Goal: Task Accomplishment & Management: Manage account settings

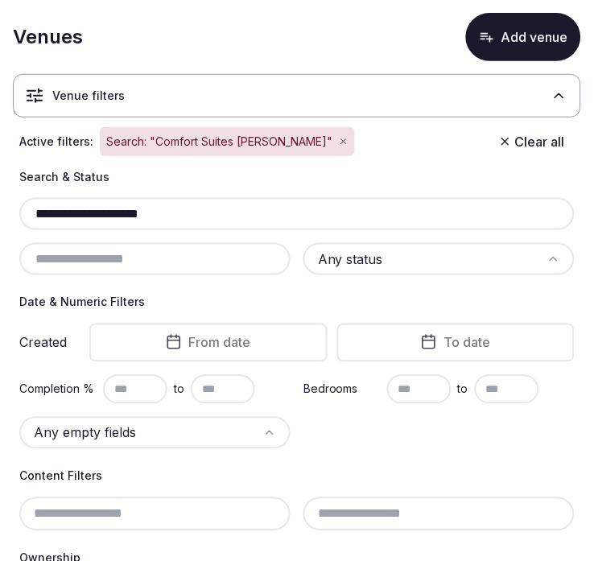
scroll to position [654, 0]
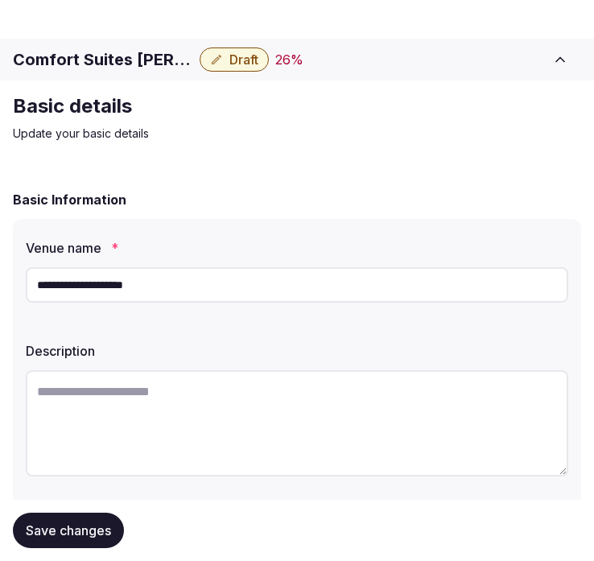
scroll to position [2569, 0]
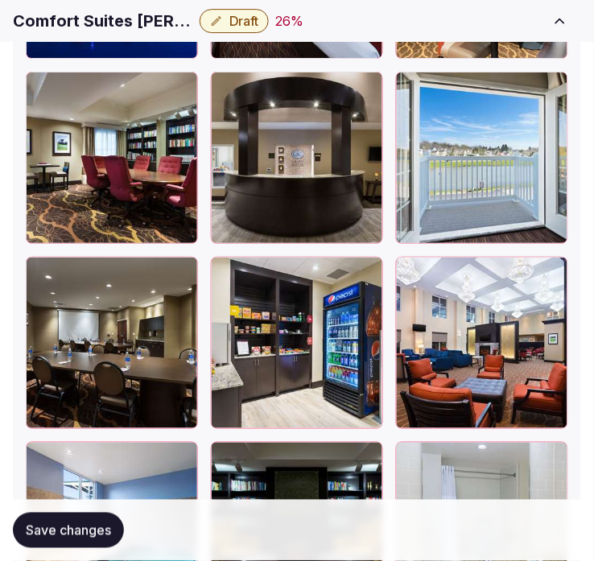
click at [153, 5] on div "Comfort Suites [PERSON_NAME] Draft 26 % Close CRM View draft Admin venues" at bounding box center [297, 20] width 594 height 35
click at [153, 5] on div "Comfort Suites DuBois Draft 26 % Close CRM View draft Admin venues" at bounding box center [297, 20] width 594 height 35
copy div "Comfort Suites DuBois"
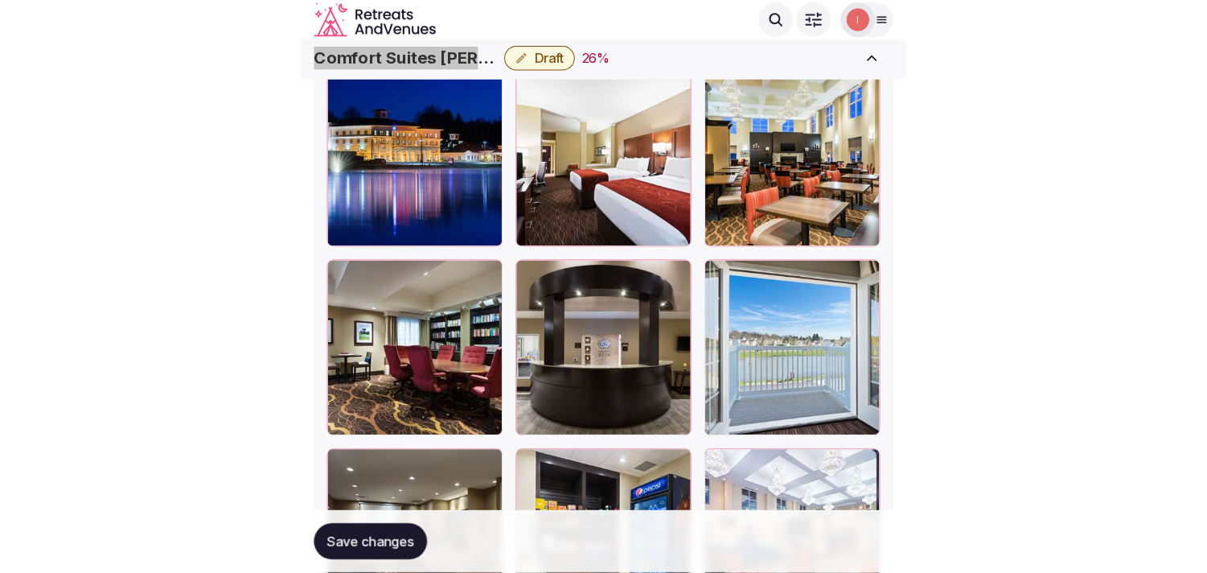
scroll to position [2301, 0]
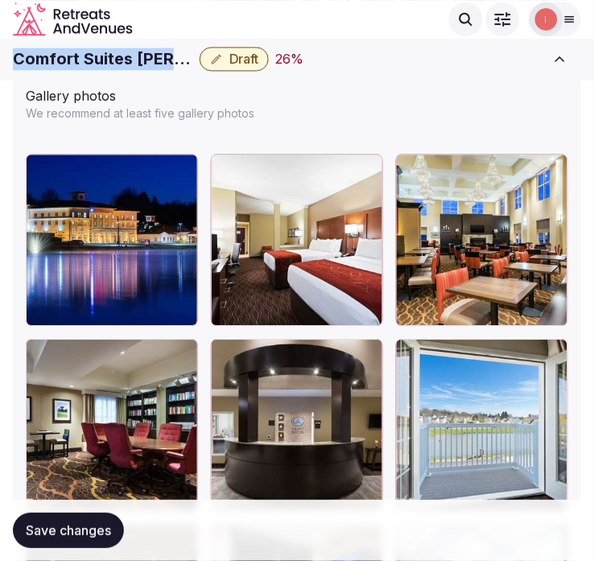
copy div "Comfort Suites [PERSON_NAME]"
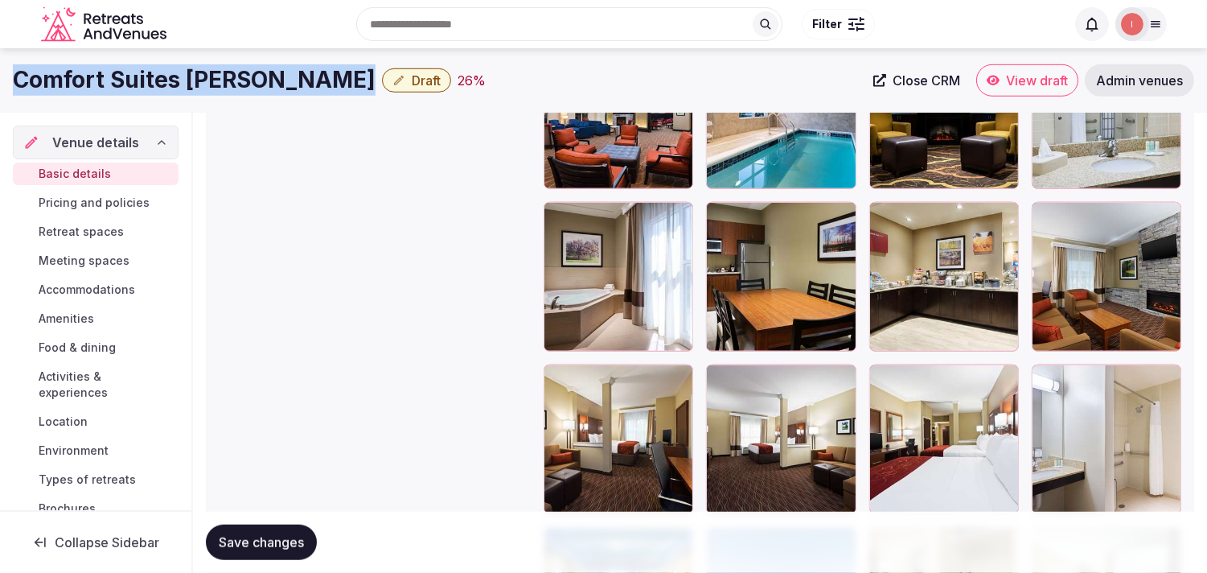
click at [593, 81] on span "Close CRM" at bounding box center [927, 80] width 68 height 16
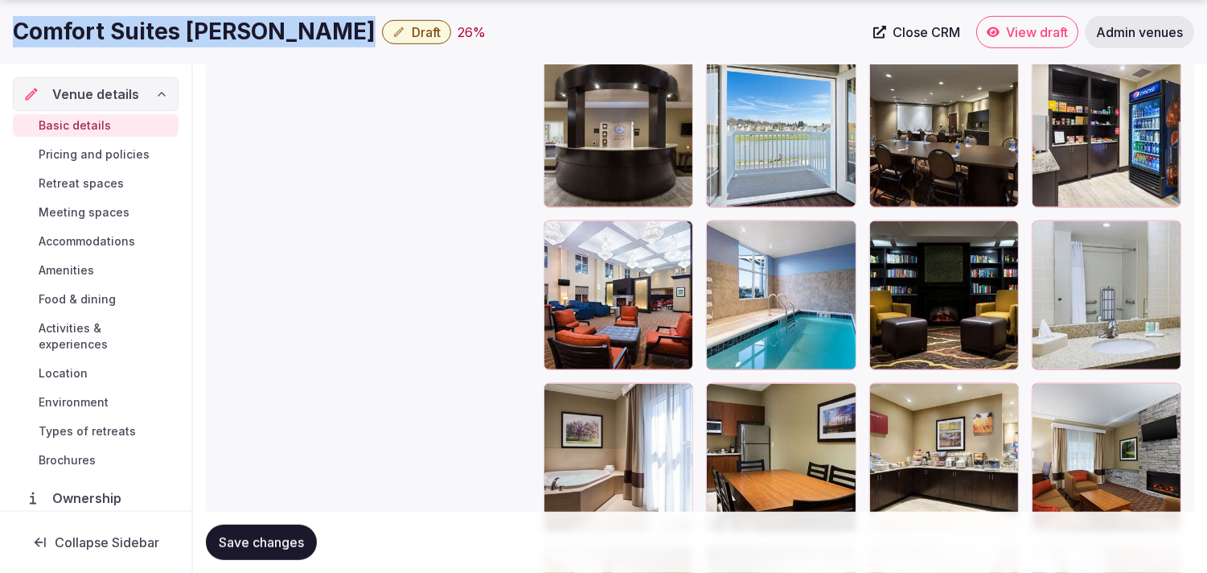
scroll to position [2122, 0]
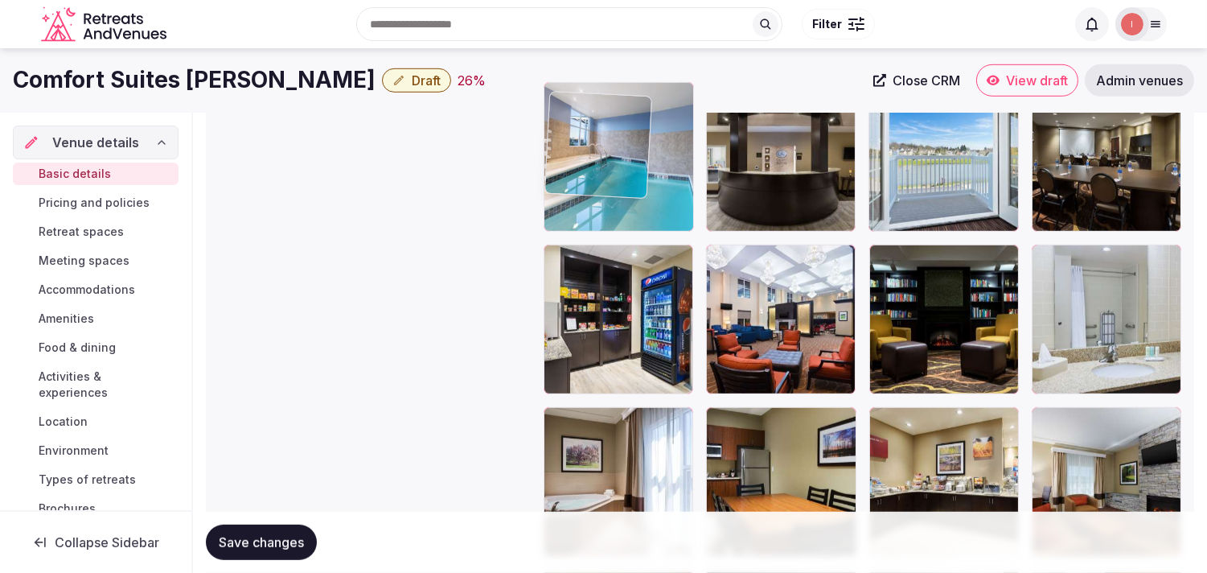
drag, startPoint x: 720, startPoint y: 223, endPoint x: 603, endPoint y: 99, distance: 170.1
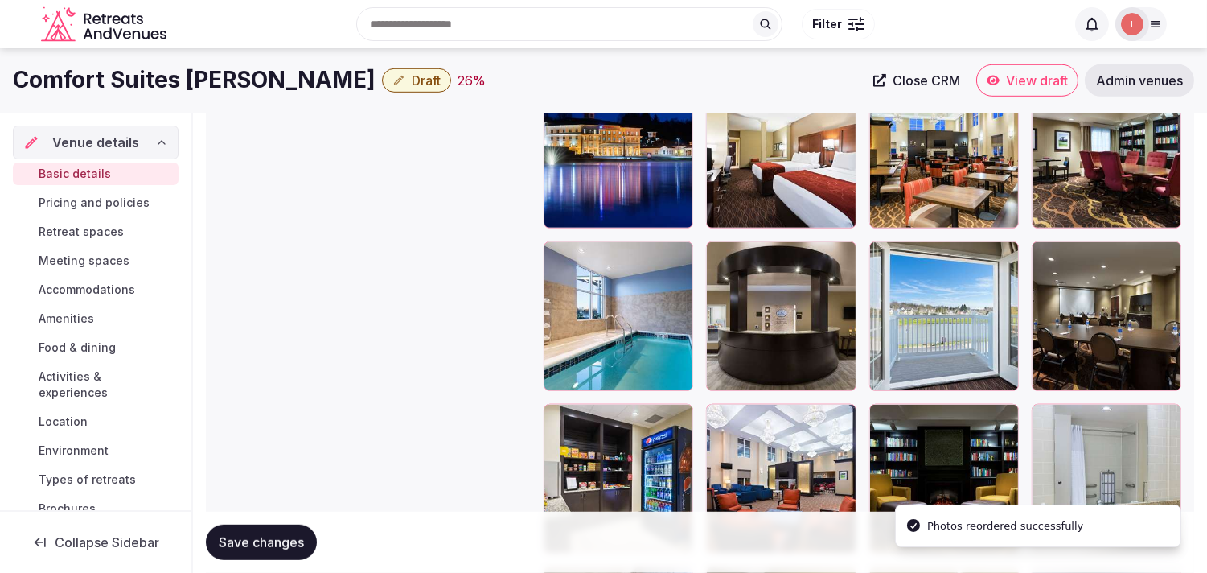
scroll to position [1906, 0]
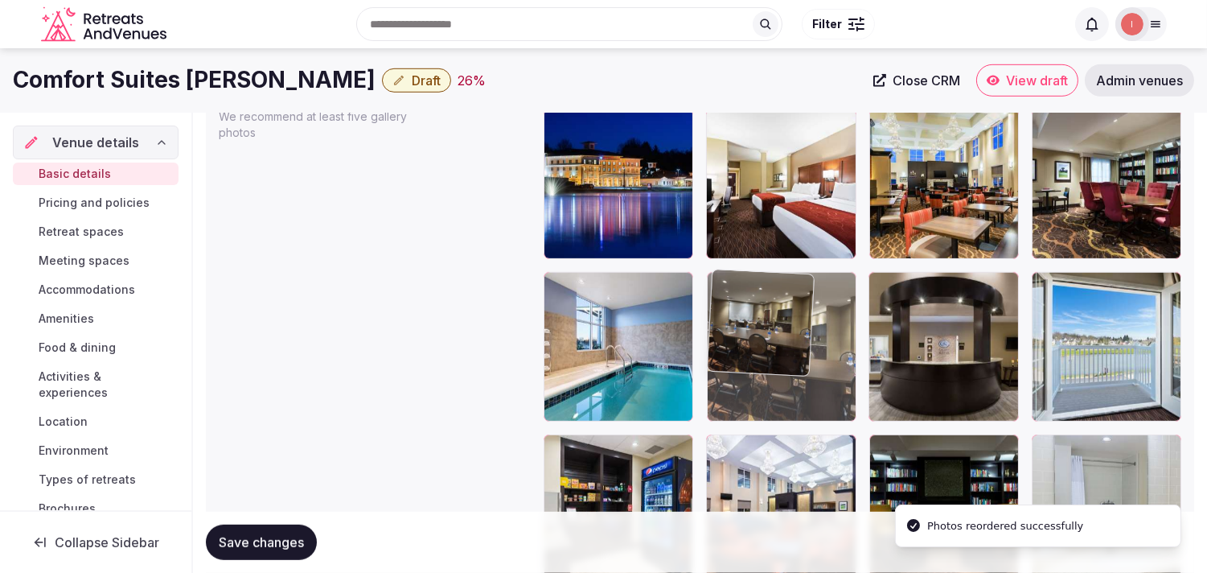
drag, startPoint x: 1041, startPoint y: 279, endPoint x: 711, endPoint y: 299, distance: 330.3
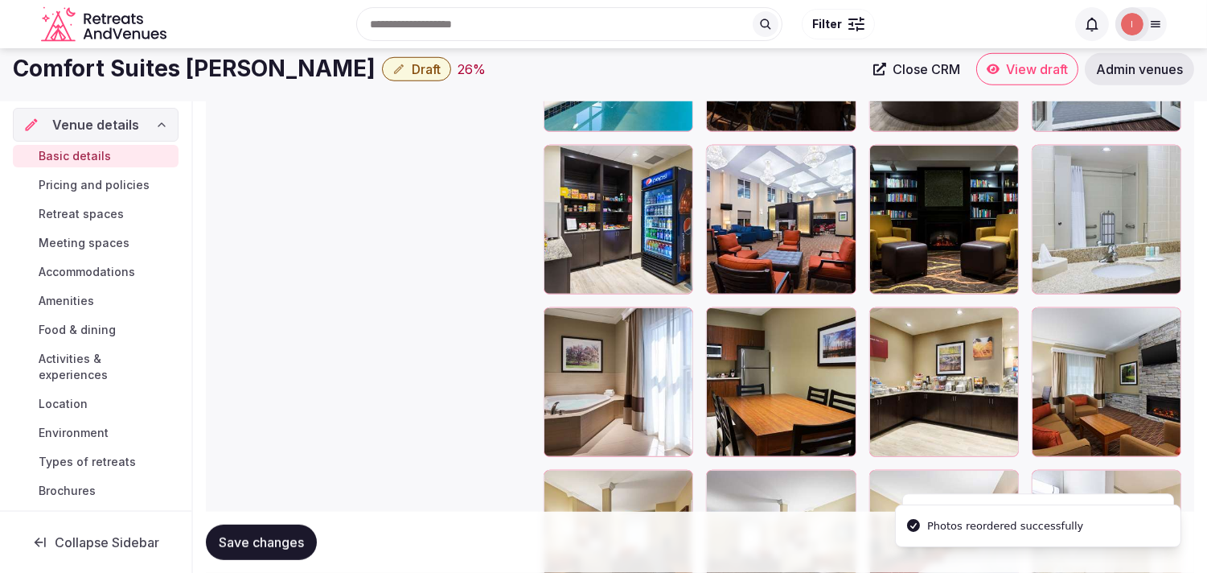
scroll to position [1995, 0]
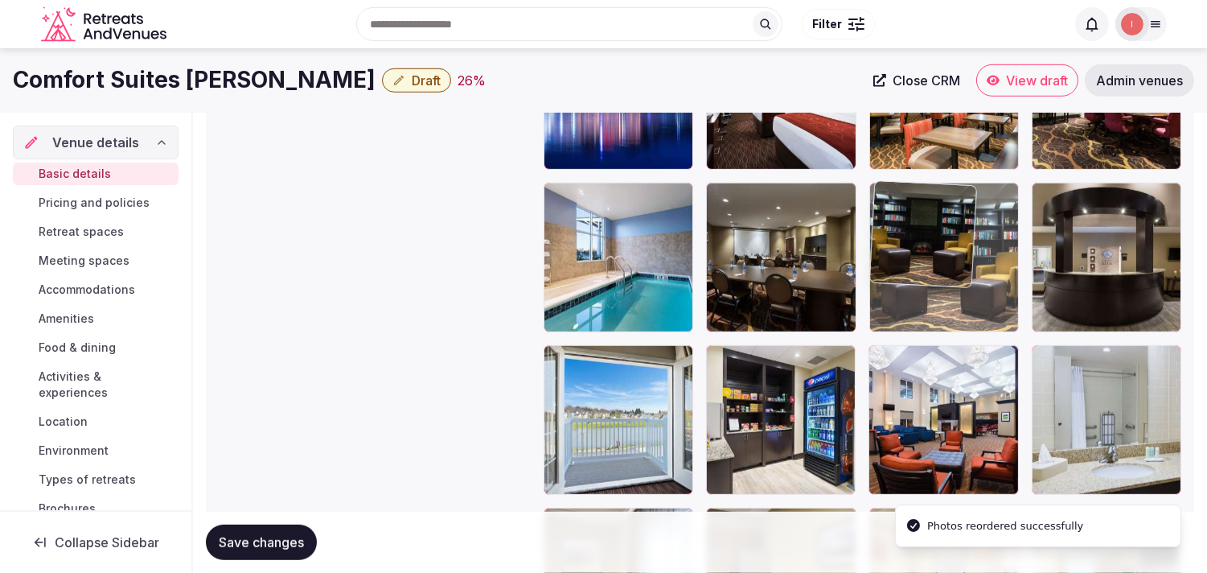
drag, startPoint x: 883, startPoint y: 355, endPoint x: 889, endPoint y: 245, distance: 110.4
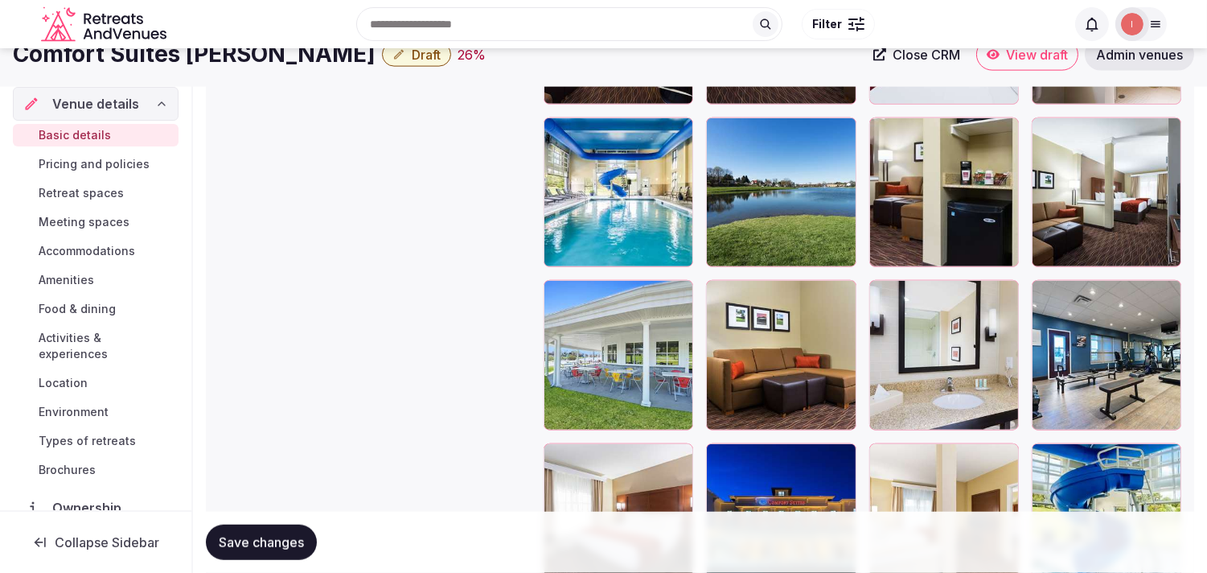
scroll to position [2620, 0]
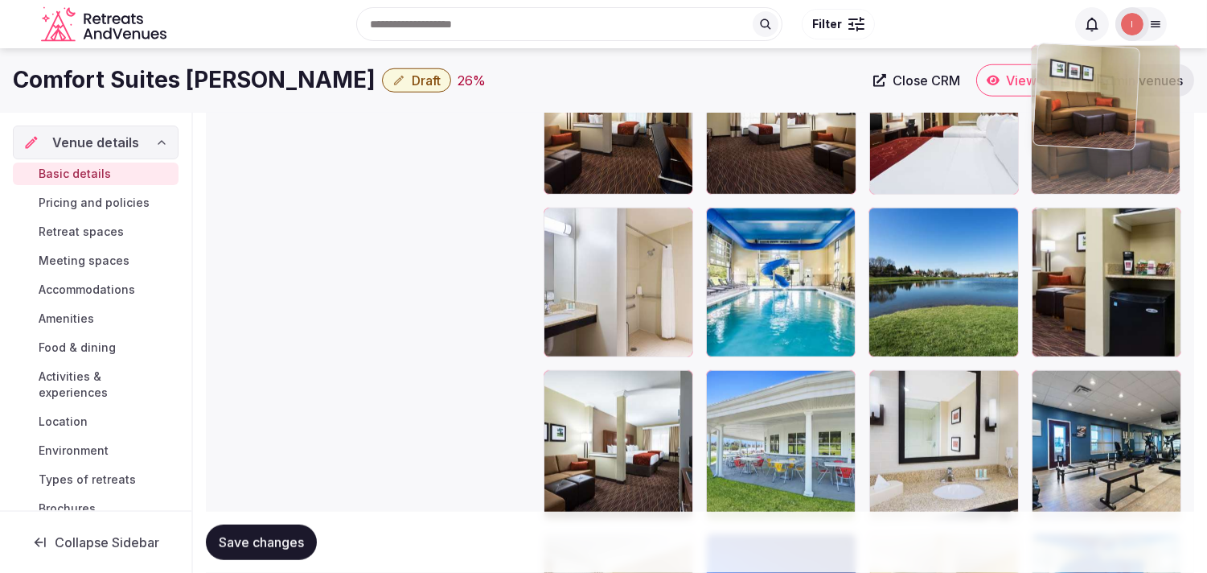
drag, startPoint x: 730, startPoint y: 376, endPoint x: 1059, endPoint y: 125, distance: 413.2
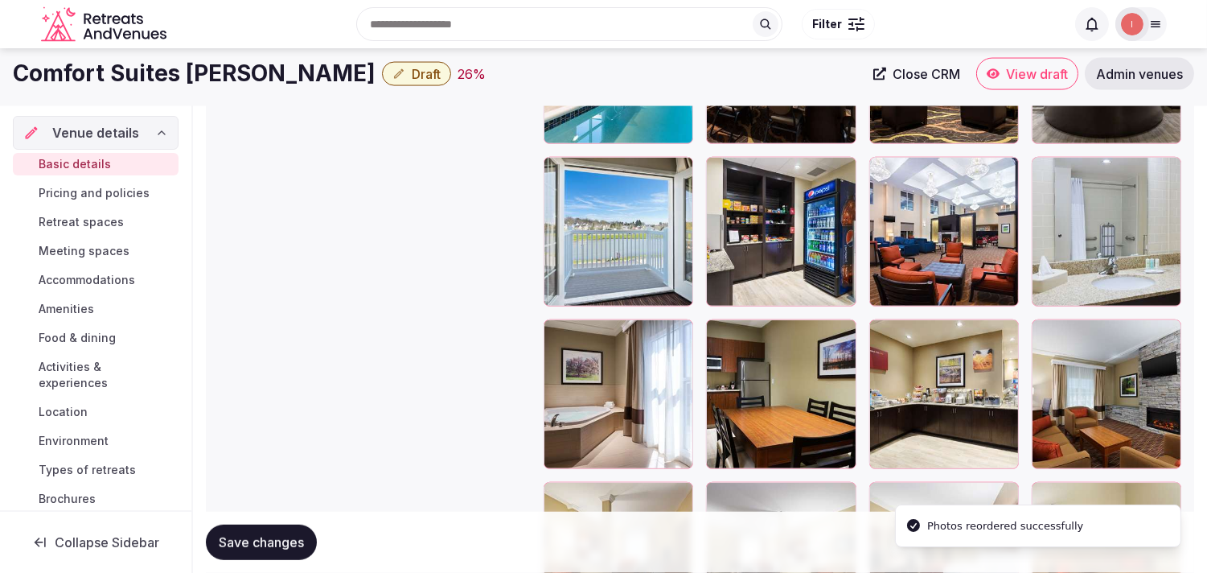
scroll to position [2085, 0]
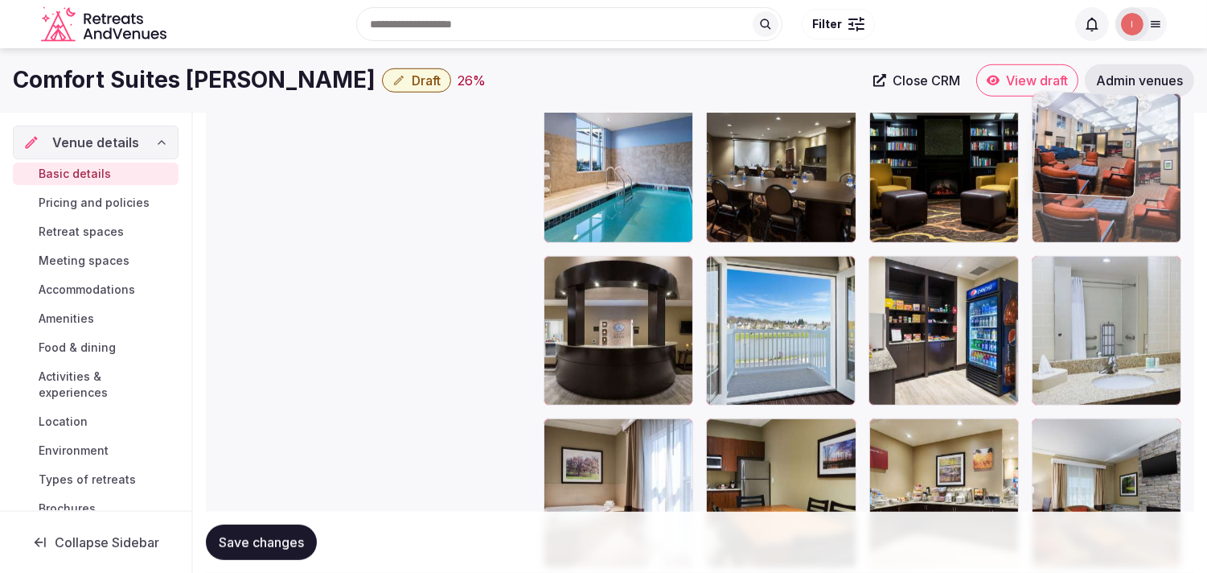
drag, startPoint x: 881, startPoint y: 271, endPoint x: 1054, endPoint y: 158, distance: 206.8
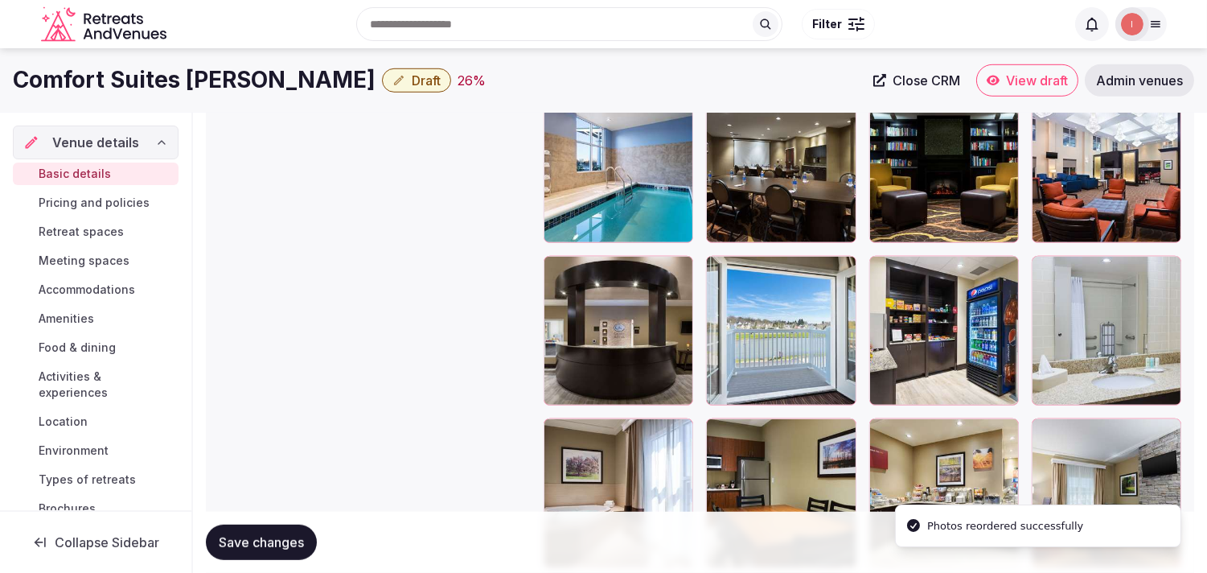
drag, startPoint x: 292, startPoint y: 533, endPoint x: 322, endPoint y: 87, distance: 447.3
click at [291, 534] on span "Save changes" at bounding box center [261, 542] width 85 height 16
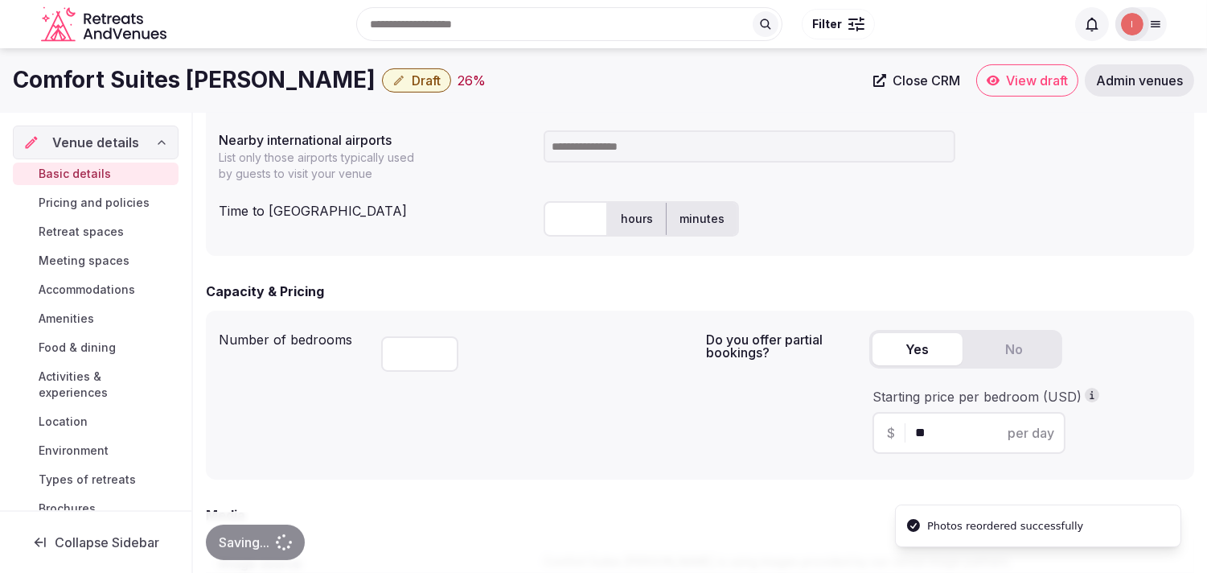
click at [412, 78] on span "Draft" at bounding box center [426, 80] width 29 height 16
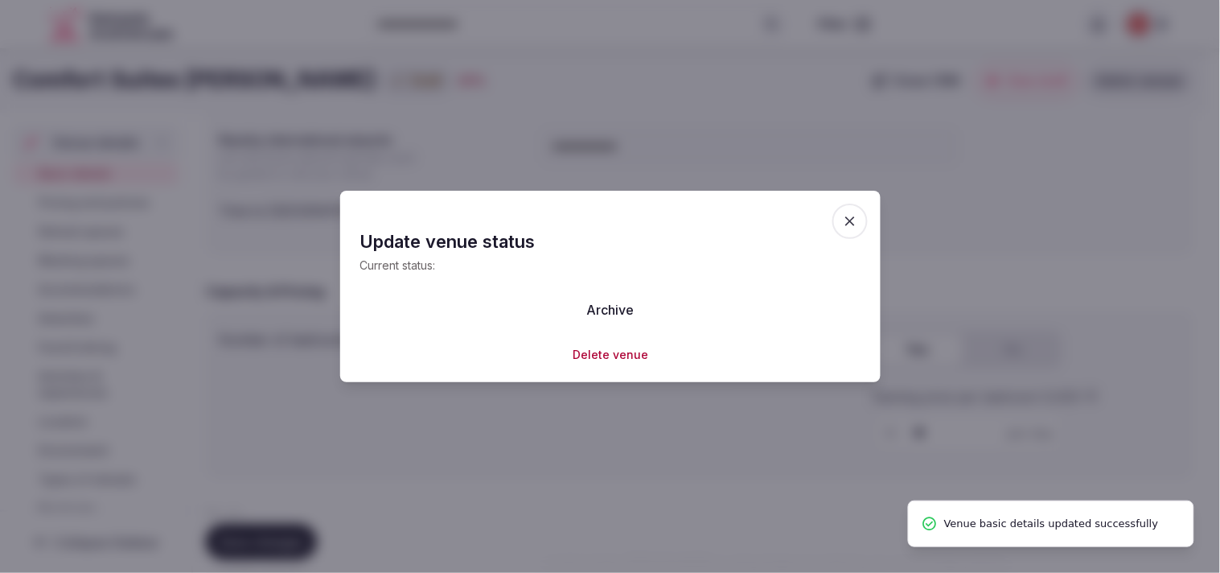
click at [593, 211] on span "button" at bounding box center [849, 220] width 35 height 35
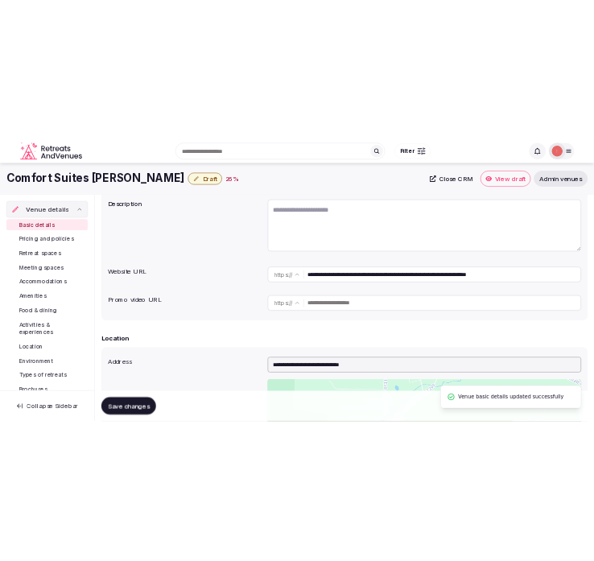
scroll to position [207, 0]
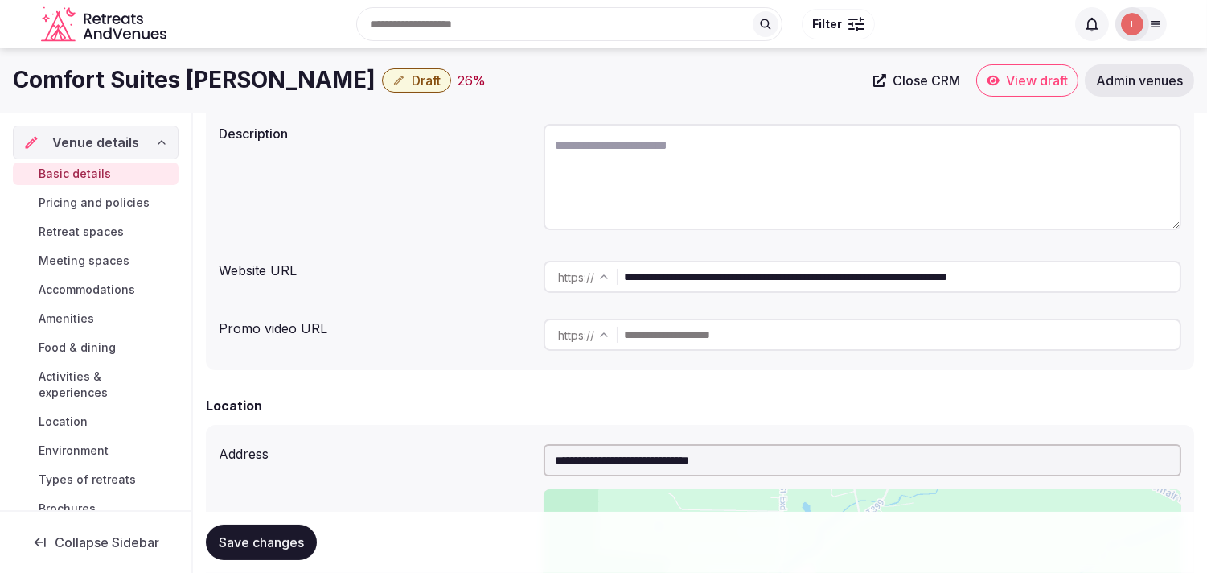
click at [190, 83] on h1 "Comfort Suites DuBois" at bounding box center [194, 79] width 363 height 31
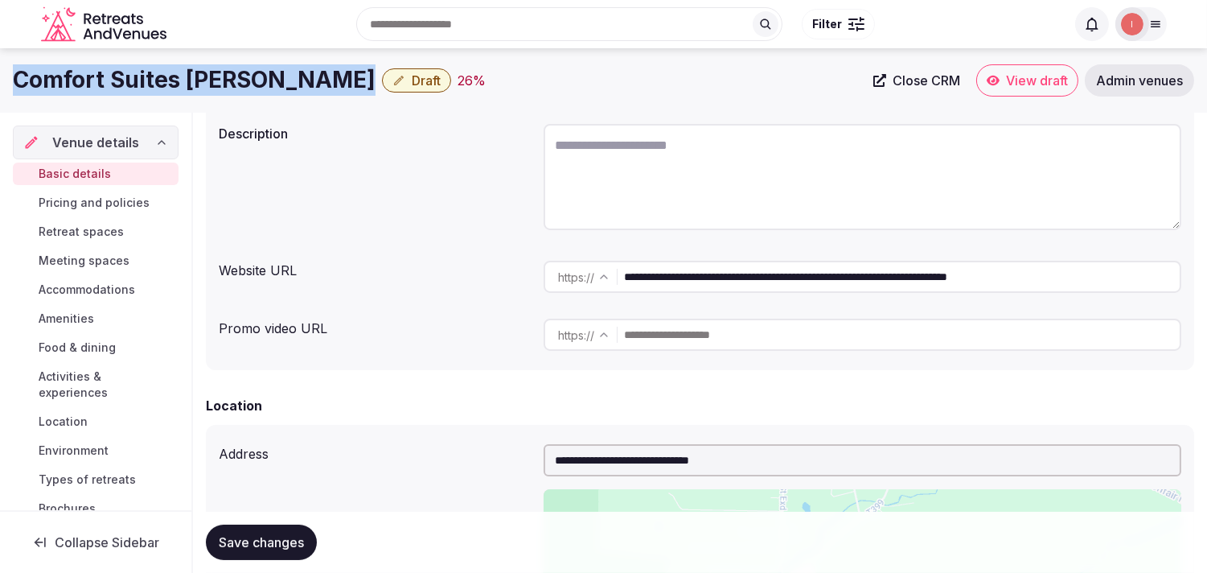
click at [190, 83] on h1 "Comfort Suites DuBois" at bounding box center [194, 79] width 363 height 31
copy div "Comfort Suites DuBois"
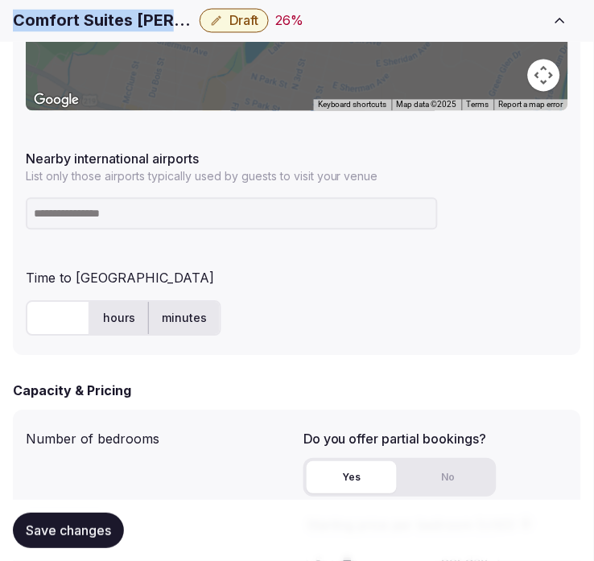
scroll to position [1012, 0]
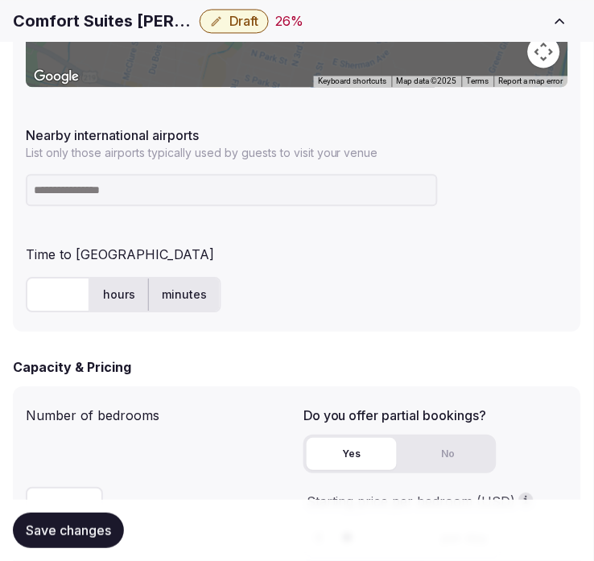
click at [254, 179] on input at bounding box center [232, 190] width 412 height 32
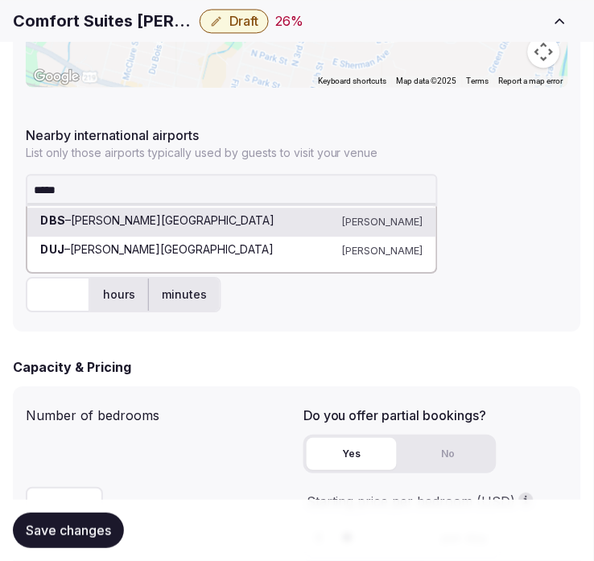
type input "*****"
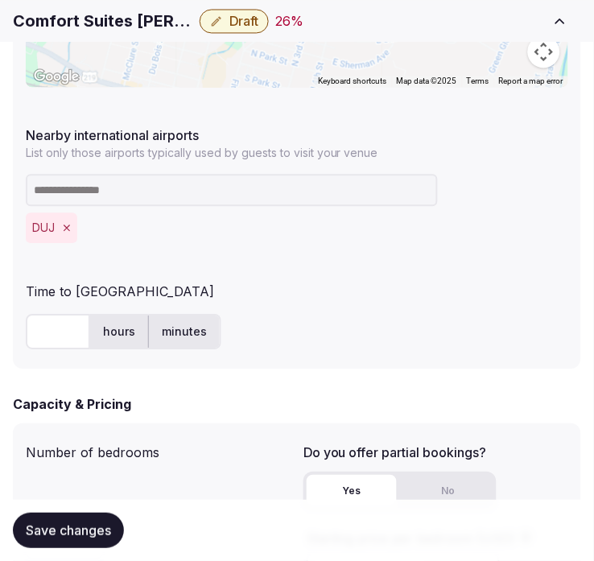
click at [44, 327] on input "text" at bounding box center [58, 331] width 64 height 35
type input "**"
click at [70, 531] on span "Save changes" at bounding box center [68, 530] width 85 height 16
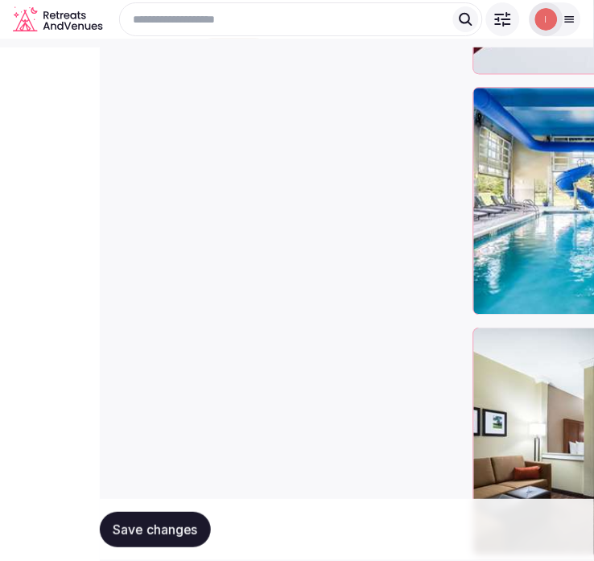
scroll to position [3193, 0]
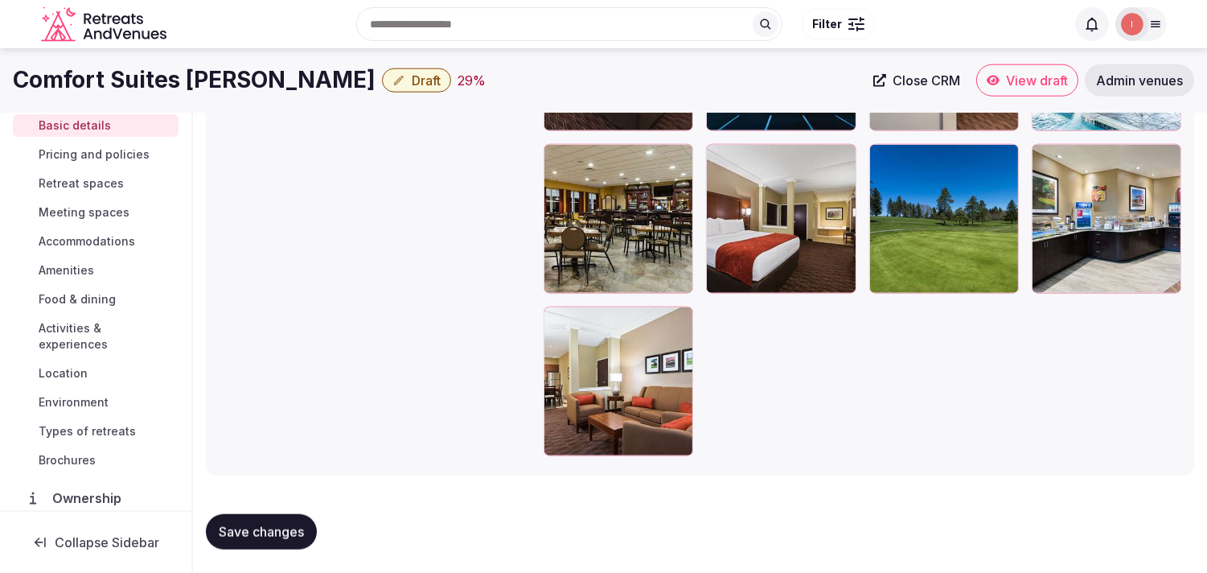
click at [382, 73] on button "Draft" at bounding box center [416, 80] width 69 height 24
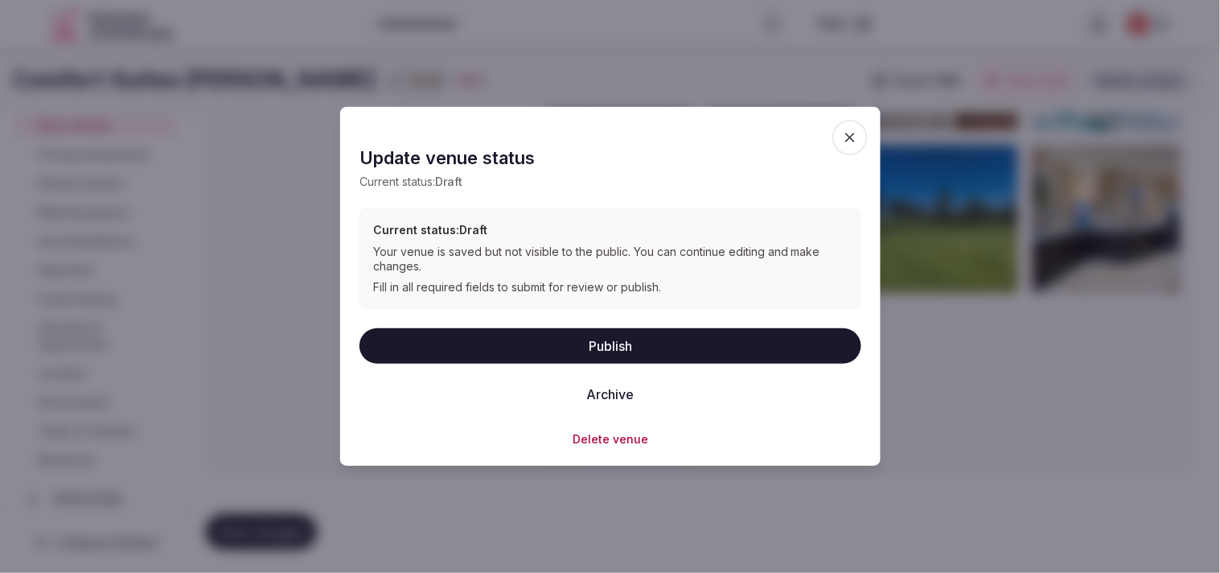
click at [593, 347] on button "Publish" at bounding box center [610, 344] width 502 height 35
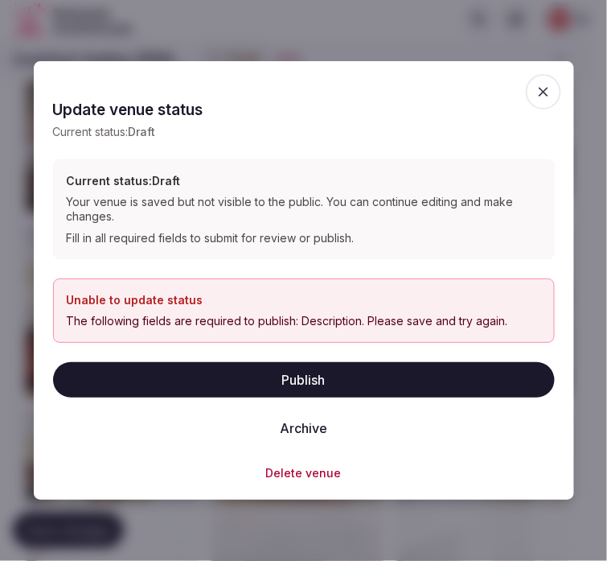
click at [545, 91] on icon "button" at bounding box center [544, 92] width 16 height 16
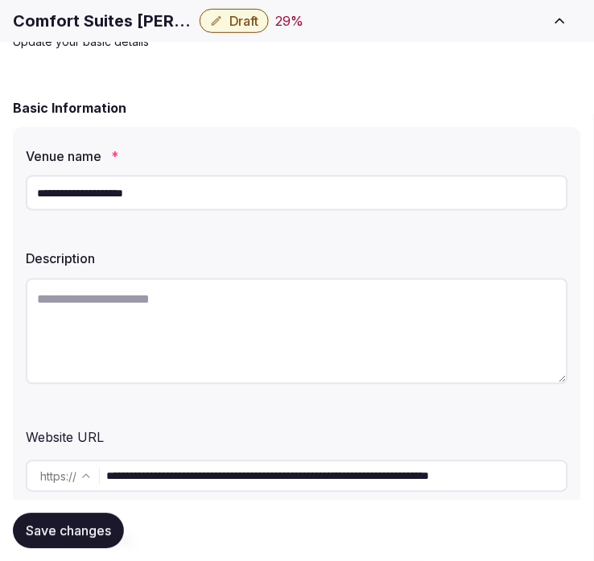
scroll to position [179, 0]
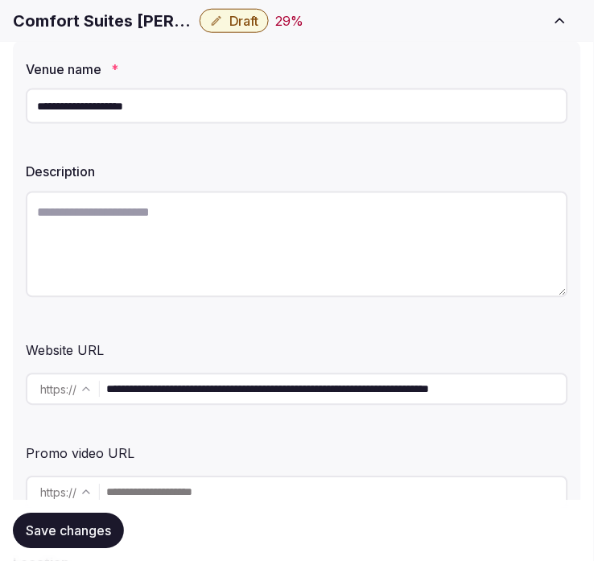
click at [410, 243] on textarea at bounding box center [297, 244] width 542 height 106
paste textarea "**********"
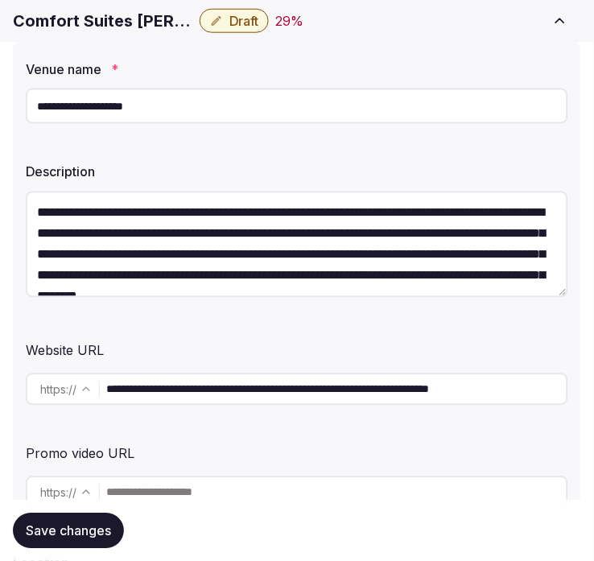
scroll to position [29, 0]
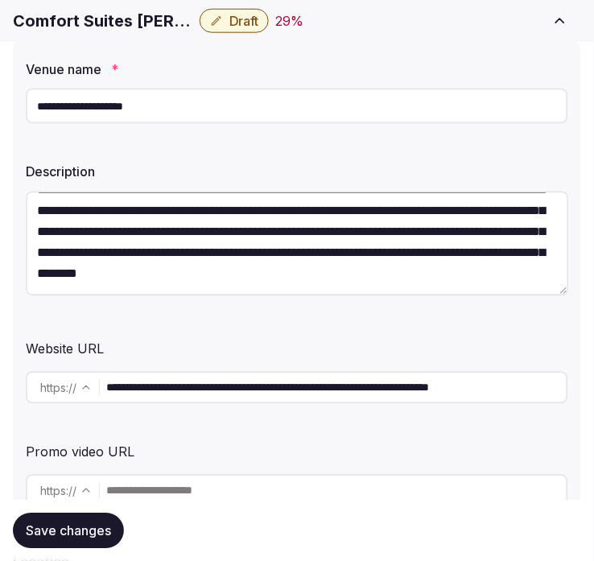
type textarea "**********"
click at [87, 532] on span "Save changes" at bounding box center [68, 530] width 85 height 16
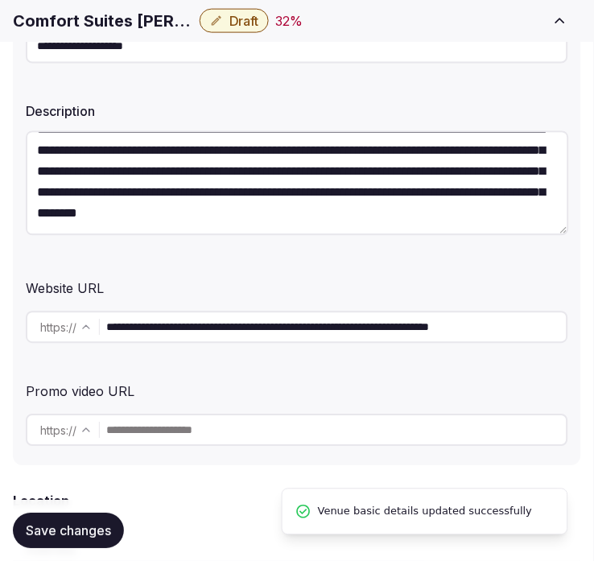
scroll to position [268, 0]
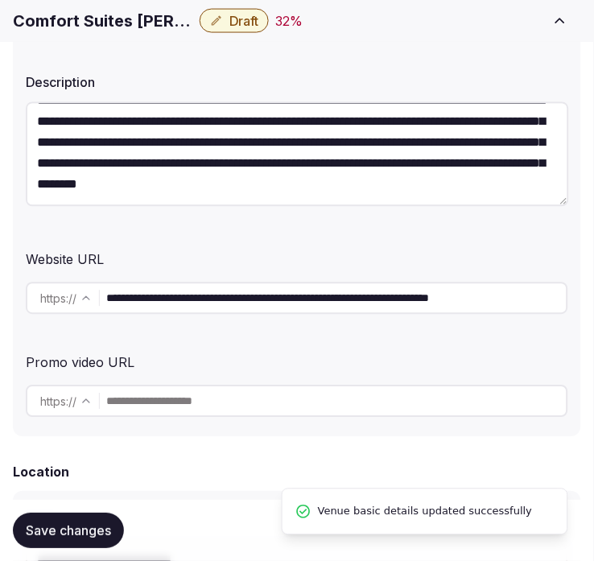
click at [63, 523] on span "Save changes" at bounding box center [68, 530] width 85 height 16
click at [260, 18] on button "Draft" at bounding box center [233, 21] width 69 height 24
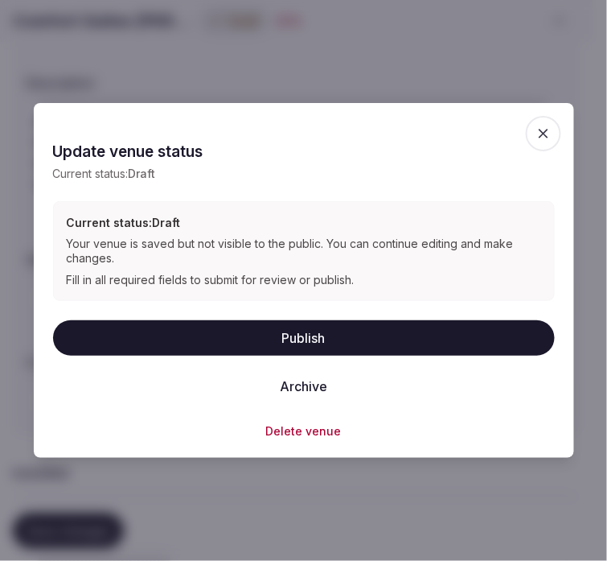
click at [323, 327] on button "Publish" at bounding box center [304, 337] width 502 height 35
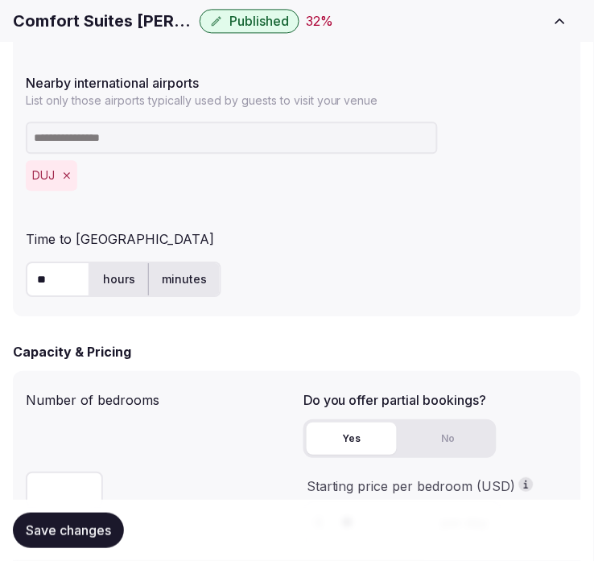
scroll to position [1161, 0]
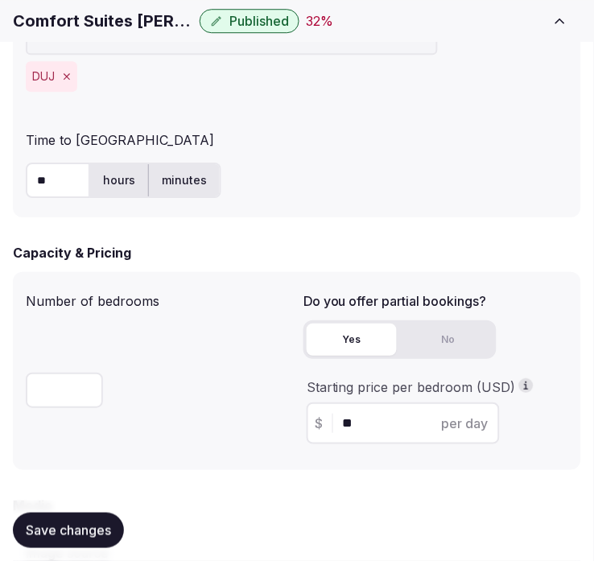
click at [59, 536] on span "Save changes" at bounding box center [68, 530] width 85 height 16
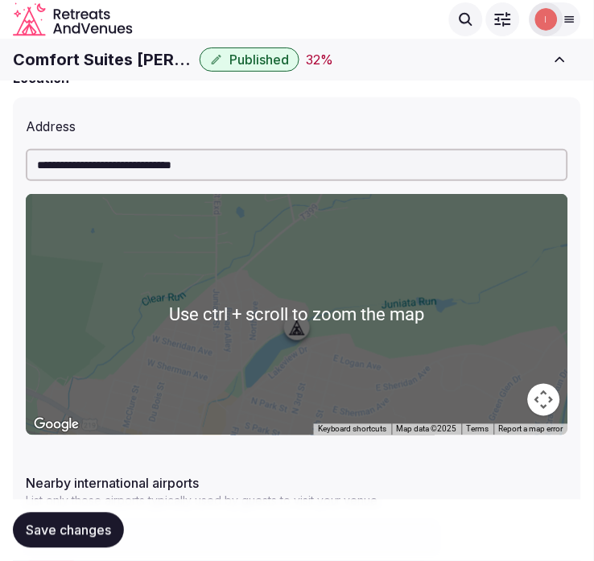
scroll to position [536, 0]
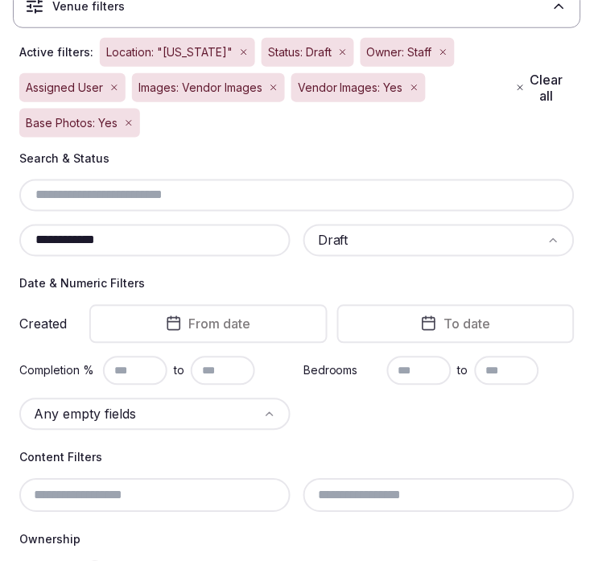
scroll to position [179, 0]
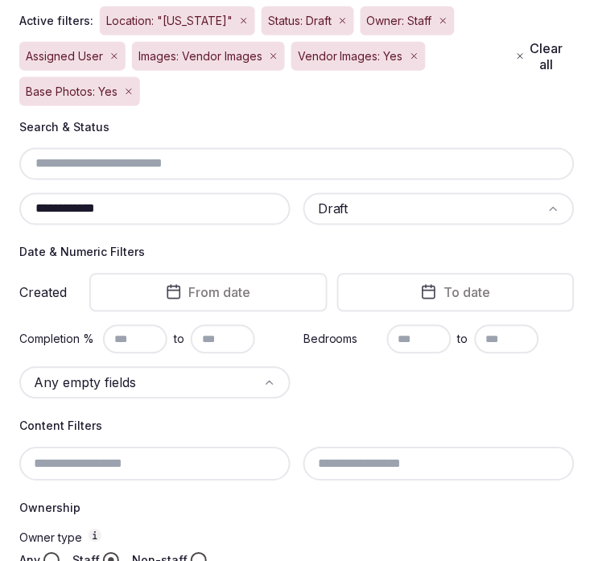
click at [142, 332] on input "text" at bounding box center [135, 339] width 64 height 29
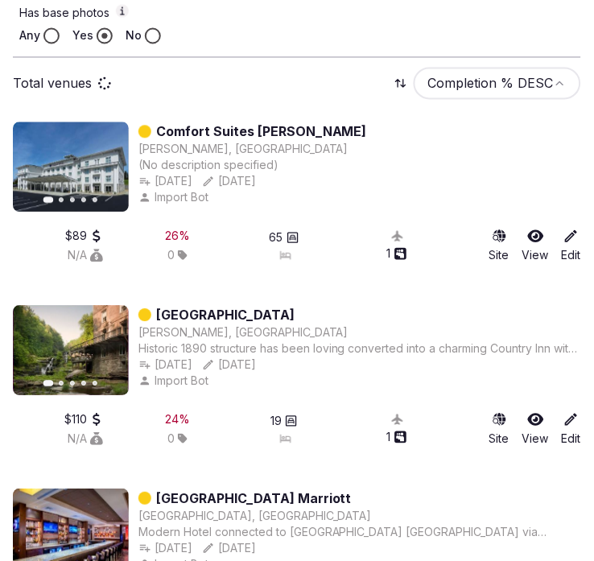
scroll to position [983, 0]
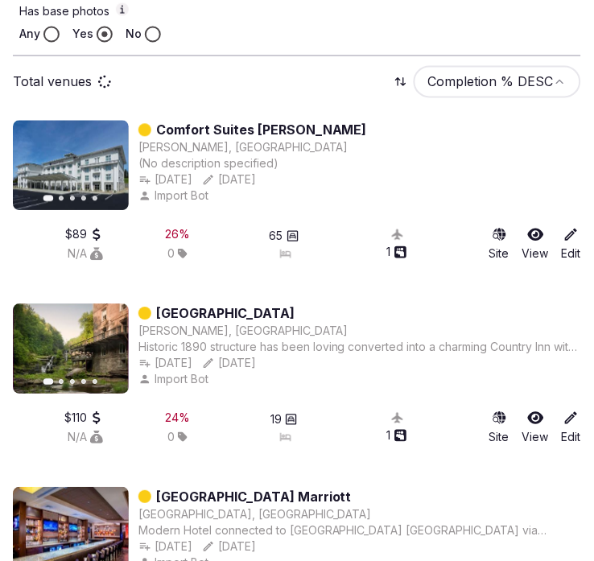
type input "**"
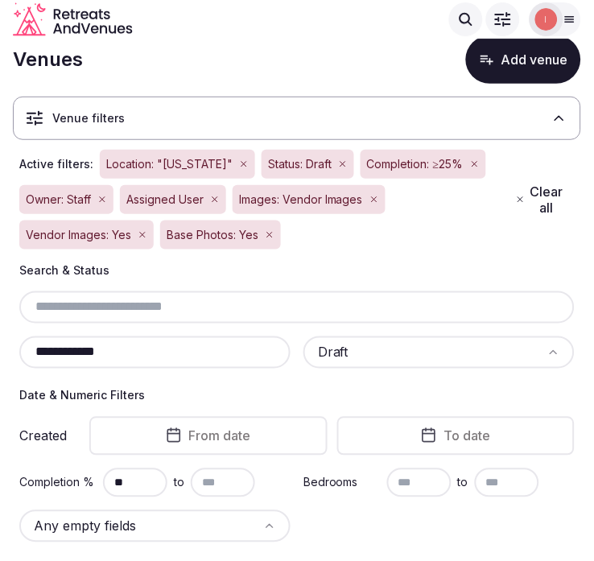
scroll to position [0, 0]
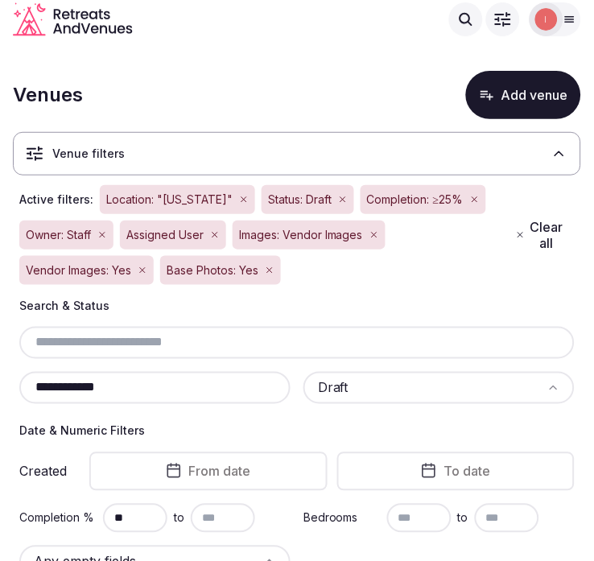
click at [249, 198] on icon "button" at bounding box center [244, 200] width 10 height 10
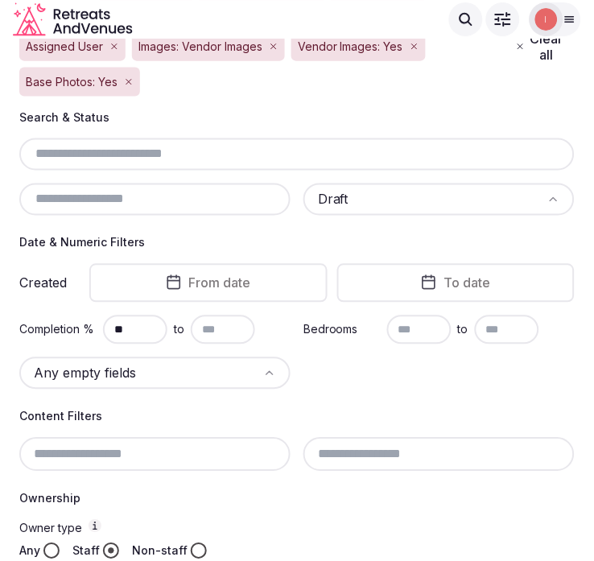
scroll to position [179, 0]
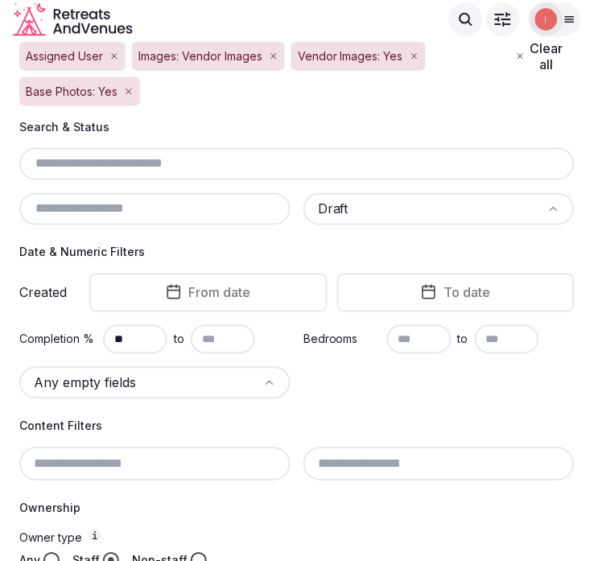
click at [194, 207] on input "text" at bounding box center [155, 208] width 258 height 19
paste input "**********"
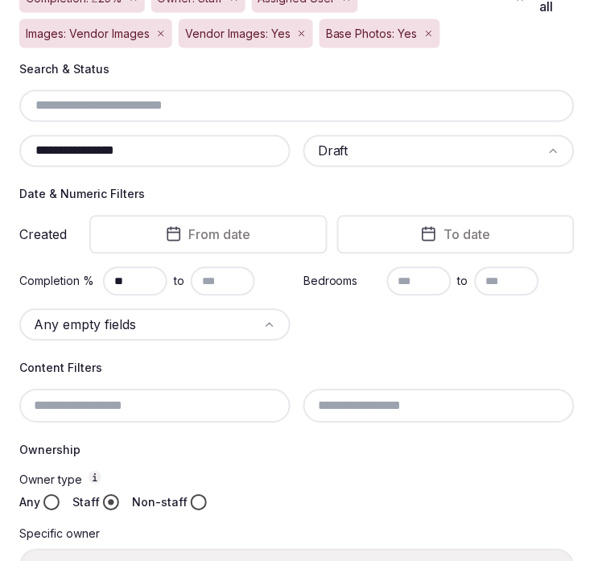
scroll to position [268, 0]
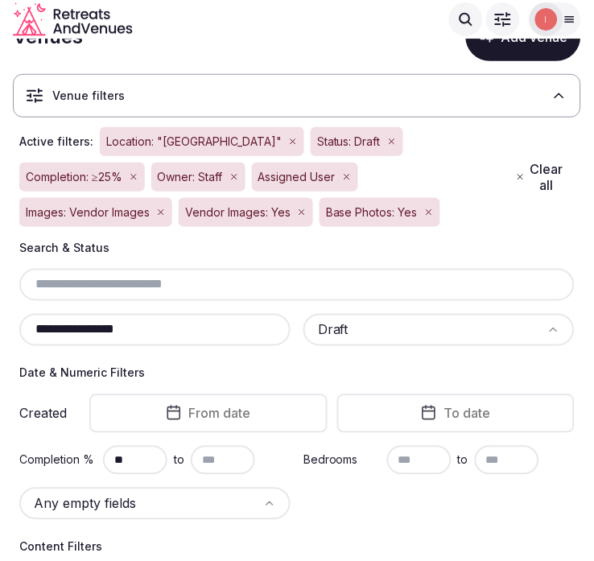
scroll to position [89, 0]
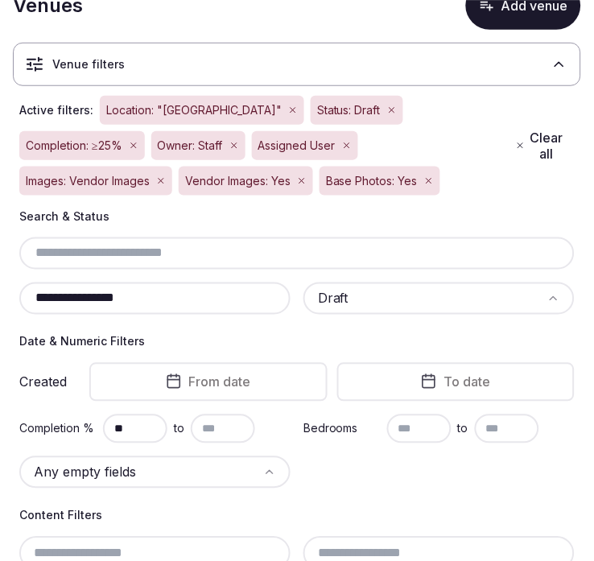
drag, startPoint x: 163, startPoint y: 302, endPoint x: -2, endPoint y: 277, distance: 167.4
click at [0, 277] on html "**********" at bounding box center [297, 191] width 594 height 561
paste input "text"
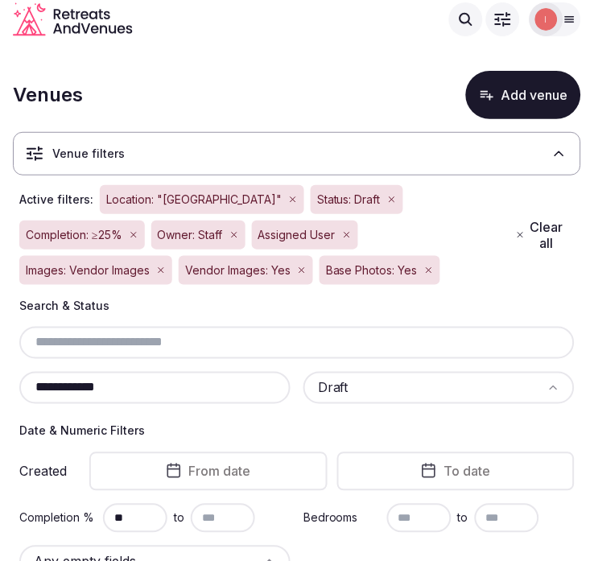
drag, startPoint x: 118, startPoint y: 376, endPoint x: 1, endPoint y: 368, distance: 117.6
paste input "text"
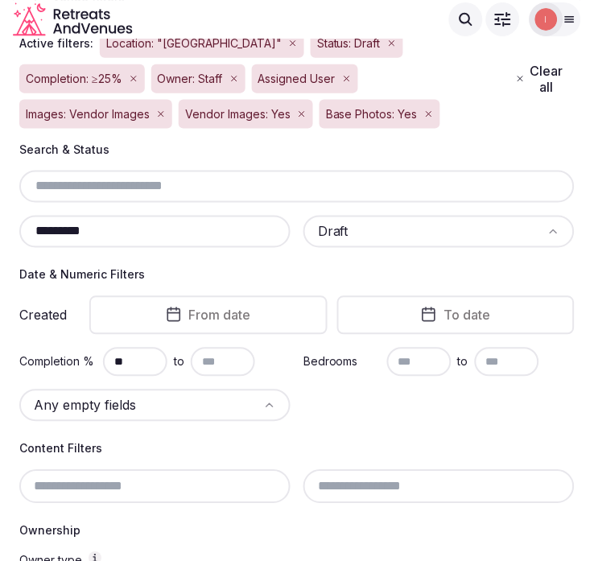
scroll to position [155, 0]
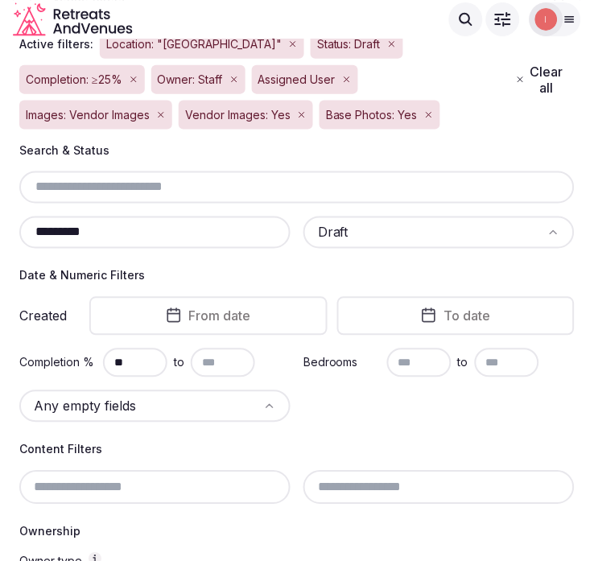
drag, startPoint x: 124, startPoint y: 226, endPoint x: -6, endPoint y: 215, distance: 130.0
click at [0, 215] on html "**********" at bounding box center [297, 125] width 594 height 561
paste input "*"
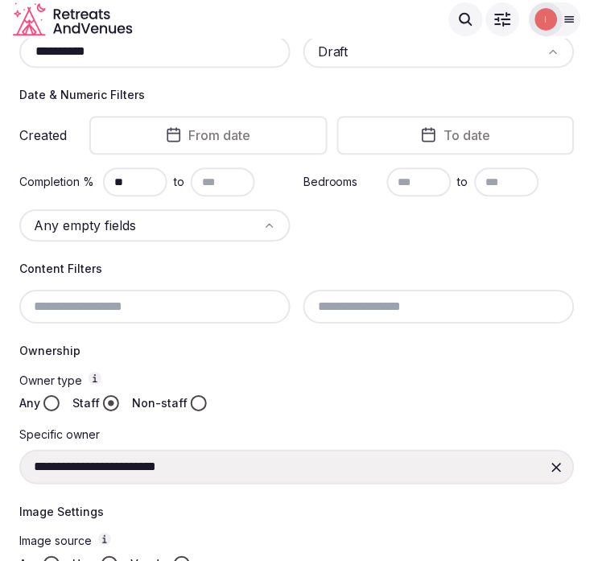
scroll to position [277, 0]
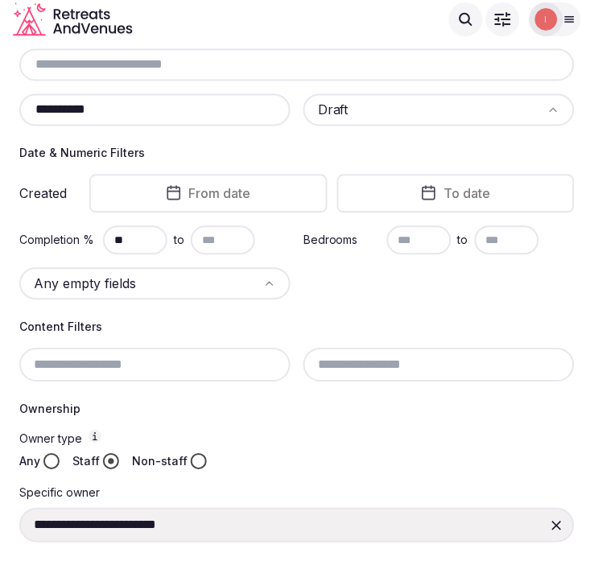
drag, startPoint x: 121, startPoint y: 97, endPoint x: 16, endPoint y: 102, distance: 104.7
click at [16, 102] on div "**********" at bounding box center [297, 384] width 568 height 728
paste input "**"
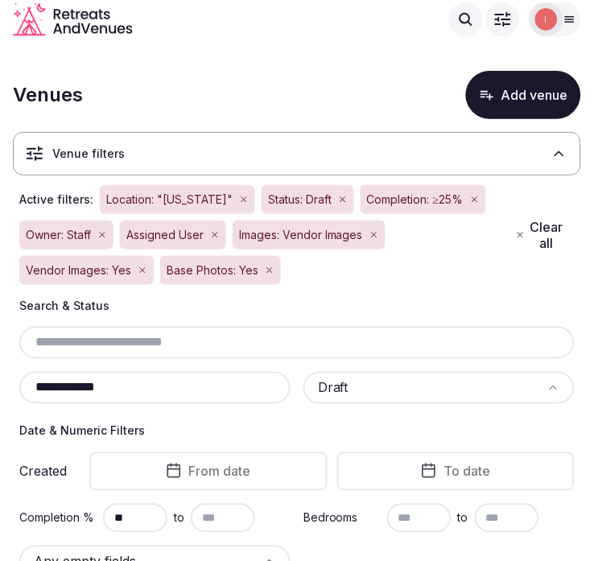
drag, startPoint x: 76, startPoint y: 371, endPoint x: 14, endPoint y: 362, distance: 62.6
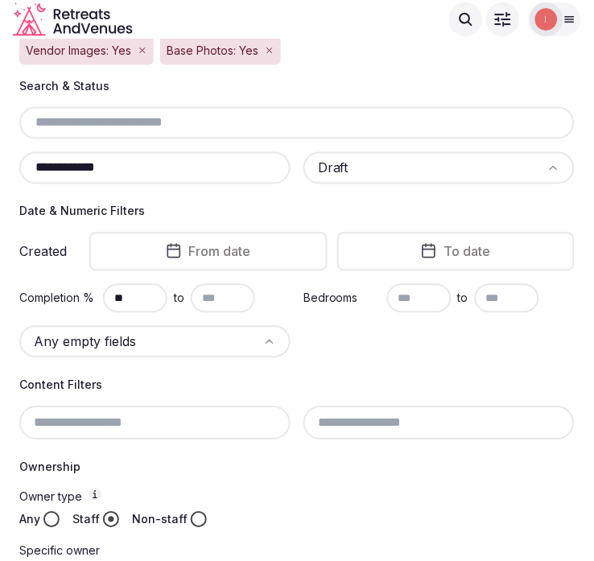
scroll to position [188, 0]
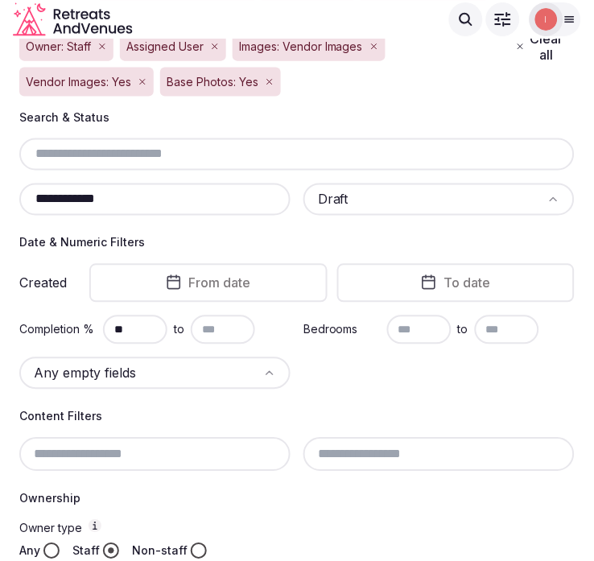
click at [150, 203] on input "**********" at bounding box center [155, 199] width 258 height 19
drag, startPoint x: 150, startPoint y: 195, endPoint x: 8, endPoint y: 203, distance: 141.7
click at [8, 203] on section "**********" at bounding box center [297, 475] width 594 height 1251
paste input "text"
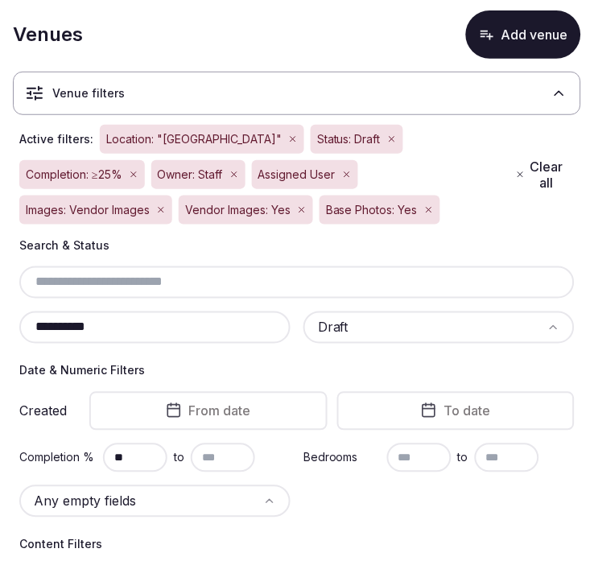
scroll to position [179, 0]
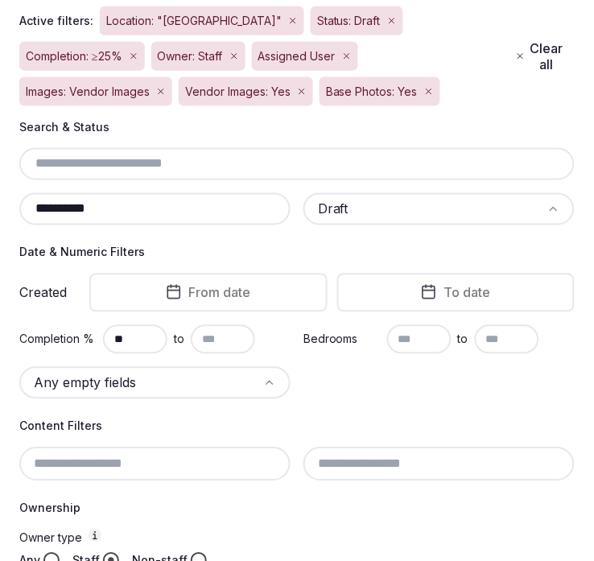
drag, startPoint x: 117, startPoint y: 206, endPoint x: 35, endPoint y: 212, distance: 82.3
click at [35, 212] on input "**********" at bounding box center [155, 208] width 258 height 19
paste input "text"
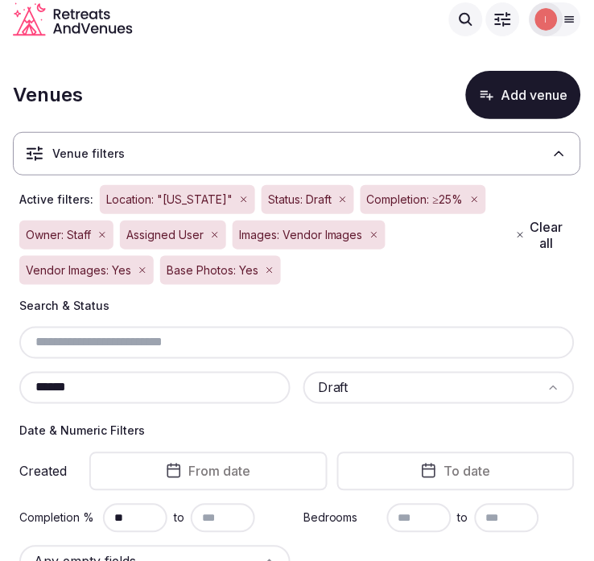
drag, startPoint x: 83, startPoint y: 384, endPoint x: 0, endPoint y: 392, distance: 83.3
paste input "text"
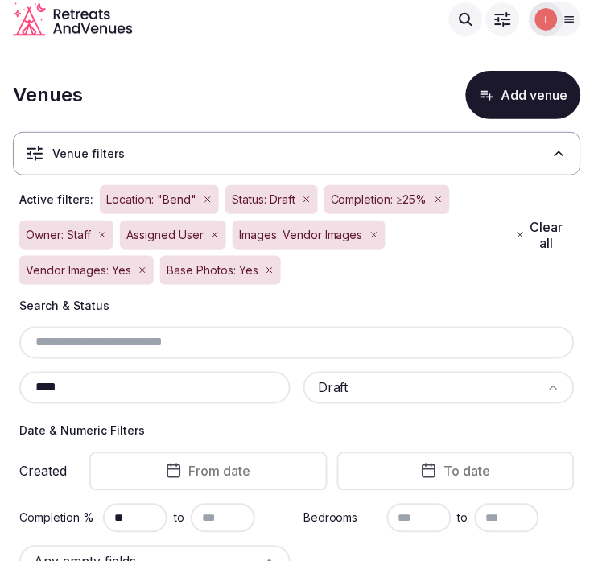
scroll to position [268, 0]
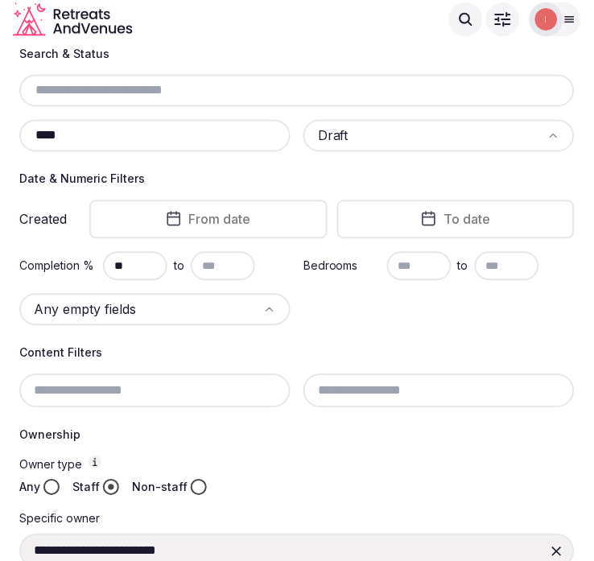
scroll to position [155, 0]
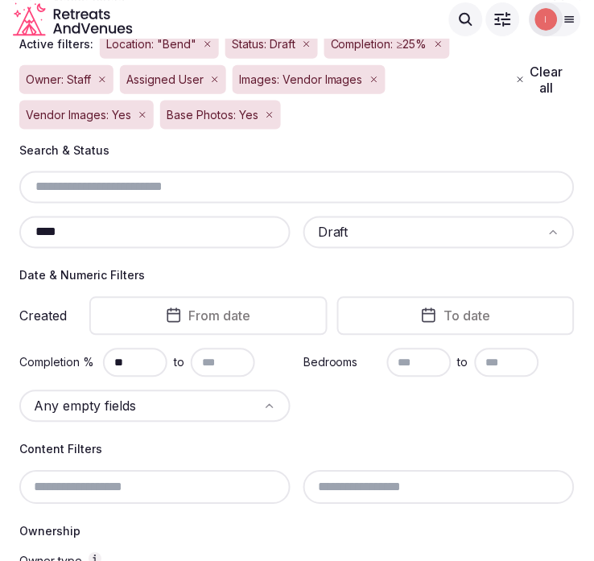
drag, startPoint x: 93, startPoint y: 227, endPoint x: 22, endPoint y: 229, distance: 71.6
click at [22, 229] on div "****" at bounding box center [154, 232] width 271 height 32
paste input "***"
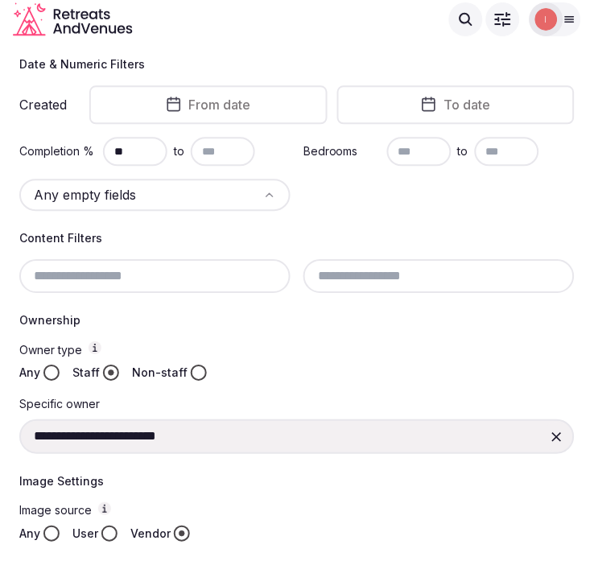
scroll to position [199, 0]
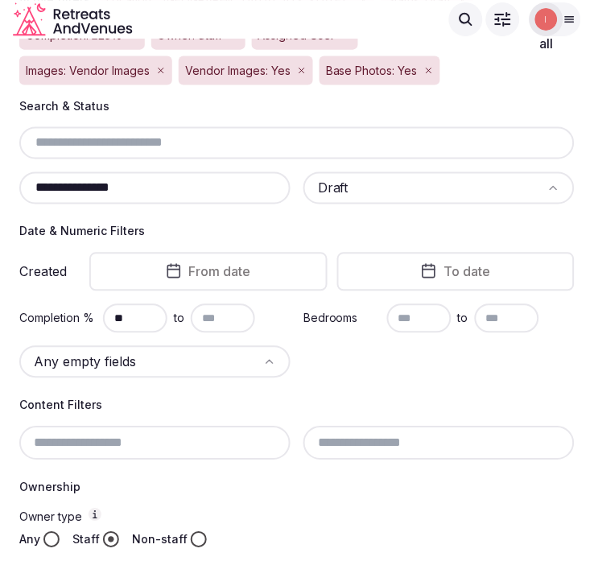
drag, startPoint x: 141, startPoint y: 182, endPoint x: 23, endPoint y: 166, distance: 119.3
click at [23, 166] on div "**********" at bounding box center [296, 165] width 555 height 77
paste input "text"
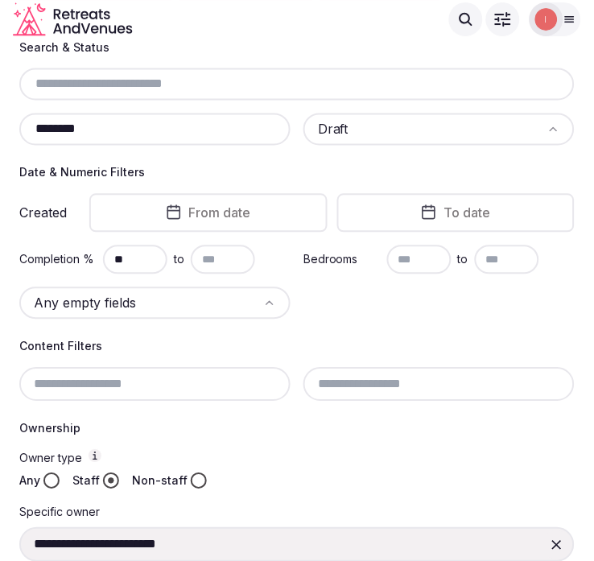
scroll to position [155, 0]
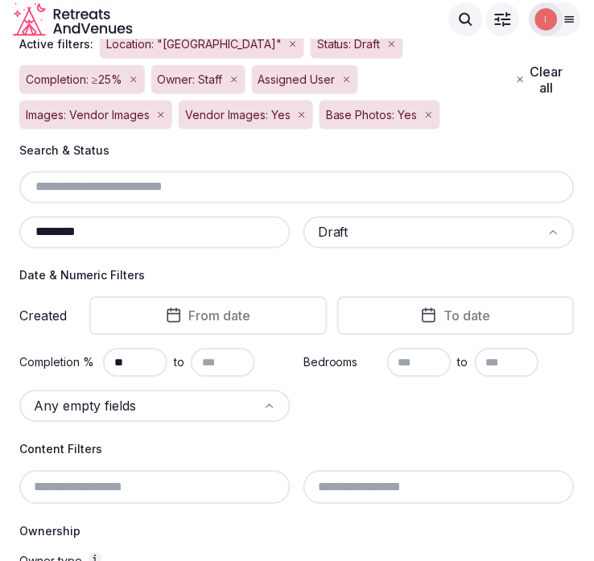
drag, startPoint x: 138, startPoint y: 233, endPoint x: -13, endPoint y: 239, distance: 150.5
click at [0, 239] on html "**********" at bounding box center [297, 125] width 594 height 561
paste input "****"
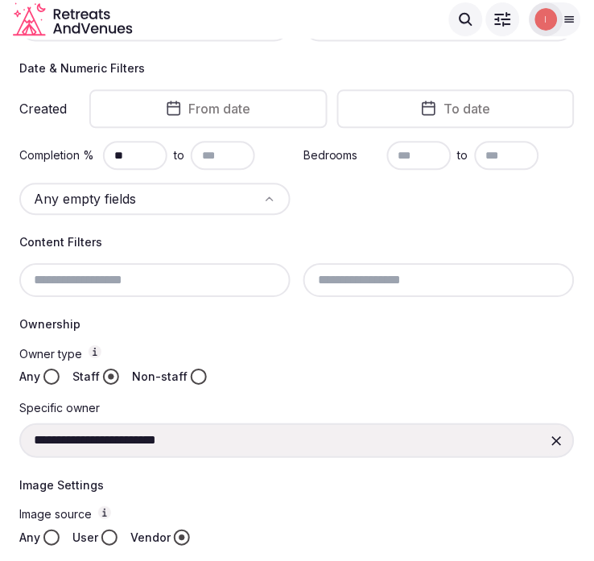
scroll to position [199, 0]
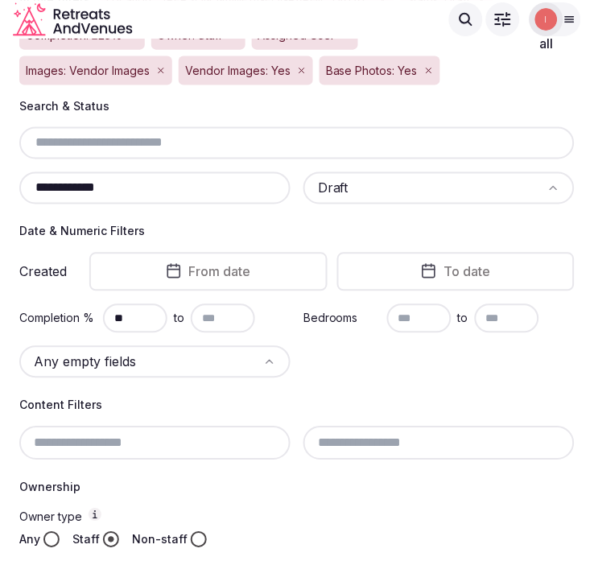
drag, startPoint x: 147, startPoint y: 187, endPoint x: 28, endPoint y: 187, distance: 119.0
click at [28, 187] on input "**********" at bounding box center [155, 188] width 258 height 19
paste input "text"
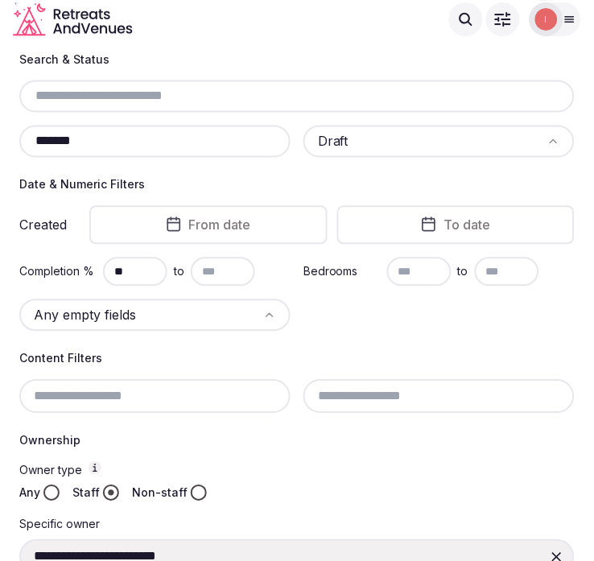
scroll to position [244, 0]
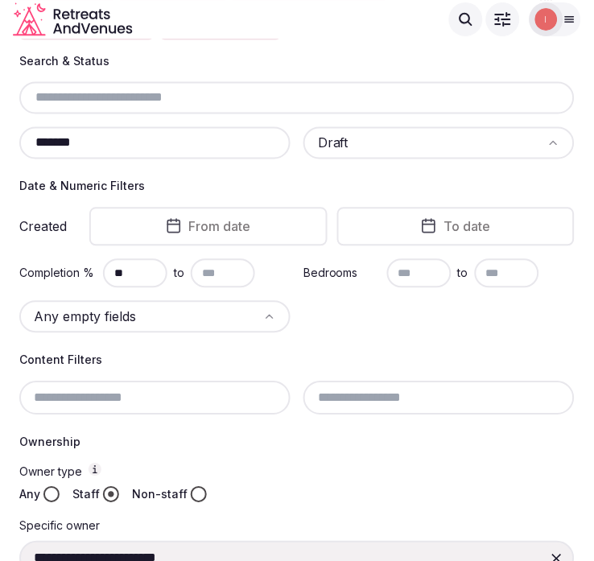
drag, startPoint x: 71, startPoint y: 129, endPoint x: -13, endPoint y: 117, distance: 84.5
click at [0, 117] on html "**********" at bounding box center [297, 36] width 594 height 561
paste input "***"
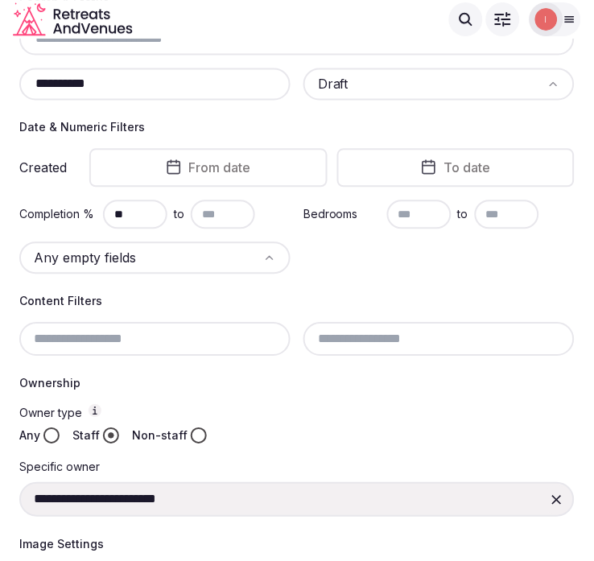
scroll to position [277, 0]
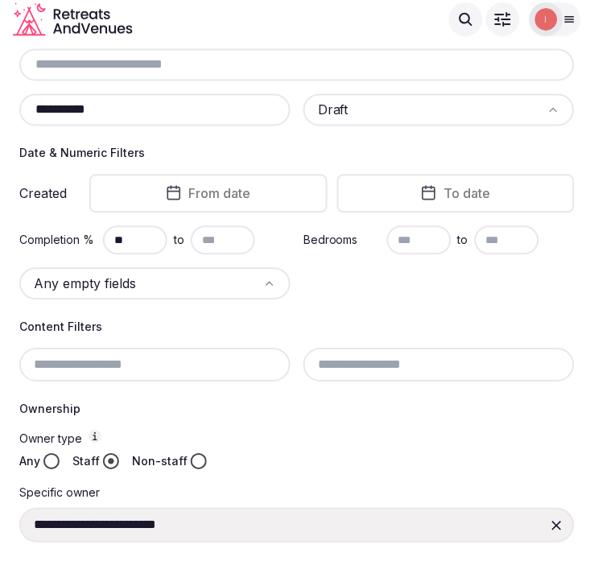
drag, startPoint x: 125, startPoint y: 101, endPoint x: 22, endPoint y: 124, distance: 105.4
click at [22, 124] on div "**********" at bounding box center [154, 110] width 271 height 32
paste input "text"
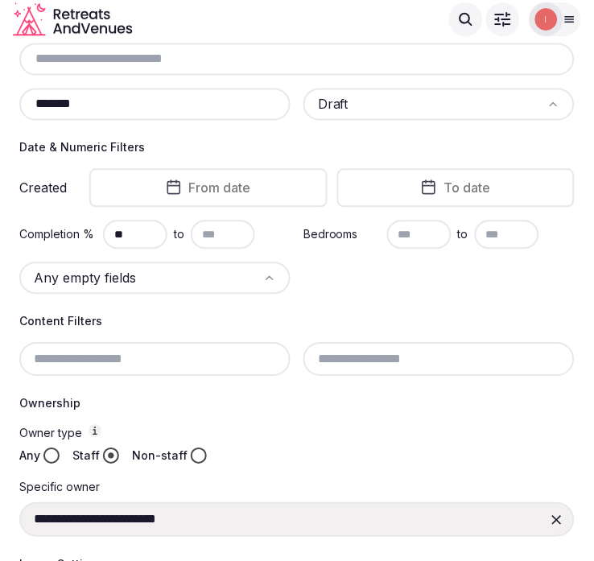
scroll to position [155, 0]
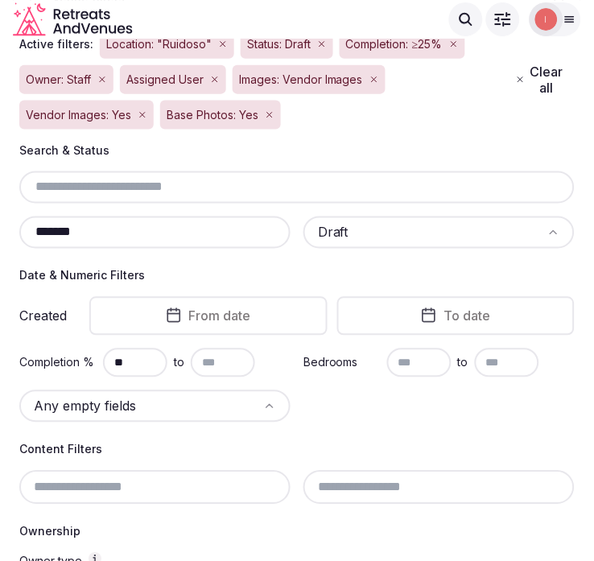
drag, startPoint x: 117, startPoint y: 236, endPoint x: 10, endPoint y: 250, distance: 107.0
click at [10, 251] on section "**********" at bounding box center [297, 447] width 594 height 1129
paste input "**"
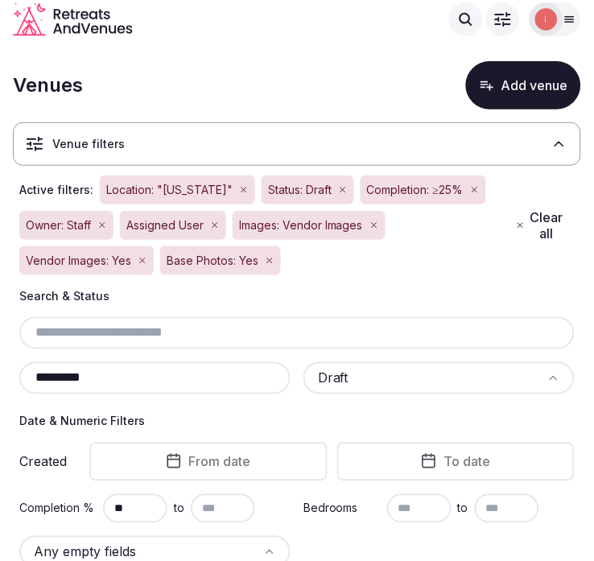
scroll to position [99, 0]
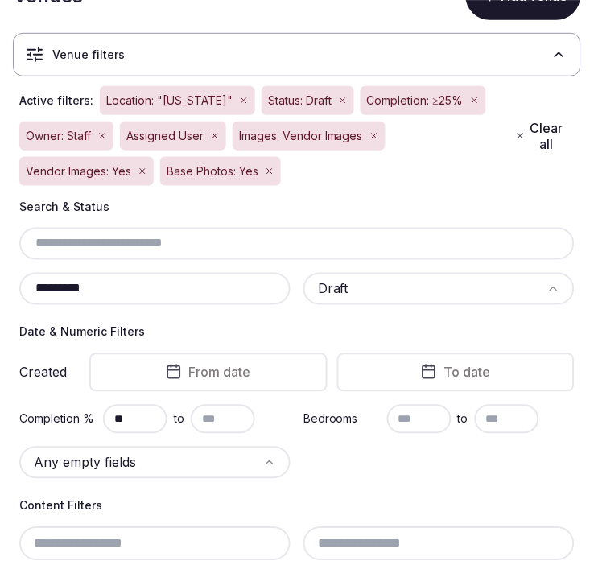
drag, startPoint x: 132, startPoint y: 288, endPoint x: 18, endPoint y: 290, distance: 114.2
click at [18, 290] on div "**********" at bounding box center [297, 563] width 568 height 728
paste input "*"
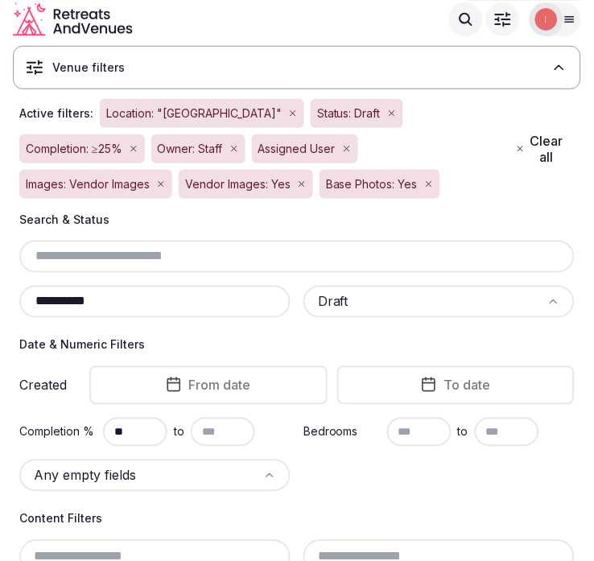
scroll to position [66, 0]
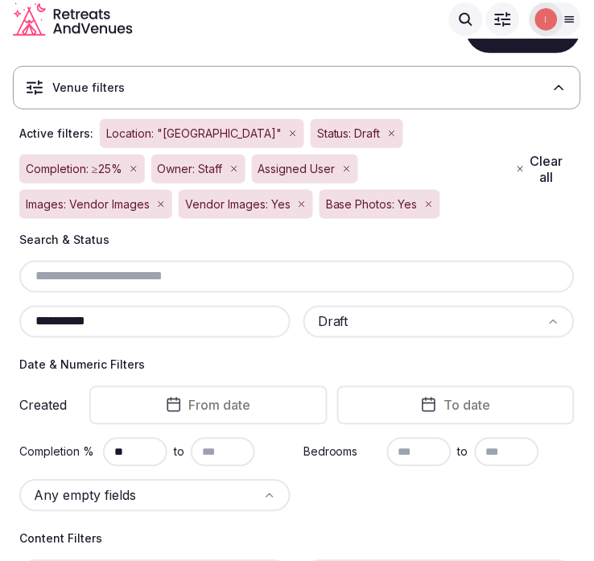
drag, startPoint x: 97, startPoint y: 325, endPoint x: 22, endPoint y: 331, distance: 75.9
click at [22, 331] on div "**********" at bounding box center [154, 322] width 271 height 32
paste input "**"
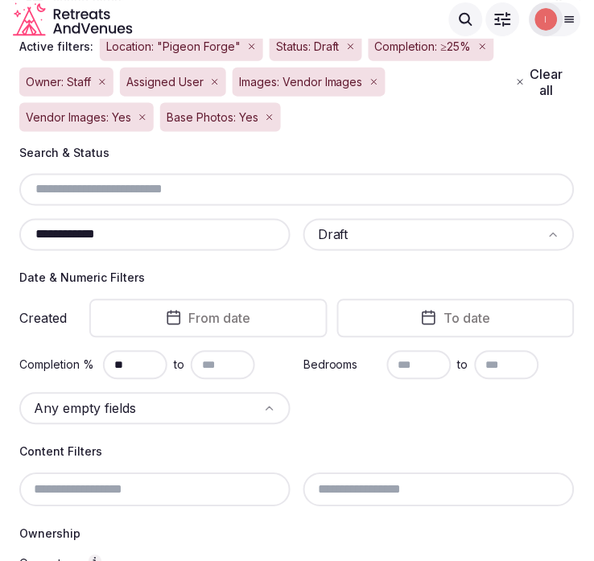
scroll to position [66, 0]
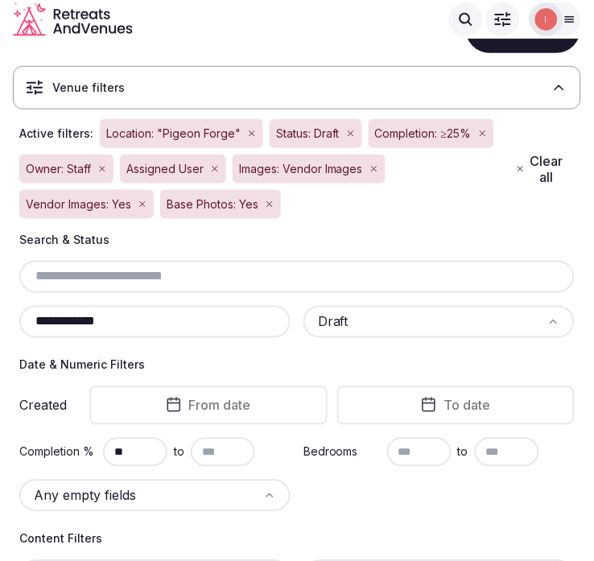
drag, startPoint x: 125, startPoint y: 310, endPoint x: 16, endPoint y: 328, distance: 110.8
paste input "text"
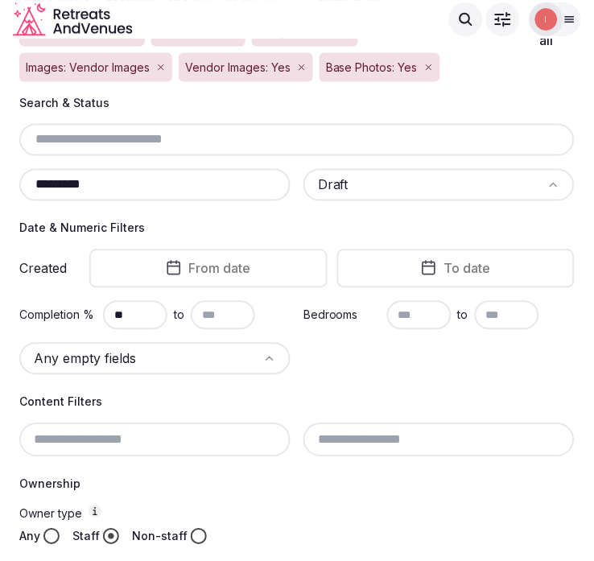
scroll to position [155, 0]
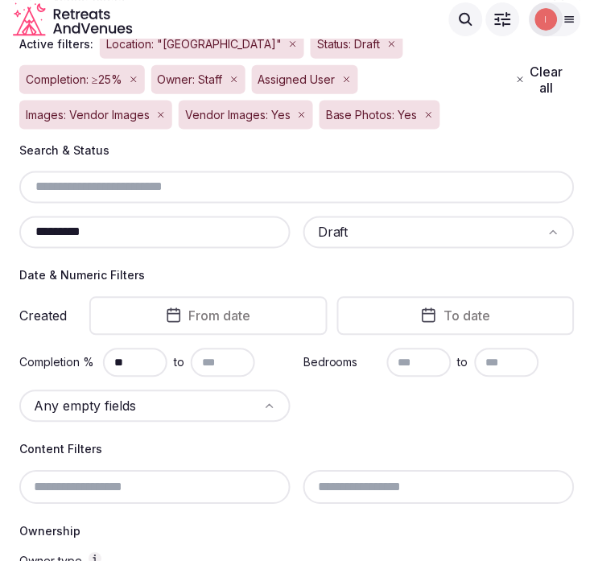
drag, startPoint x: 37, startPoint y: 205, endPoint x: 4, endPoint y: 205, distance: 33.0
click at [4, 205] on section "**********" at bounding box center [297, 447] width 594 height 1129
paste input "**"
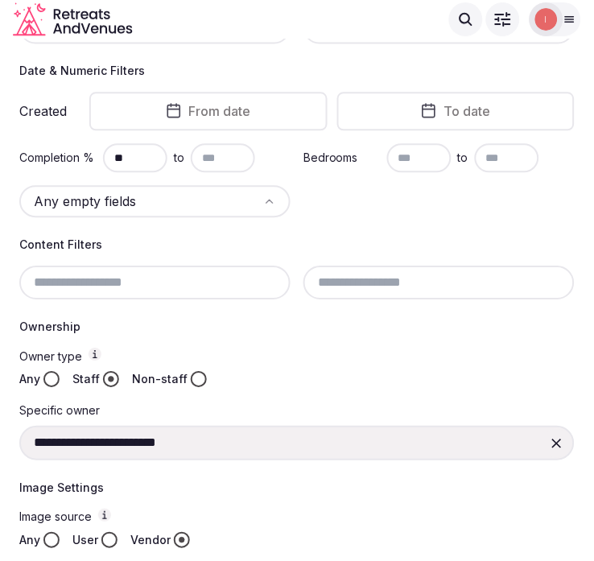
scroll to position [188, 0]
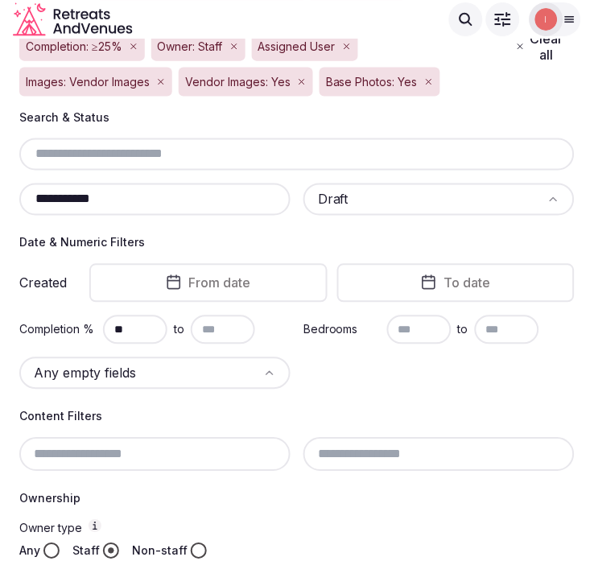
drag, startPoint x: 137, startPoint y: 199, endPoint x: -13, endPoint y: 207, distance: 149.8
click at [0, 207] on html "**********" at bounding box center [297, 92] width 594 height 561
paste input "text"
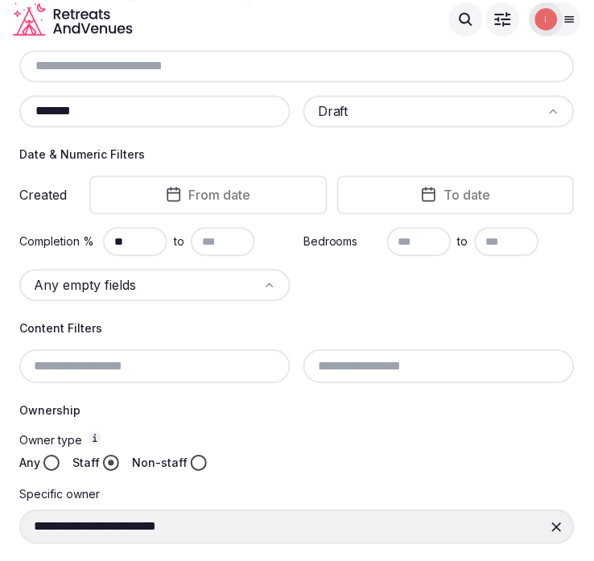
scroll to position [244, 0]
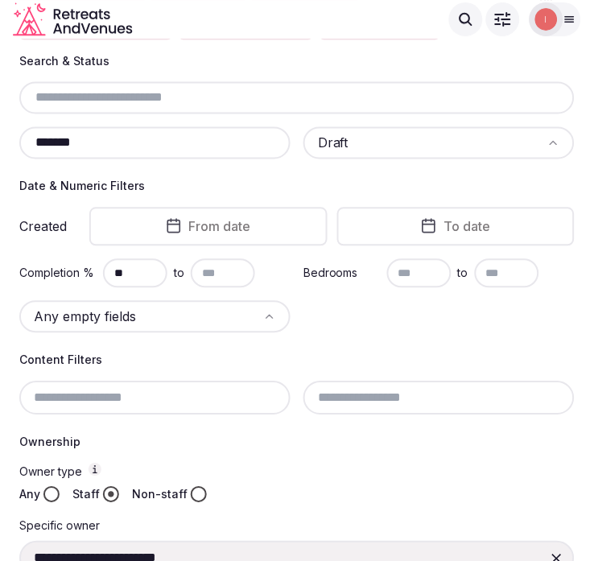
drag, startPoint x: 140, startPoint y: 141, endPoint x: 14, endPoint y: 147, distance: 125.6
click at [14, 147] on div "**********" at bounding box center [297, 417] width 568 height 728
paste input "text"
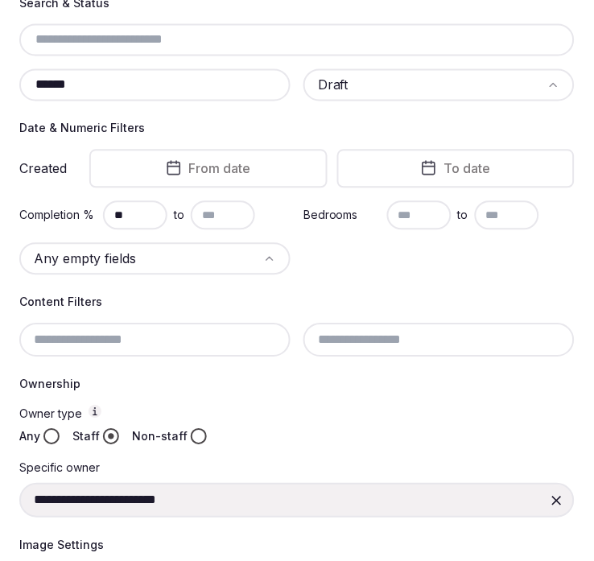
scroll to position [334, 0]
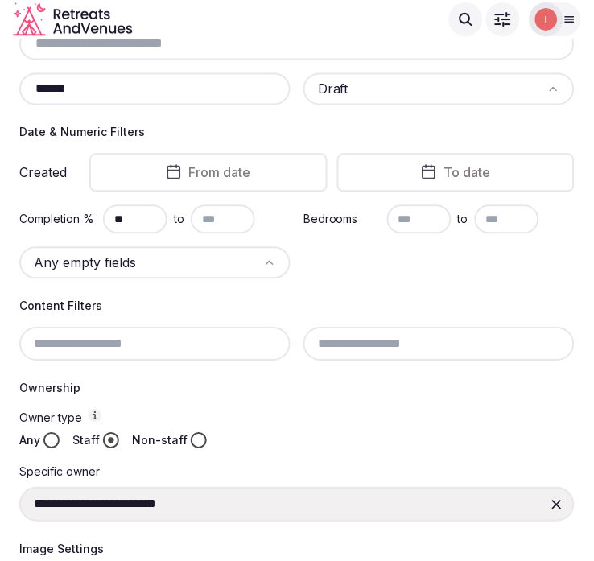
scroll to position [290, 0]
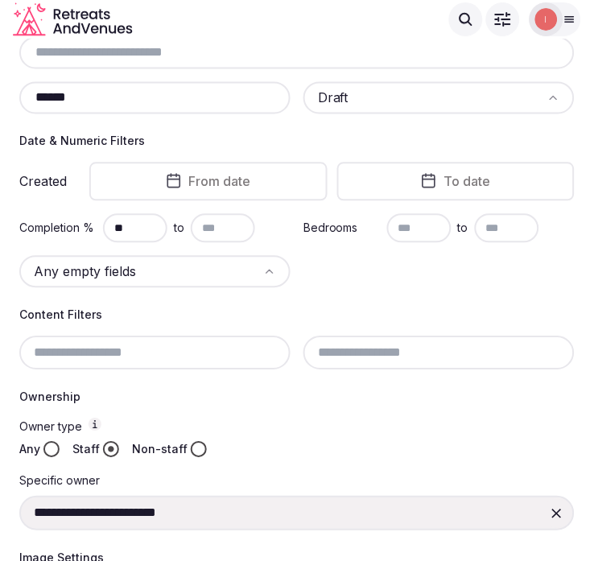
drag, startPoint x: 107, startPoint y: 95, endPoint x: 21, endPoint y: 90, distance: 86.2
click at [21, 90] on div "******" at bounding box center [154, 98] width 271 height 32
paste input "***"
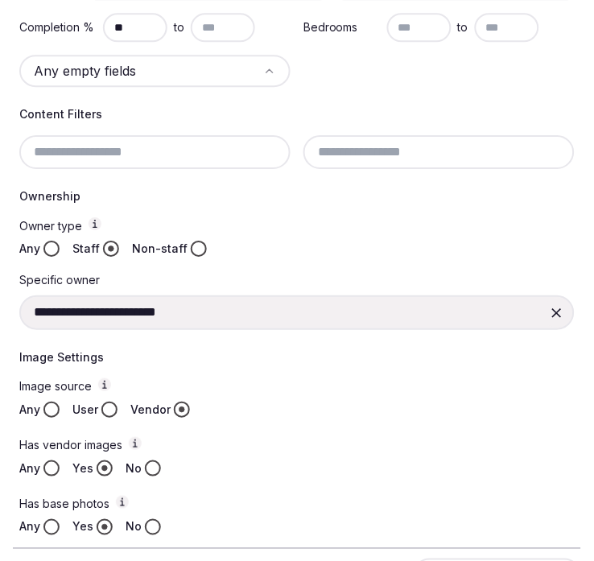
scroll to position [557, 0]
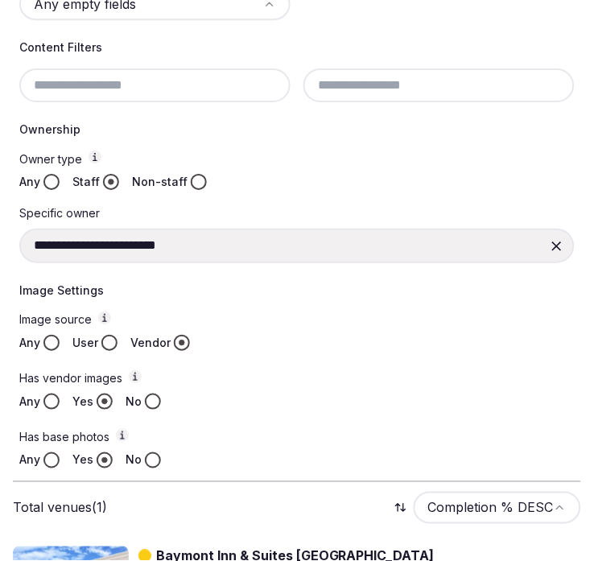
type input "*********"
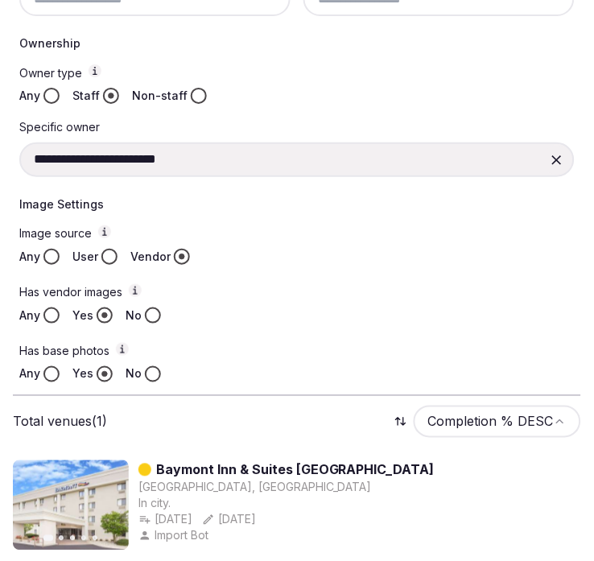
scroll to position [725, 0]
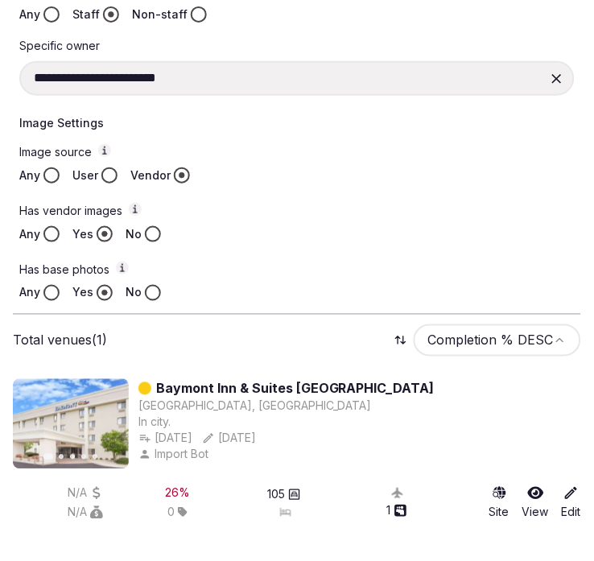
drag, startPoint x: 277, startPoint y: 380, endPoint x: 573, endPoint y: 417, distance: 298.2
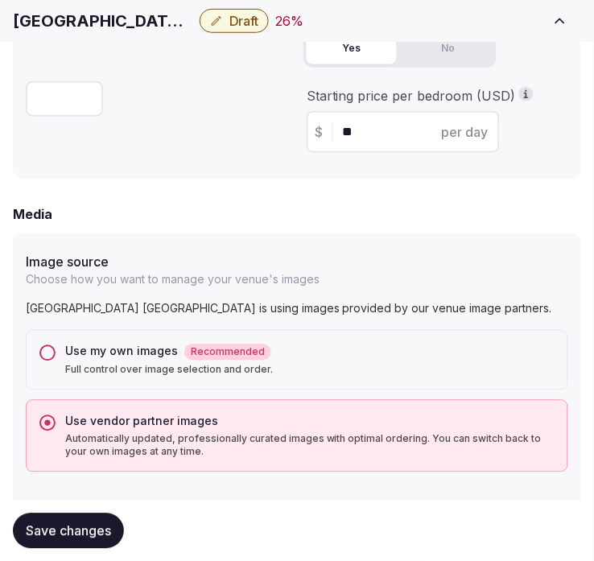
scroll to position [1698, 0]
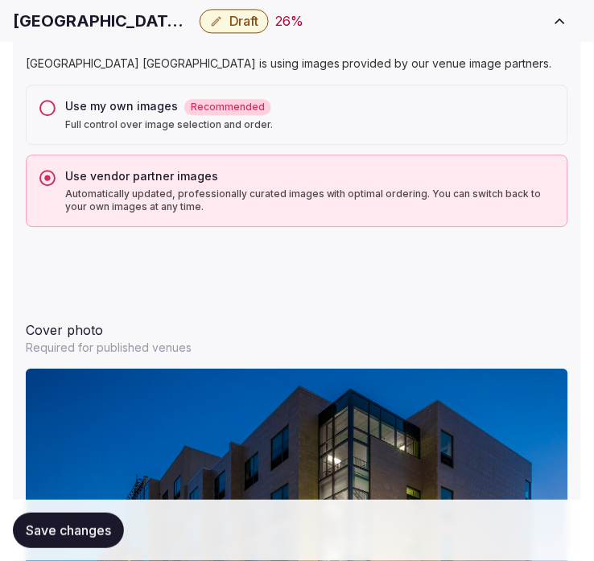
click at [229, 18] on span "Draft" at bounding box center [243, 21] width 29 height 16
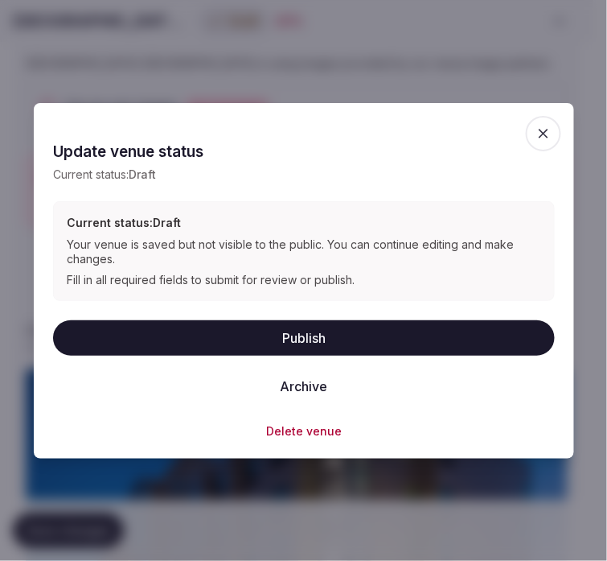
click at [316, 331] on button "Publish" at bounding box center [304, 337] width 502 height 35
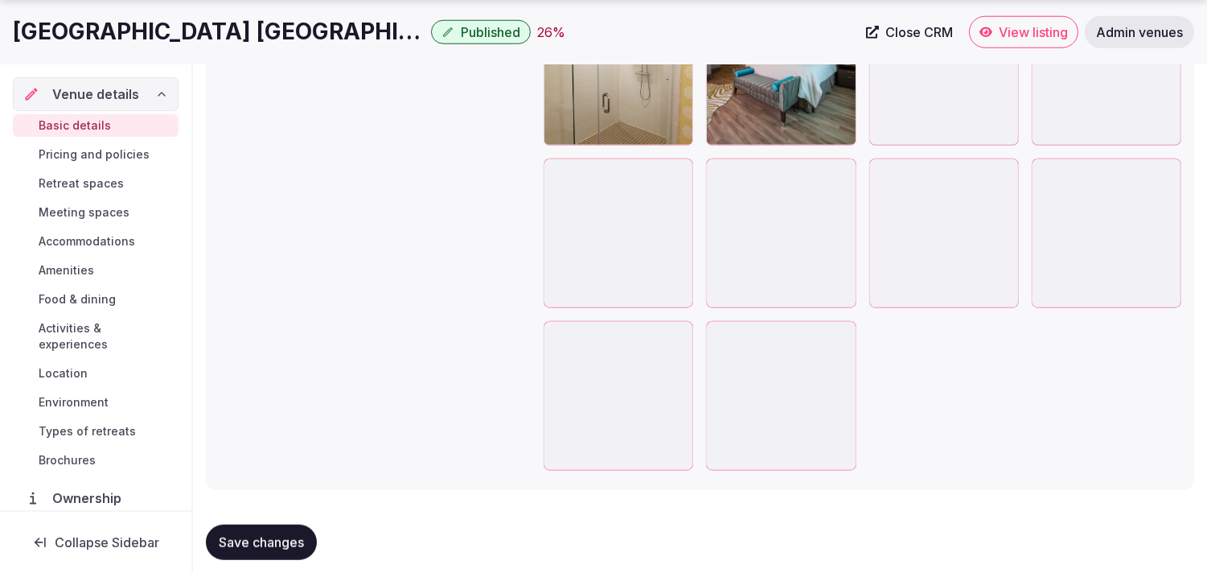
scroll to position [2867, 0]
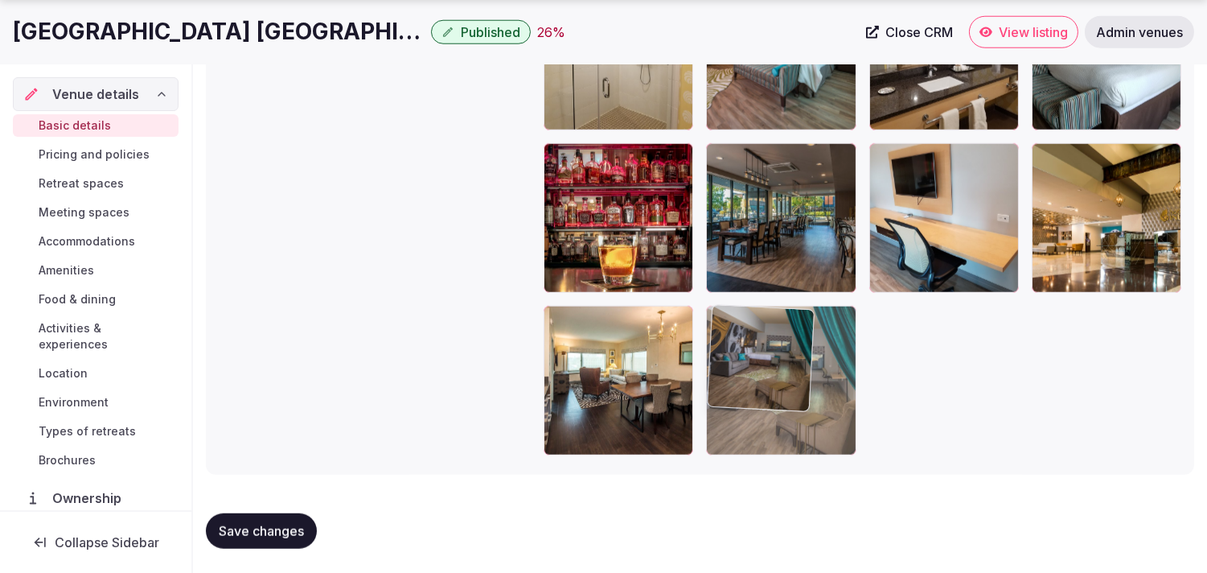
drag, startPoint x: 686, startPoint y: 194, endPoint x: 796, endPoint y: 296, distance: 150.2
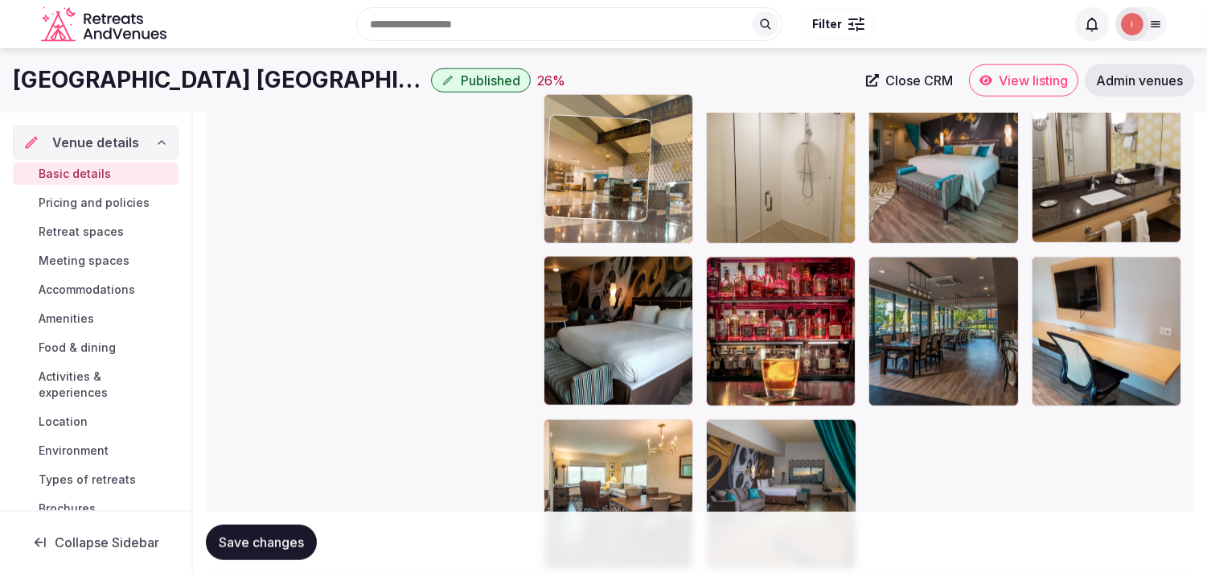
drag, startPoint x: 1044, startPoint y: 154, endPoint x: 639, endPoint y: 67, distance: 413.7
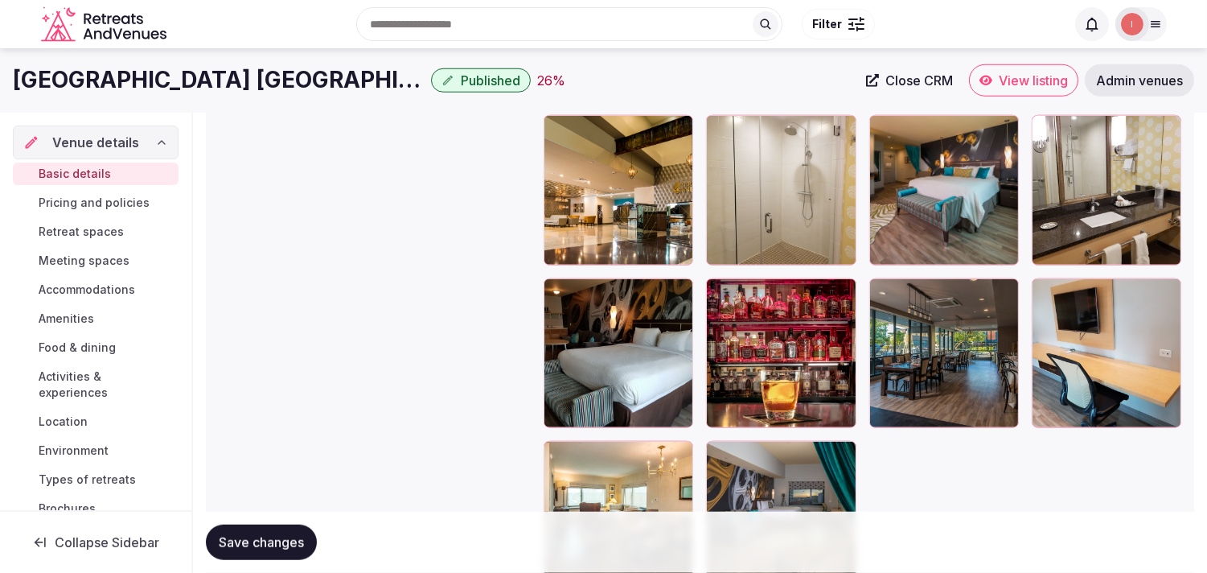
scroll to position [2553, 0]
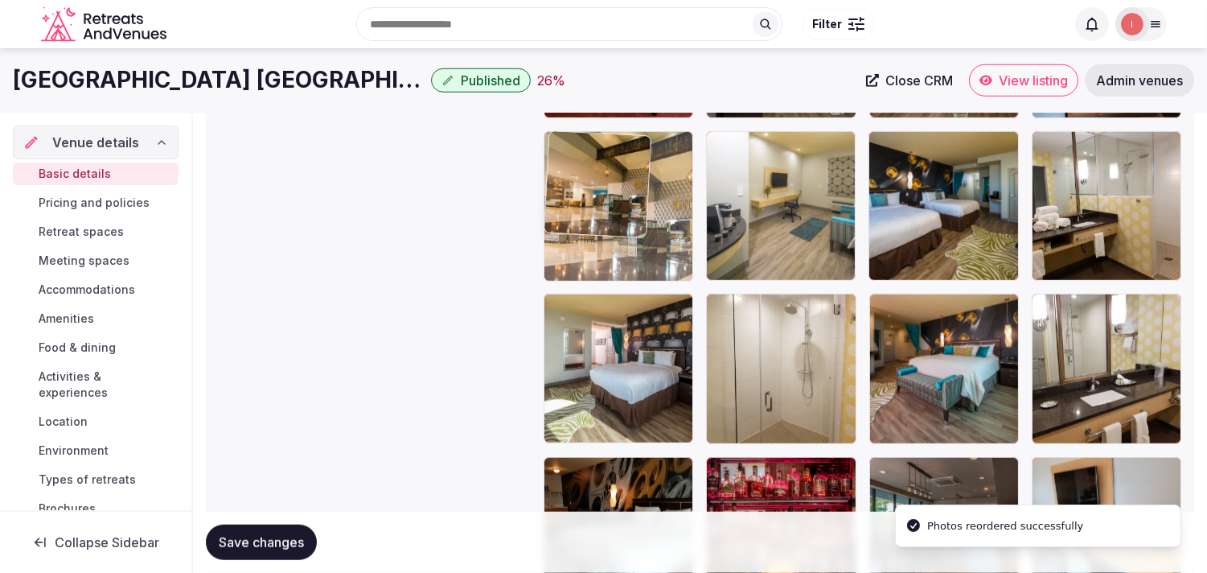
drag, startPoint x: 547, startPoint y: 303, endPoint x: 561, endPoint y: 145, distance: 159.0
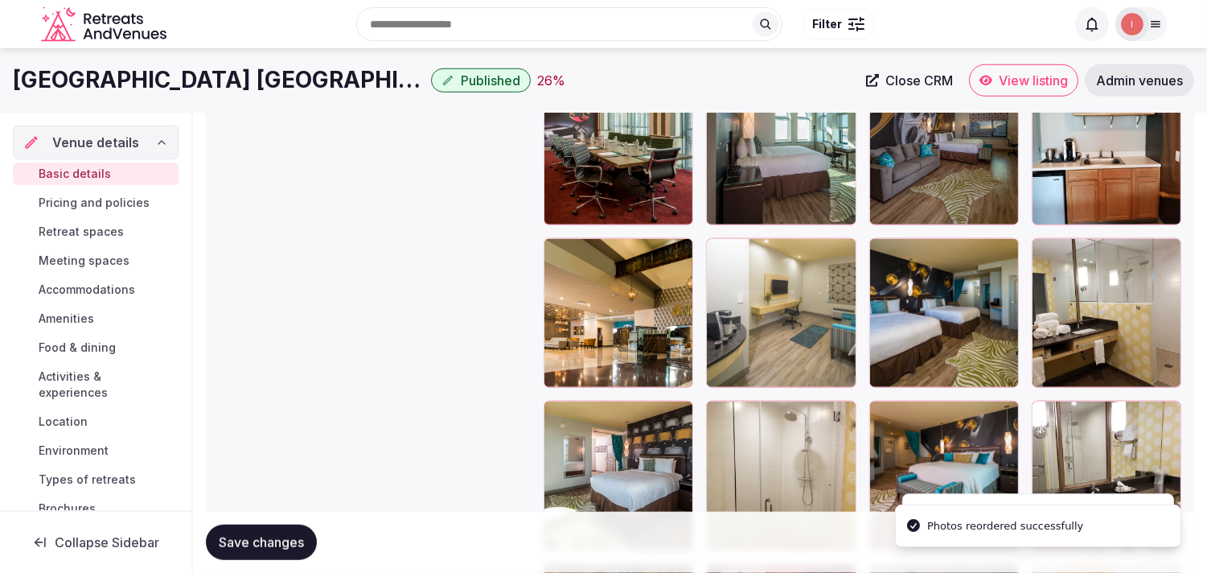
scroll to position [2375, 0]
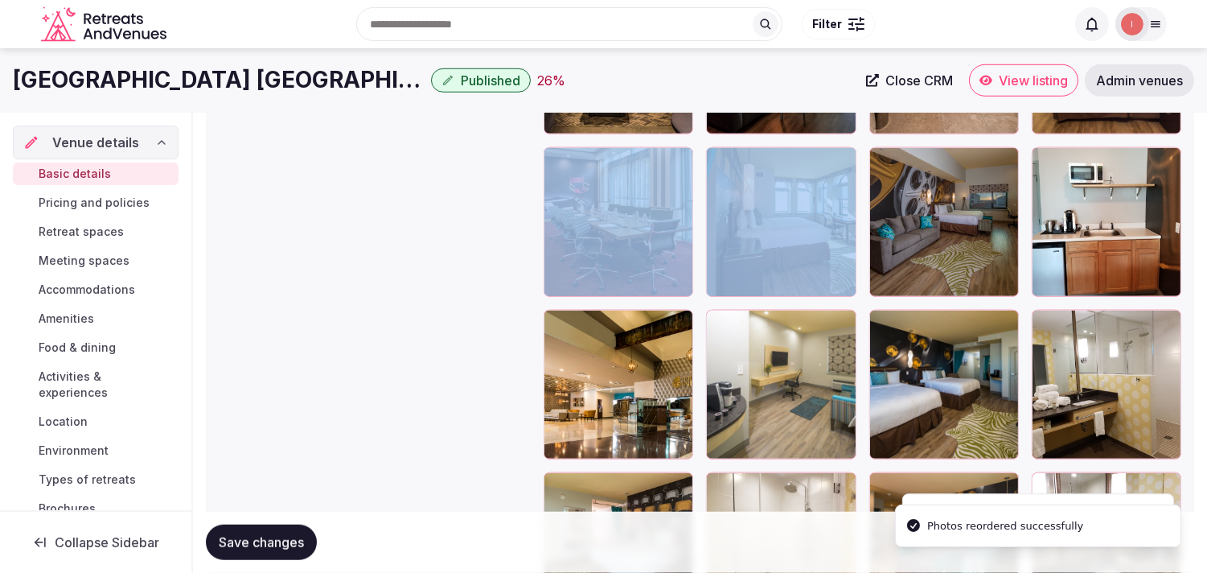
drag, startPoint x: 564, startPoint y: 296, endPoint x: 558, endPoint y: 260, distance: 36.6
click at [558, 260] on div at bounding box center [863, 303] width 638 height 1288
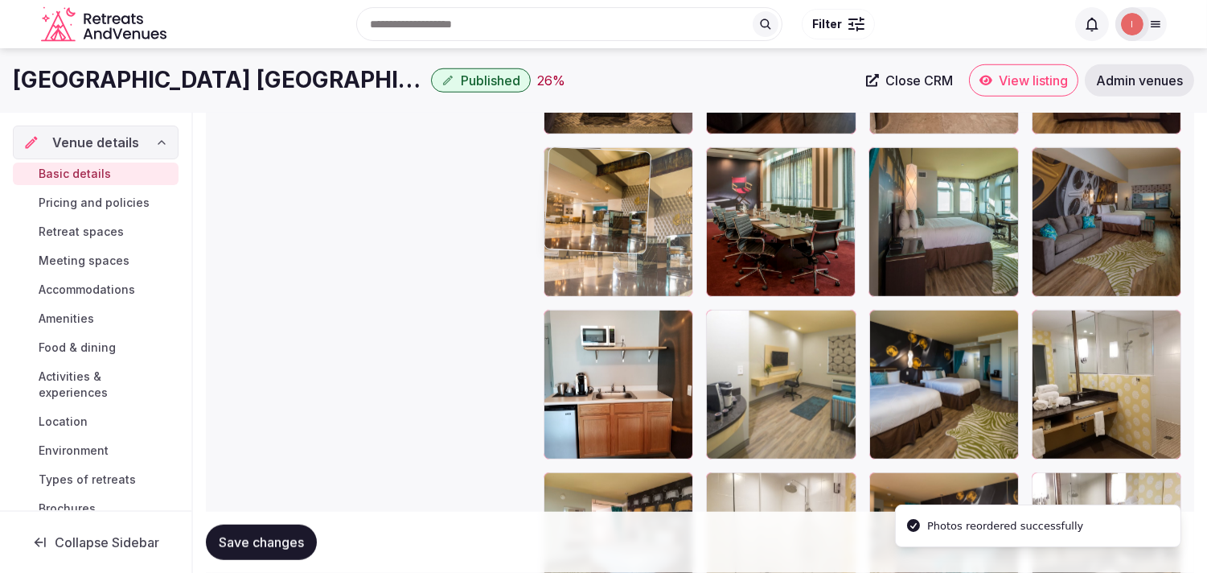
drag, startPoint x: 561, startPoint y: 212, endPoint x: 589, endPoint y: 119, distance: 97.4
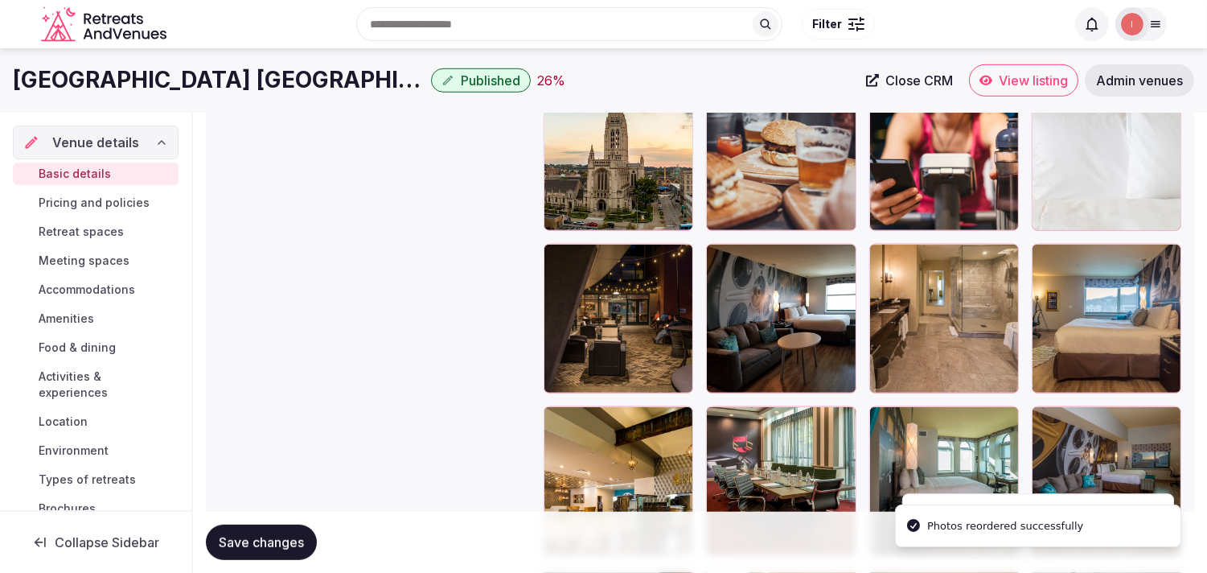
scroll to position [2107, 0]
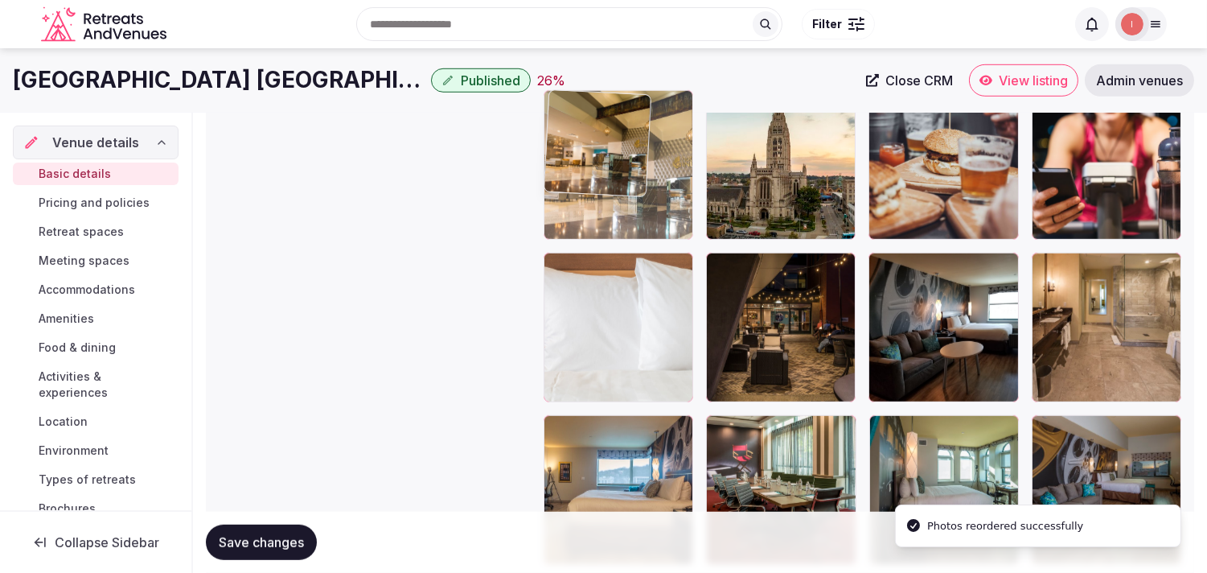
drag, startPoint x: 553, startPoint y: 424, endPoint x: 580, endPoint y: 154, distance: 271.5
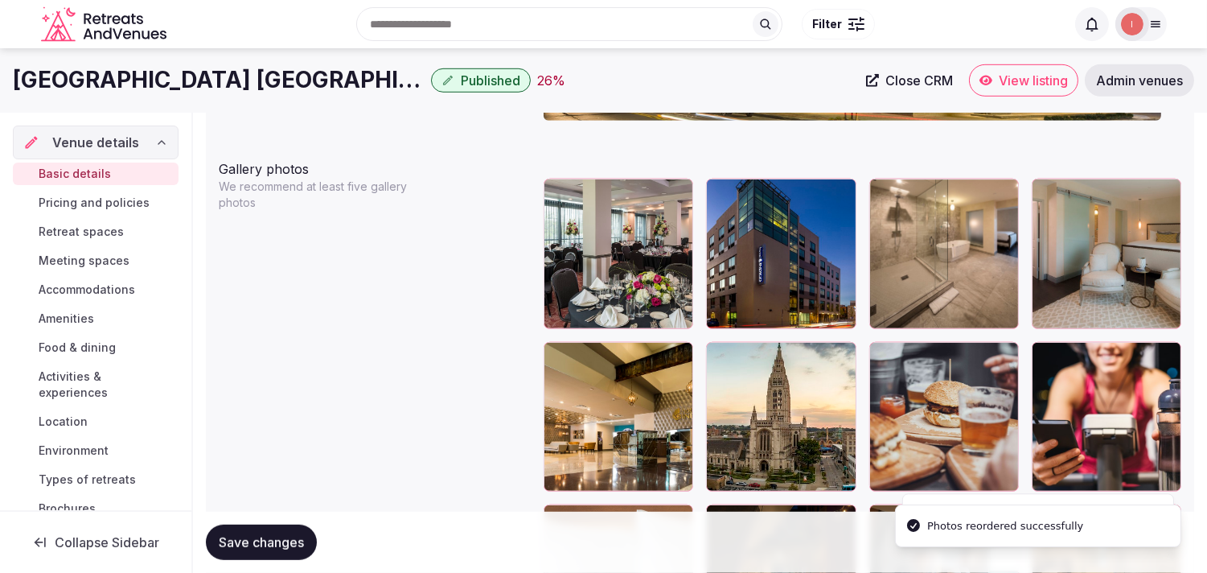
scroll to position [1838, 0]
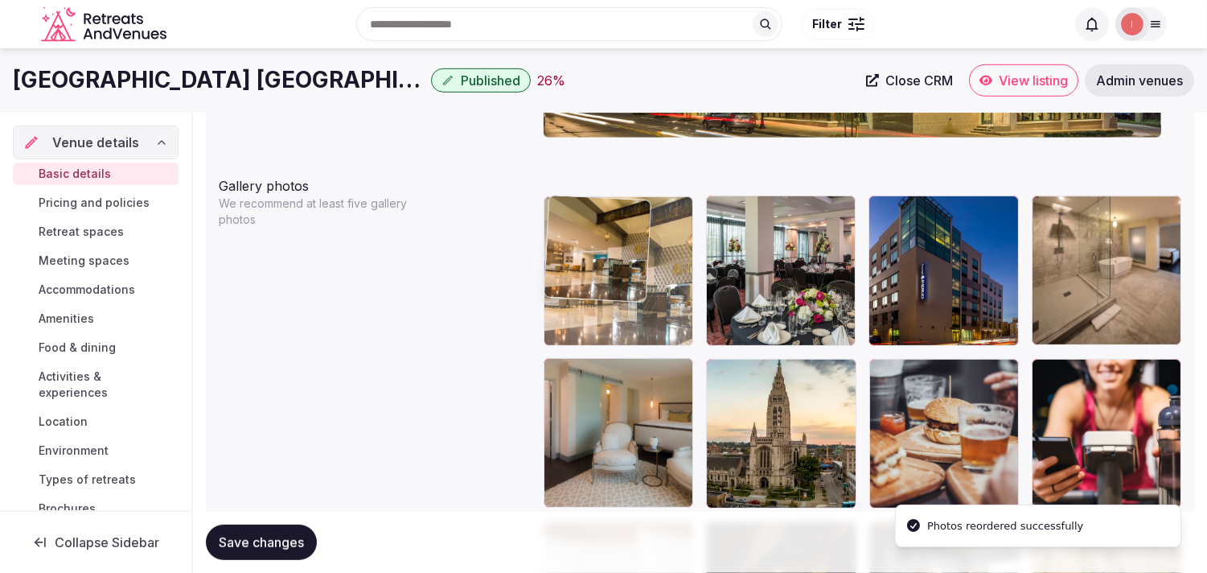
drag, startPoint x: 557, startPoint y: 363, endPoint x: 582, endPoint y: 244, distance: 121.6
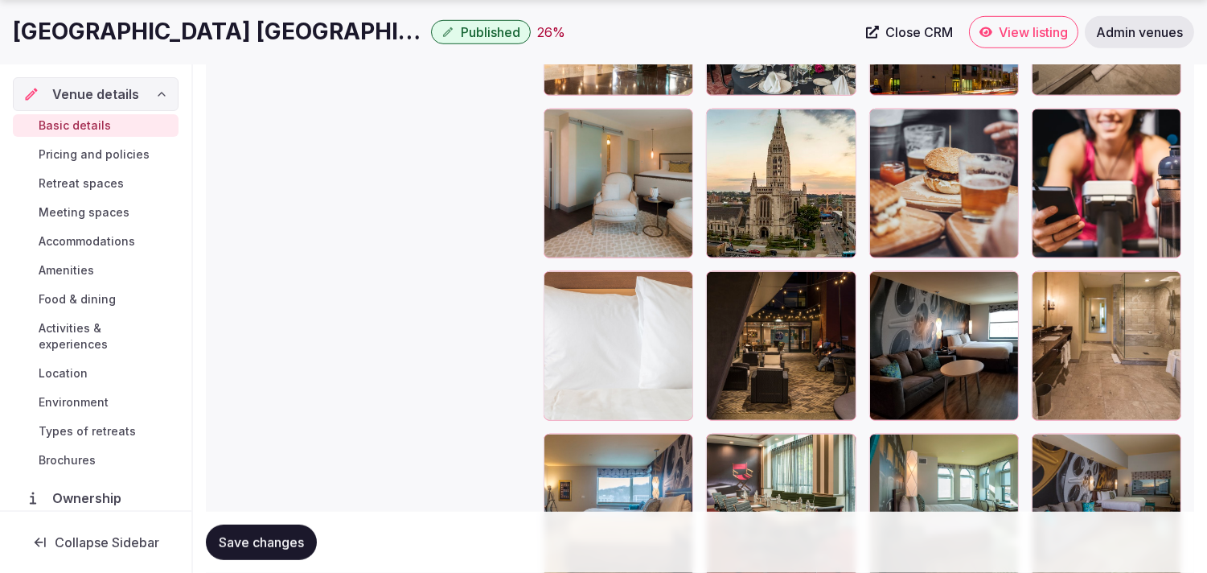
scroll to position [2196, 0]
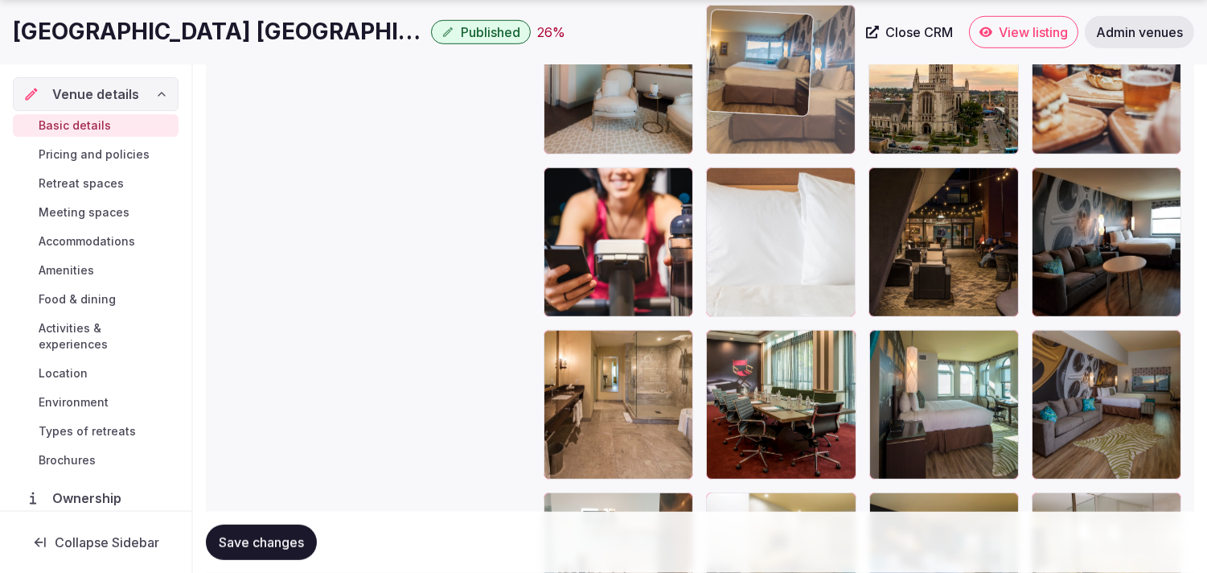
drag, startPoint x: 557, startPoint y: 342, endPoint x: 748, endPoint y: 86, distance: 319.0
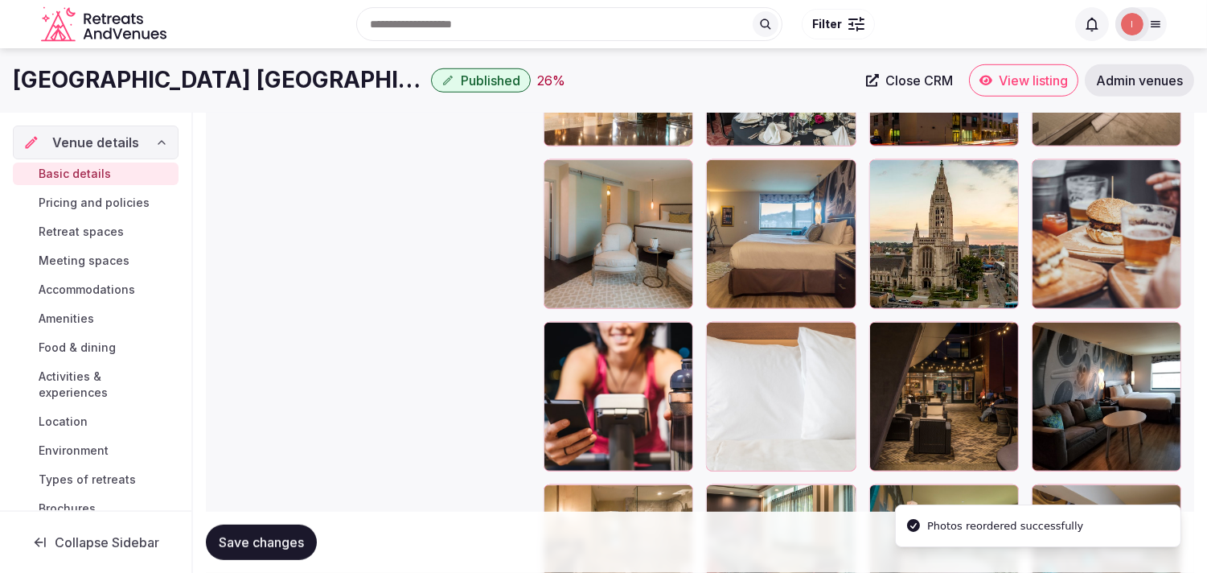
scroll to position [1919, 0]
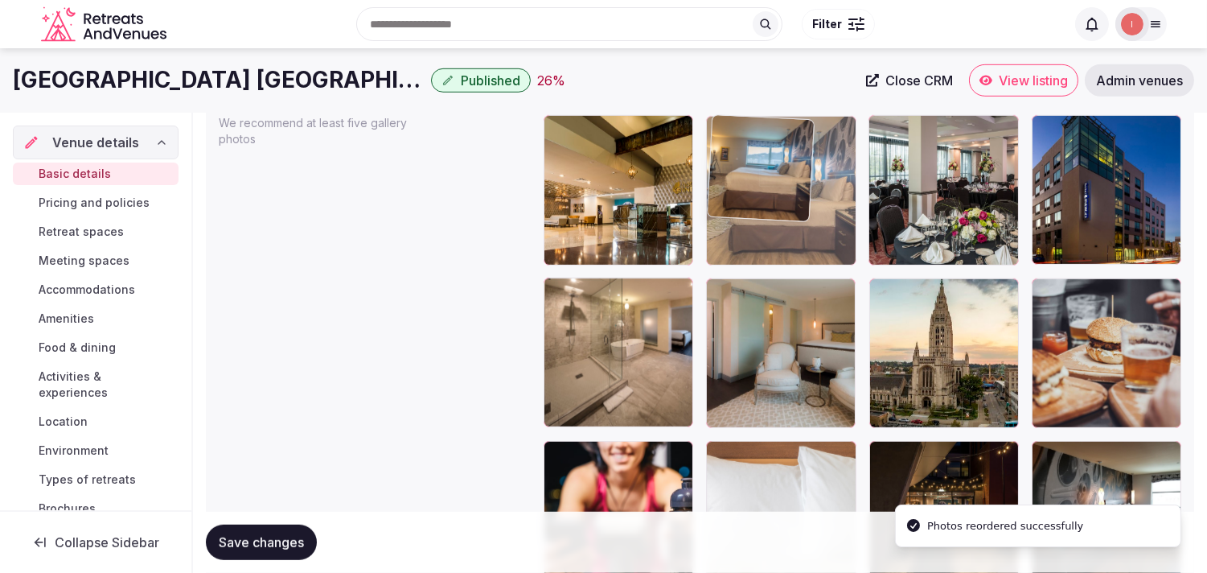
drag, startPoint x: 727, startPoint y: 301, endPoint x: 705, endPoint y: 147, distance: 155.1
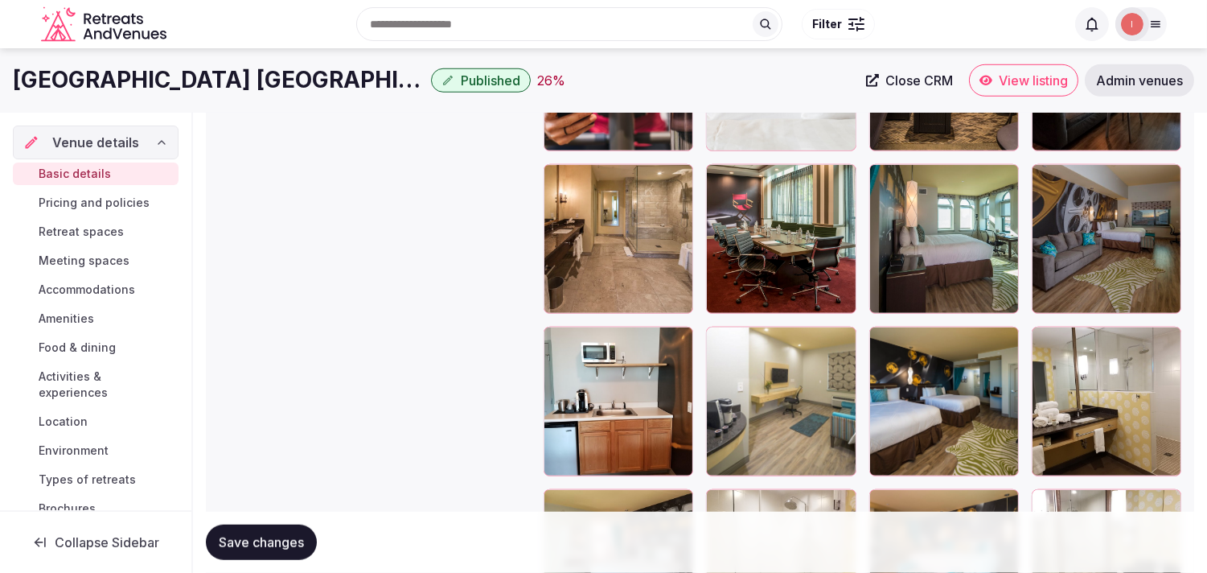
scroll to position [2277, 0]
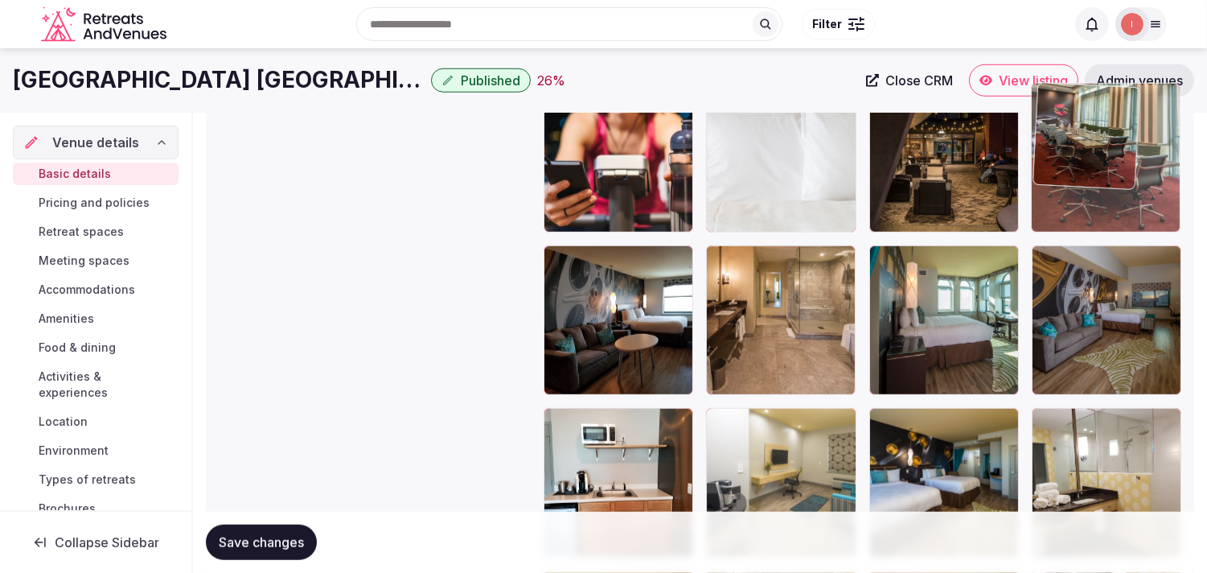
drag, startPoint x: 721, startPoint y: 255, endPoint x: 1070, endPoint y: 148, distance: 364.3
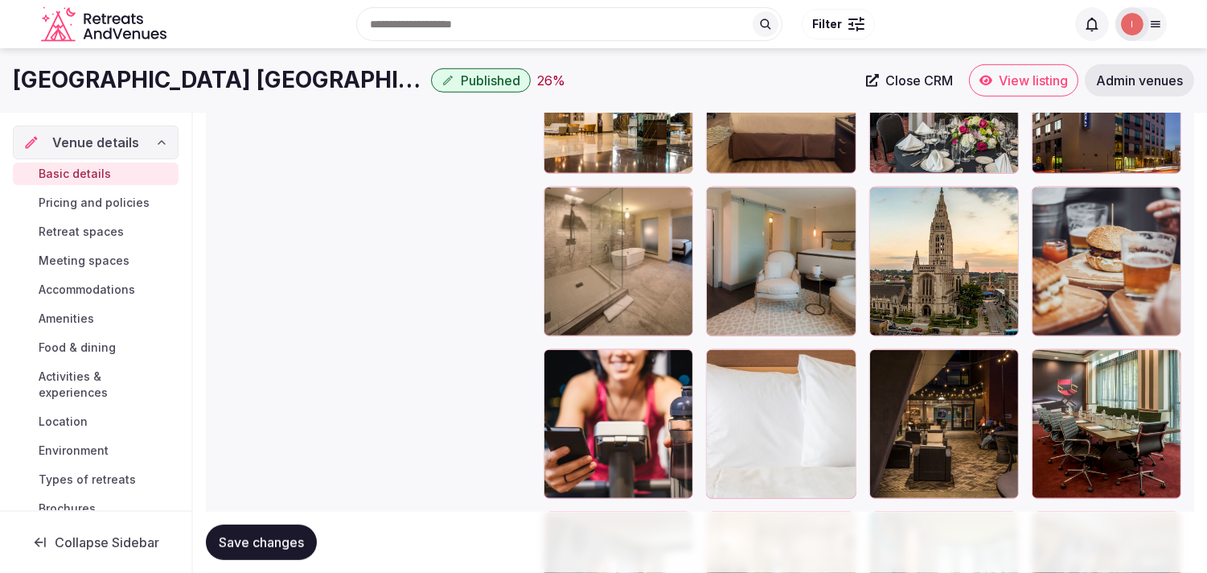
scroll to position [2008, 0]
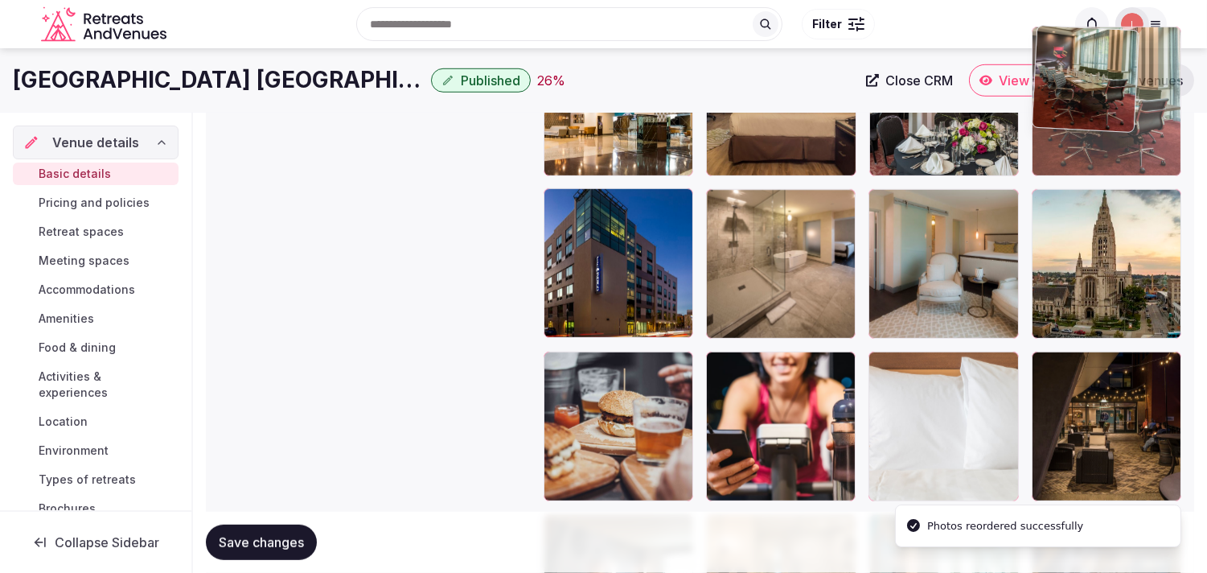
drag, startPoint x: 1038, startPoint y: 364, endPoint x: 1041, endPoint y: 129, distance: 234.8
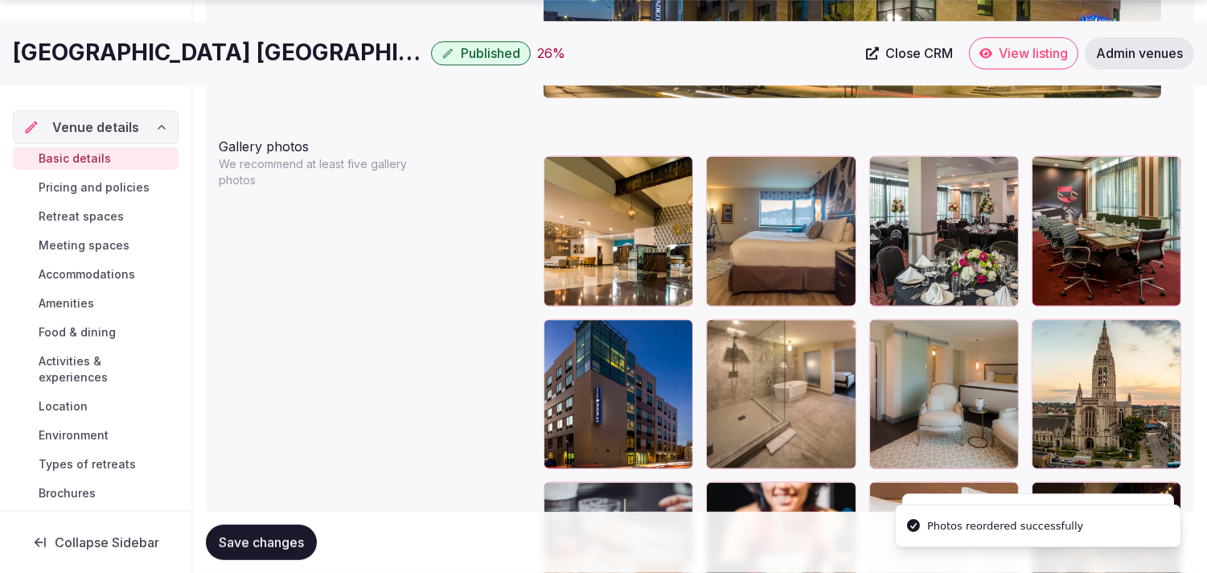
scroll to position [1919, 0]
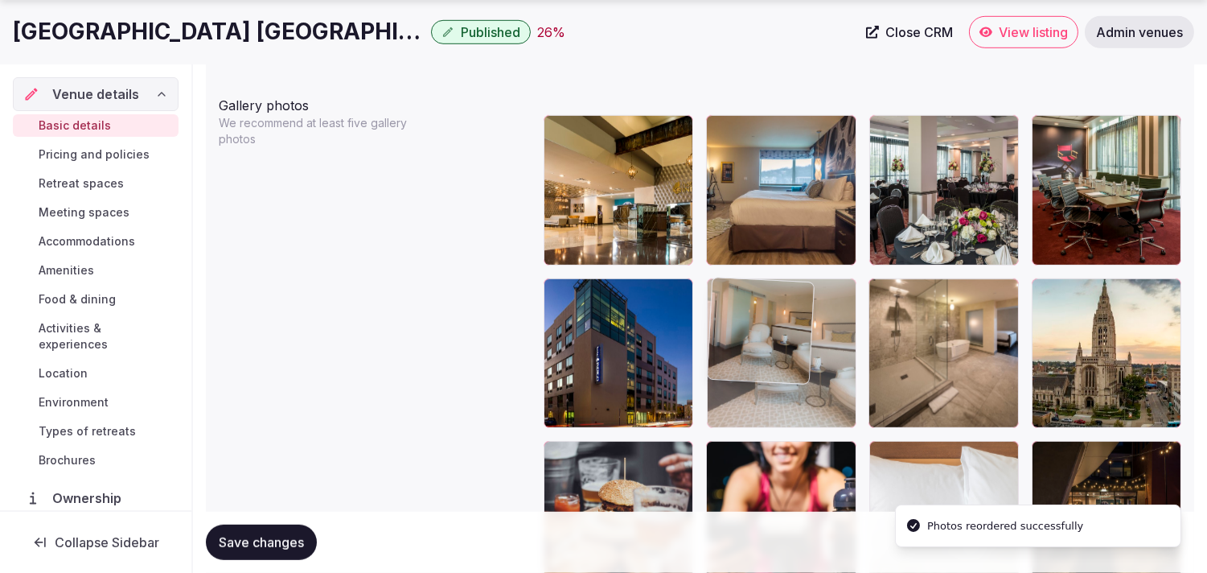
drag, startPoint x: 886, startPoint y: 286, endPoint x: 742, endPoint y: 302, distance: 144.9
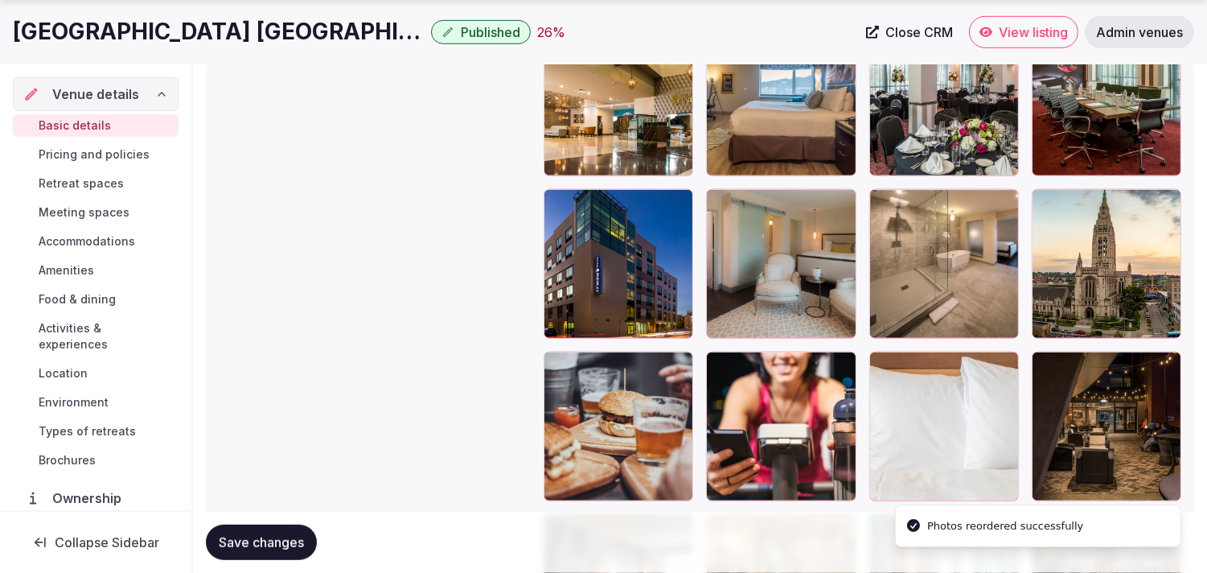
scroll to position [2097, 0]
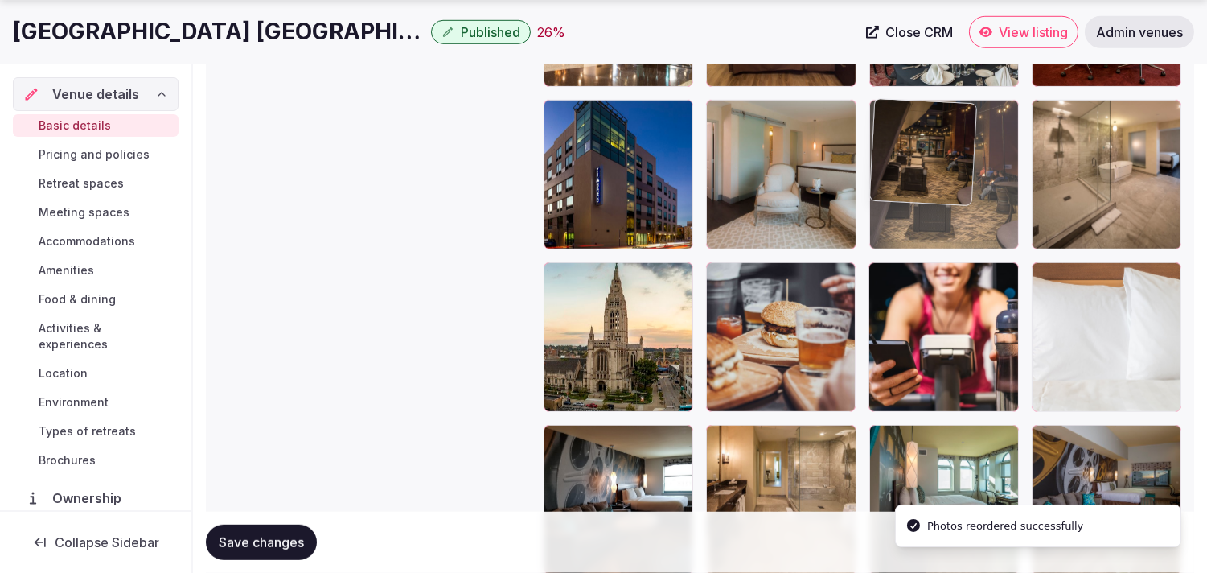
drag, startPoint x: 931, startPoint y: 191, endPoint x: 905, endPoint y: 156, distance: 43.6
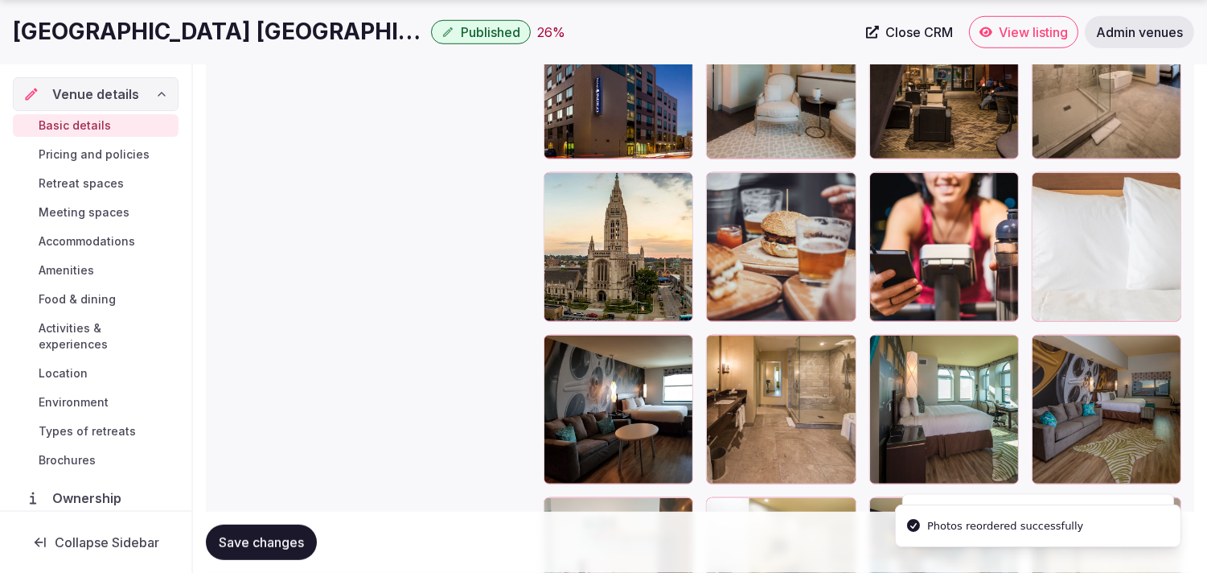
scroll to position [2366, 0]
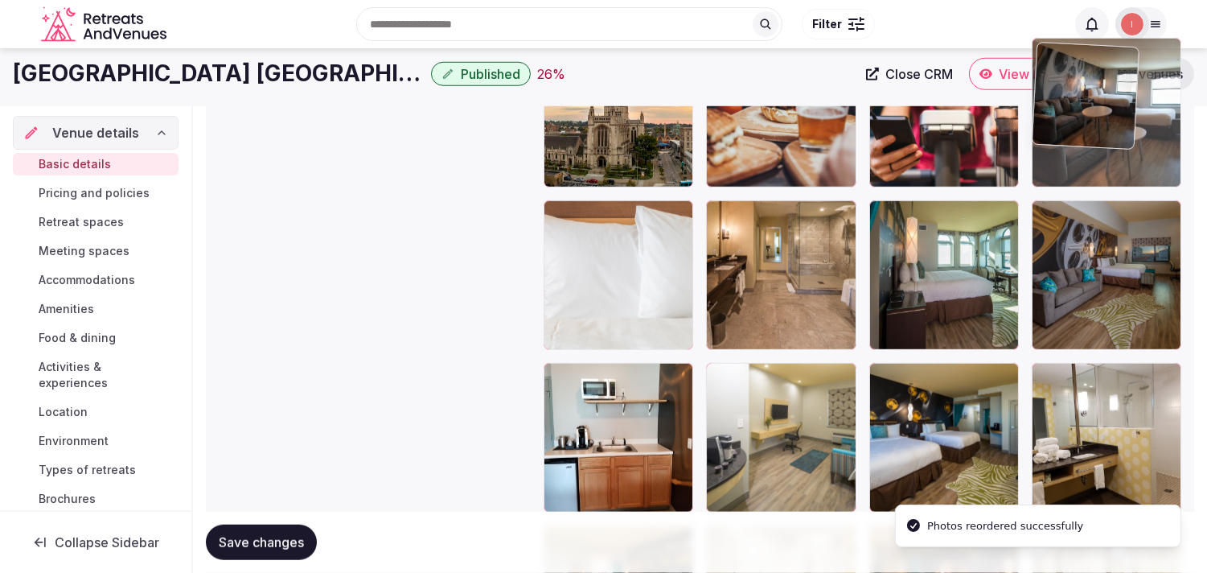
drag, startPoint x: 555, startPoint y: 166, endPoint x: 1038, endPoint y: 115, distance: 486.1
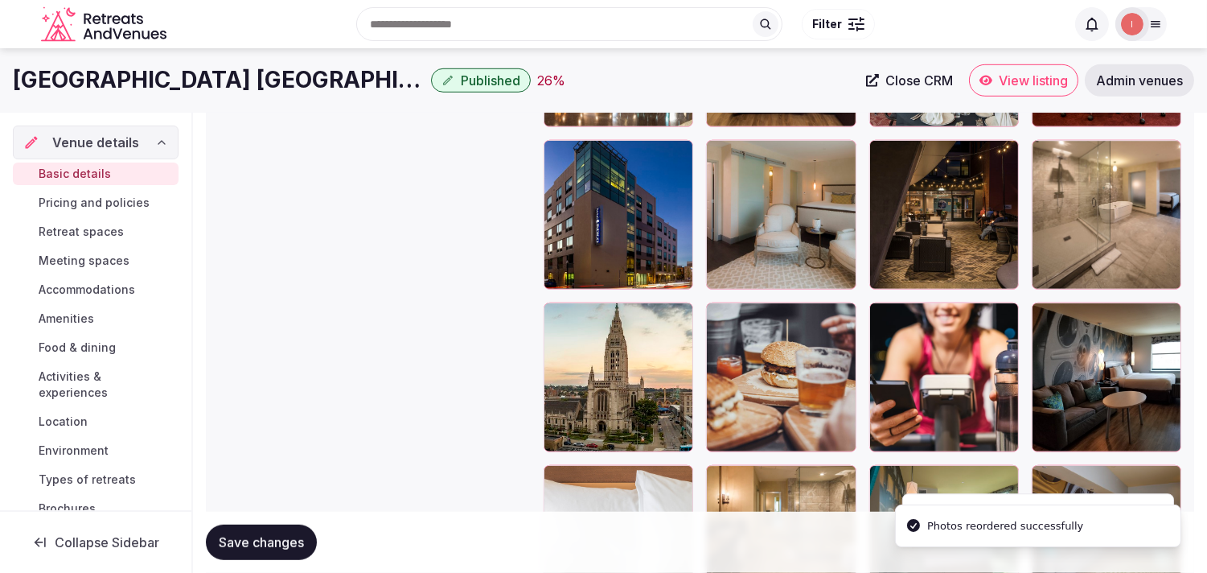
scroll to position [2048, 0]
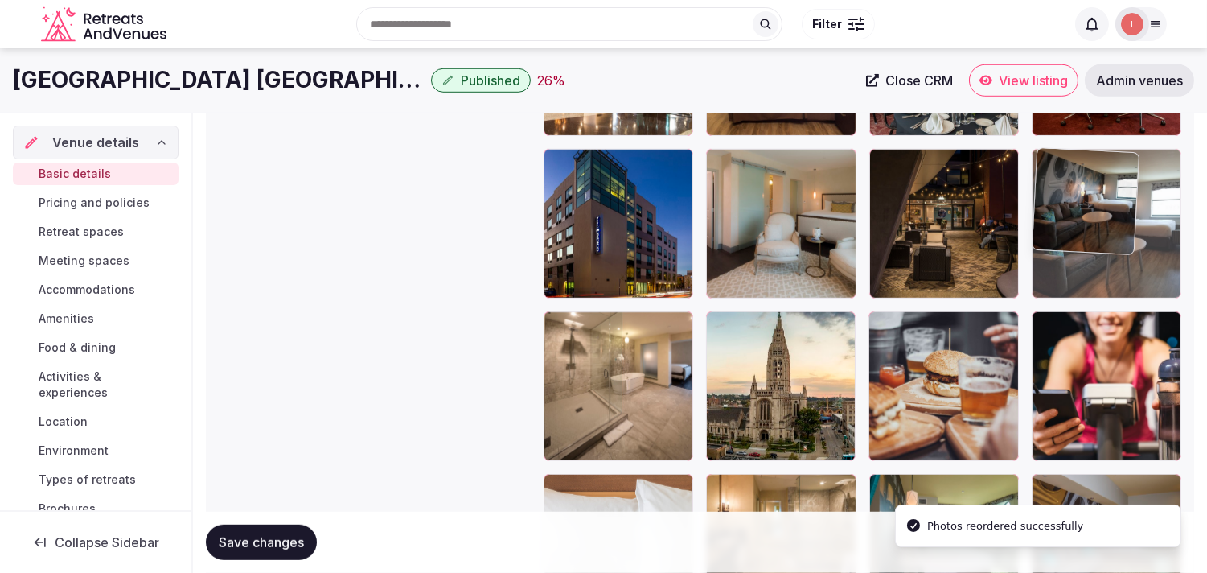
drag, startPoint x: 1058, startPoint y: 326, endPoint x: 1041, endPoint y: 212, distance: 115.6
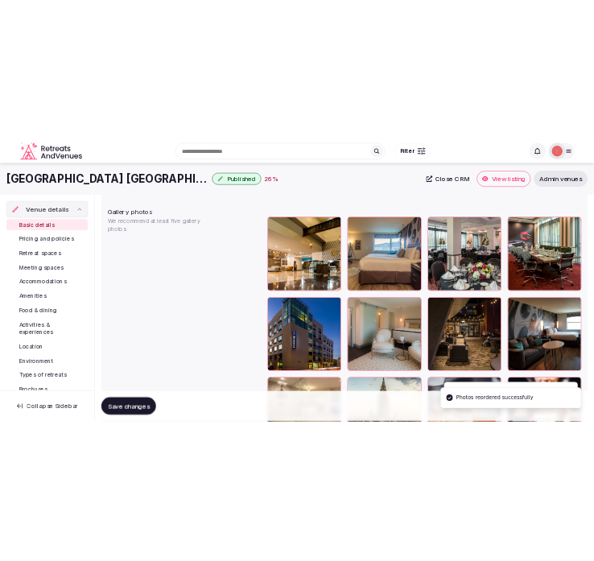
scroll to position [1870, 0]
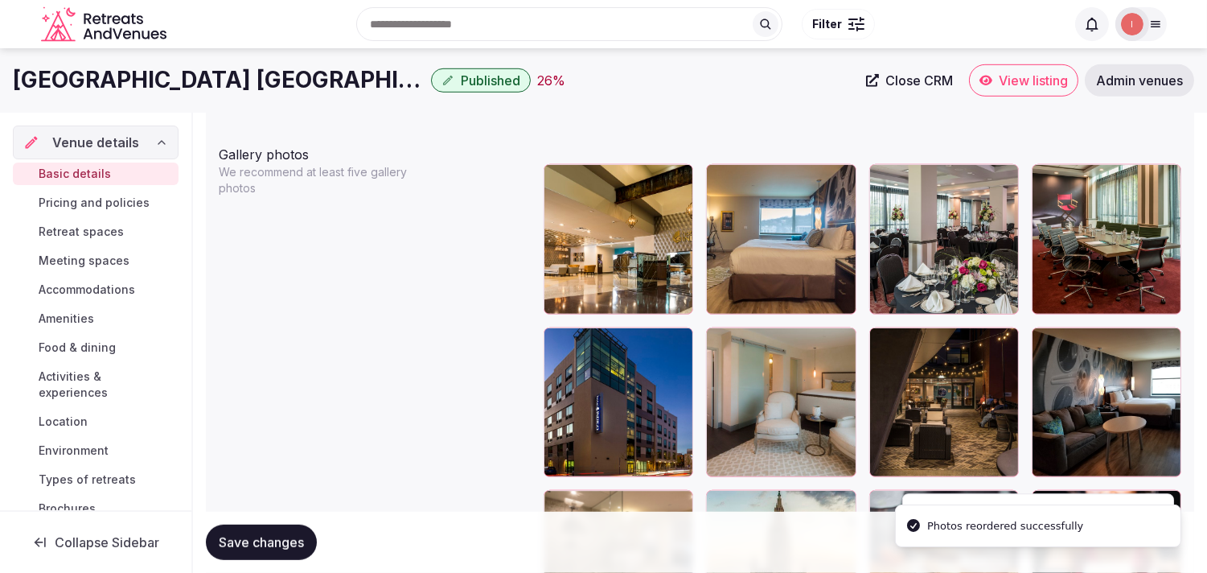
click at [286, 548] on span "Save changes" at bounding box center [261, 542] width 85 height 16
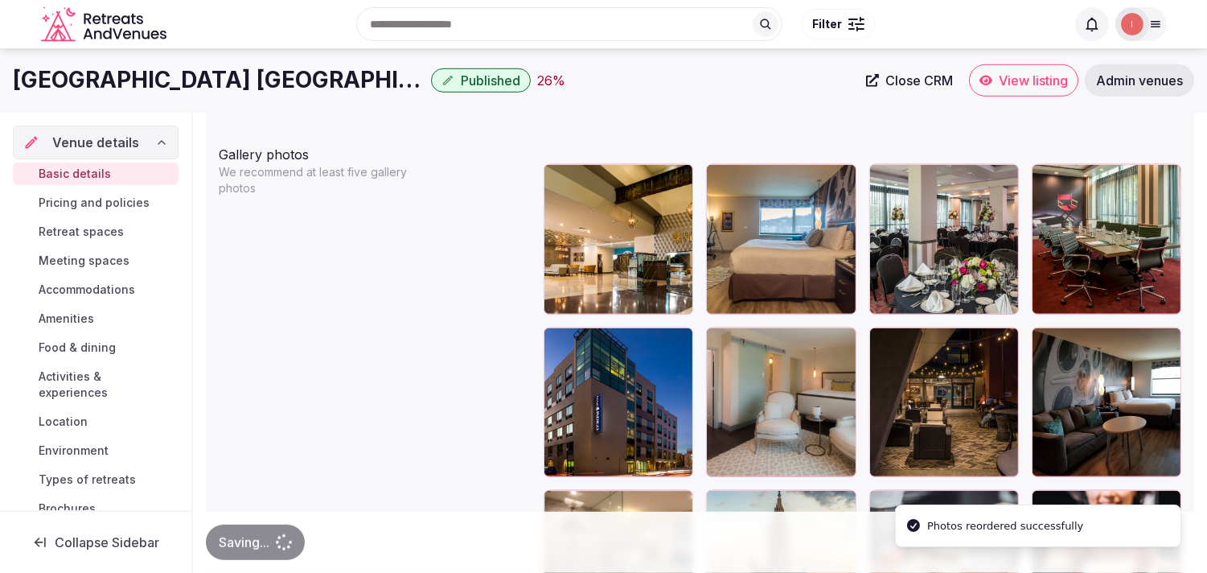
click at [294, 75] on h1 "Hotel Indigo Pittsburgh East Liberty" at bounding box center [219, 79] width 412 height 31
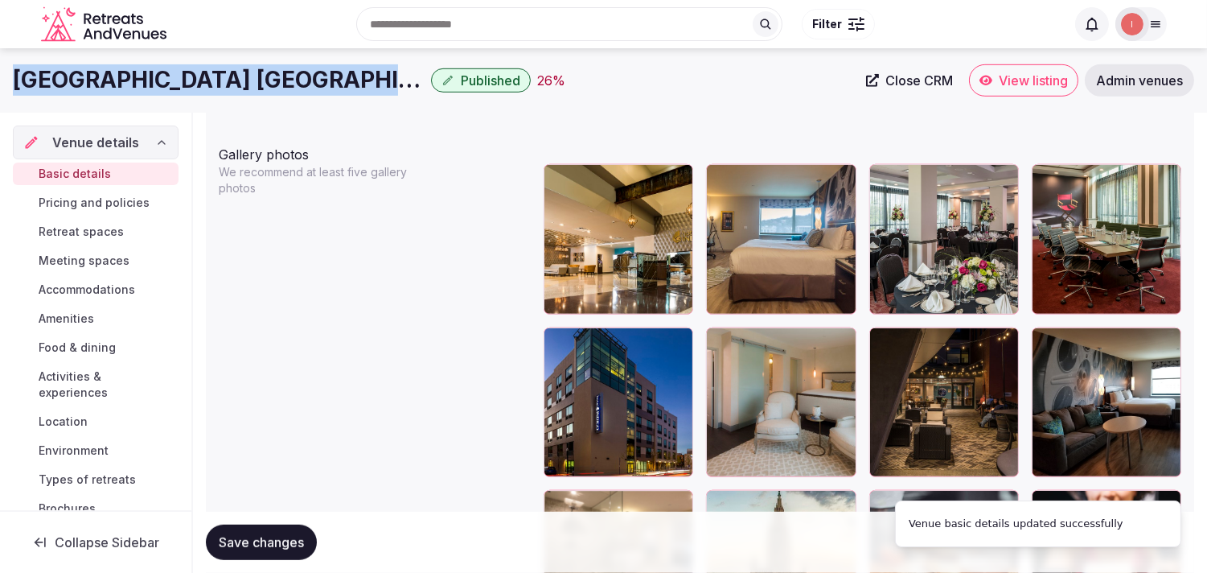
click at [294, 75] on h1 "Hotel Indigo Pittsburgh East Liberty" at bounding box center [219, 79] width 412 height 31
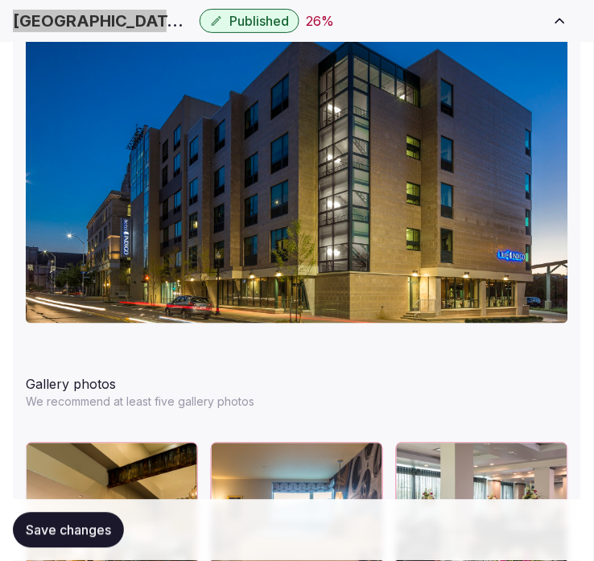
scroll to position [2406, 0]
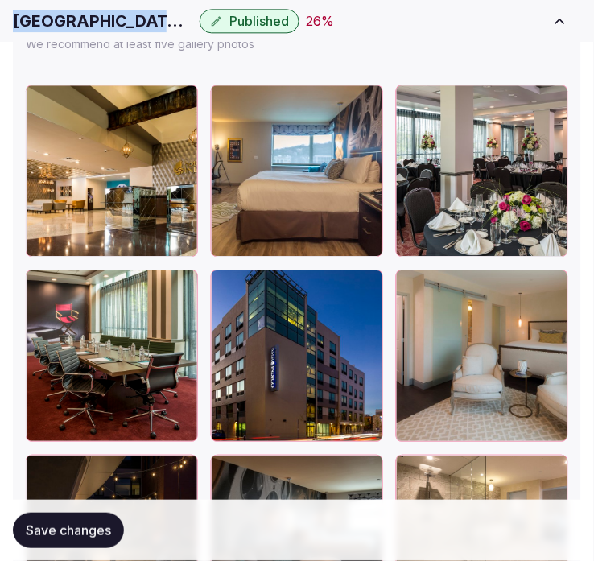
drag, startPoint x: 83, startPoint y: 24, endPoint x: 91, endPoint y: 18, distance: 10.3
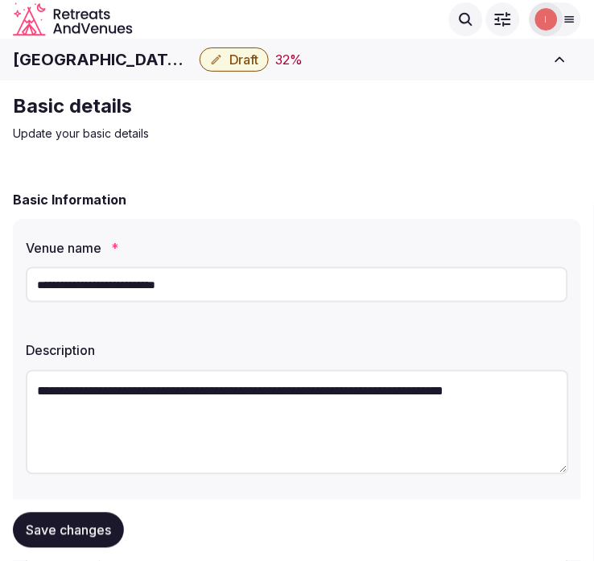
click at [127, 62] on h1 "[GEOGRAPHIC_DATA] at [GEOGRAPHIC_DATA]" at bounding box center [103, 59] width 180 height 23
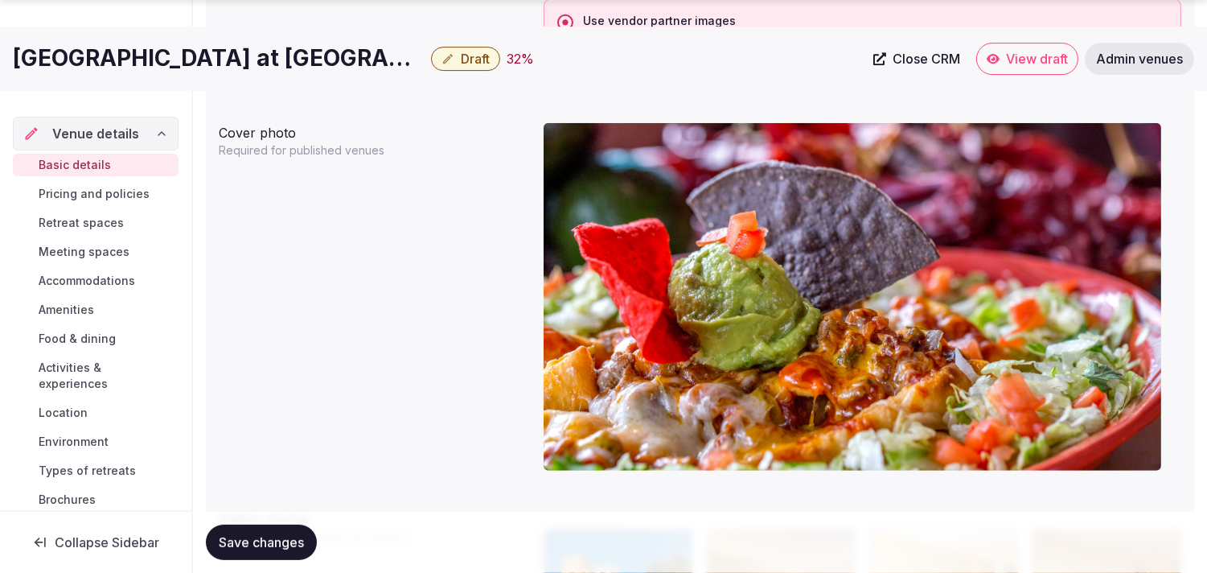
scroll to position [1608, 0]
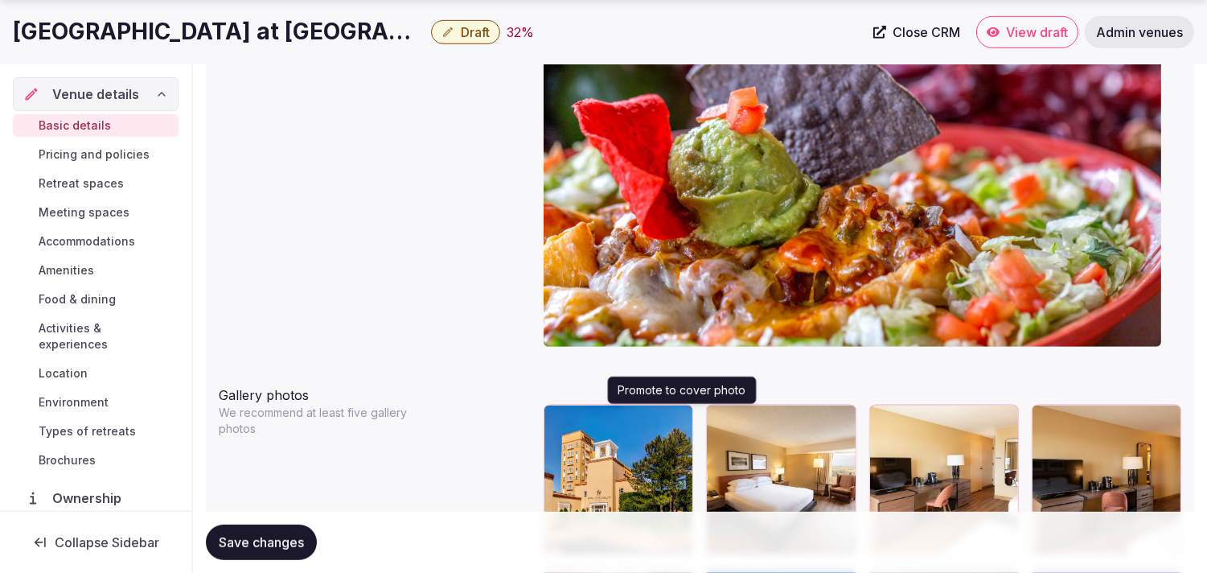
click at [593, 420] on icon "button" at bounding box center [677, 420] width 13 height 13
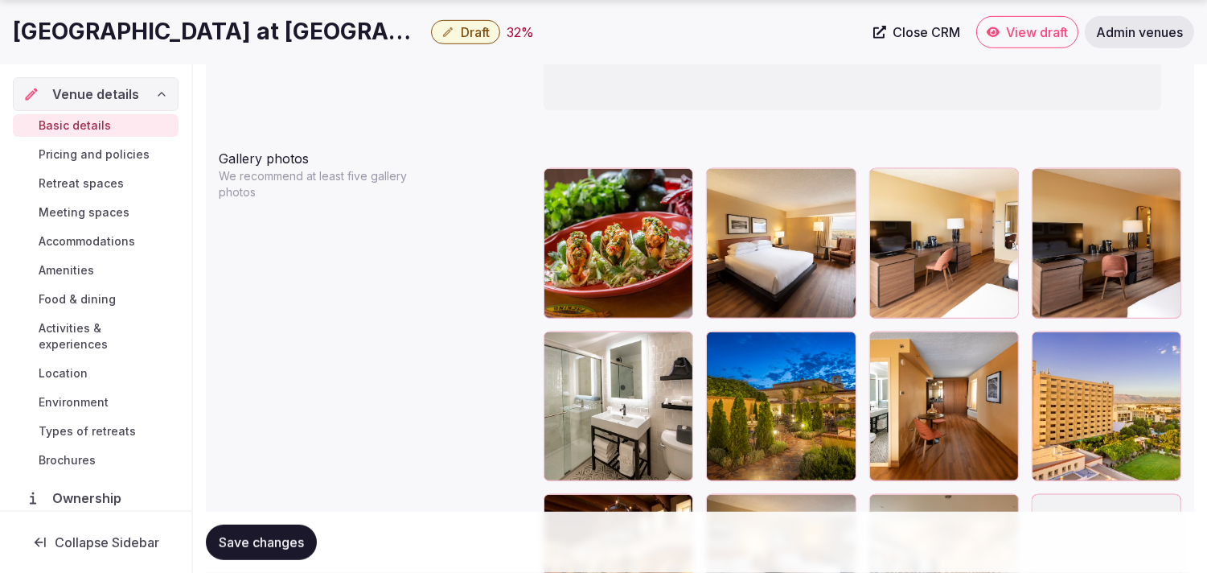
scroll to position [1876, 0]
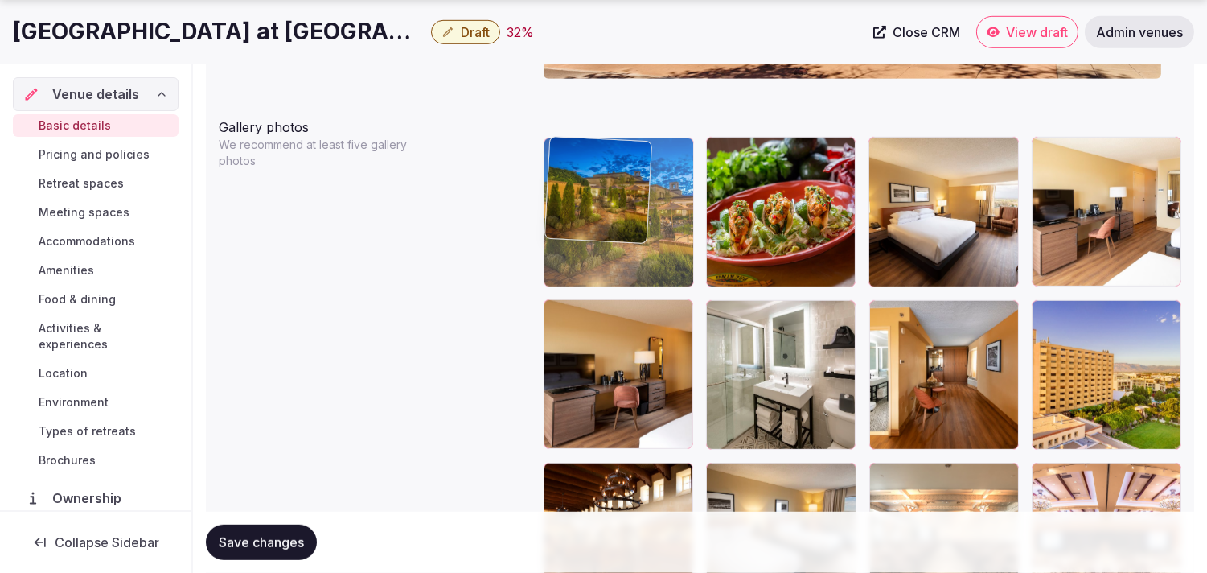
drag, startPoint x: 716, startPoint y: 314, endPoint x: 588, endPoint y: 183, distance: 183.1
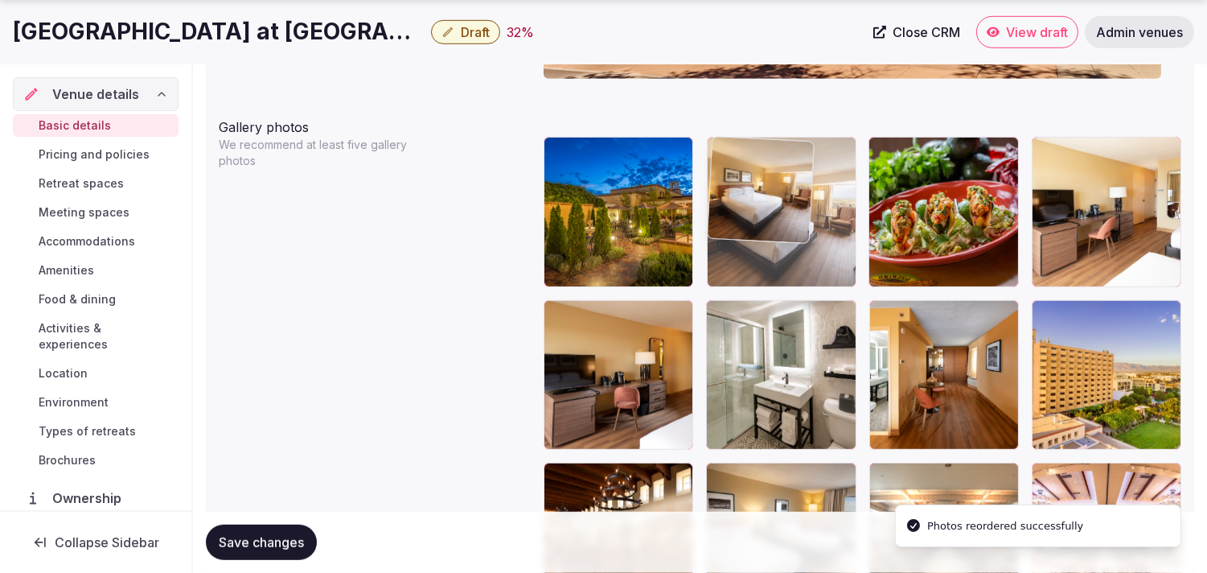
drag, startPoint x: 883, startPoint y: 150, endPoint x: 762, endPoint y: 162, distance: 122.0
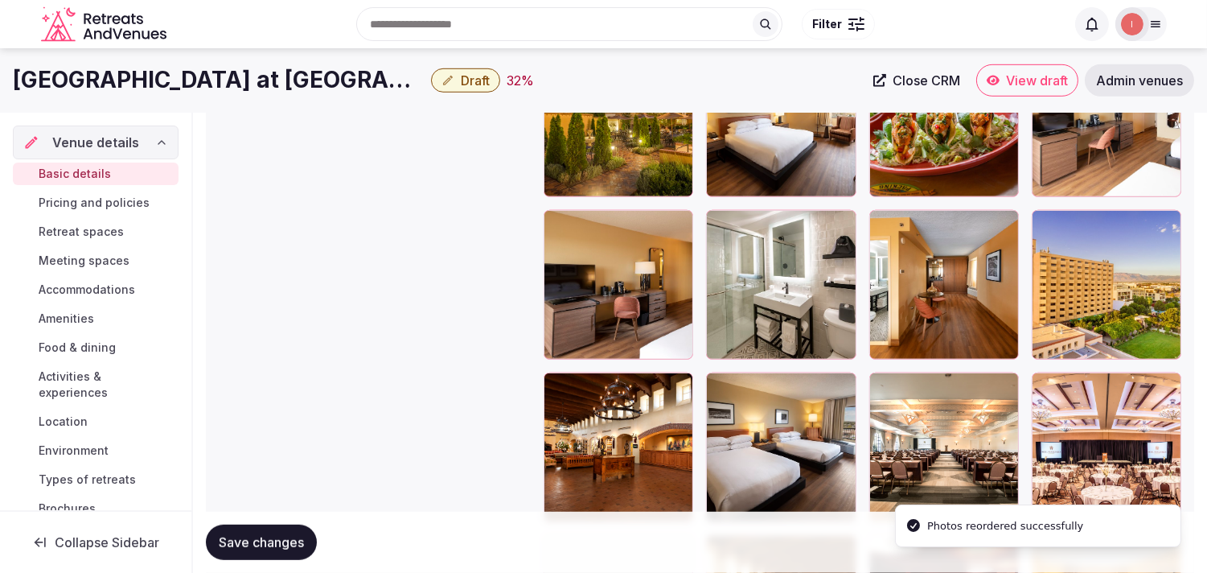
scroll to position [1966, 0]
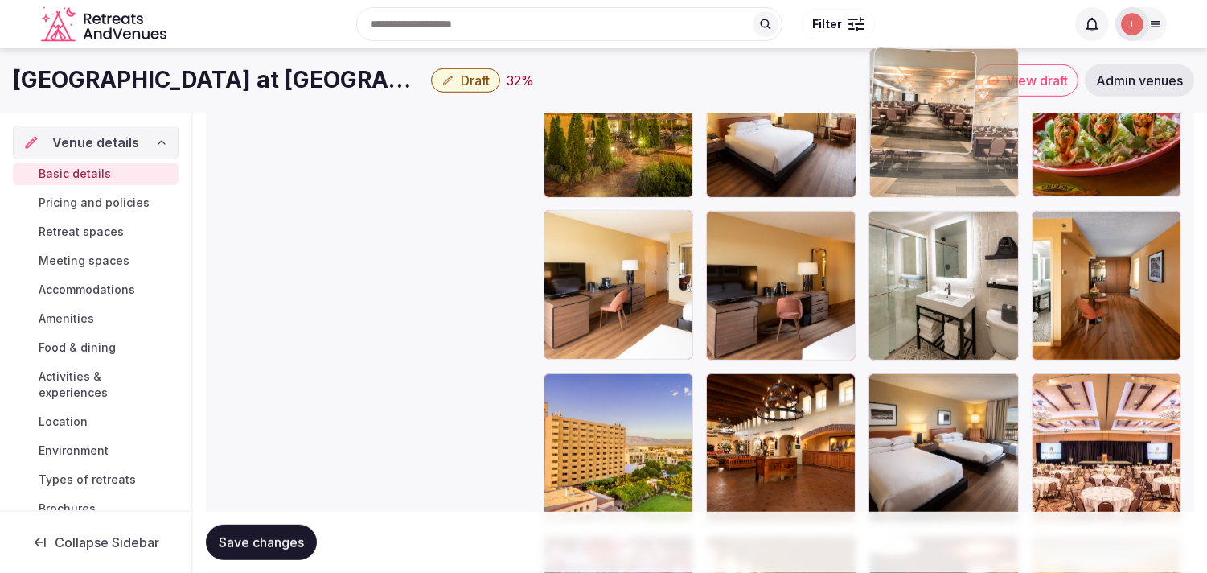
drag, startPoint x: 875, startPoint y: 271, endPoint x: 893, endPoint y: 124, distance: 148.2
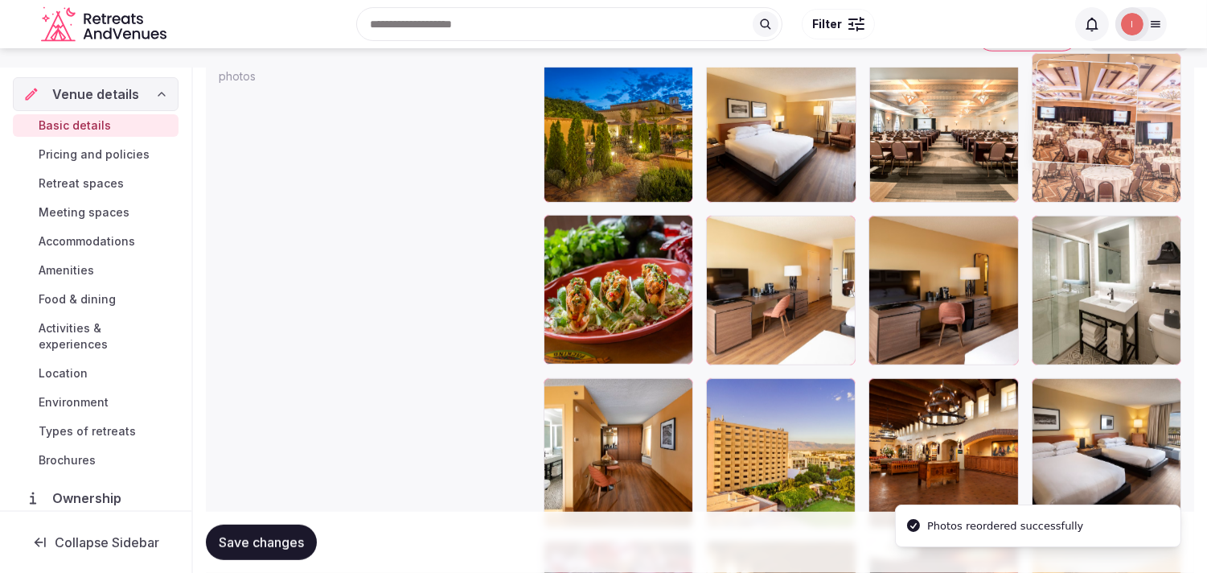
drag, startPoint x: 1044, startPoint y: 389, endPoint x: 1025, endPoint y: 101, distance: 289.3
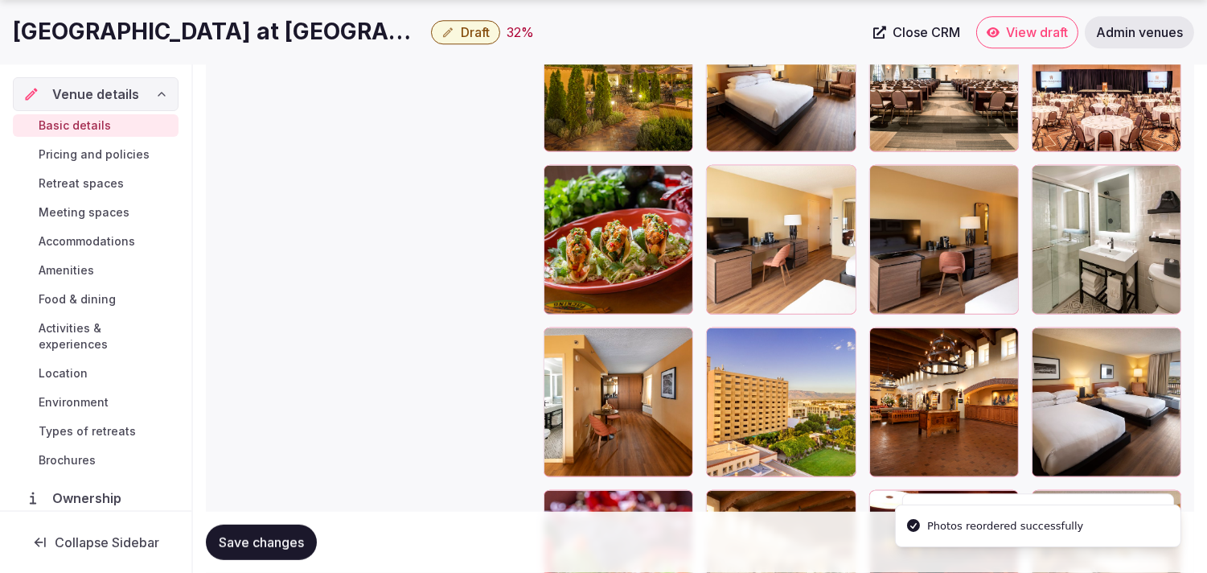
scroll to position [2043, 0]
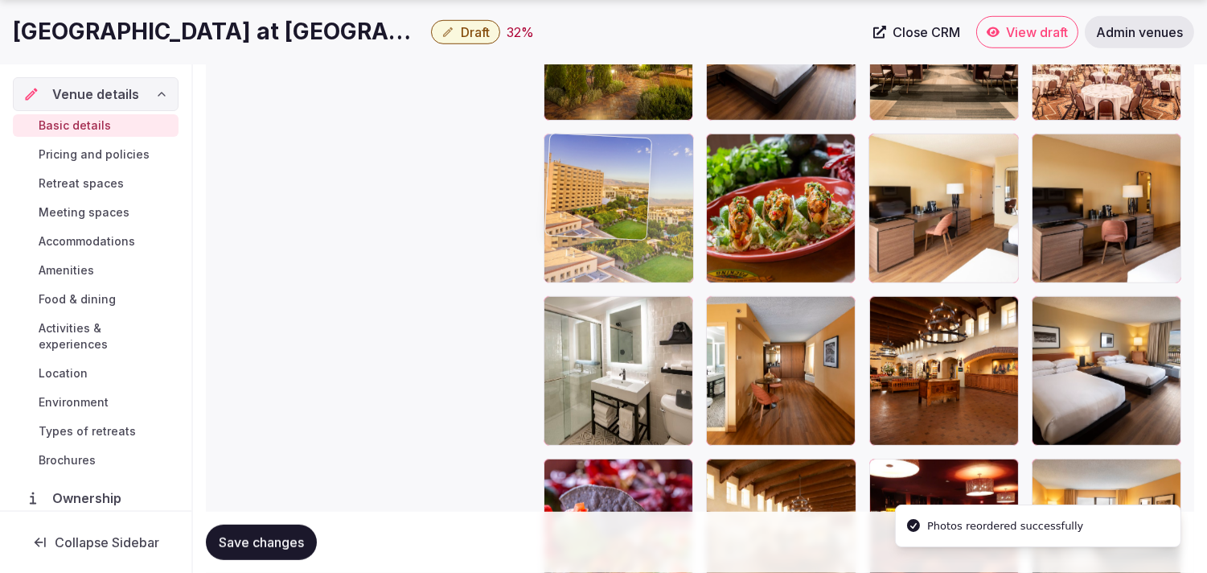
drag, startPoint x: 655, startPoint y: 263, endPoint x: 625, endPoint y: 218, distance: 54.4
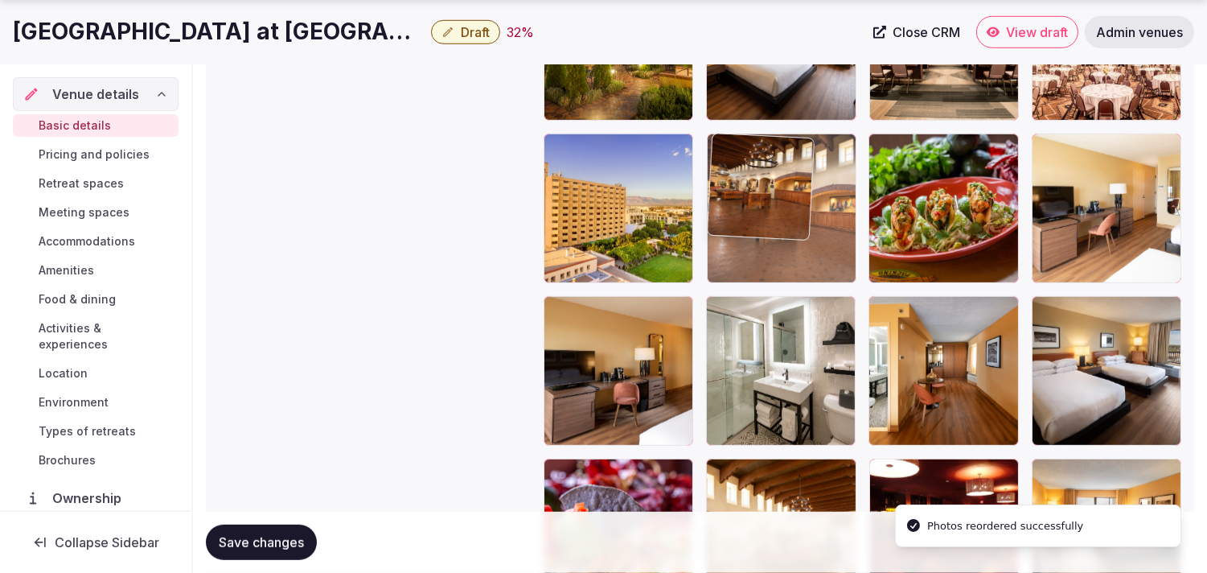
drag, startPoint x: 885, startPoint y: 310, endPoint x: 733, endPoint y: 209, distance: 182.2
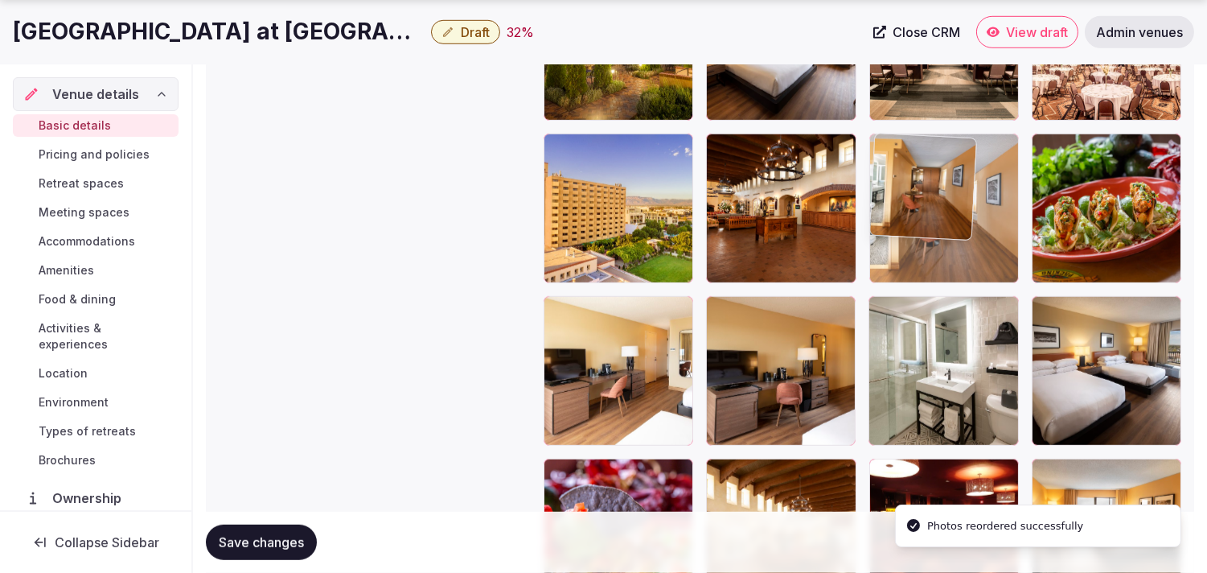
drag, startPoint x: 888, startPoint y: 312, endPoint x: 895, endPoint y: 226, distance: 86.4
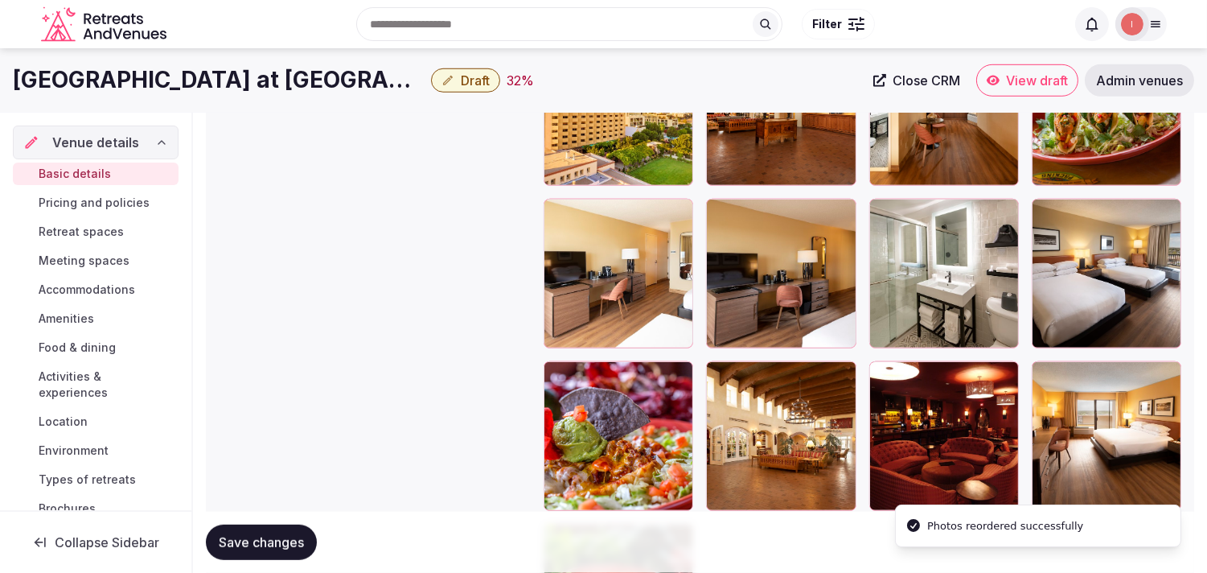
scroll to position [2132, 0]
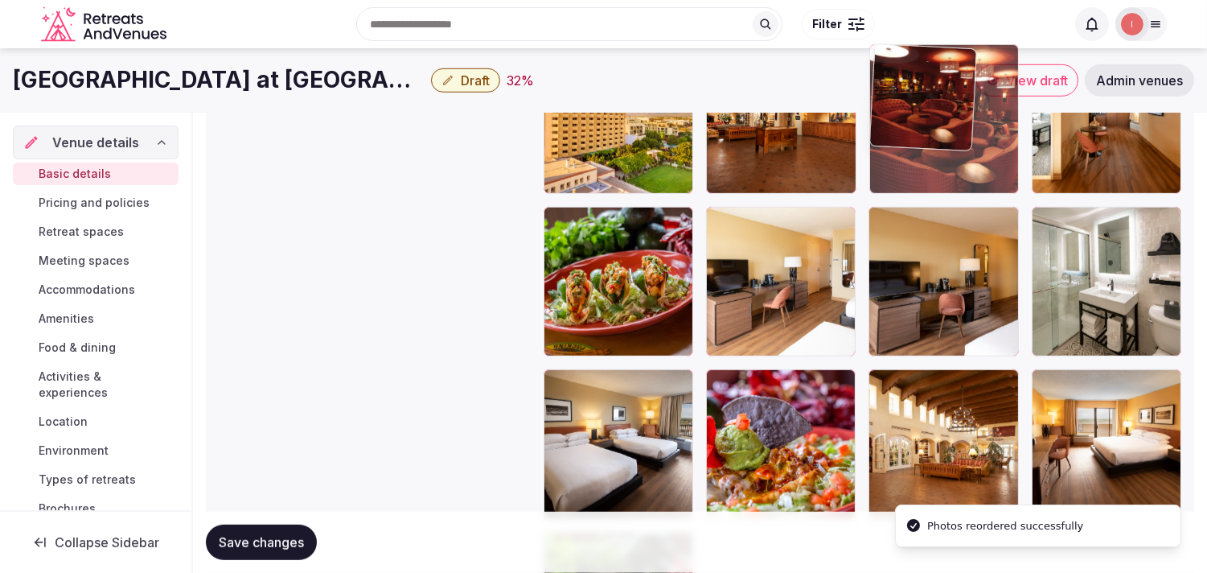
drag, startPoint x: 902, startPoint y: 388, endPoint x: 907, endPoint y: 147, distance: 240.5
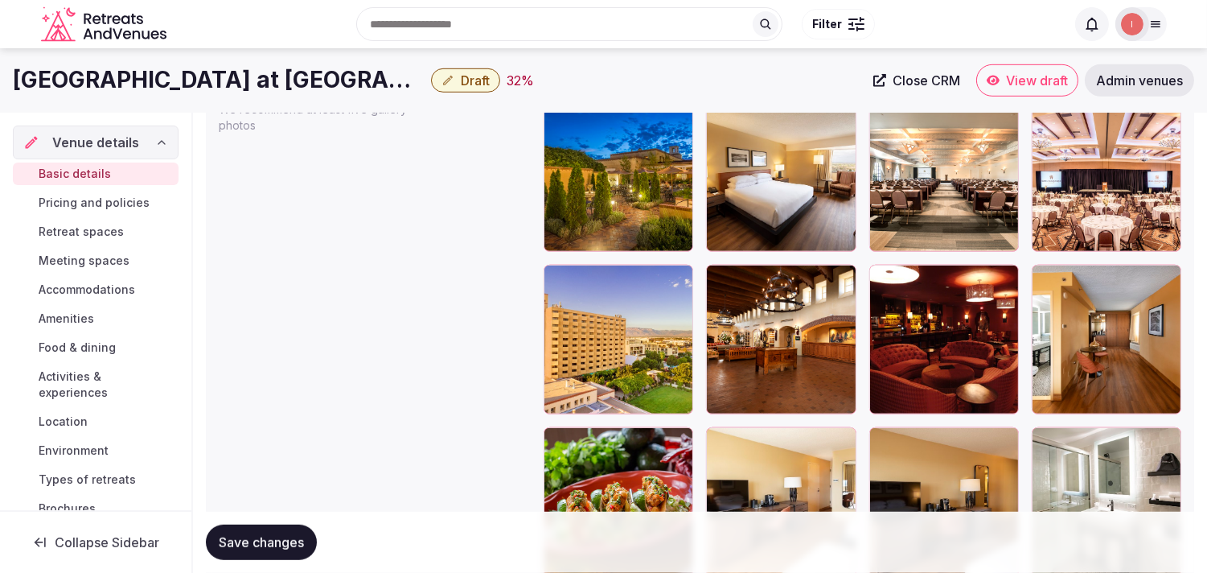
scroll to position [1953, 0]
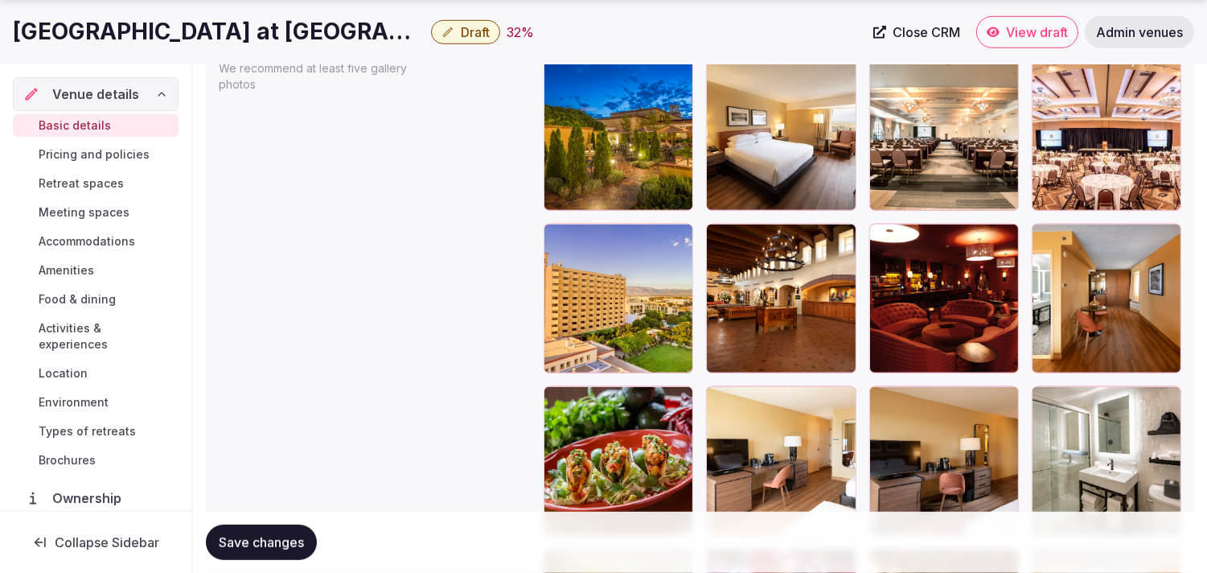
click at [286, 531] on button "Save changes" at bounding box center [261, 541] width 111 height 35
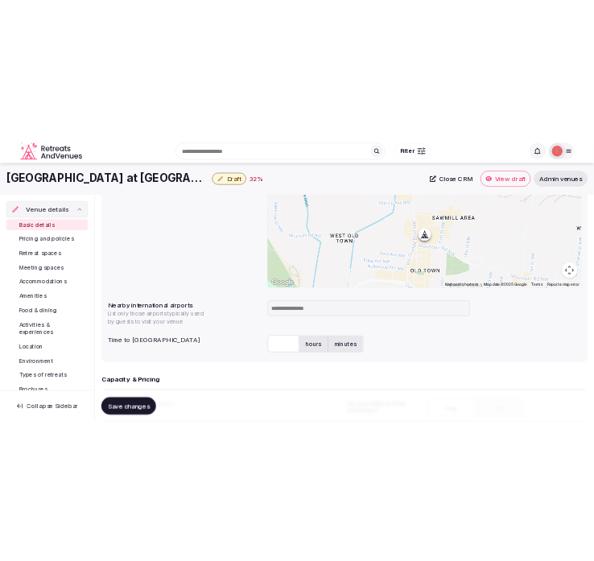
scroll to position [524, 0]
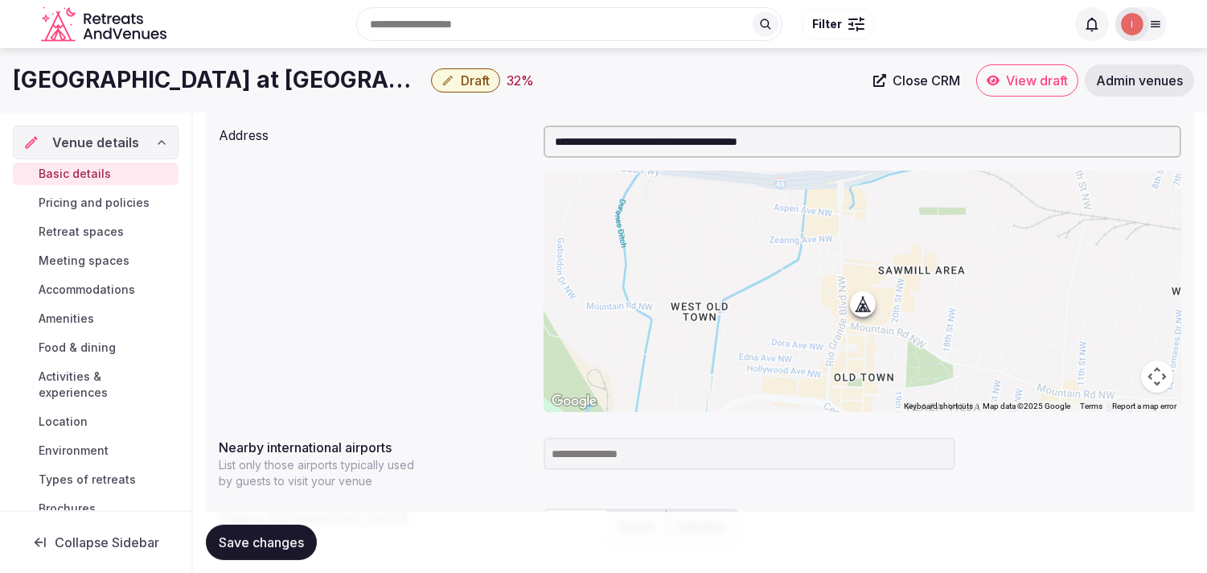
click at [151, 71] on h1 "[GEOGRAPHIC_DATA] at [GEOGRAPHIC_DATA]" at bounding box center [219, 79] width 412 height 31
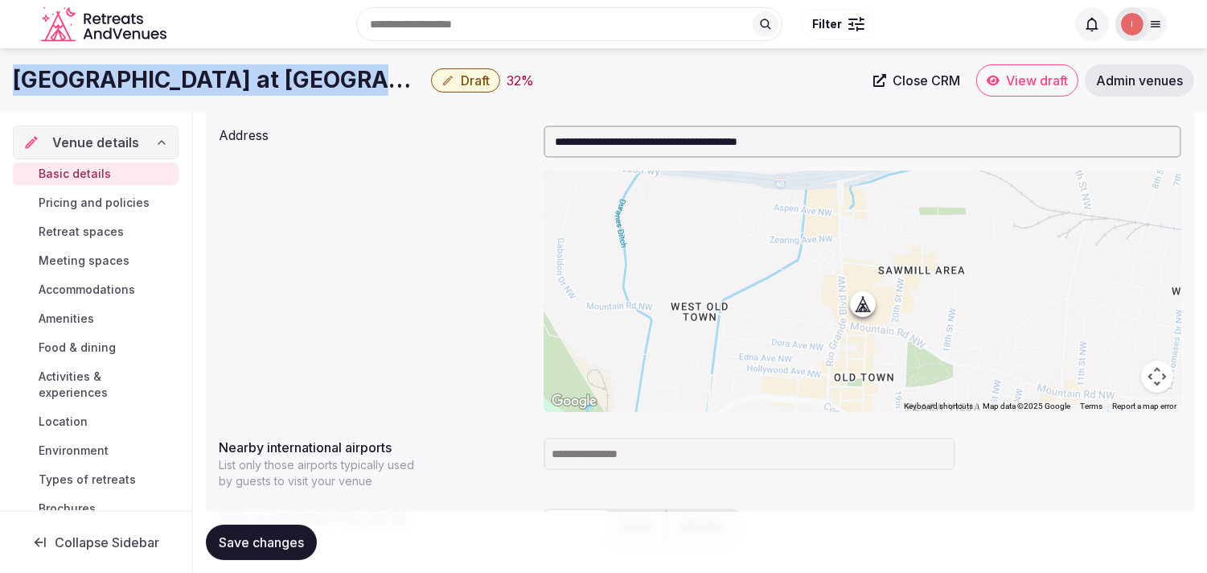
click at [151, 71] on h1 "[GEOGRAPHIC_DATA] at [GEOGRAPHIC_DATA]" at bounding box center [219, 79] width 412 height 31
copy div "[GEOGRAPHIC_DATA] at [GEOGRAPHIC_DATA]"
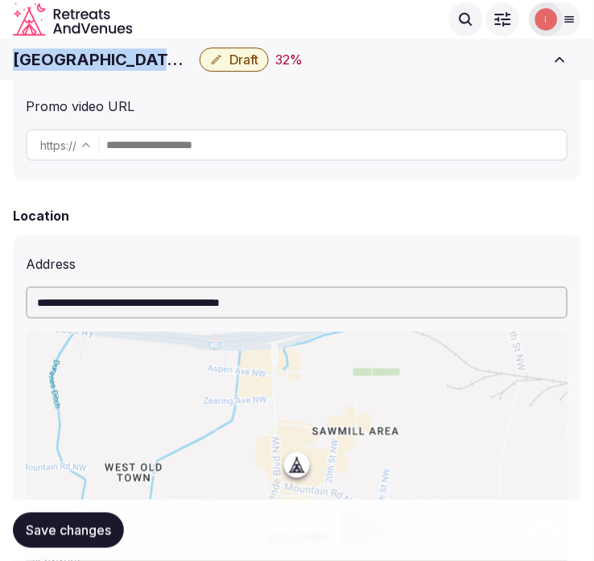
copy div "[GEOGRAPHIC_DATA] at [GEOGRAPHIC_DATA]"
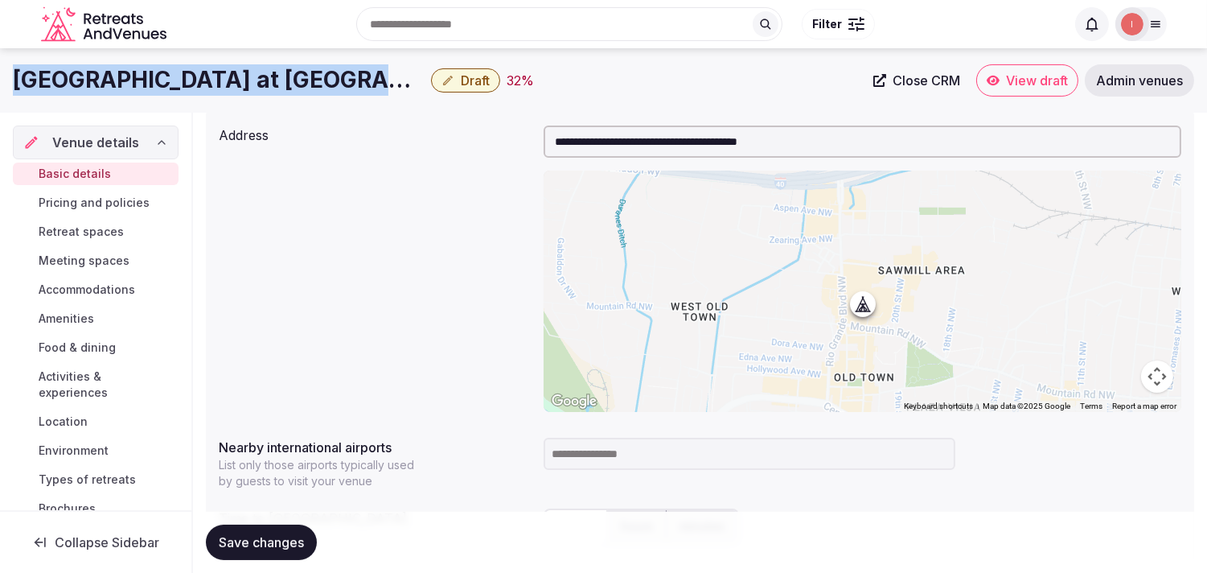
click at [593, 84] on span "Close CRM" at bounding box center [927, 80] width 68 height 16
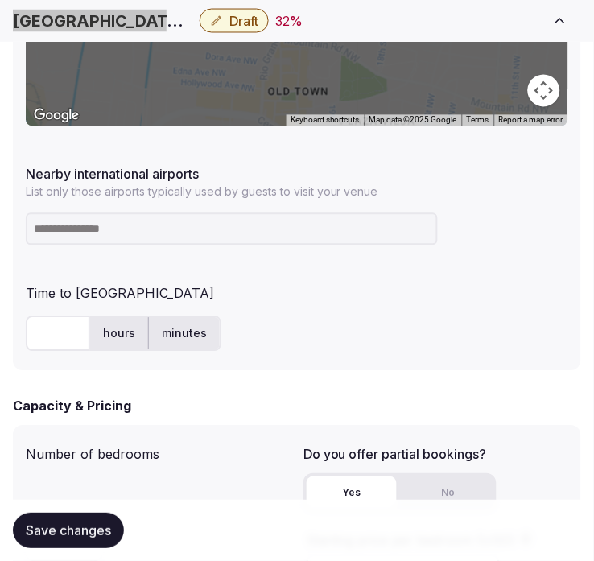
scroll to position [1060, 0]
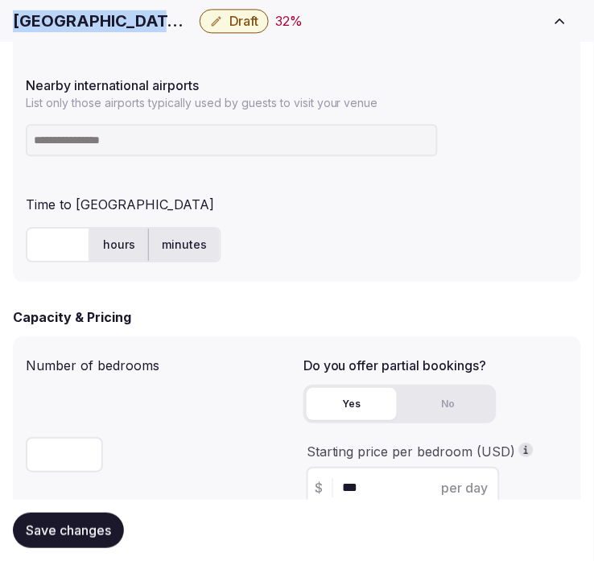
copy div "[GEOGRAPHIC_DATA] at [GEOGRAPHIC_DATA]"
click at [146, 145] on input at bounding box center [232, 140] width 412 height 32
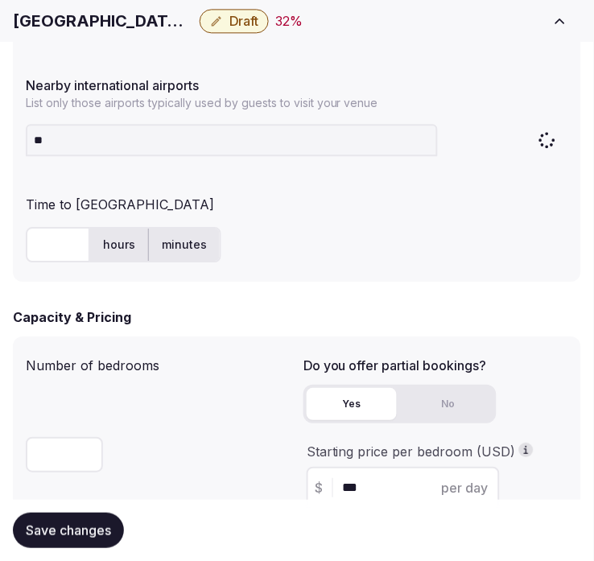
type input "***"
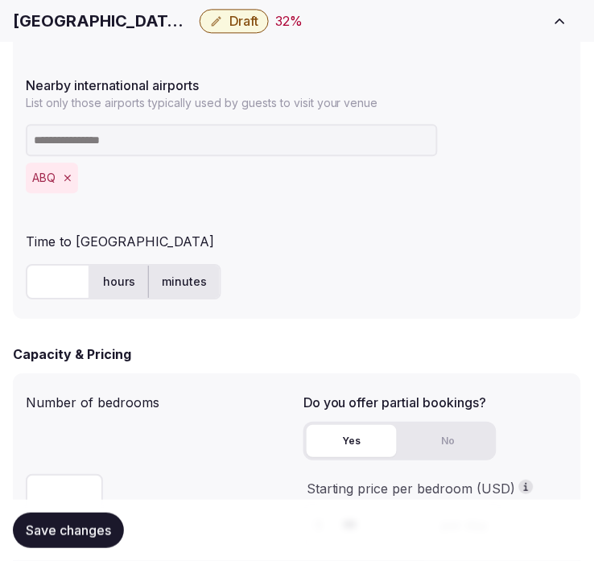
click at [50, 277] on input "text" at bounding box center [58, 281] width 64 height 35
type input "**"
click at [78, 543] on button "Save changes" at bounding box center [68, 529] width 111 height 35
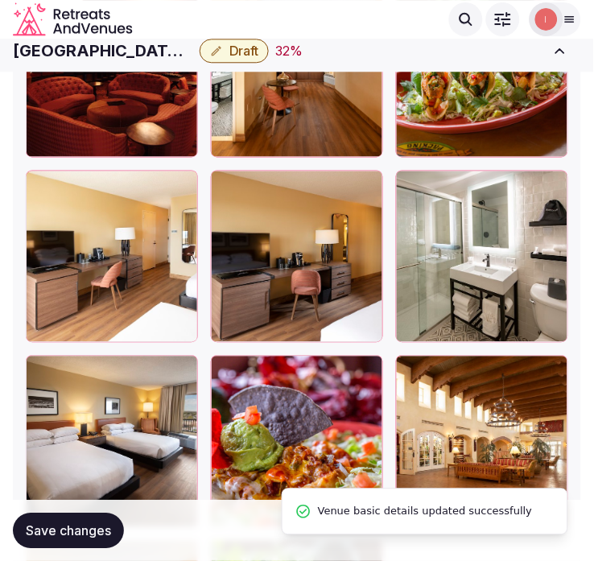
scroll to position [2698, 0]
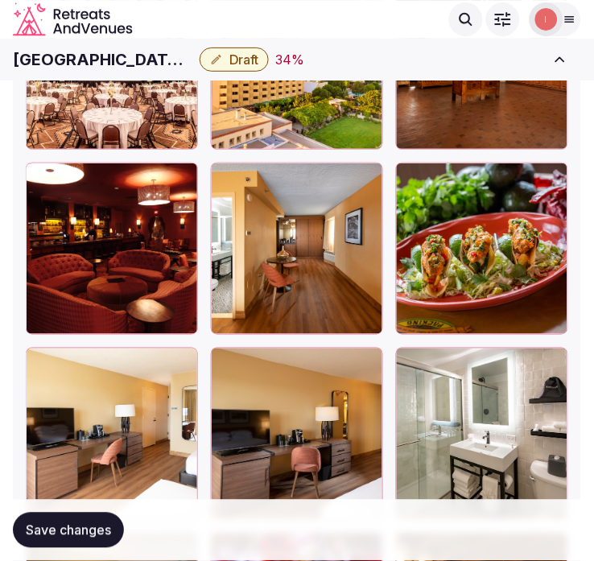
click at [60, 524] on span "Save changes" at bounding box center [68, 530] width 85 height 16
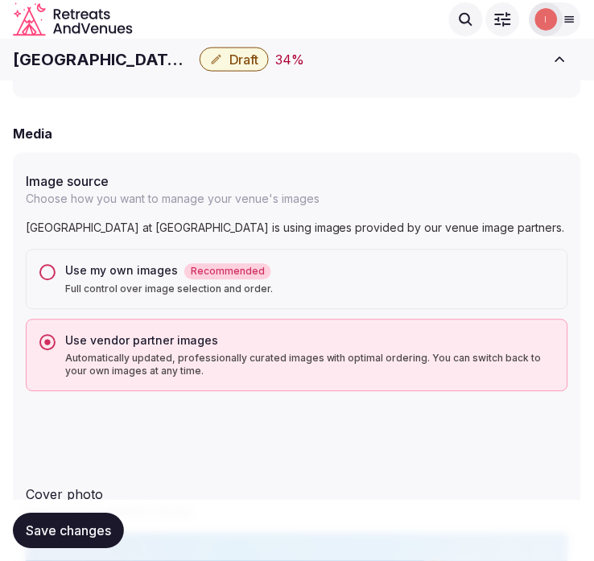
scroll to position [1358, 0]
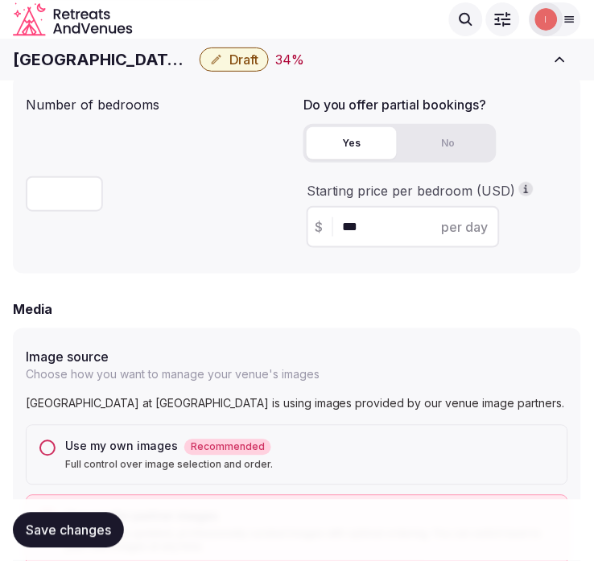
click at [255, 47] on button "Draft" at bounding box center [233, 59] width 69 height 24
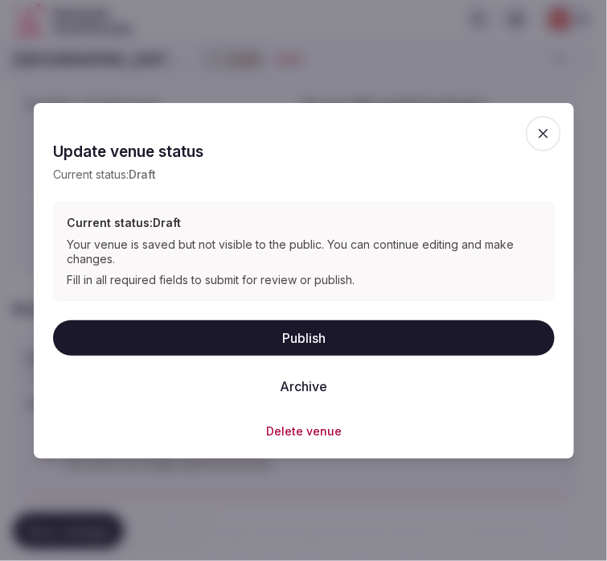
click at [364, 343] on button "Publish" at bounding box center [304, 337] width 502 height 35
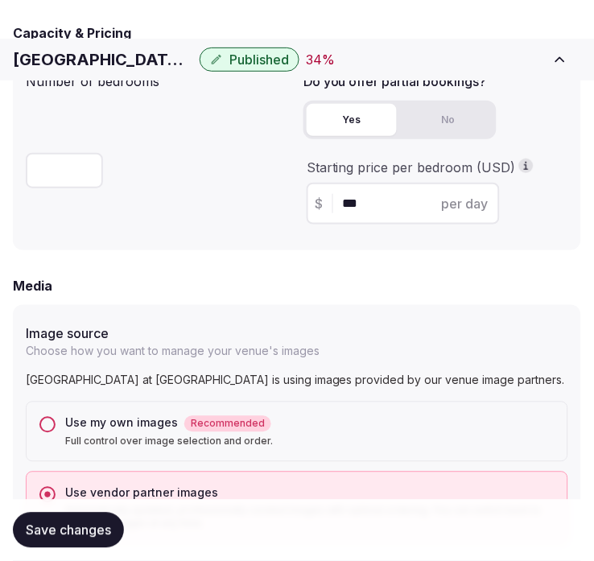
scroll to position [1448, 0]
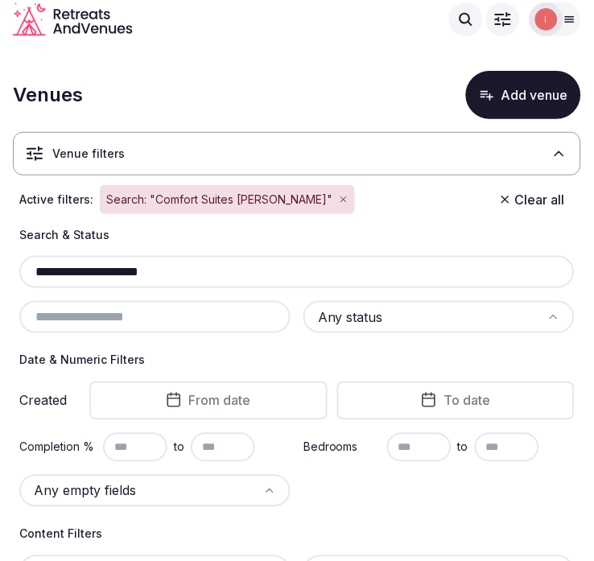
drag, startPoint x: 177, startPoint y: 273, endPoint x: -23, endPoint y: 261, distance: 199.9
click at [0, 261] on html "**********" at bounding box center [297, 280] width 594 height 561
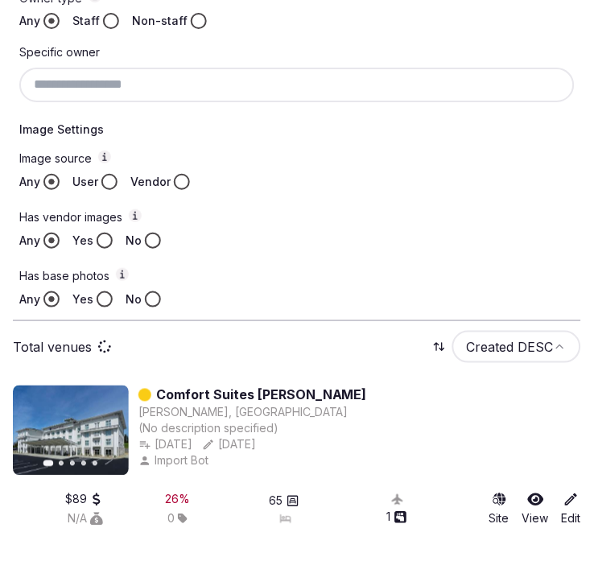
scroll to position [654, 0]
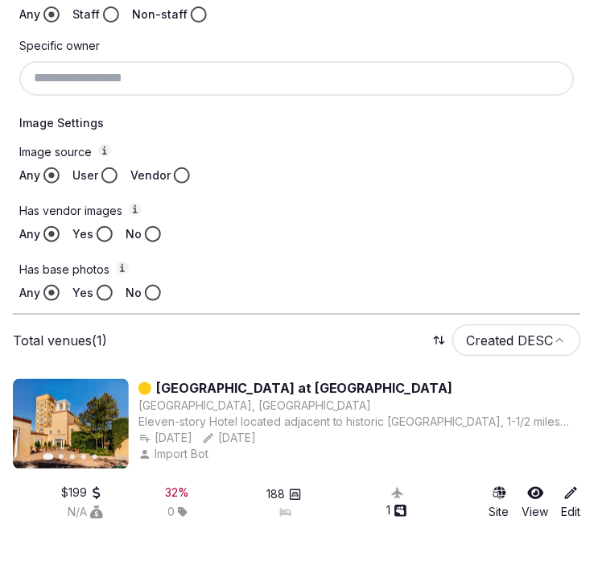
click at [187, 70] on input at bounding box center [296, 78] width 555 height 34
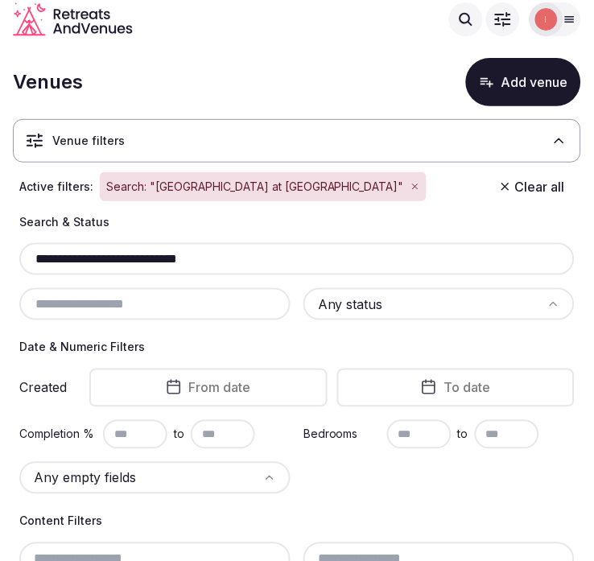
scroll to position [0, 0]
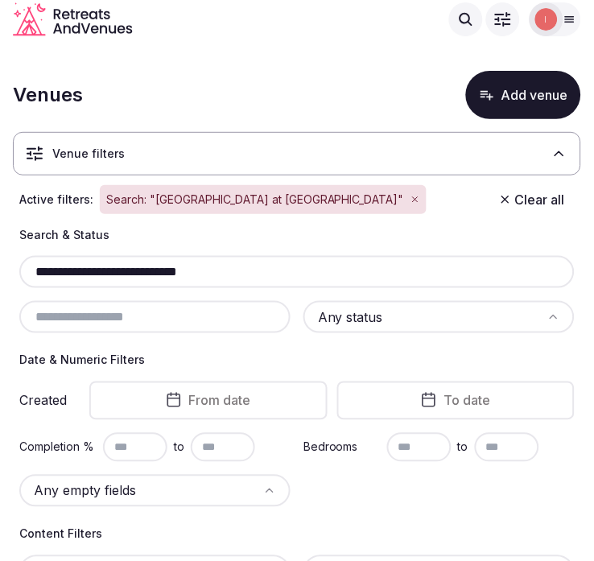
drag, startPoint x: 248, startPoint y: 265, endPoint x: -51, endPoint y: 275, distance: 299.3
click at [0, 275] on html "**********" at bounding box center [297, 280] width 594 height 561
paste input "*******"
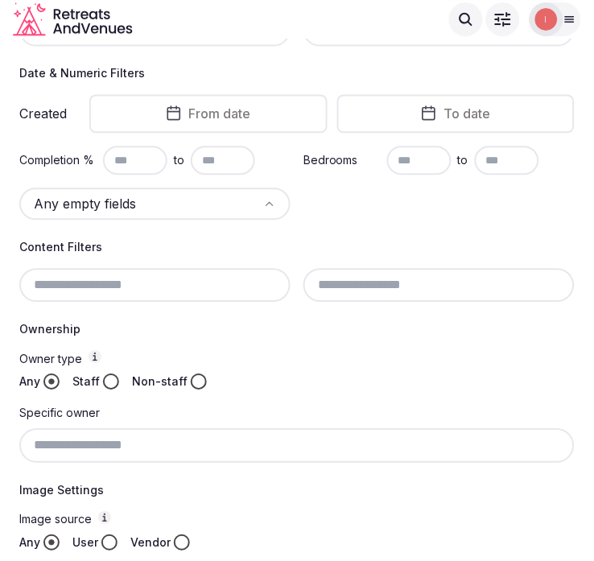
scroll to position [117, 0]
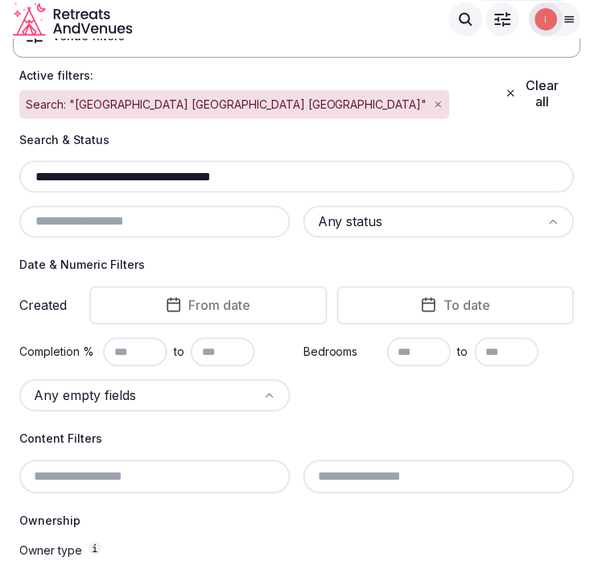
click at [172, 161] on div "**********" at bounding box center [296, 177] width 555 height 32
click at [174, 161] on div "**********" at bounding box center [296, 177] width 555 height 32
click at [175, 167] on input "**********" at bounding box center [297, 176] width 542 height 19
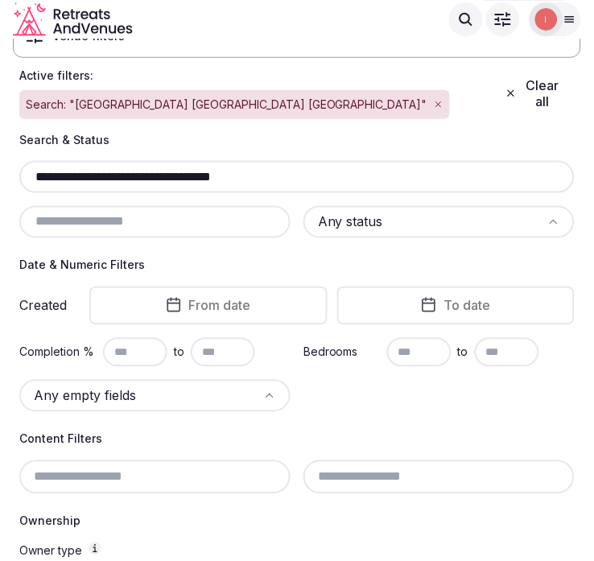
click at [175, 167] on input "**********" at bounding box center [297, 176] width 542 height 19
paste input "text"
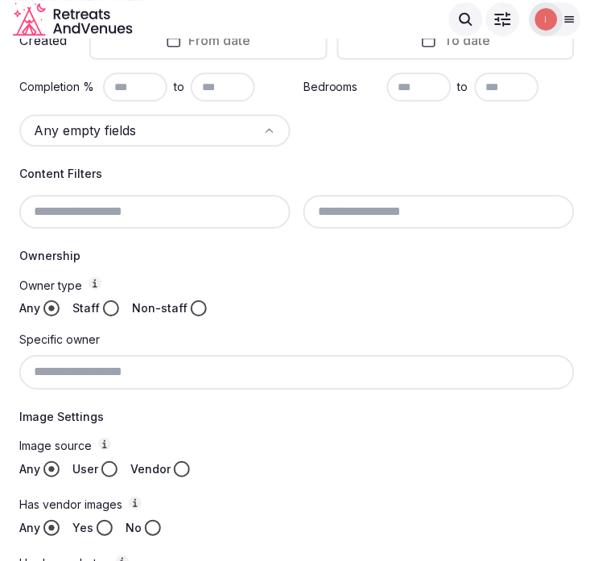
scroll to position [296, 0]
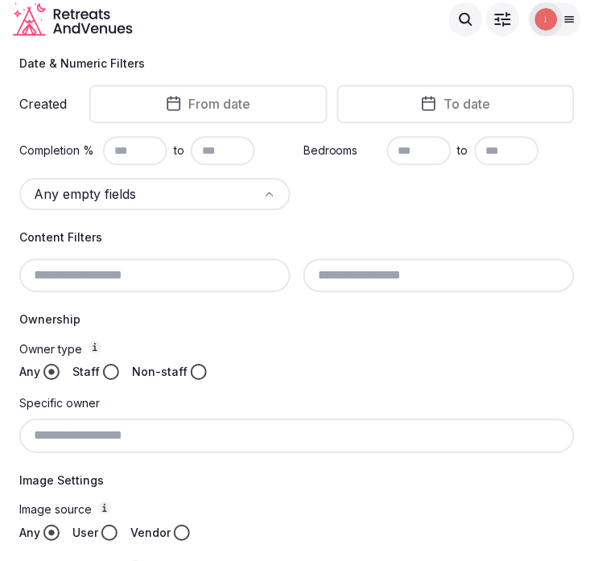
type input "**********"
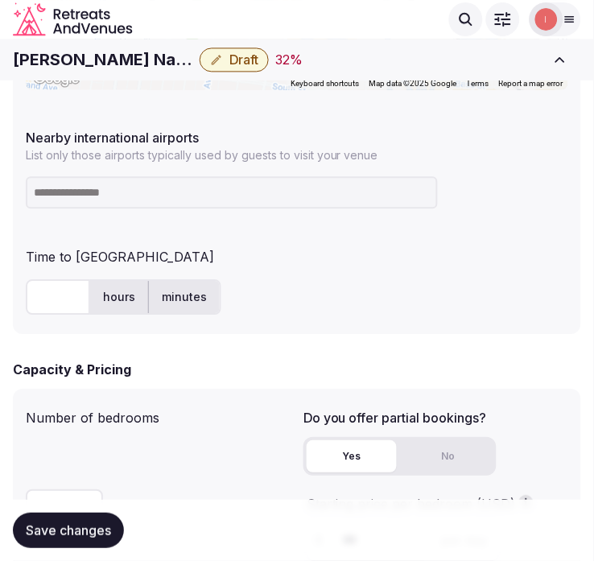
scroll to position [983, 0]
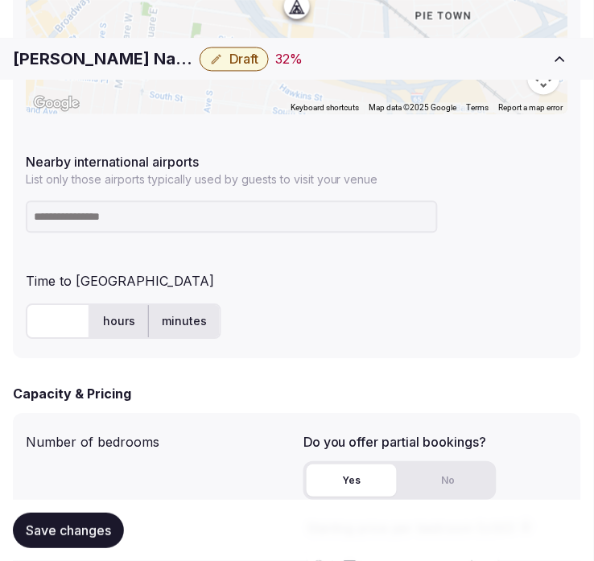
click at [141, 53] on h1 "[PERSON_NAME] Nashville by [PERSON_NAME]" at bounding box center [103, 59] width 180 height 23
click at [142, 64] on h1 "[PERSON_NAME] Nashville by [PERSON_NAME]" at bounding box center [103, 59] width 180 height 23
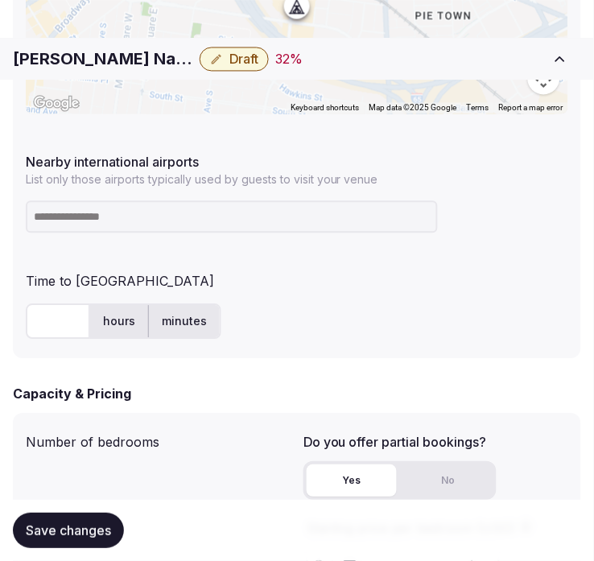
click at [142, 64] on h1 "[PERSON_NAME] Nashville by [PERSON_NAME]" at bounding box center [103, 59] width 180 height 23
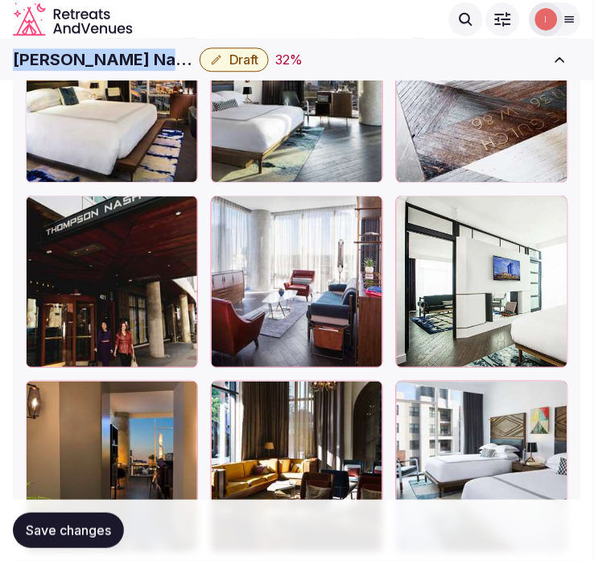
scroll to position [3753, 0]
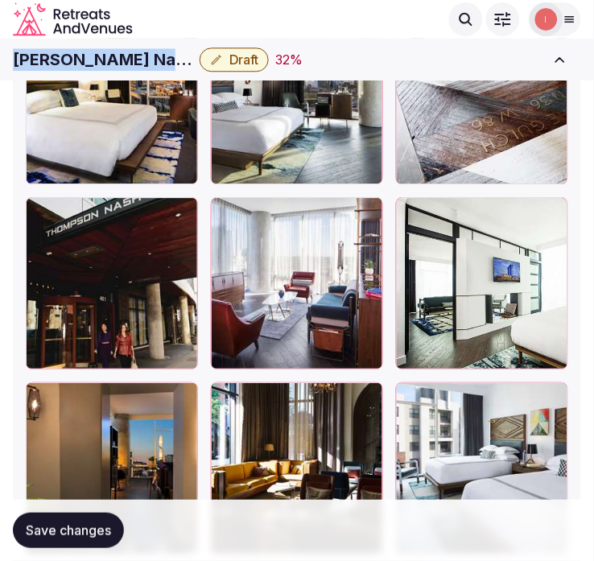
click at [84, 58] on h1 "[PERSON_NAME] Nashville by [PERSON_NAME]" at bounding box center [103, 59] width 180 height 23
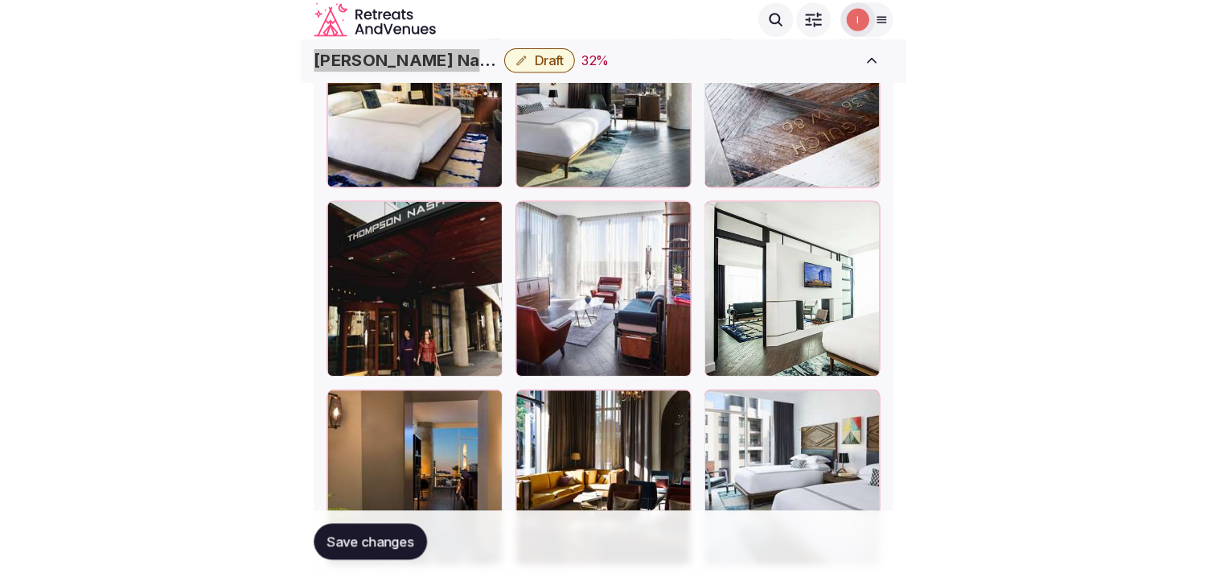
scroll to position [3009, 0]
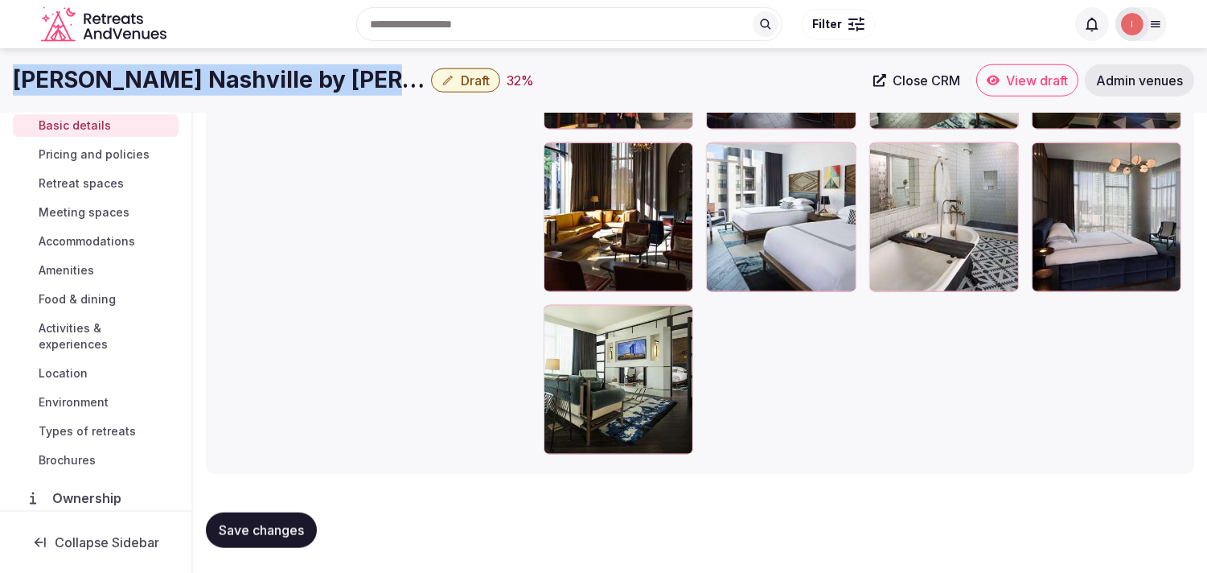
click at [593, 78] on span "Close CRM" at bounding box center [927, 80] width 68 height 16
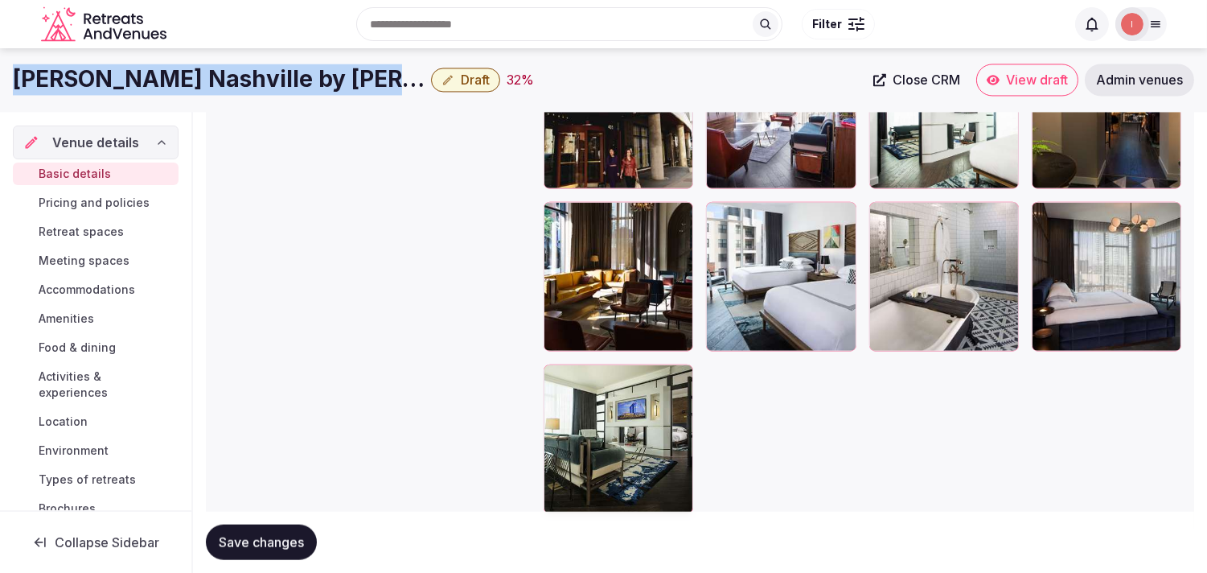
scroll to position [2831, 0]
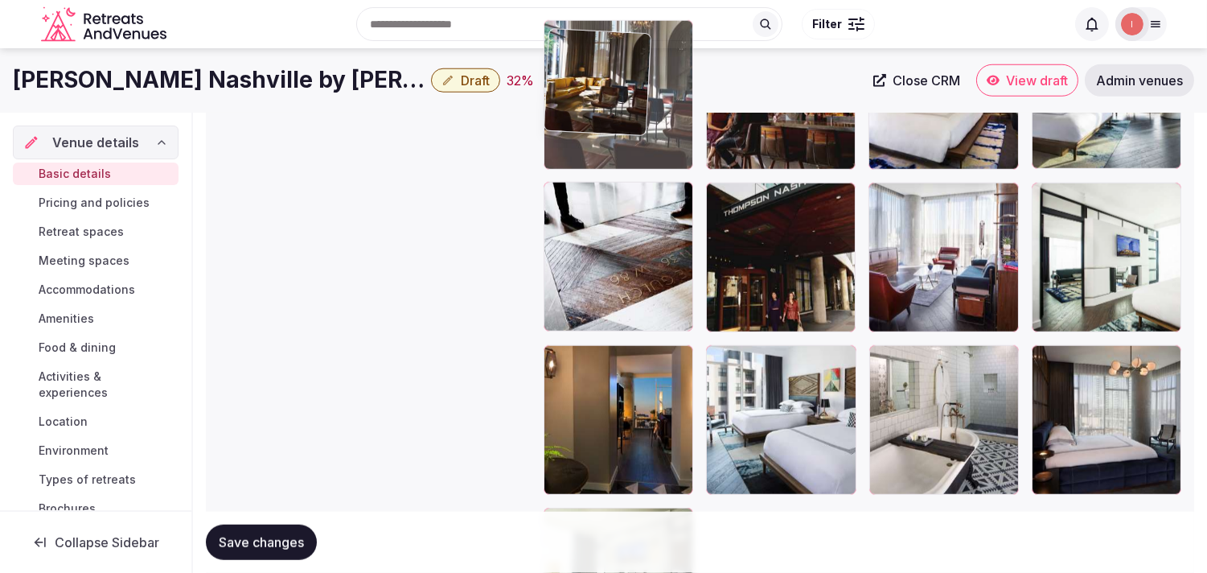
drag, startPoint x: 551, startPoint y: 340, endPoint x: 560, endPoint y: 105, distance: 235.8
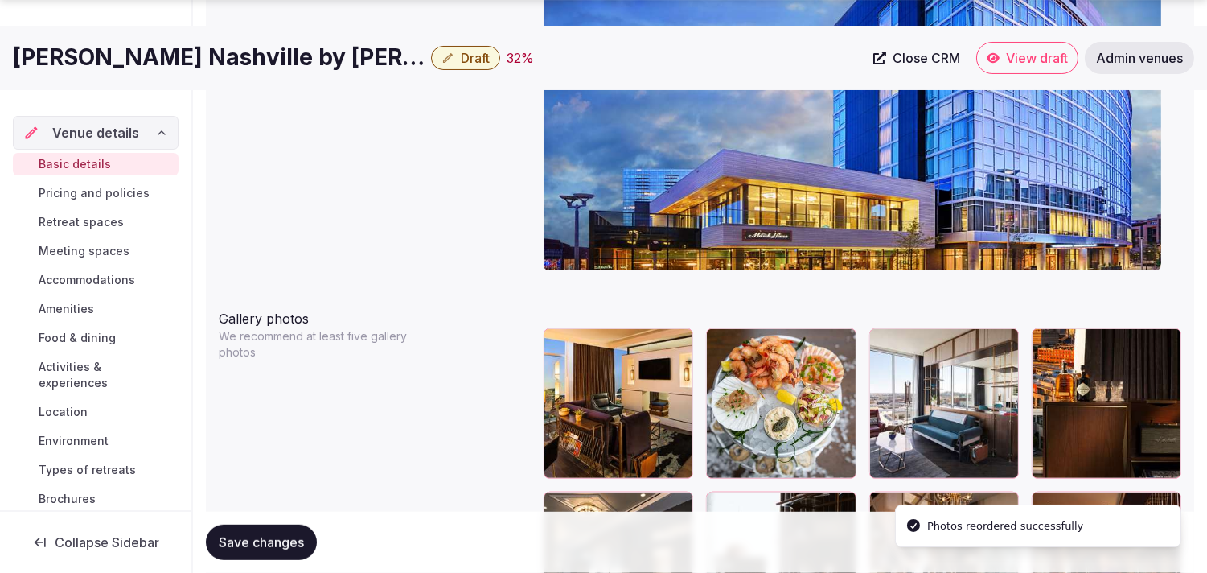
scroll to position [1725, 0]
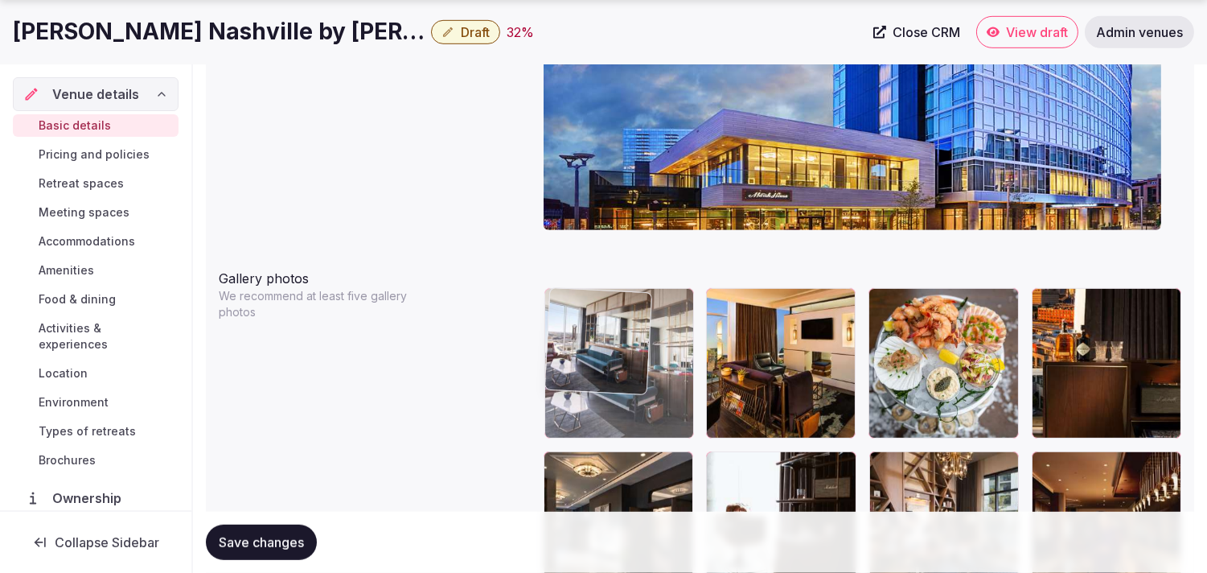
drag, startPoint x: 889, startPoint y: 303, endPoint x: 615, endPoint y: 309, distance: 273.5
click at [593, 309] on body "**********" at bounding box center [603, 66] width 1207 height 3583
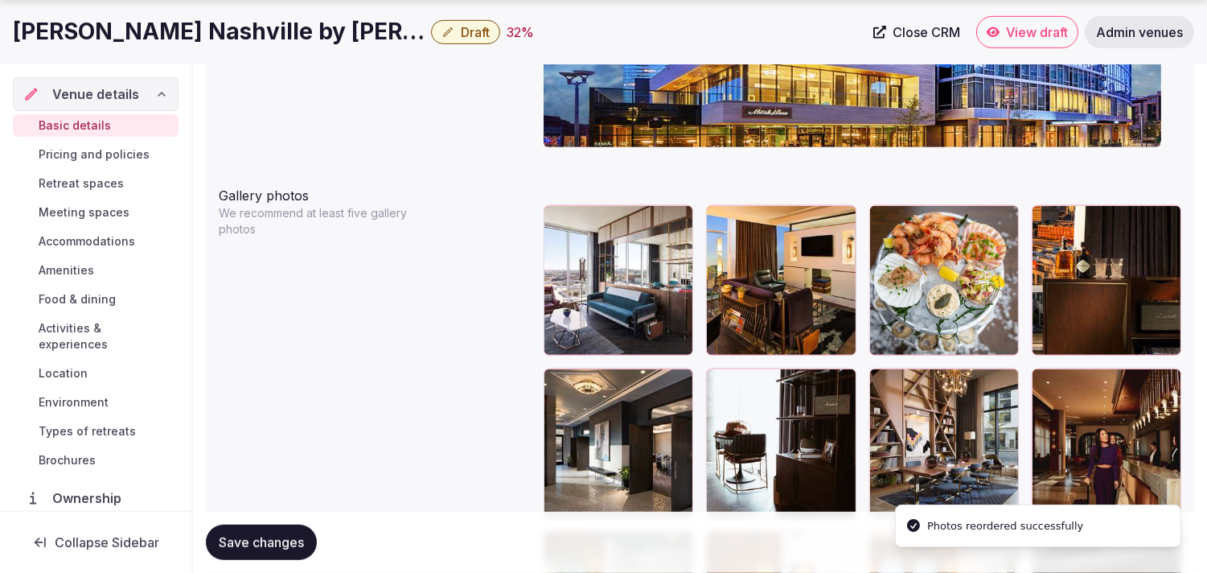
scroll to position [1904, 0]
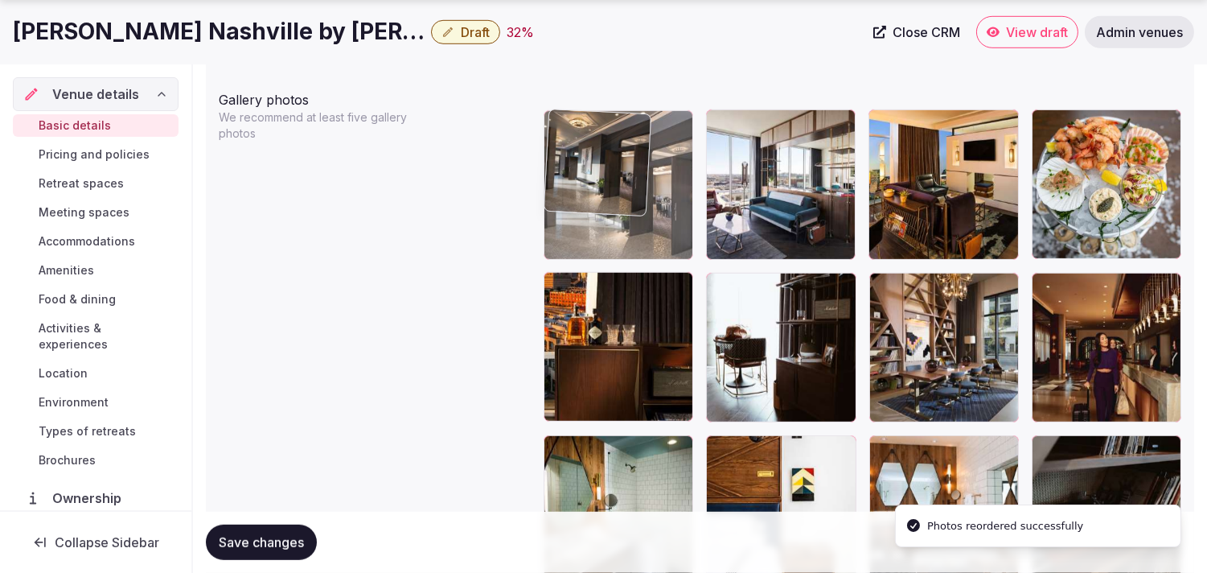
drag, startPoint x: 557, startPoint y: 285, endPoint x: 572, endPoint y: 170, distance: 115.9
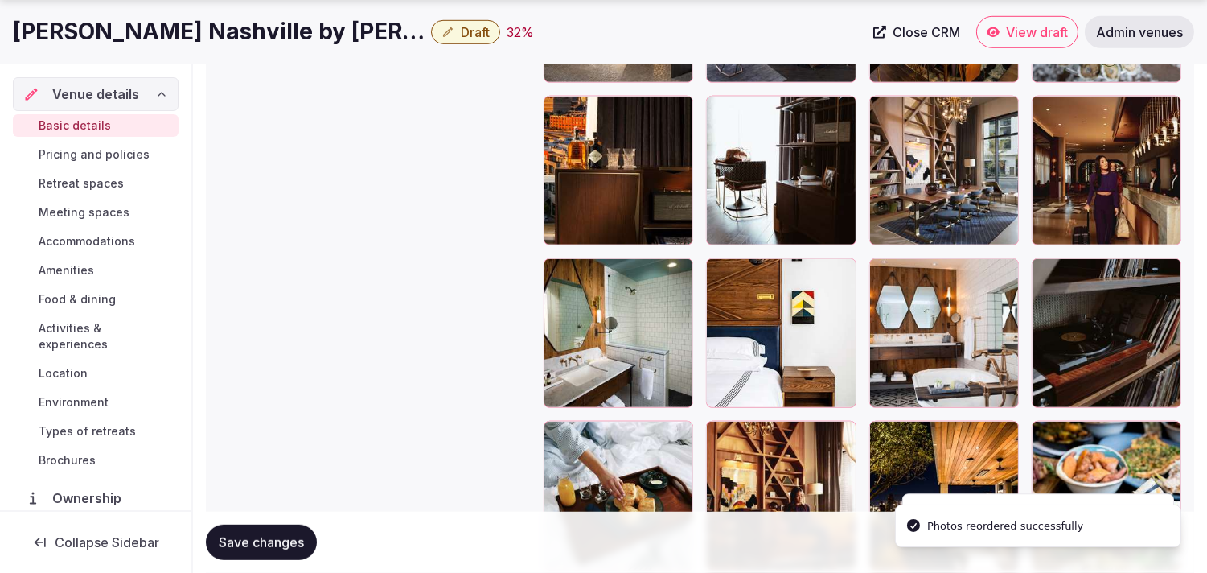
scroll to position [2083, 0]
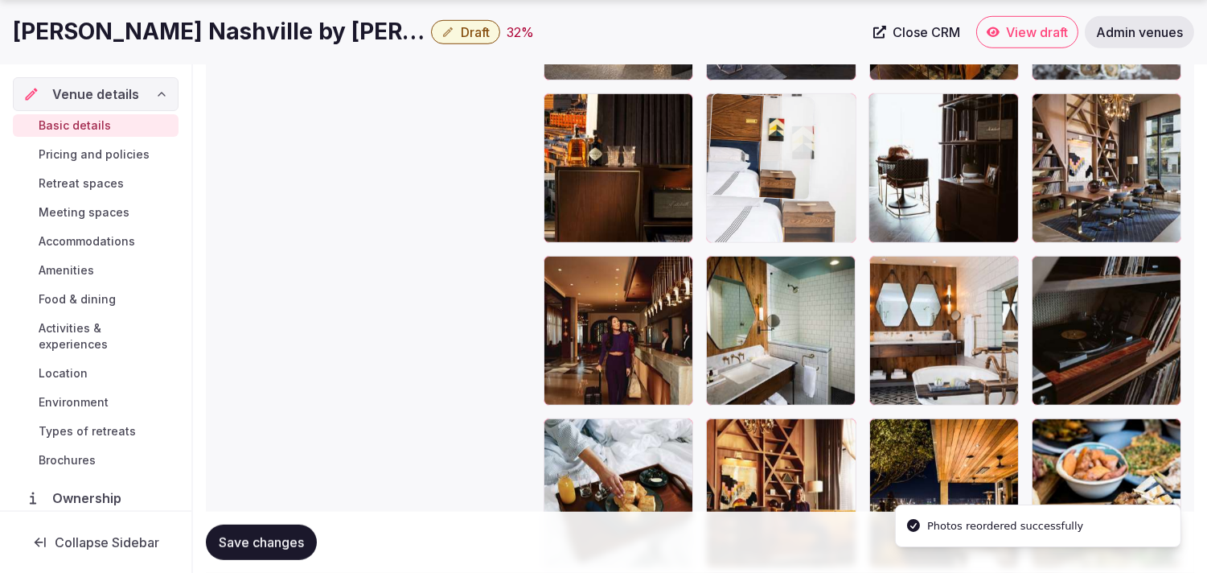
drag, startPoint x: 721, startPoint y: 261, endPoint x: 754, endPoint y: 129, distance: 136.5
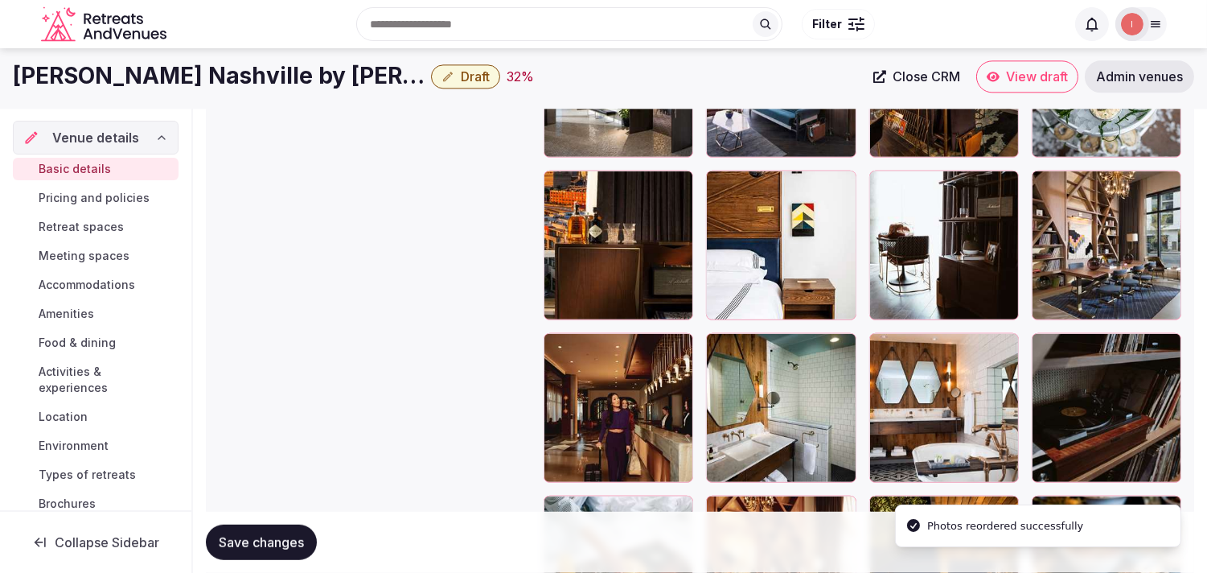
scroll to position [1814, 0]
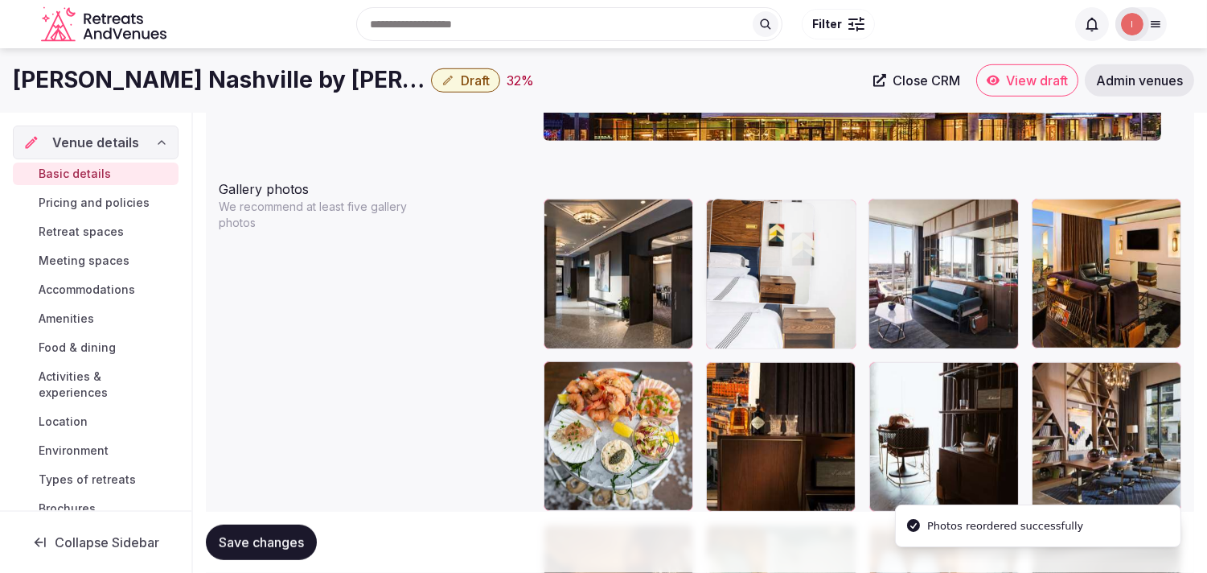
drag, startPoint x: 729, startPoint y: 367, endPoint x: 773, endPoint y: 242, distance: 132.3
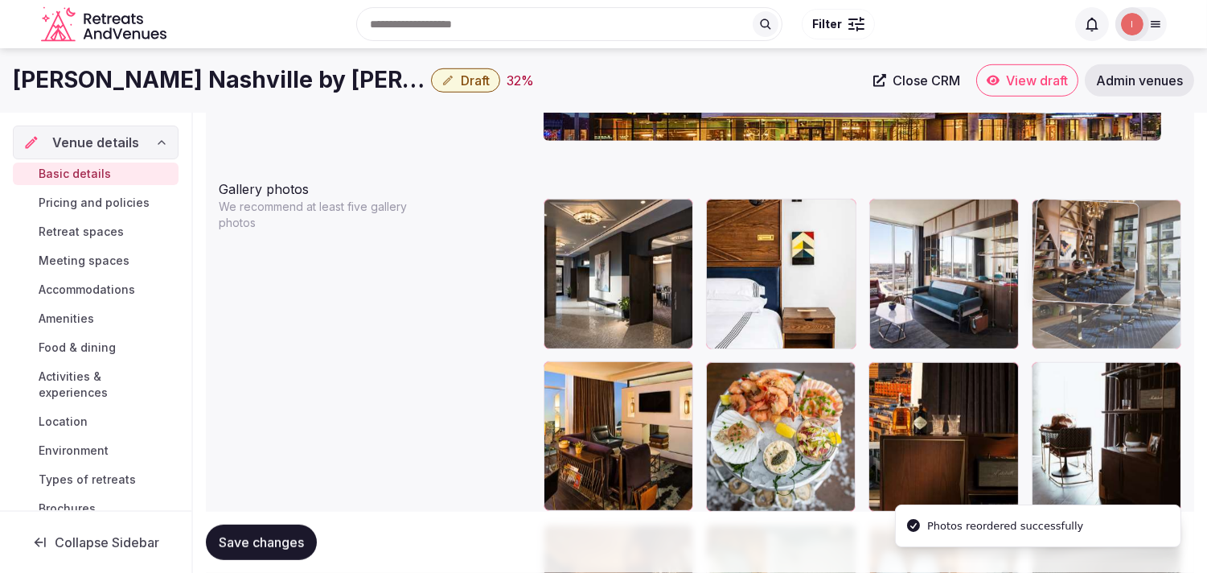
drag, startPoint x: 1039, startPoint y: 375, endPoint x: 1044, endPoint y: 276, distance: 99.0
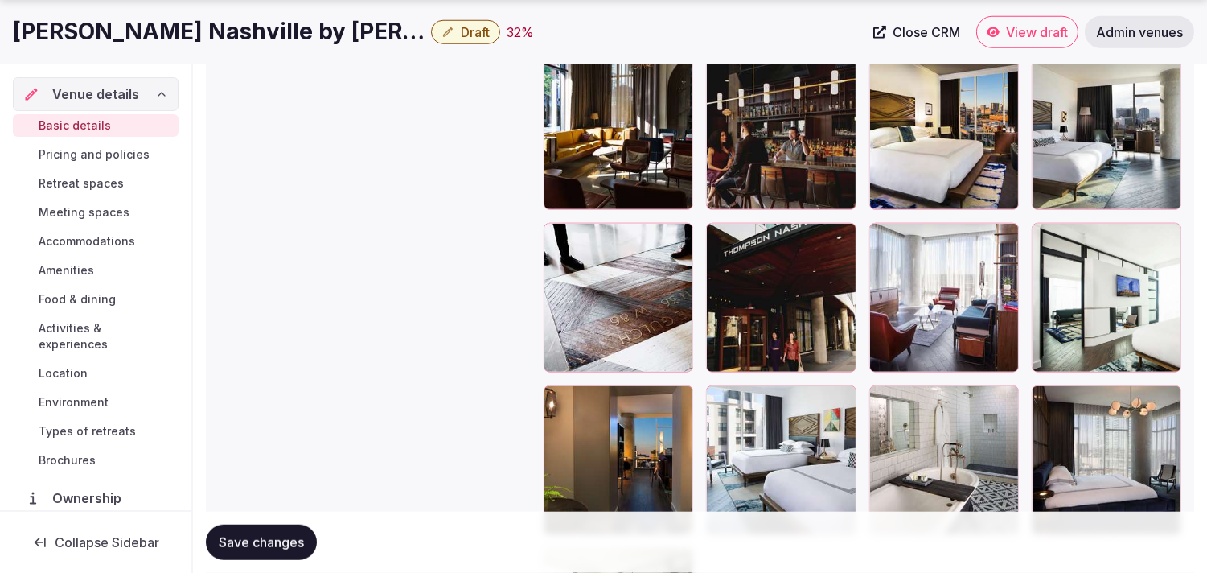
scroll to position [2797, 0]
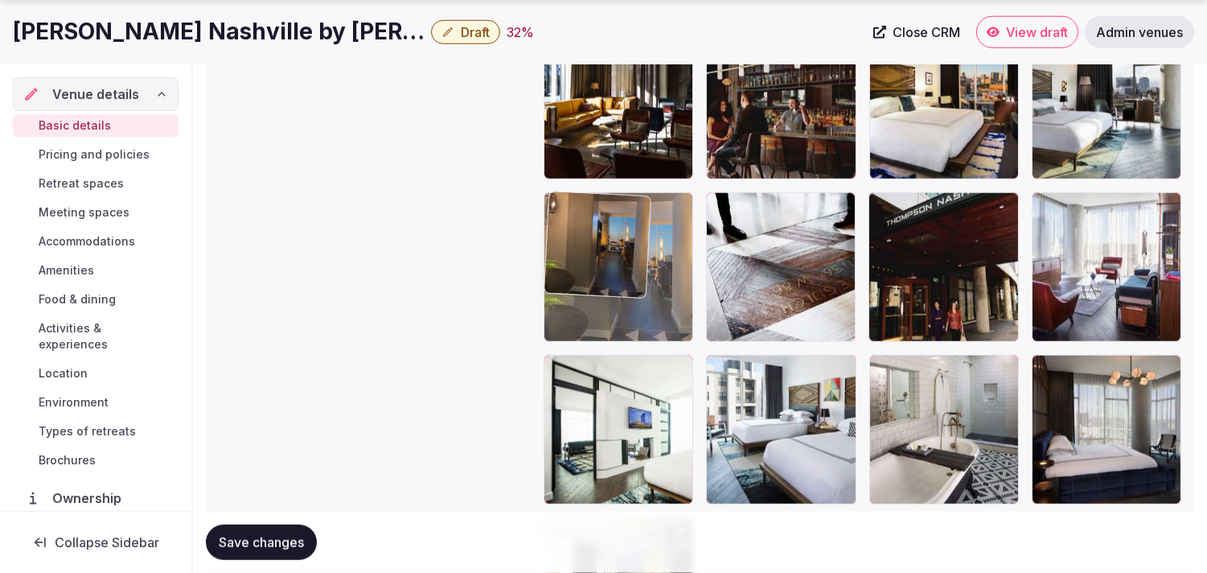
drag, startPoint x: 561, startPoint y: 368, endPoint x: 589, endPoint y: 149, distance: 221.3
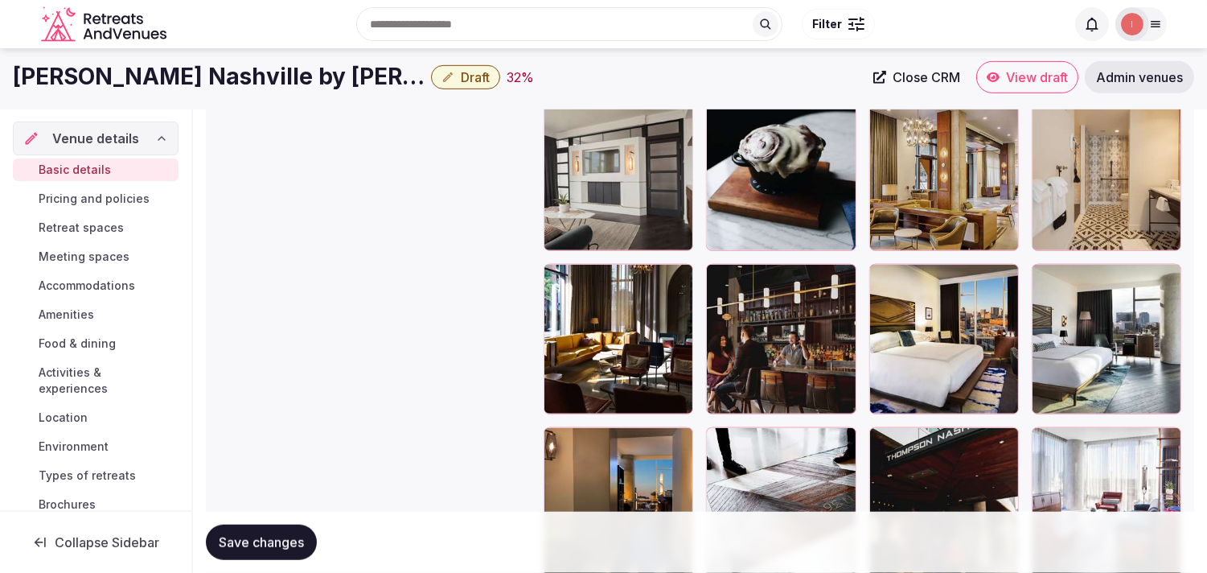
scroll to position [2529, 0]
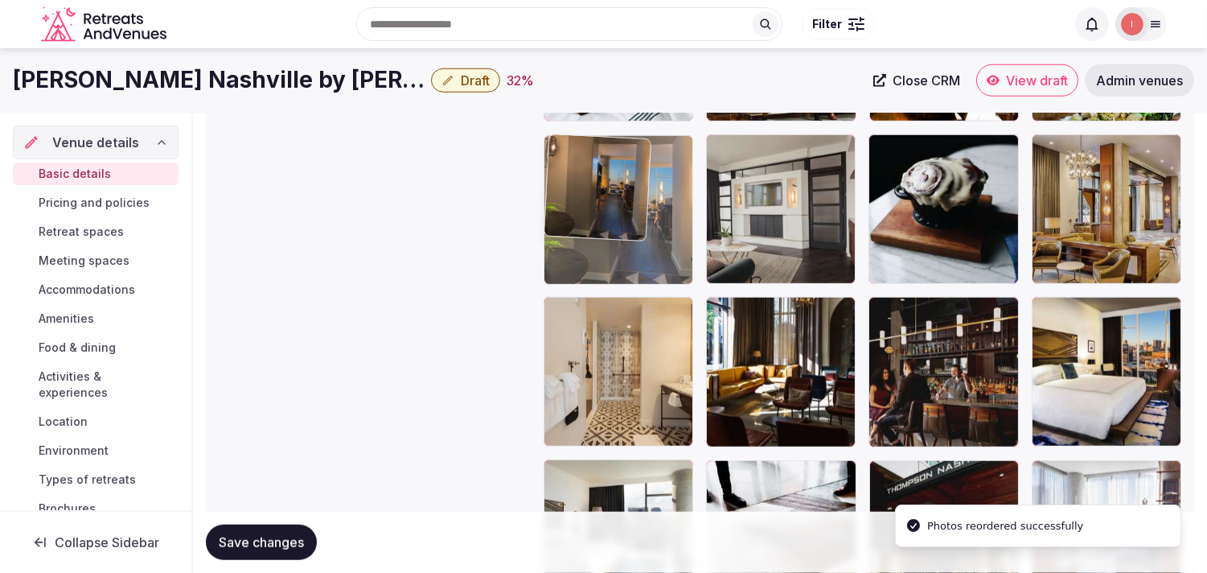
drag, startPoint x: 543, startPoint y: 483, endPoint x: 565, endPoint y: 199, distance: 284.8
click at [574, 191] on div at bounding box center [619, 210] width 150 height 150
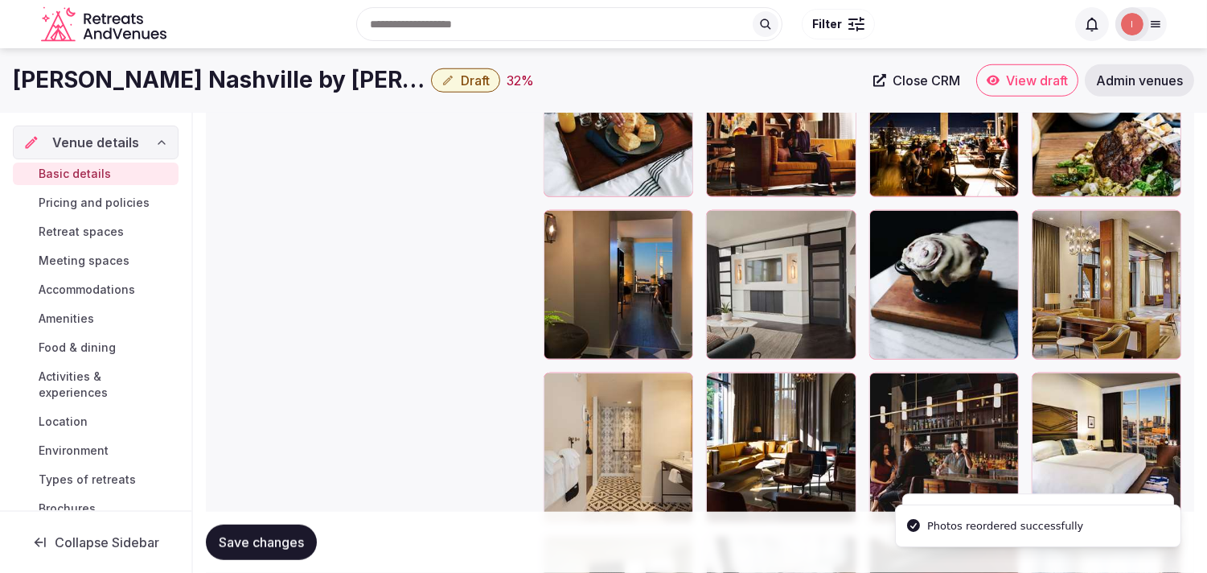
scroll to position [2351, 0]
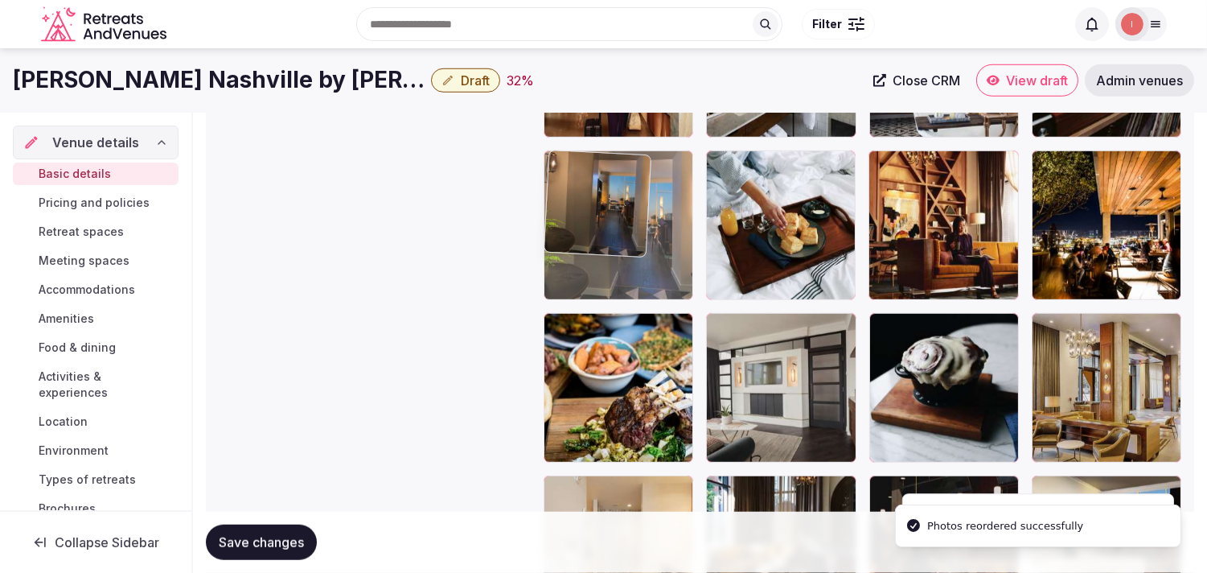
drag, startPoint x: 565, startPoint y: 314, endPoint x: 574, endPoint y: 193, distance: 121.8
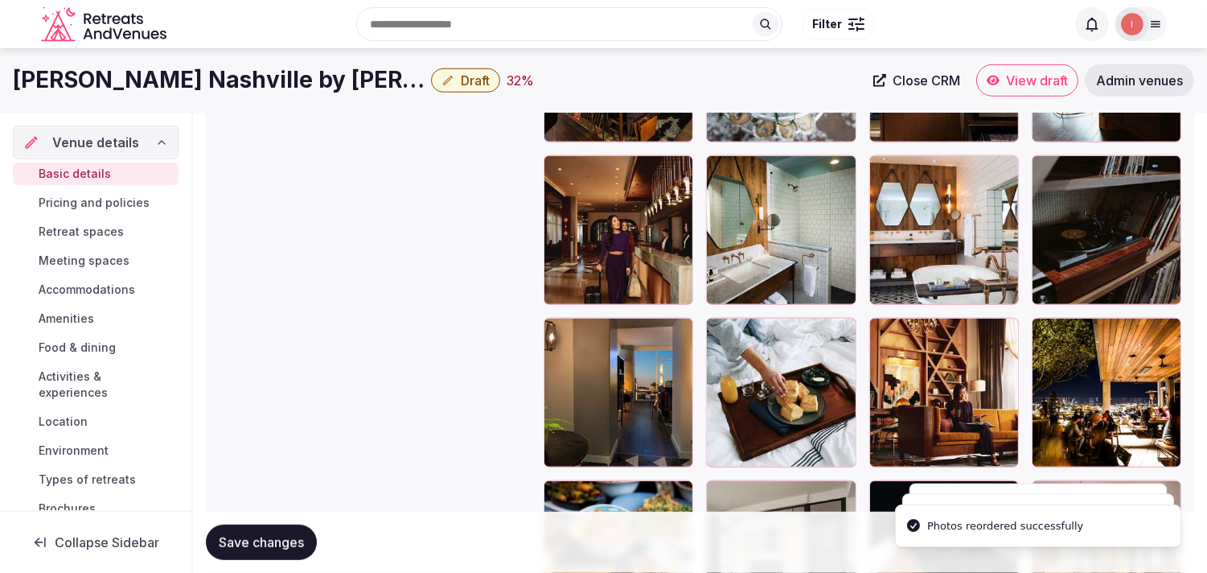
scroll to position [2172, 0]
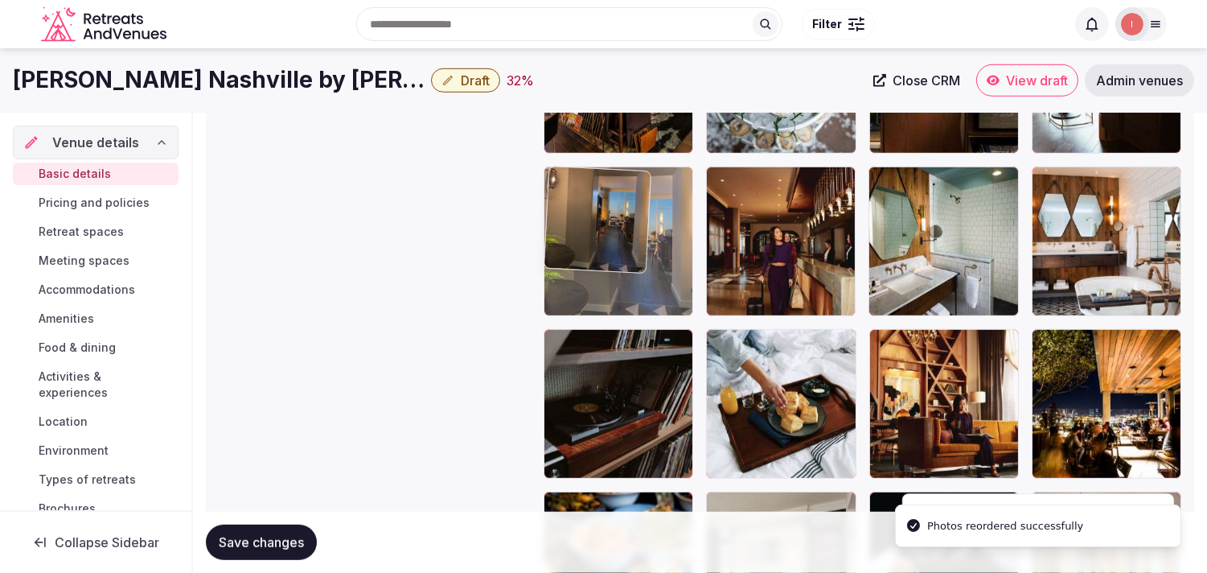
drag, startPoint x: 577, startPoint y: 188, endPoint x: 568, endPoint y: 206, distance: 19.8
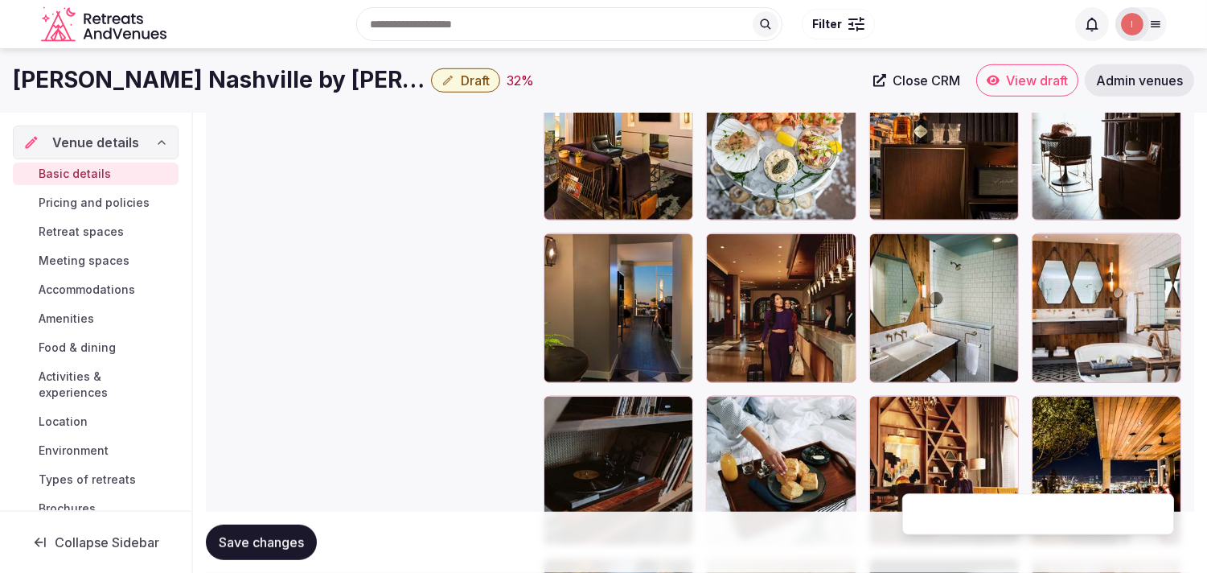
scroll to position [1993, 0]
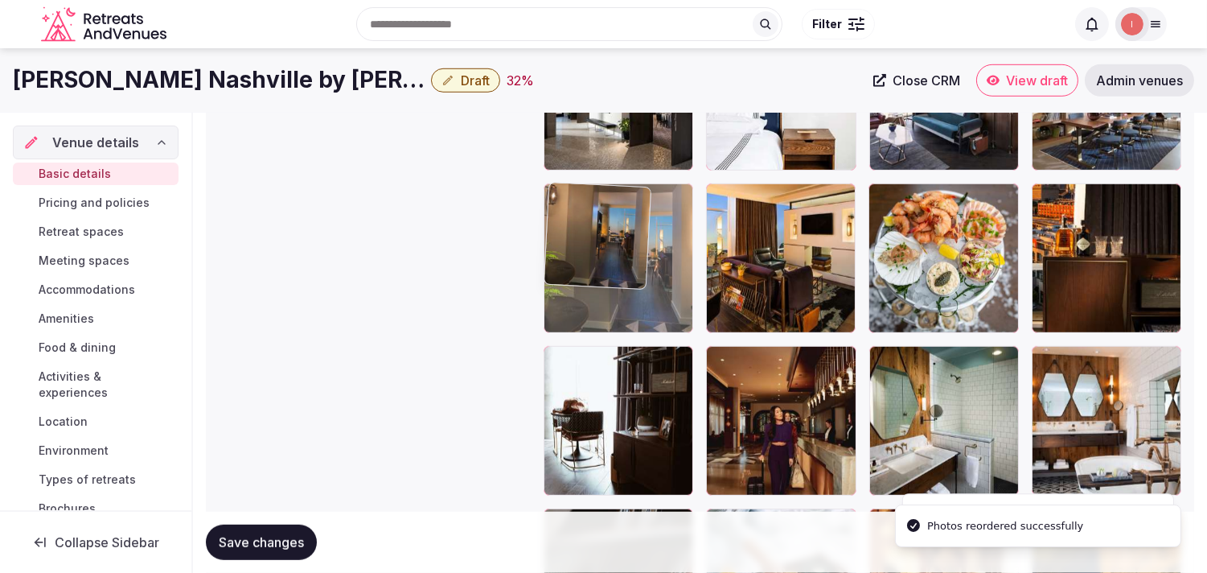
drag, startPoint x: 550, startPoint y: 364, endPoint x: 580, endPoint y: 239, distance: 128.2
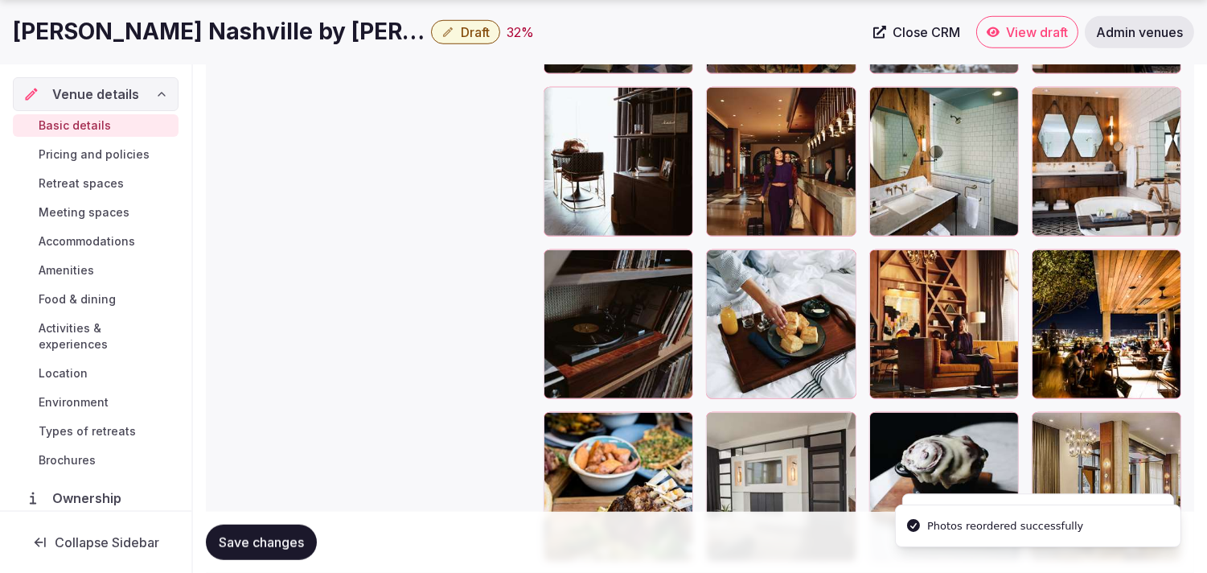
scroll to position [2351, 0]
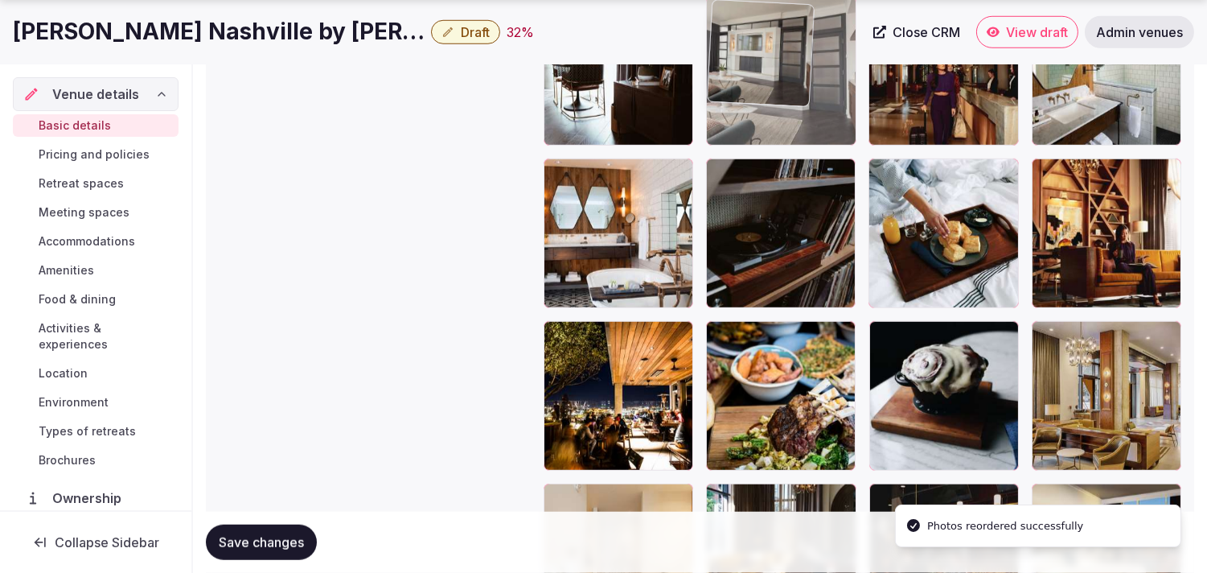
drag, startPoint x: 732, startPoint y: 331, endPoint x: 749, endPoint y: 99, distance: 232.2
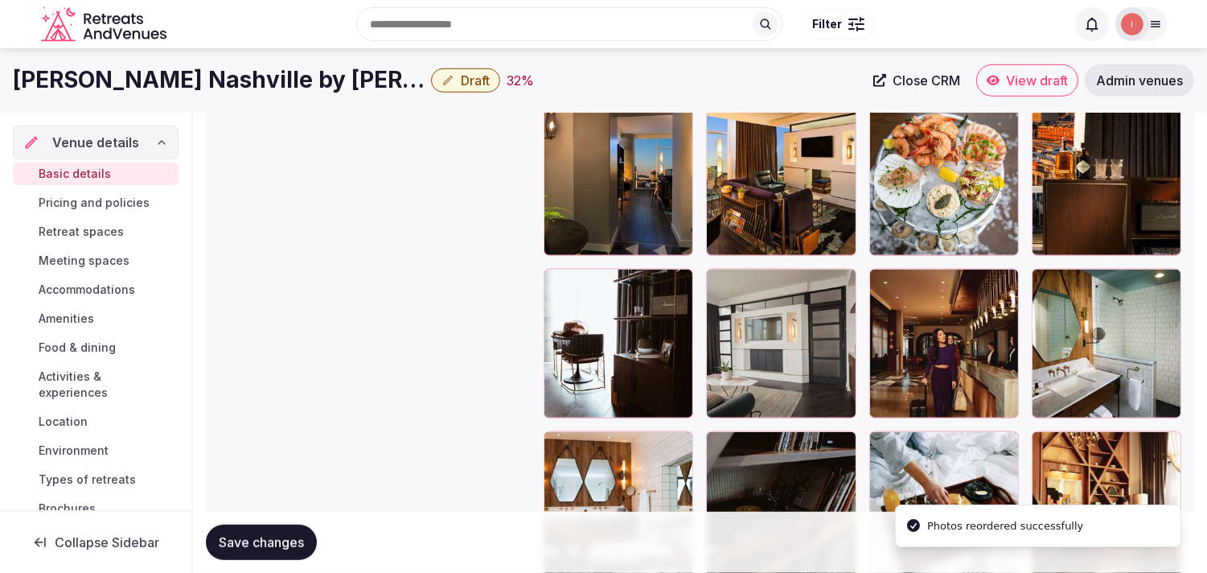
scroll to position [1981, 0]
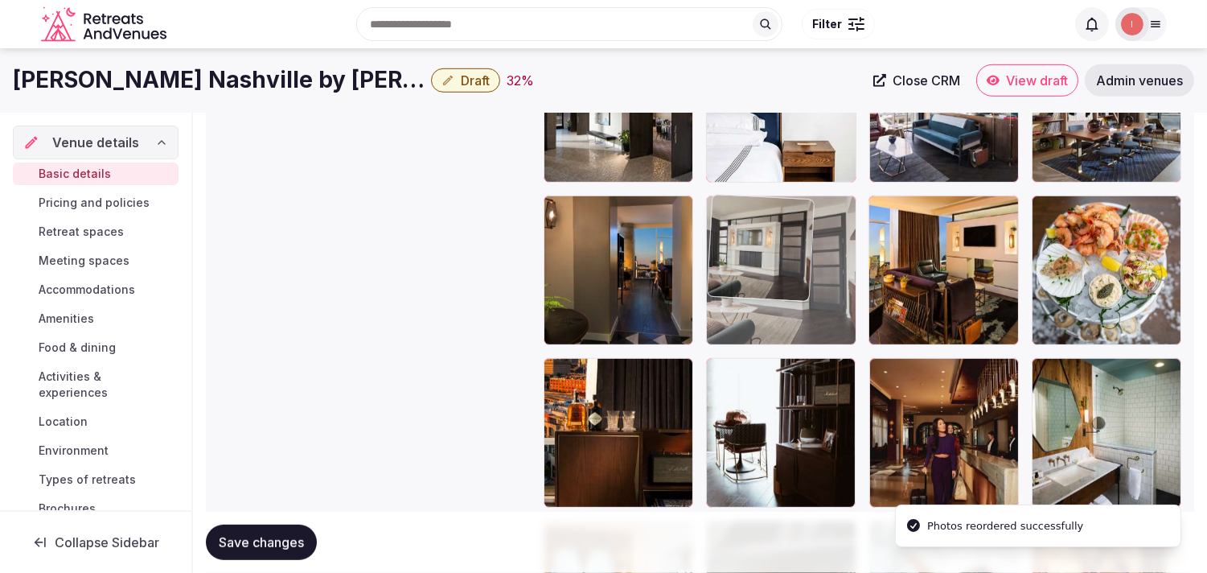
drag, startPoint x: 712, startPoint y: 360, endPoint x: 753, endPoint y: 242, distance: 125.1
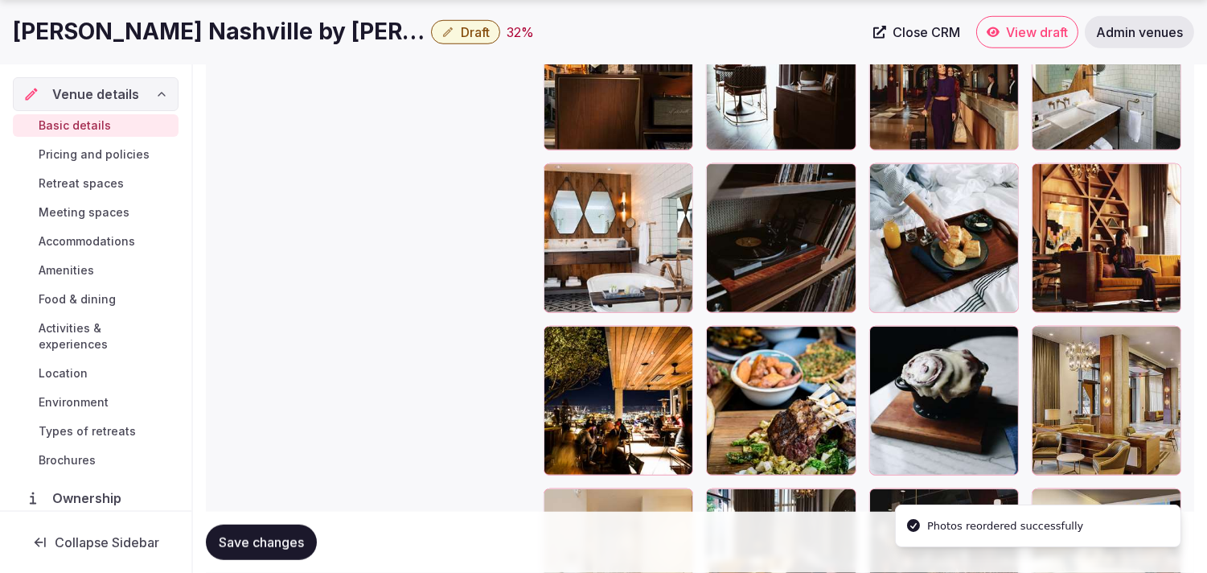
scroll to position [2427, 0]
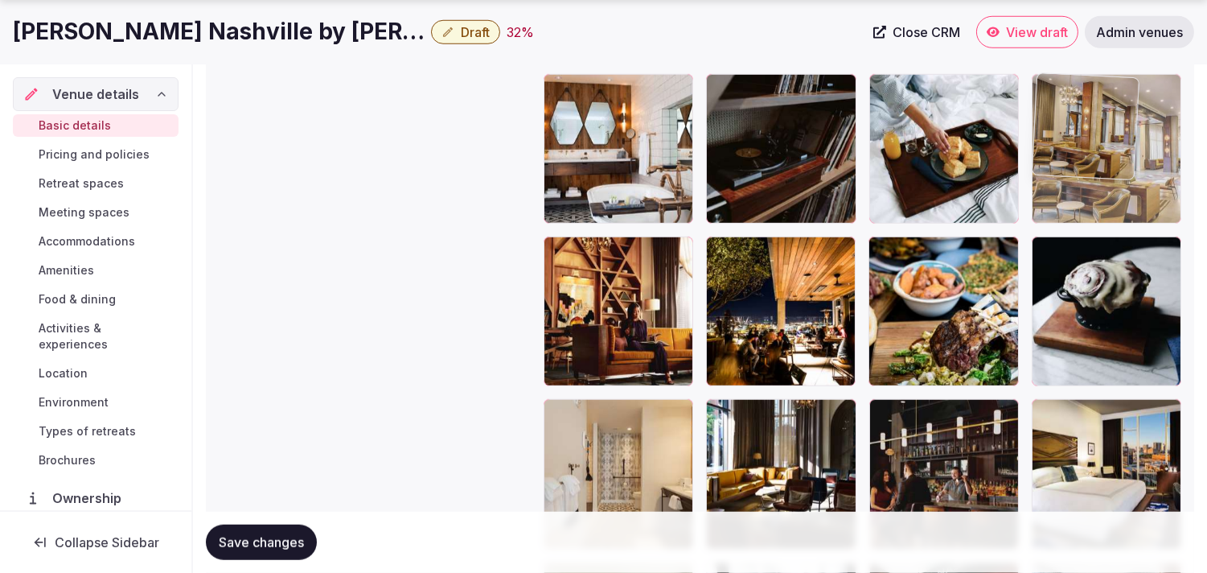
drag, startPoint x: 1056, startPoint y: 254, endPoint x: 1042, endPoint y: 178, distance: 77.6
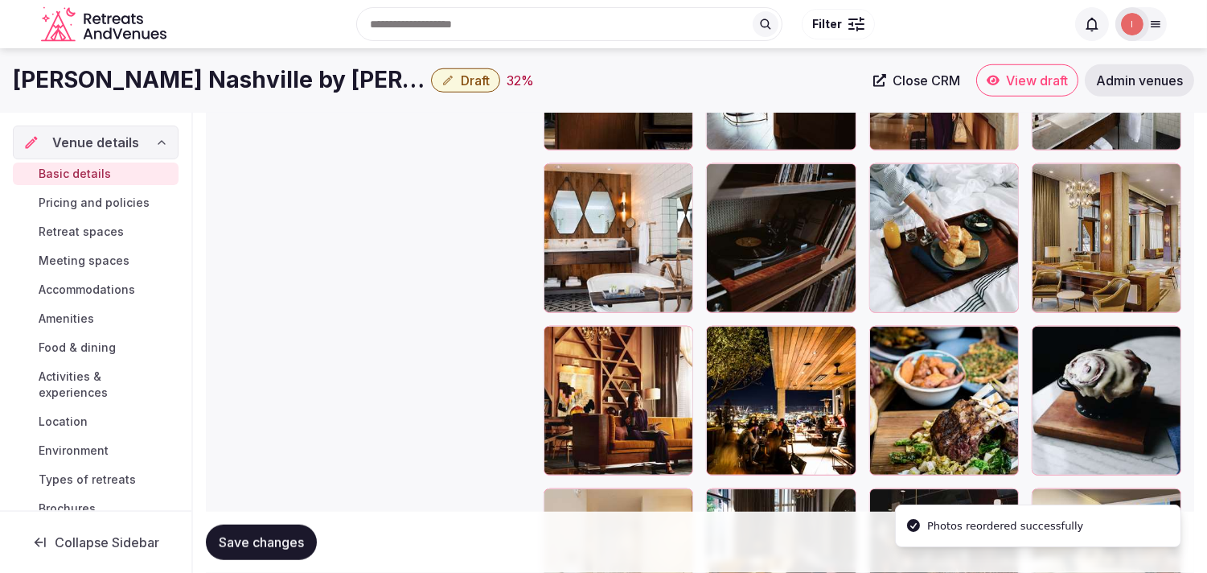
scroll to position [2249, 0]
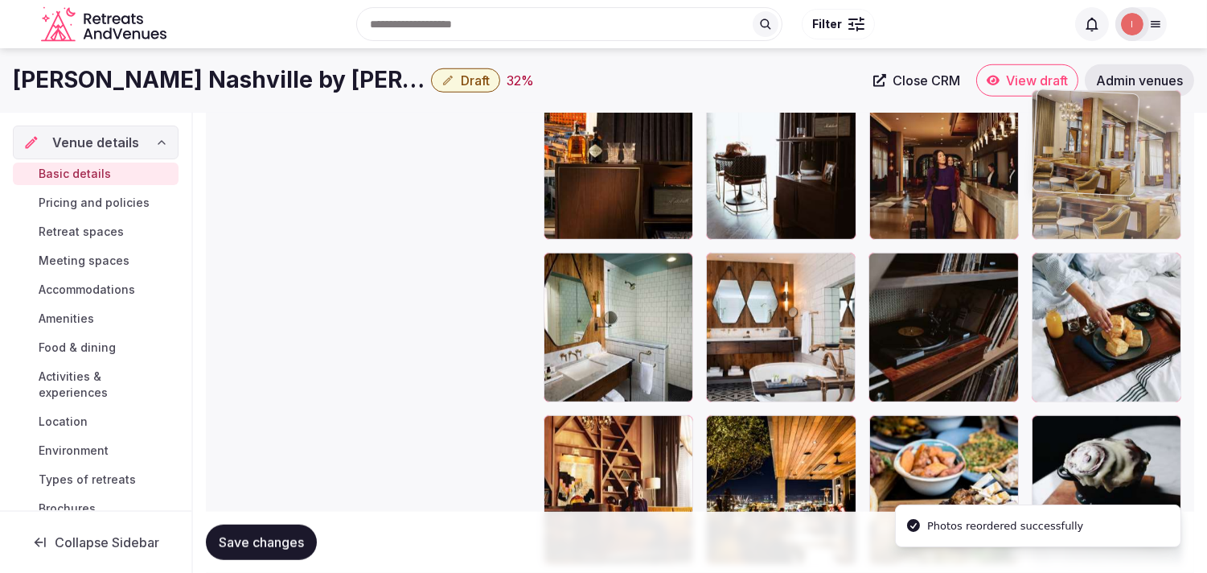
drag, startPoint x: 1051, startPoint y: 268, endPoint x: 1047, endPoint y: 154, distance: 113.5
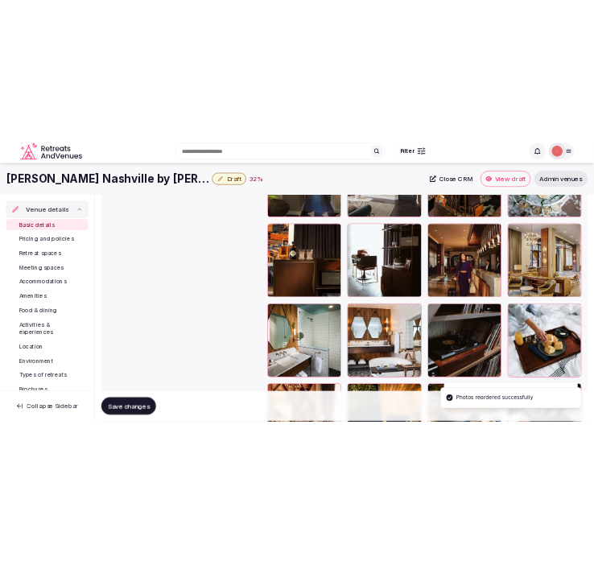
scroll to position [1981, 0]
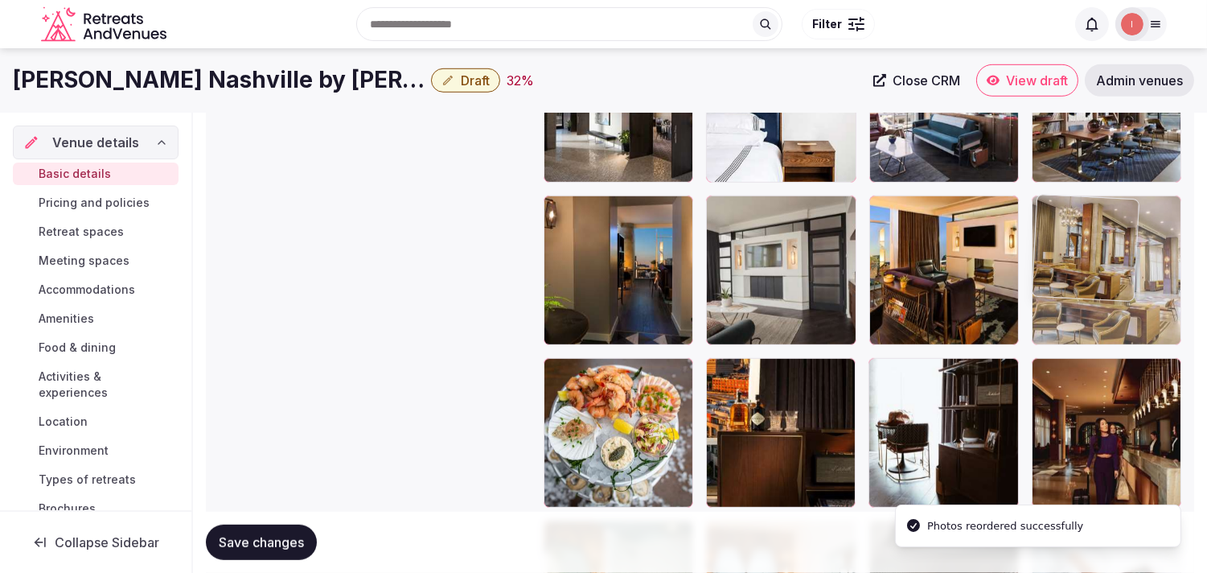
drag, startPoint x: 1050, startPoint y: 364, endPoint x: 1038, endPoint y: 257, distance: 107.6
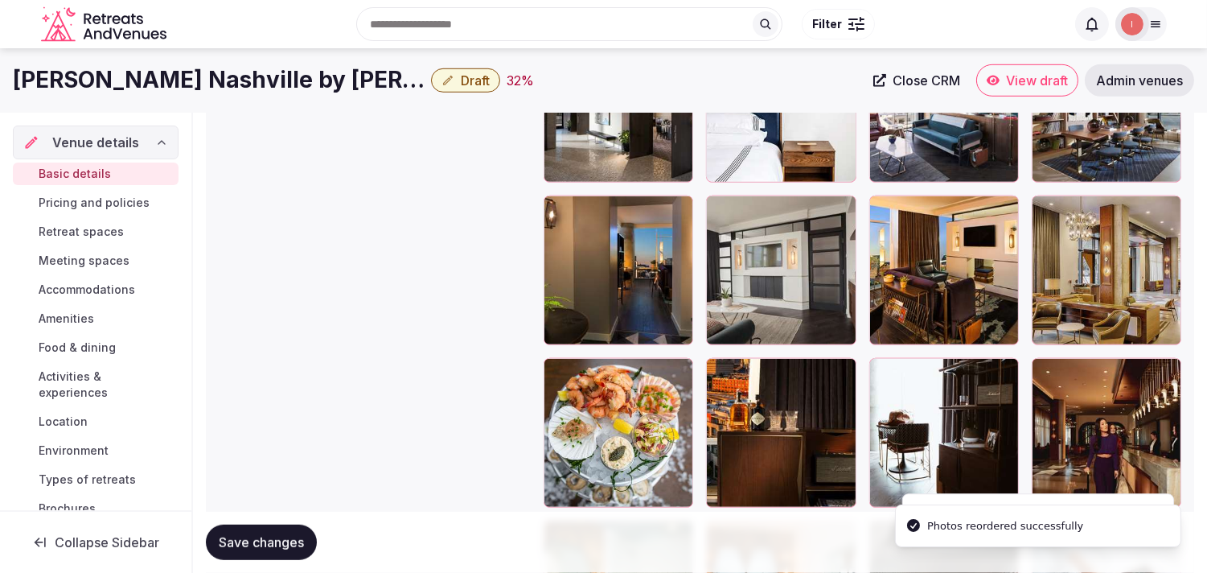
click at [431, 85] on button "Draft" at bounding box center [465, 80] width 69 height 24
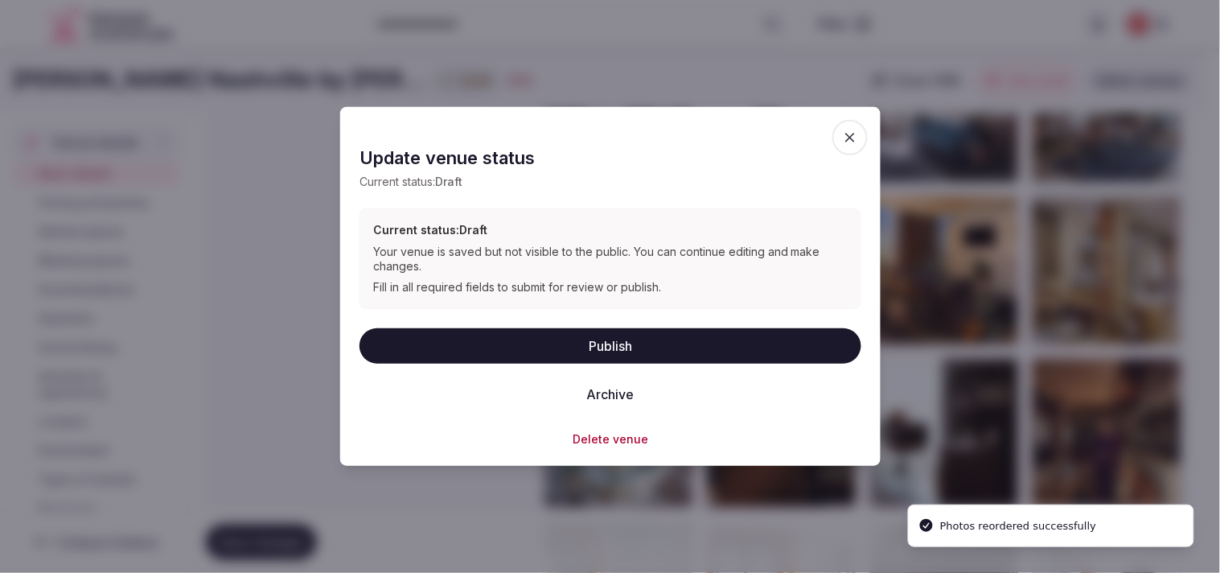
click at [582, 335] on button "Publish" at bounding box center [610, 344] width 502 height 35
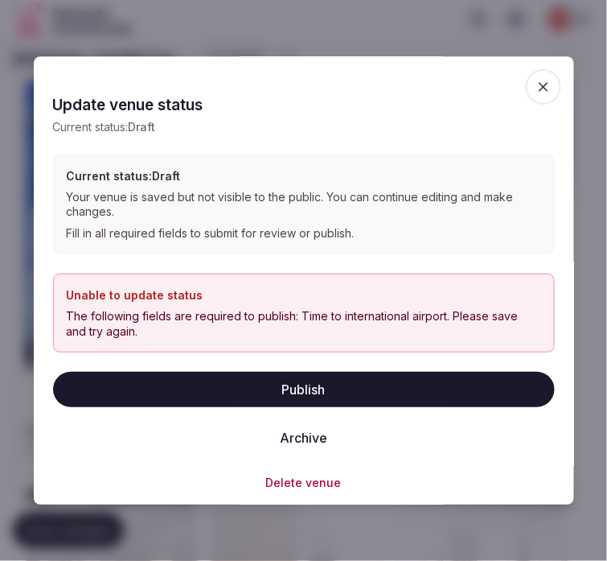
click at [536, 84] on icon "button" at bounding box center [544, 87] width 16 height 16
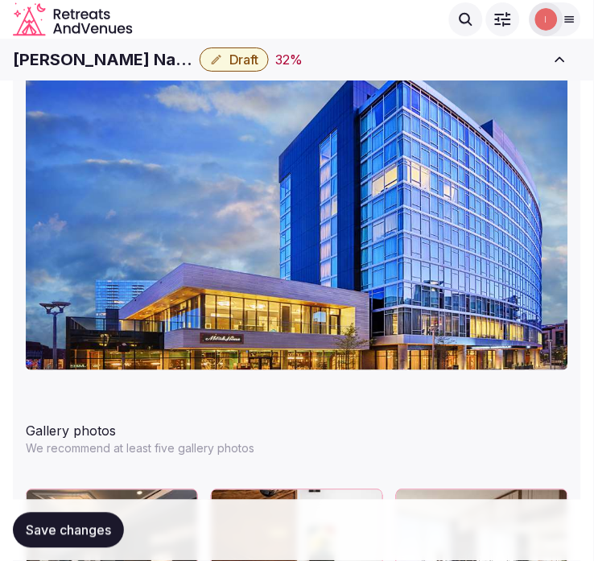
click at [127, 49] on h1 "Thompson Nashville by Hyatt" at bounding box center [103, 59] width 180 height 23
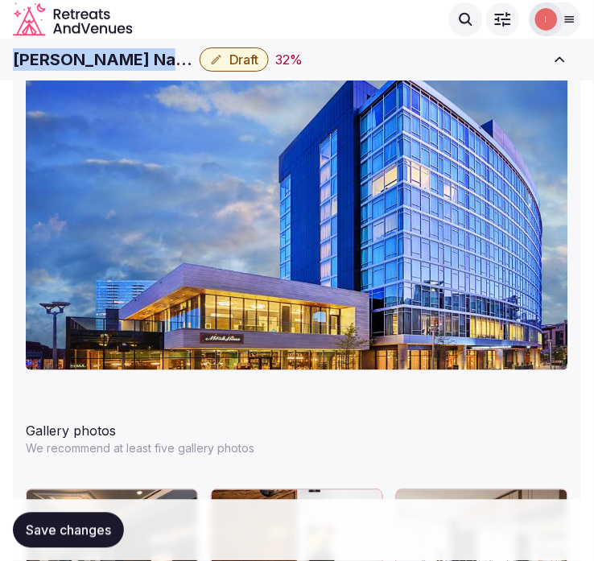
click at [127, 49] on h1 "Thompson Nashville by Hyatt" at bounding box center [103, 59] width 180 height 23
copy div "Thompson Nashville by Hyatt"
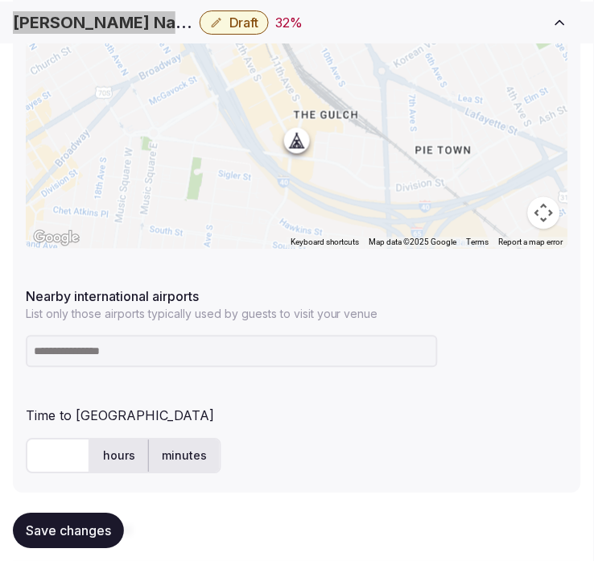
scroll to position [998, 0]
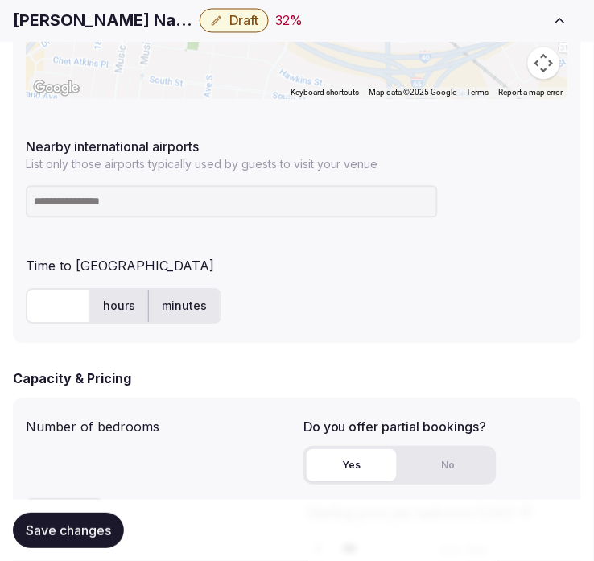
click at [315, 205] on input at bounding box center [232, 202] width 412 height 32
type input "***"
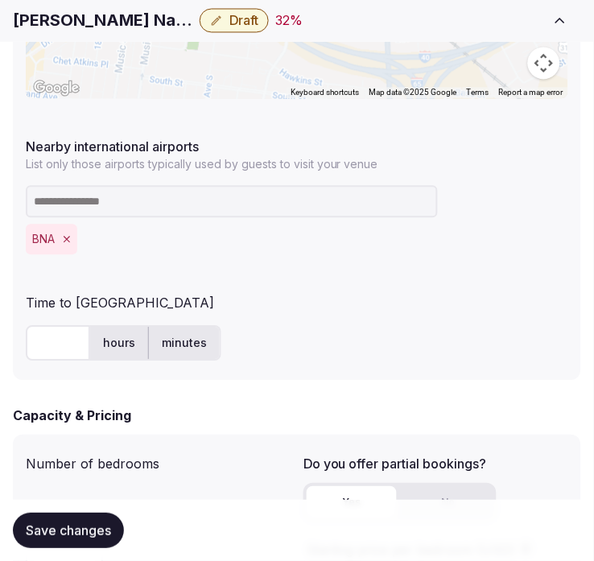
click at [32, 328] on input "text" at bounding box center [58, 343] width 64 height 35
type input "**"
click at [77, 528] on span "Save changes" at bounding box center [68, 530] width 85 height 16
click at [74, 542] on button "Save changes" at bounding box center [68, 529] width 111 height 35
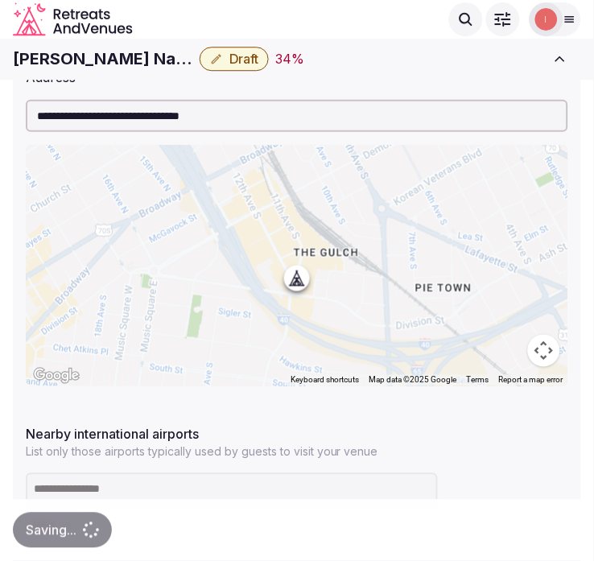
scroll to position [640, 0]
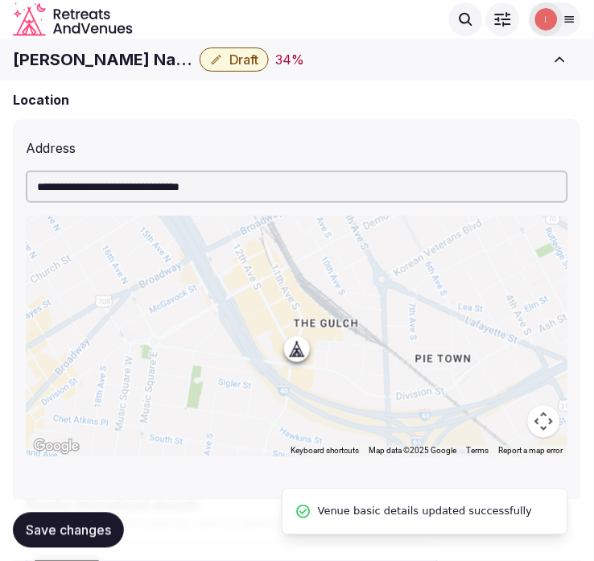
click at [234, 68] on button "Draft" at bounding box center [233, 59] width 69 height 24
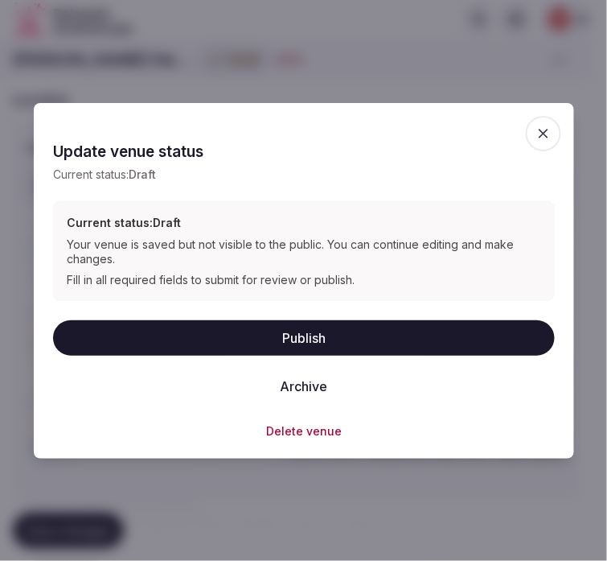
click at [364, 320] on button "Publish" at bounding box center [304, 337] width 502 height 35
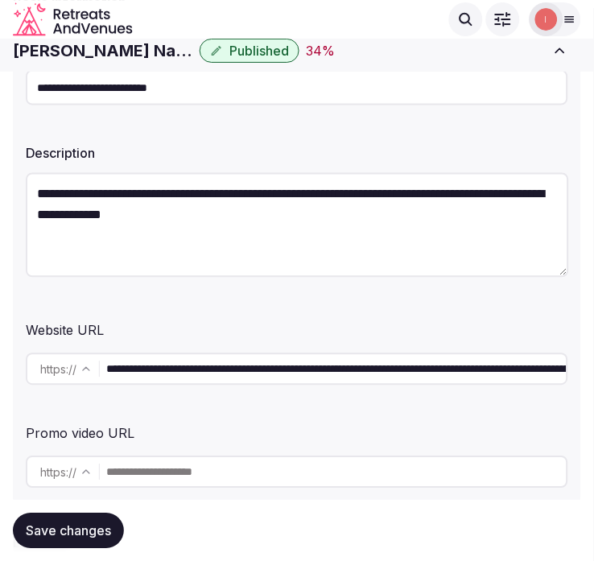
scroll to position [0, 0]
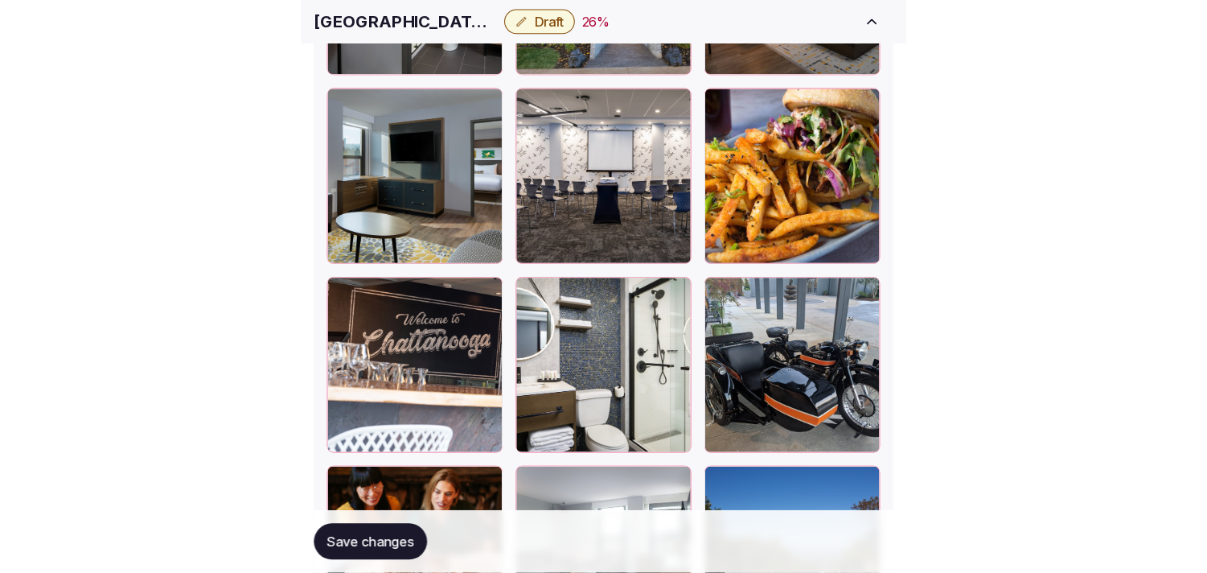
scroll to position [2770, 0]
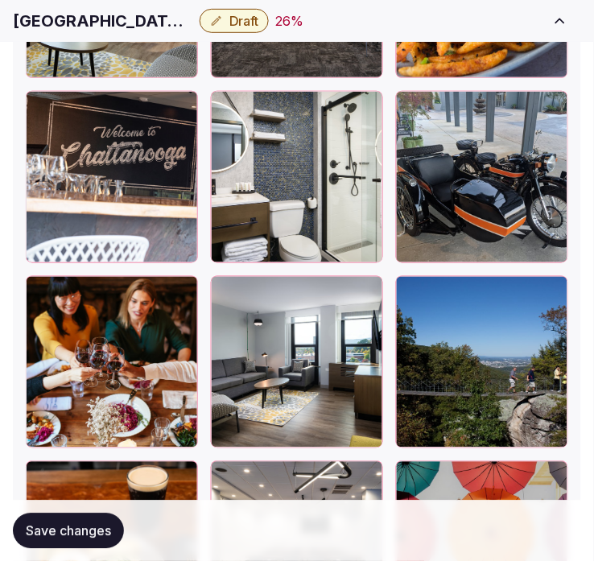
click at [121, 27] on h1 "Hotel Indigo Chattanooga - Downtown" at bounding box center [103, 21] width 180 height 23
click at [121, 27] on h1 "[GEOGRAPHIC_DATA] - [GEOGRAPHIC_DATA]" at bounding box center [103, 21] width 180 height 23
click at [121, 27] on h1 "Hotel Indigo Chattanooga - Downtown" at bounding box center [103, 21] width 180 height 23
copy div "Hotel Indigo Chattanooga - Downtown"
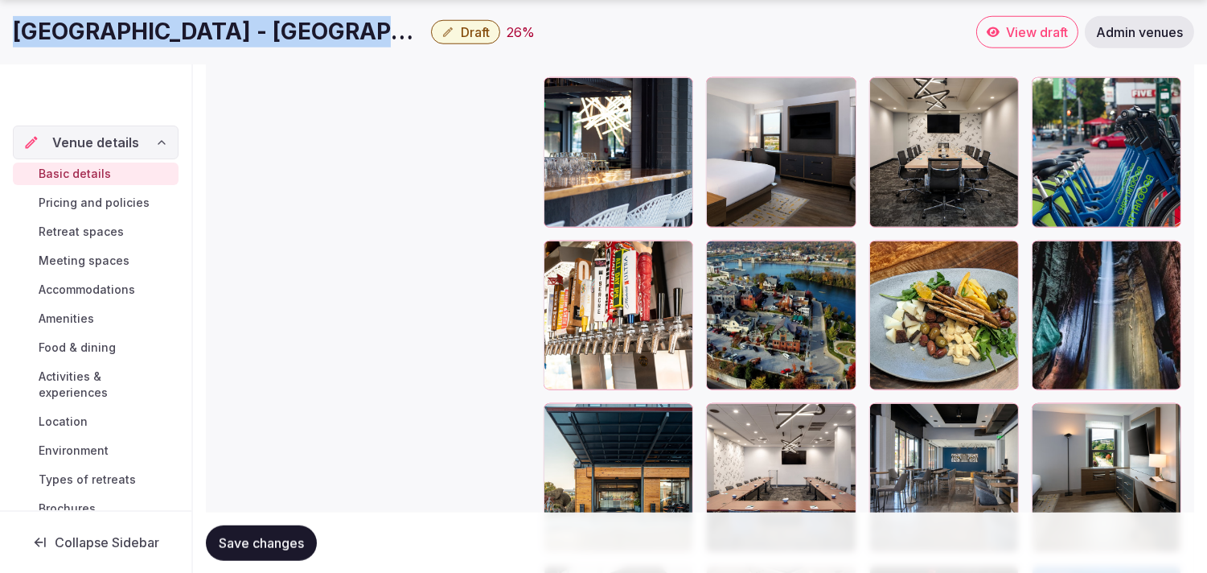
copy div "Hotel Indigo Chattanooga - Downtown"
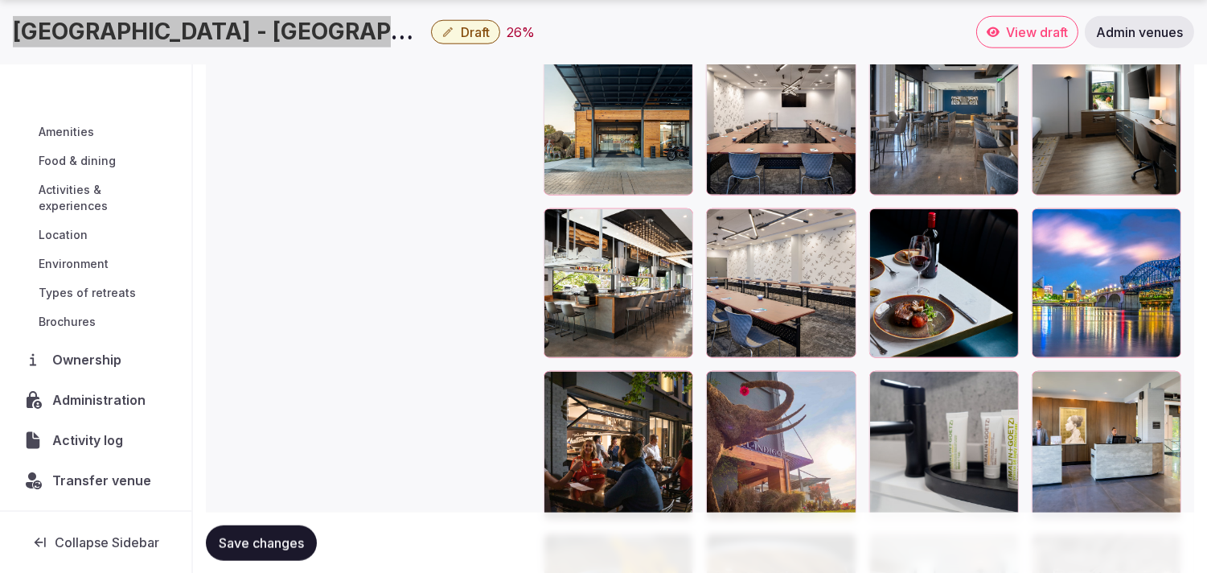
scroll to position [138, 0]
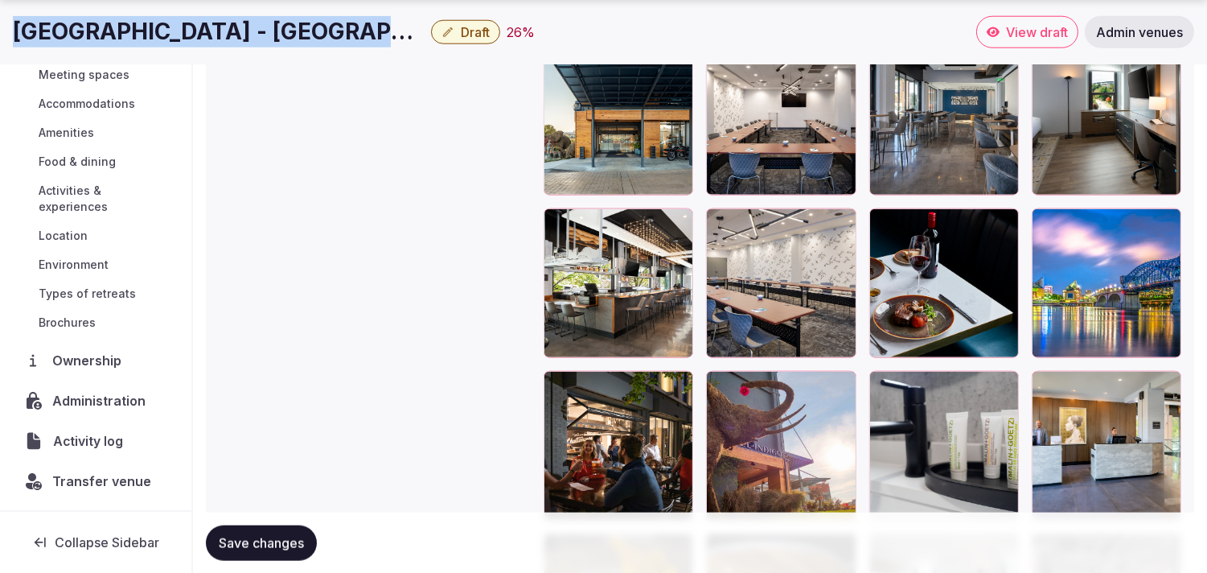
click at [113, 439] on span "Activity log" at bounding box center [91, 440] width 76 height 19
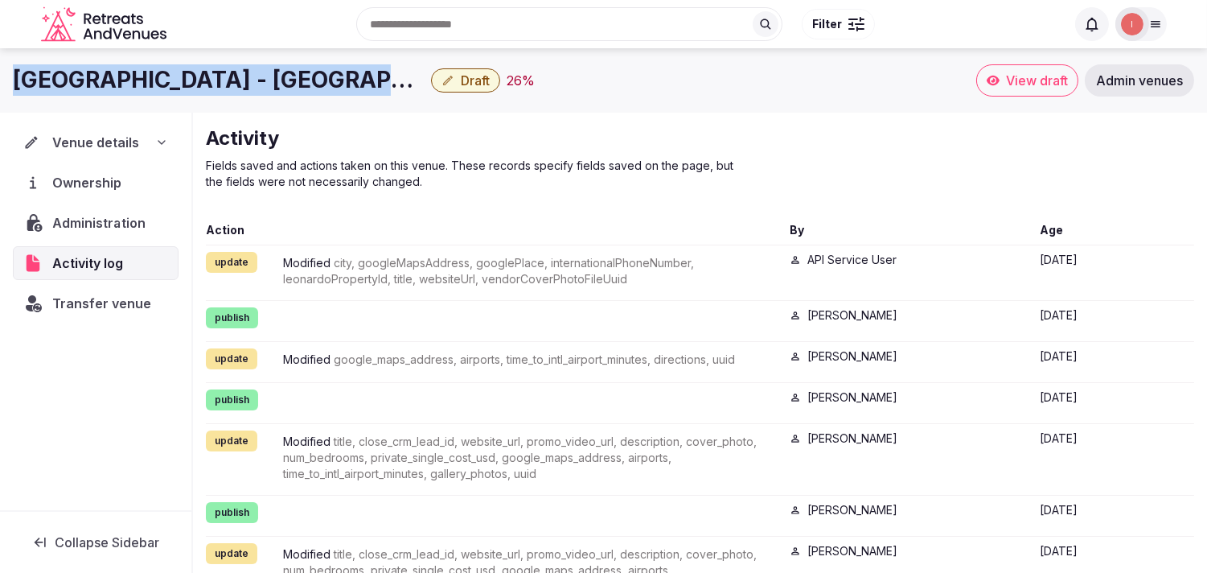
click at [89, 217] on span "Administration" at bounding box center [101, 222] width 99 height 19
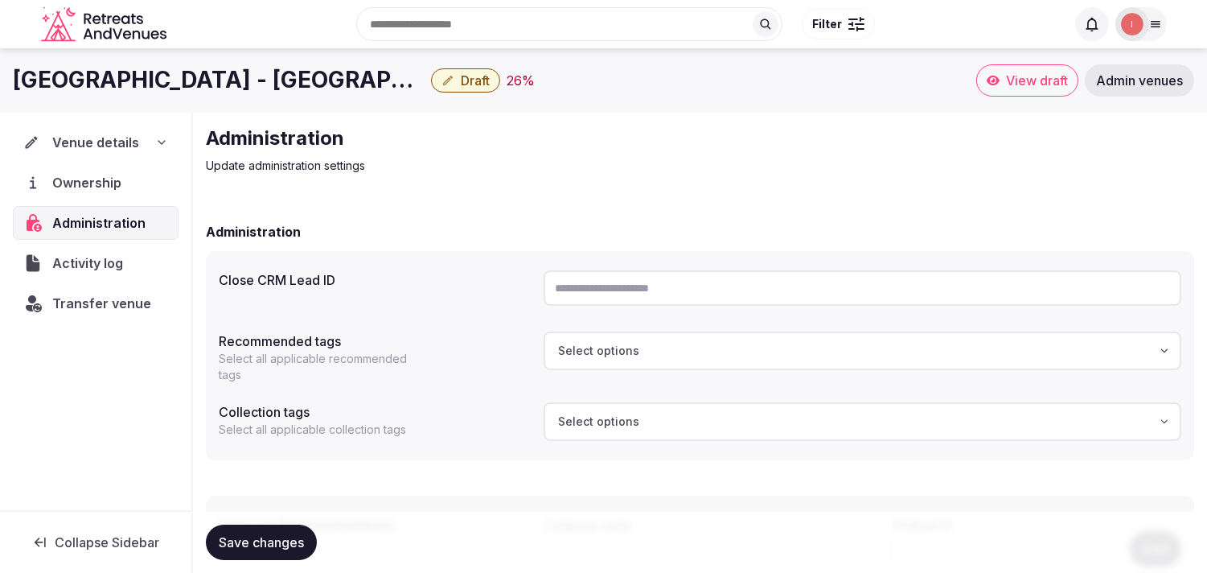
click at [593, 287] on input "text" at bounding box center [863, 287] width 638 height 35
paste input "**********"
type input "**********"
click at [278, 535] on span "Save changes" at bounding box center [261, 542] width 85 height 16
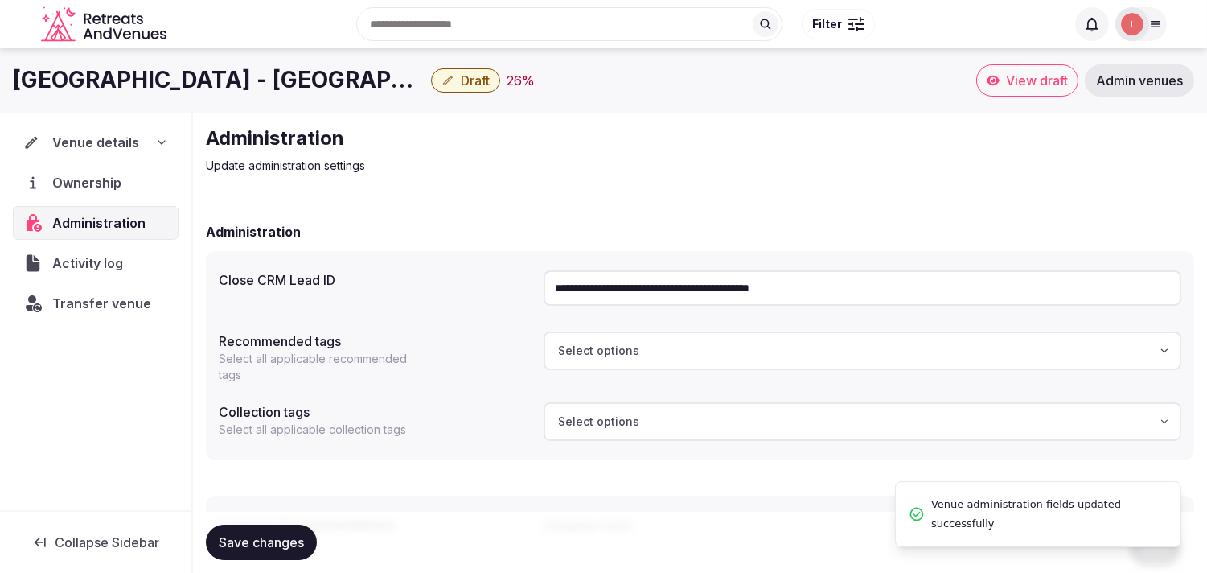
click at [272, 520] on div "Save changes" at bounding box center [700, 541] width 988 height 61
click at [275, 536] on span "Save changes" at bounding box center [261, 542] width 85 height 16
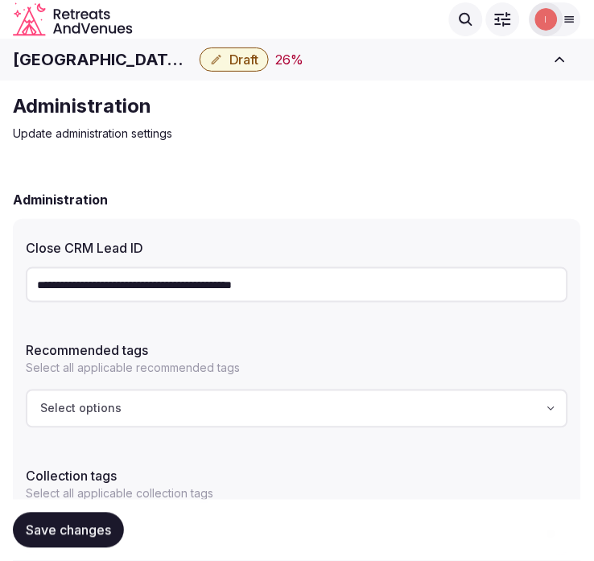
drag, startPoint x: 99, startPoint y: 536, endPoint x: 117, endPoint y: 491, distance: 48.7
click at [97, 534] on span "Save changes" at bounding box center [68, 530] width 85 height 16
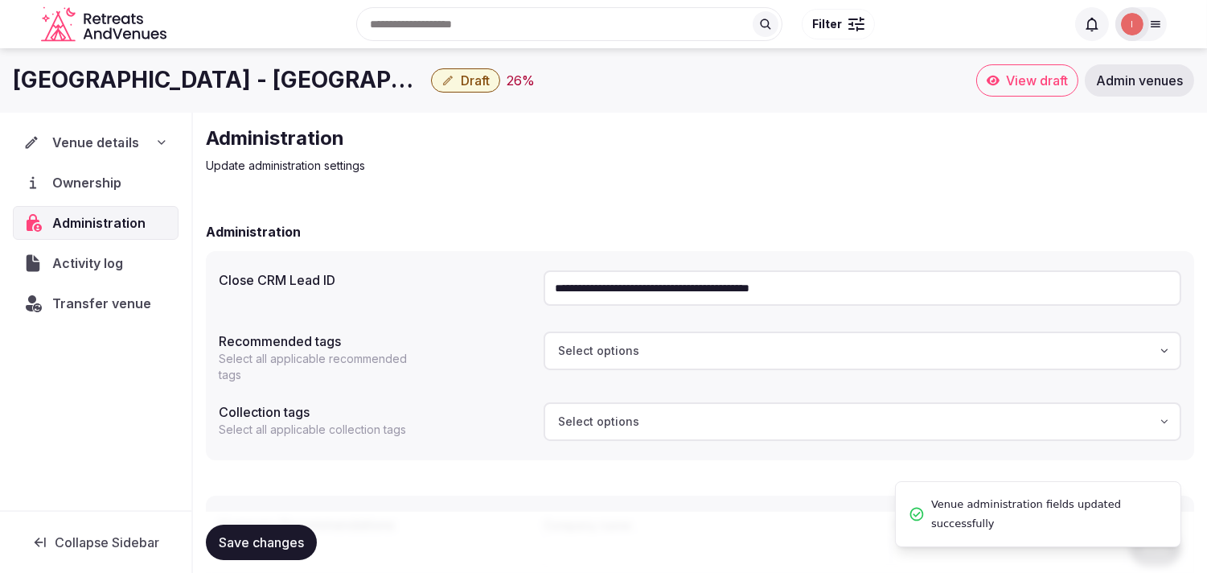
drag, startPoint x: 82, startPoint y: 138, endPoint x: 91, endPoint y: 150, distance: 15.0
click at [83, 138] on span "Venue details" at bounding box center [95, 142] width 87 height 19
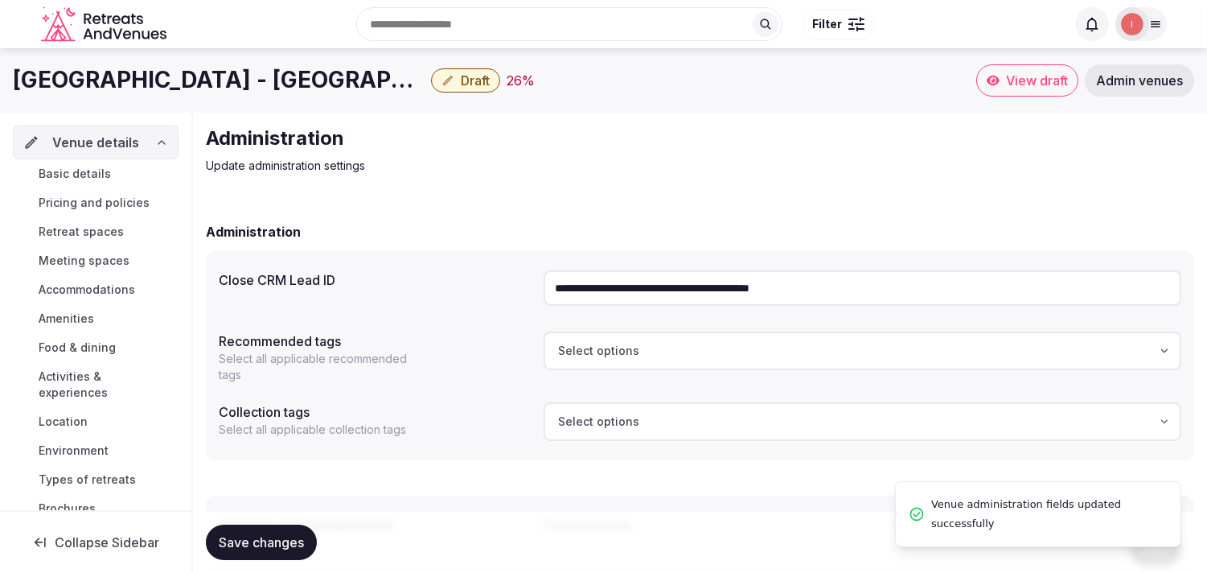
click at [101, 183] on link "Basic details" at bounding box center [96, 173] width 166 height 23
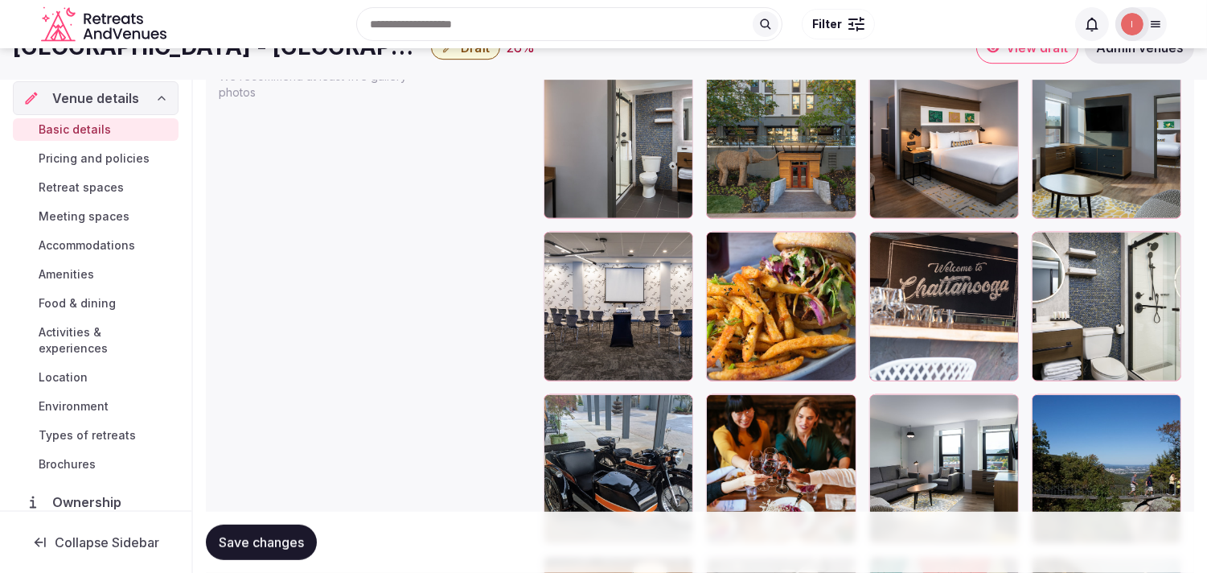
scroll to position [1876, 0]
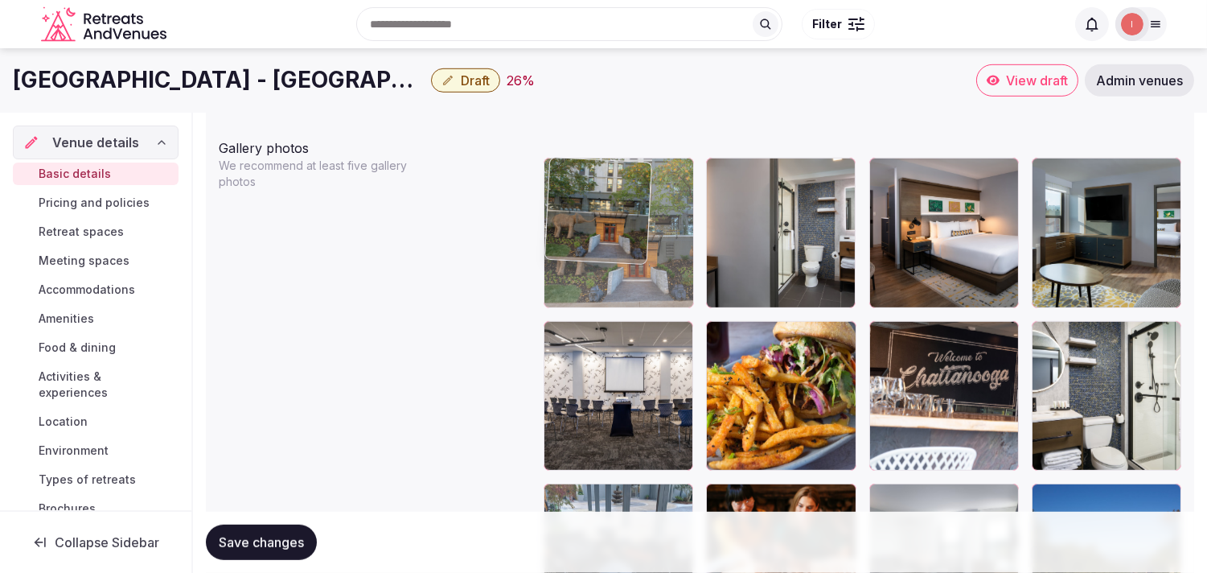
drag, startPoint x: 721, startPoint y: 166, endPoint x: 587, endPoint y: 178, distance: 134.8
click at [587, 178] on body "**********" at bounding box center [603, 251] width 1207 height 4254
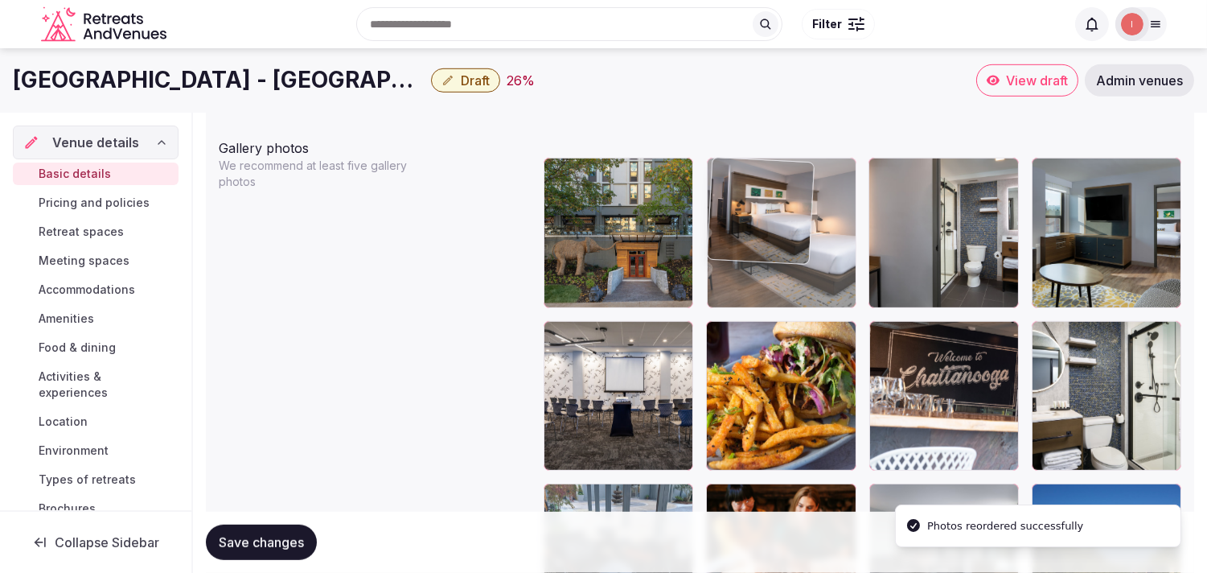
drag, startPoint x: 885, startPoint y: 173, endPoint x: 703, endPoint y: 183, distance: 182.8
click at [593, 183] on body "**********" at bounding box center [603, 251] width 1207 height 4254
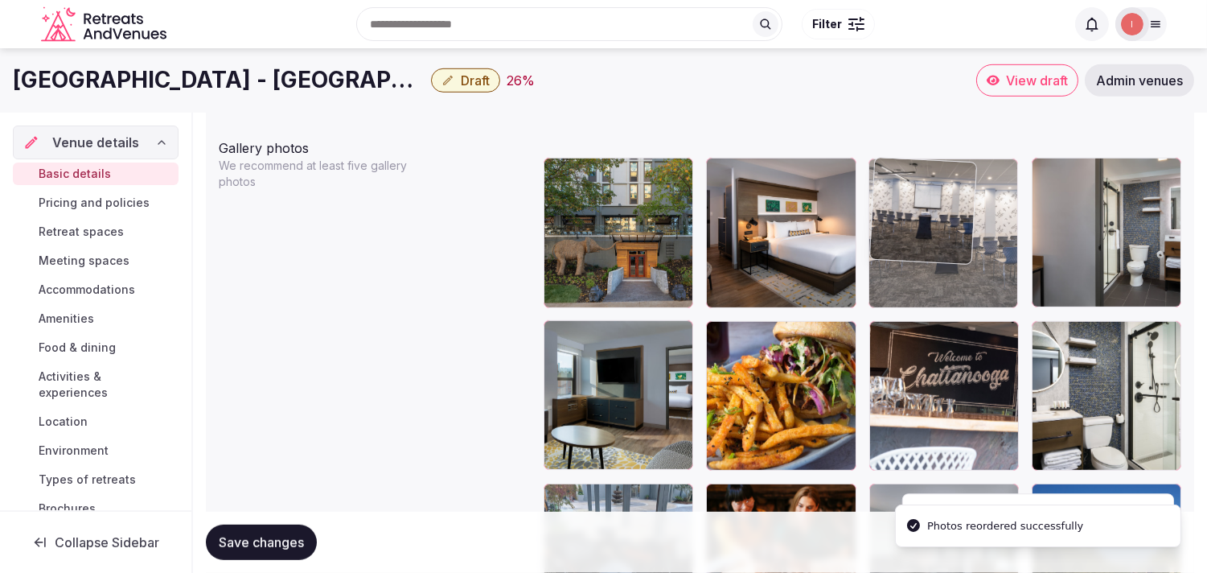
drag, startPoint x: 566, startPoint y: 322, endPoint x: 985, endPoint y: 197, distance: 437.4
click at [593, 197] on body "**********" at bounding box center [603, 251] width 1207 height 4254
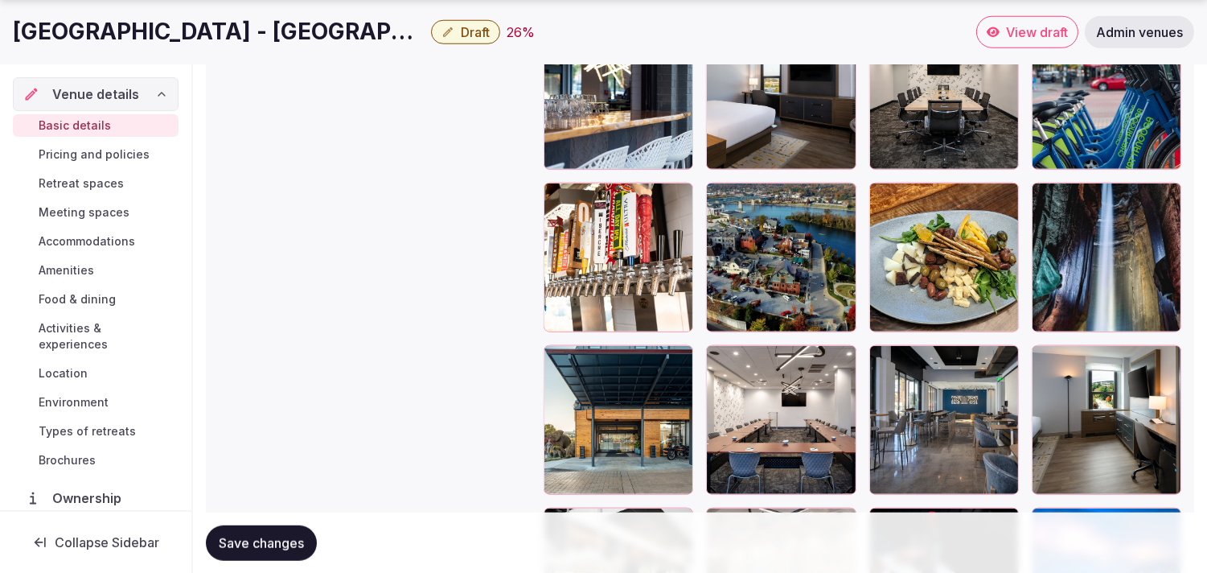
scroll to position [2859, 0]
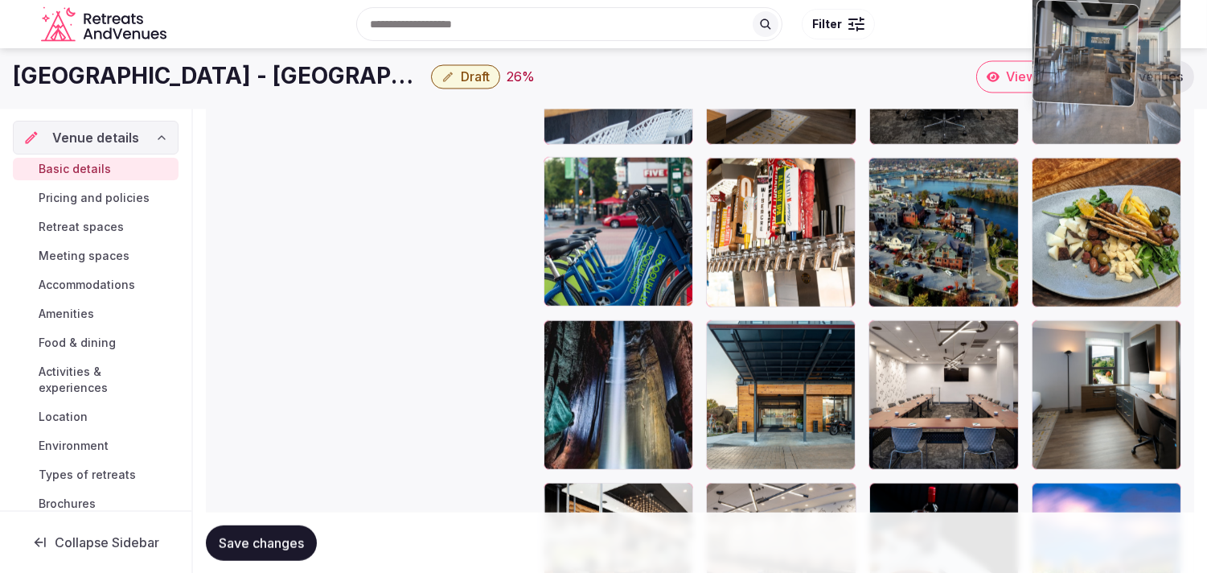
drag, startPoint x: 885, startPoint y: 318, endPoint x: 1041, endPoint y: 102, distance: 266.3
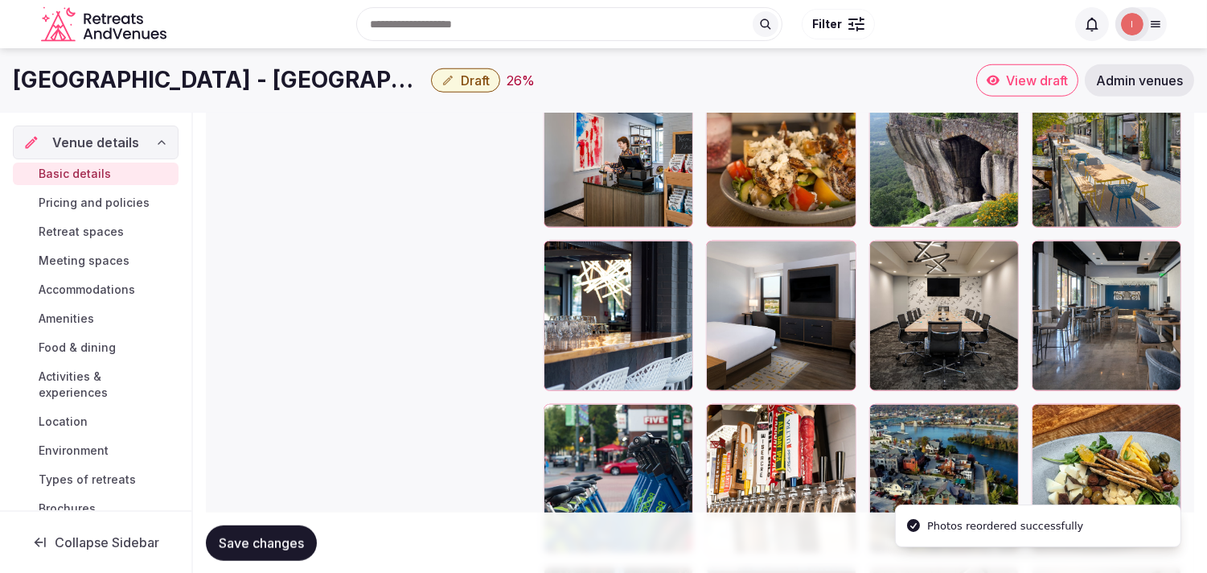
scroll to position [2578, 0]
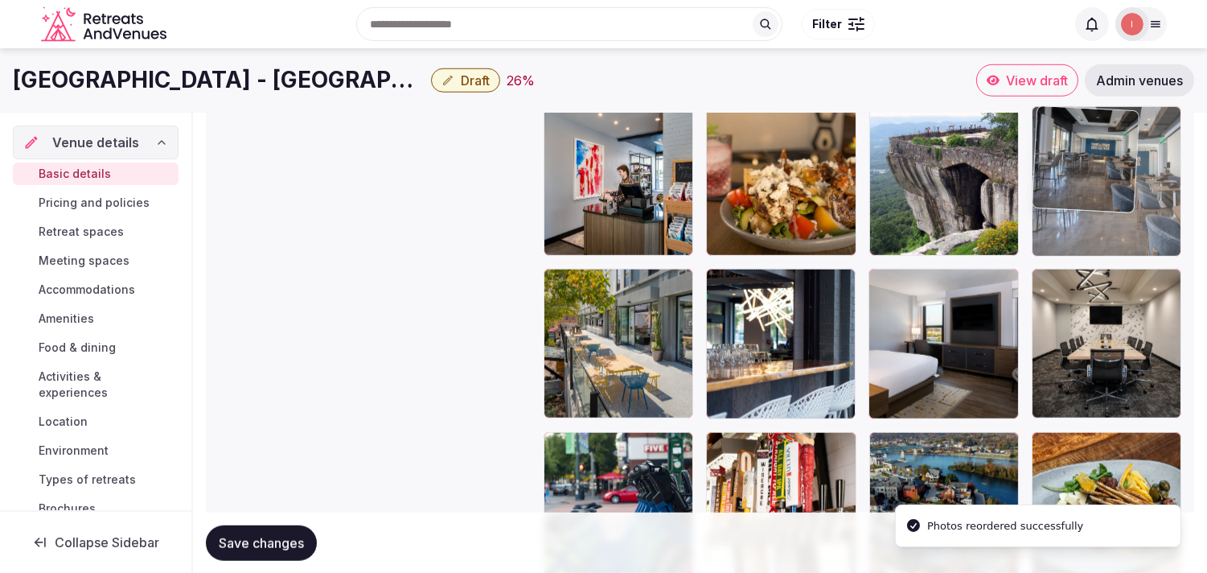
drag, startPoint x: 1054, startPoint y: 278, endPoint x: 1074, endPoint y: 170, distance: 109.8
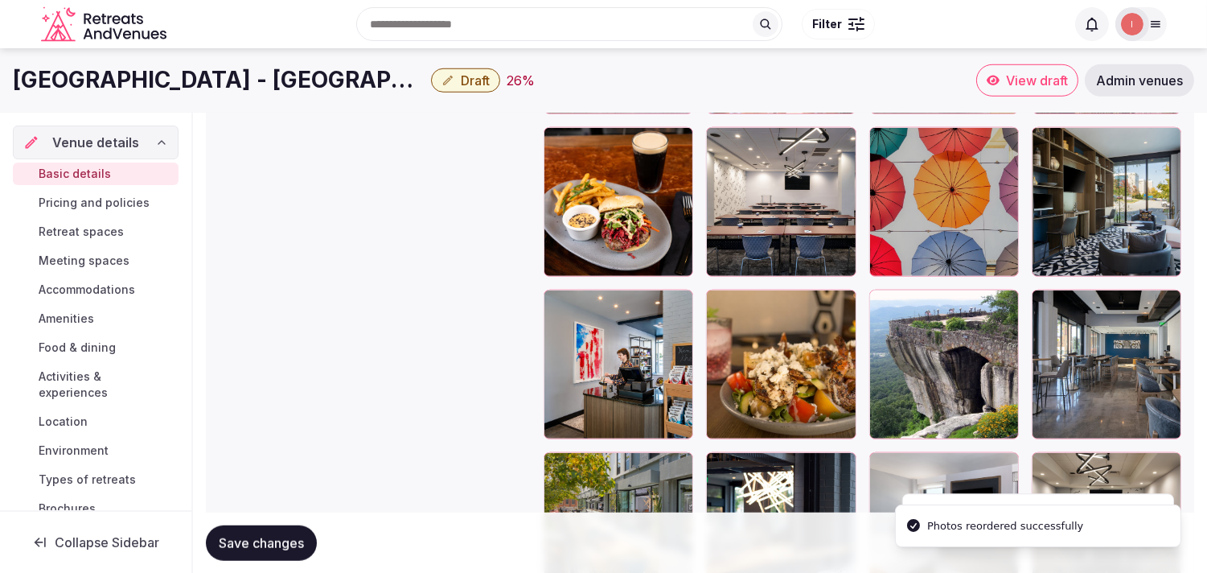
scroll to position [2311, 0]
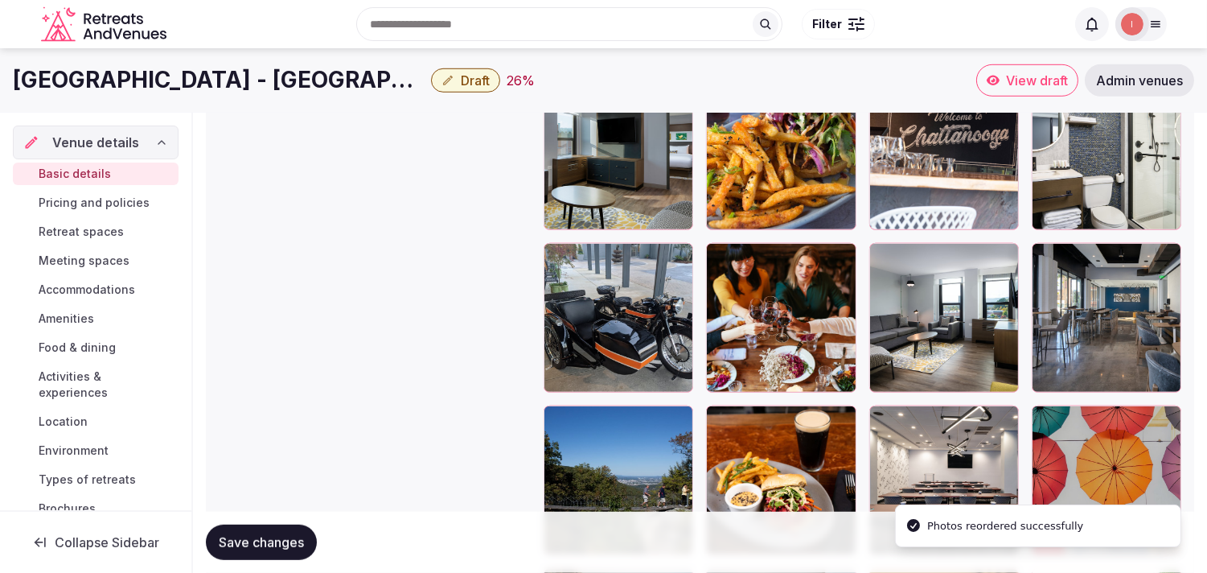
scroll to position [2043, 0]
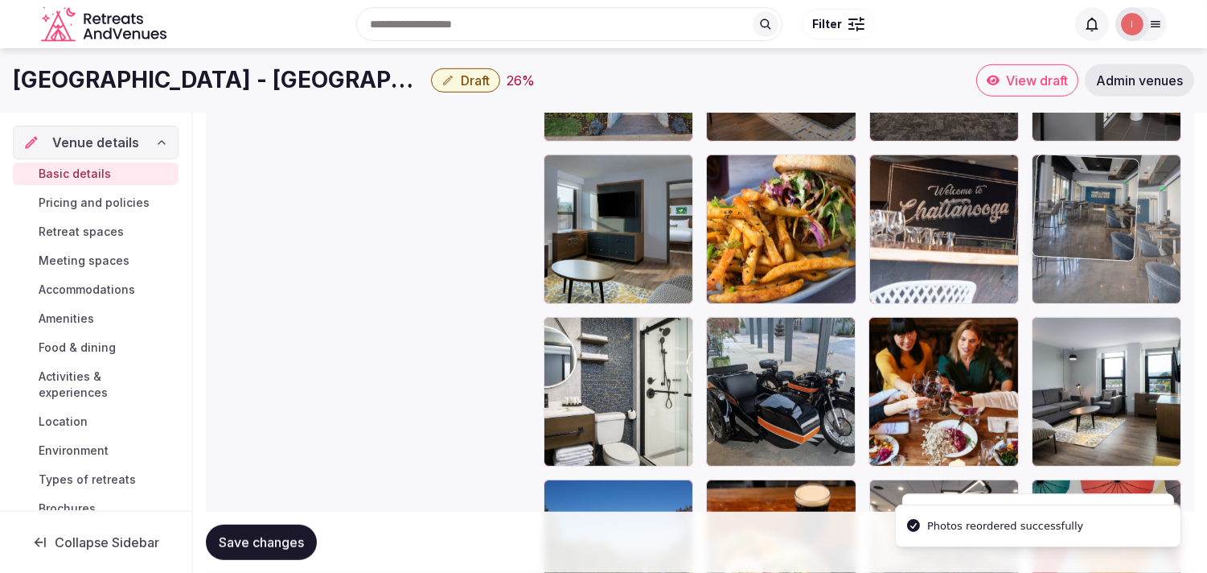
drag, startPoint x: 1065, startPoint y: 183, endPoint x: 1065, endPoint y: 124, distance: 59.5
click at [593, 124] on body "**********" at bounding box center [603, 84] width 1207 height 4254
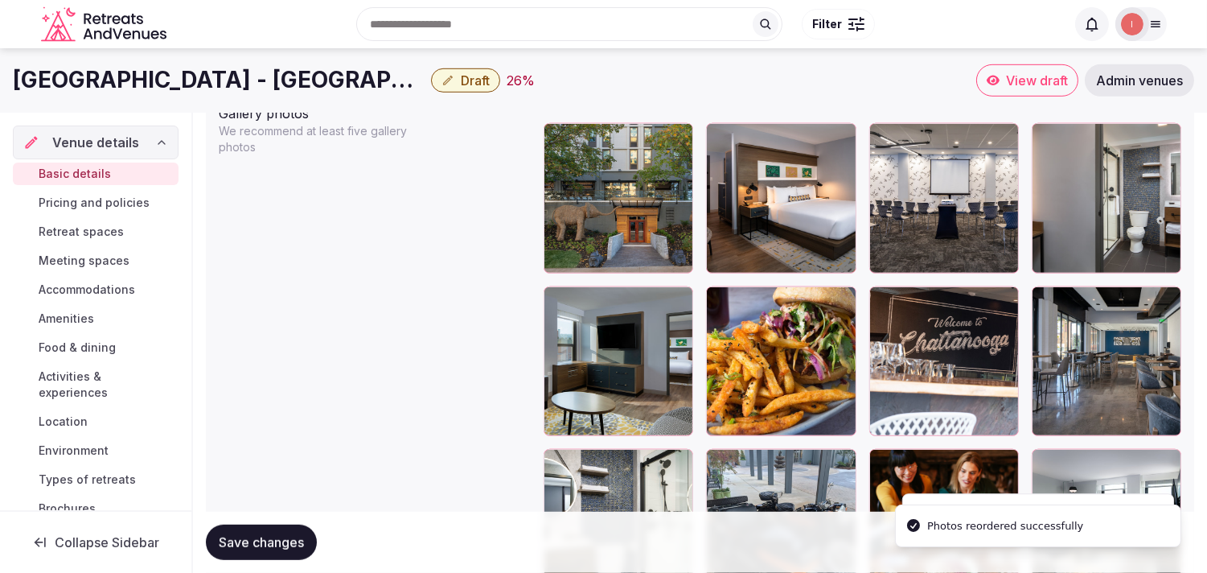
scroll to position [1774, 0]
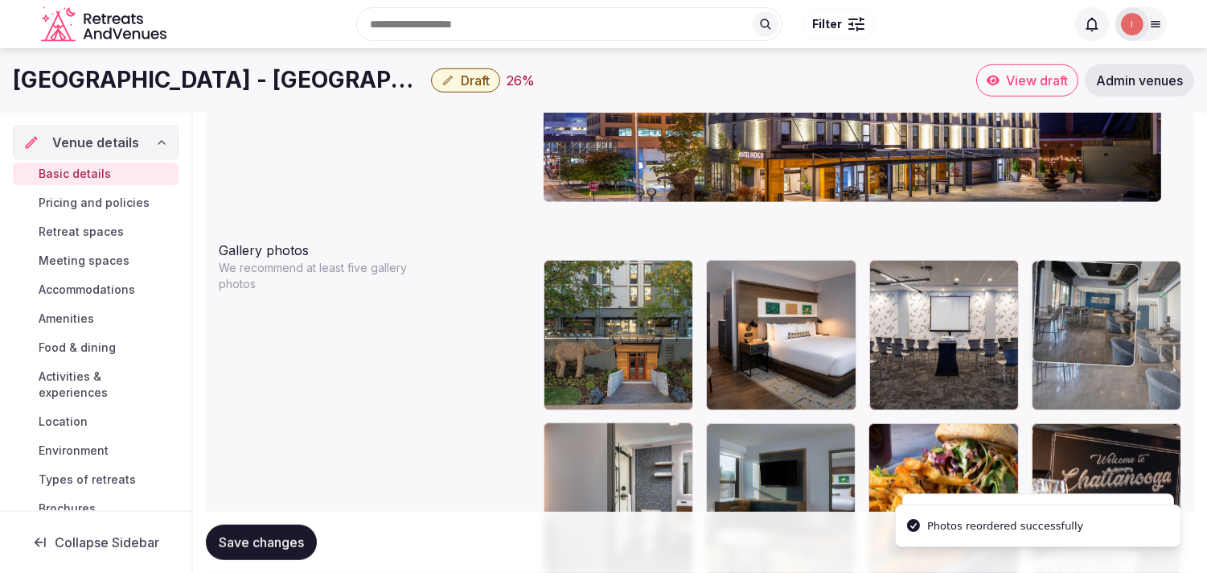
drag, startPoint x: 1041, startPoint y: 274, endPoint x: 906, endPoint y: 356, distance: 158.1
click at [593, 265] on body "**********" at bounding box center [603, 353] width 1207 height 4254
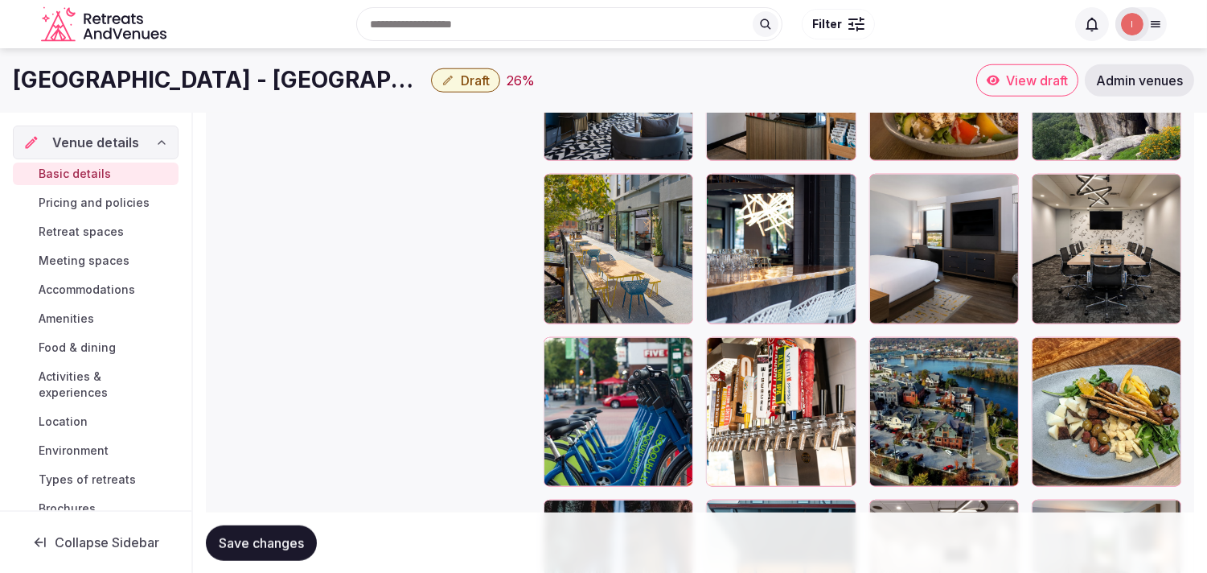
scroll to position [2668, 0]
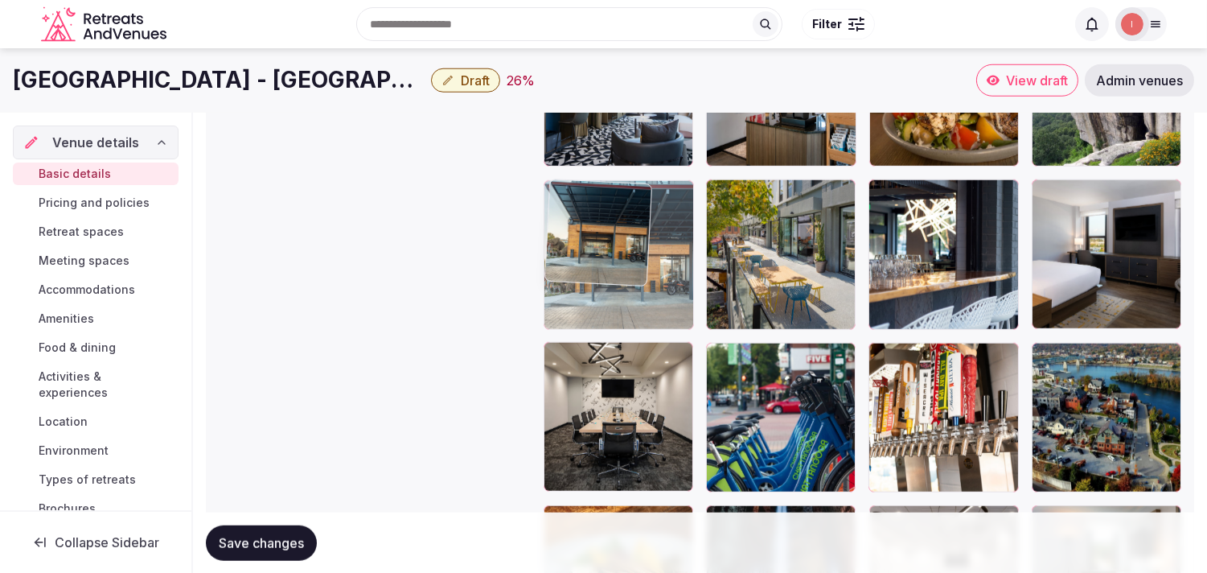
drag, startPoint x: 717, startPoint y: 504, endPoint x: 617, endPoint y: 224, distance: 298.1
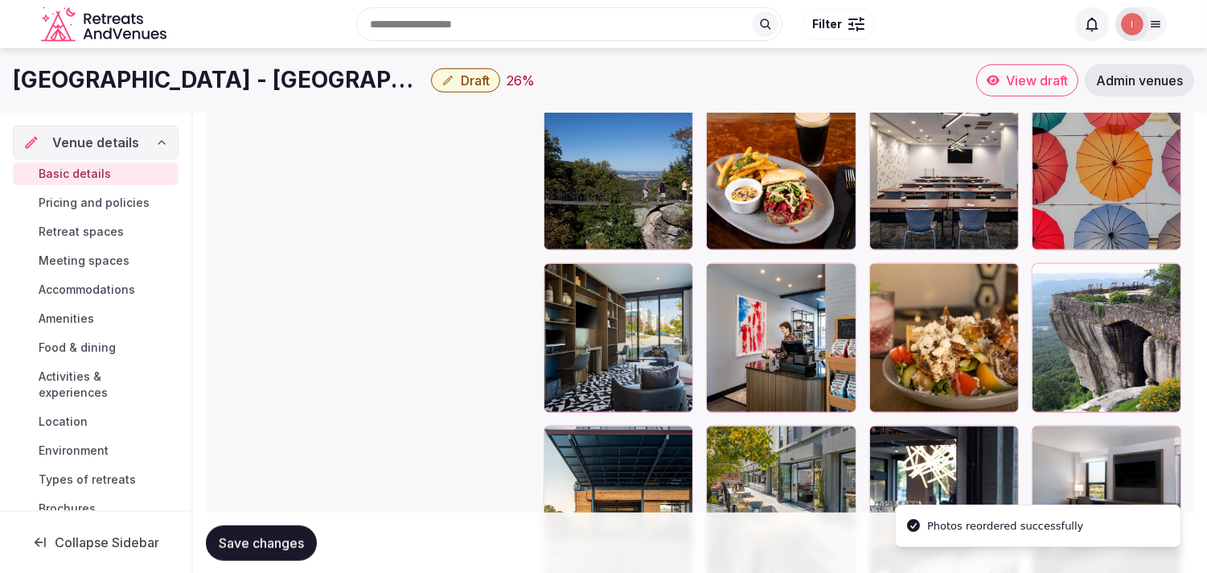
scroll to position [2400, 0]
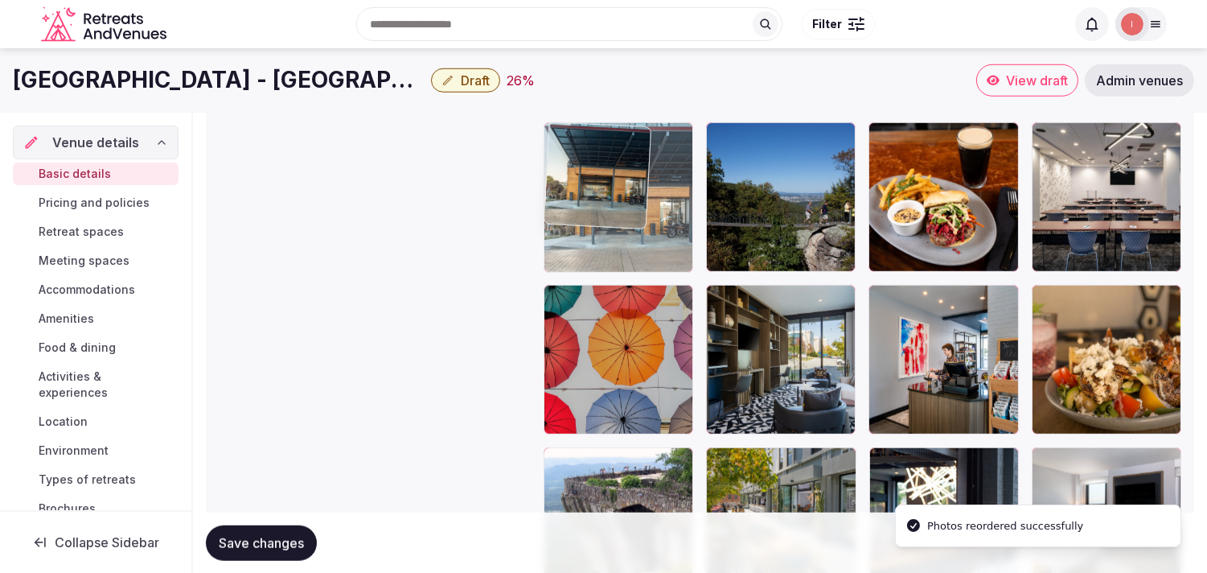
drag, startPoint x: 606, startPoint y: 262, endPoint x: 605, endPoint y: 243, distance: 19.3
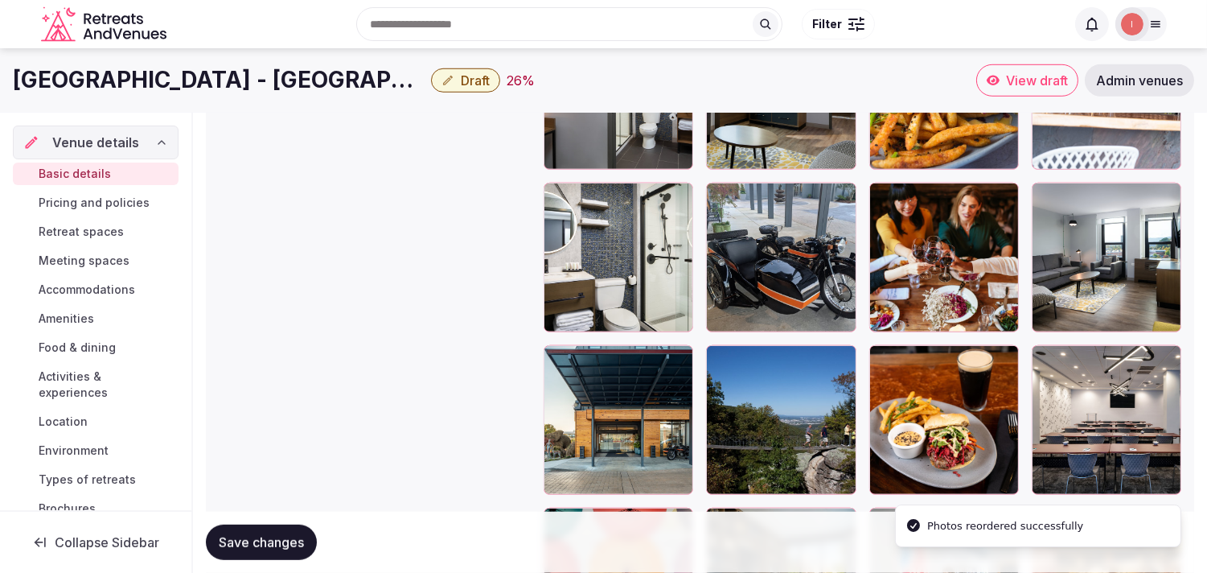
scroll to position [2132, 0]
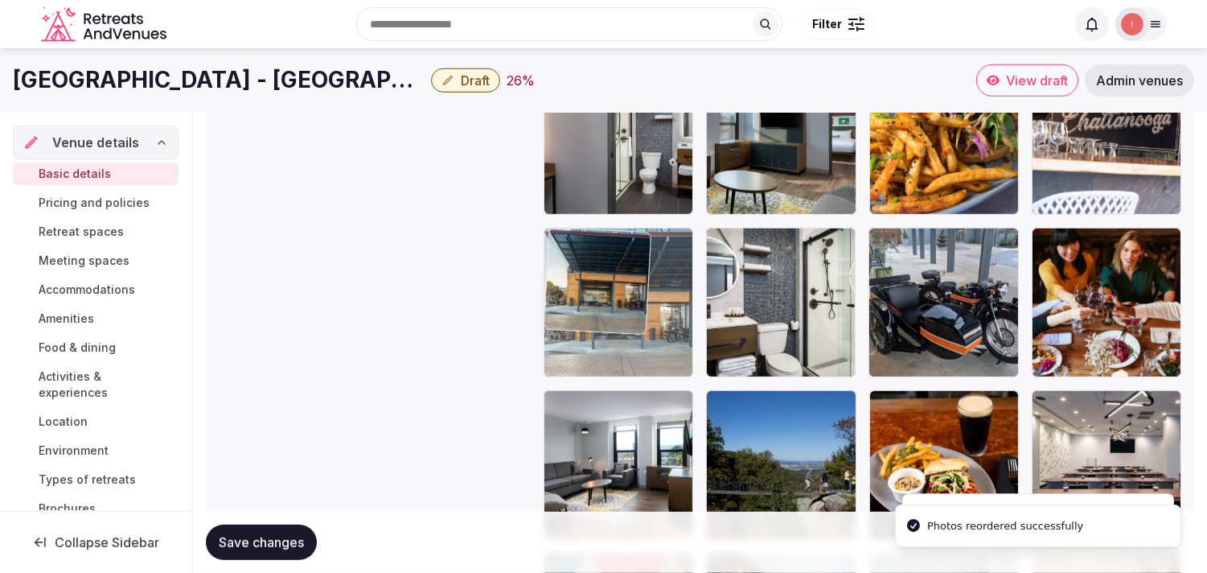
drag, startPoint x: 560, startPoint y: 402, endPoint x: 589, endPoint y: 207, distance: 197.7
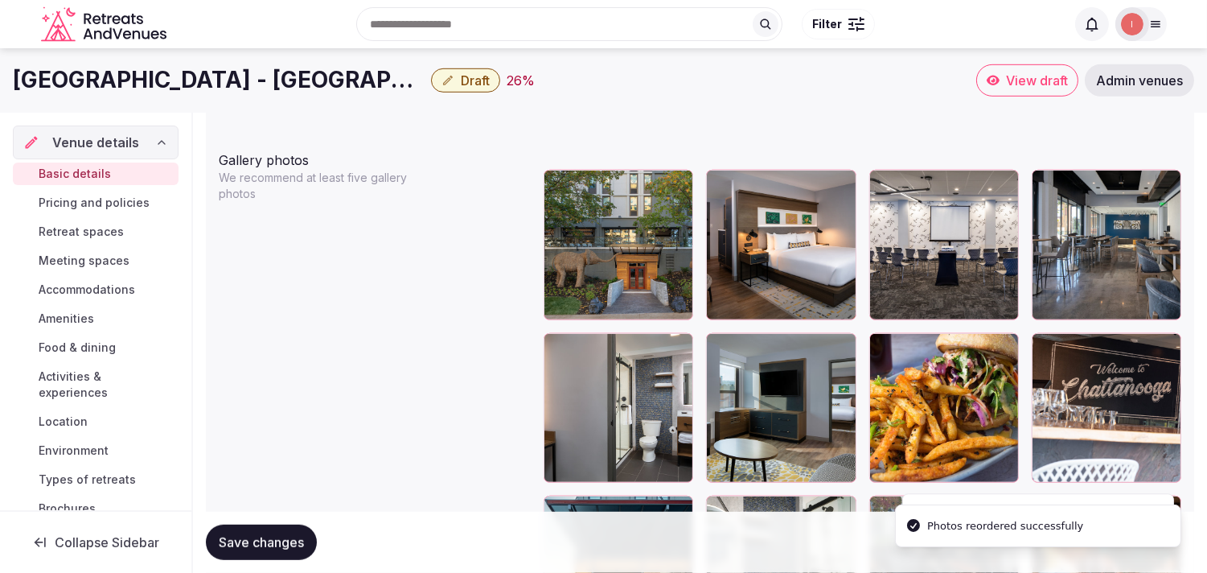
scroll to position [1863, 0]
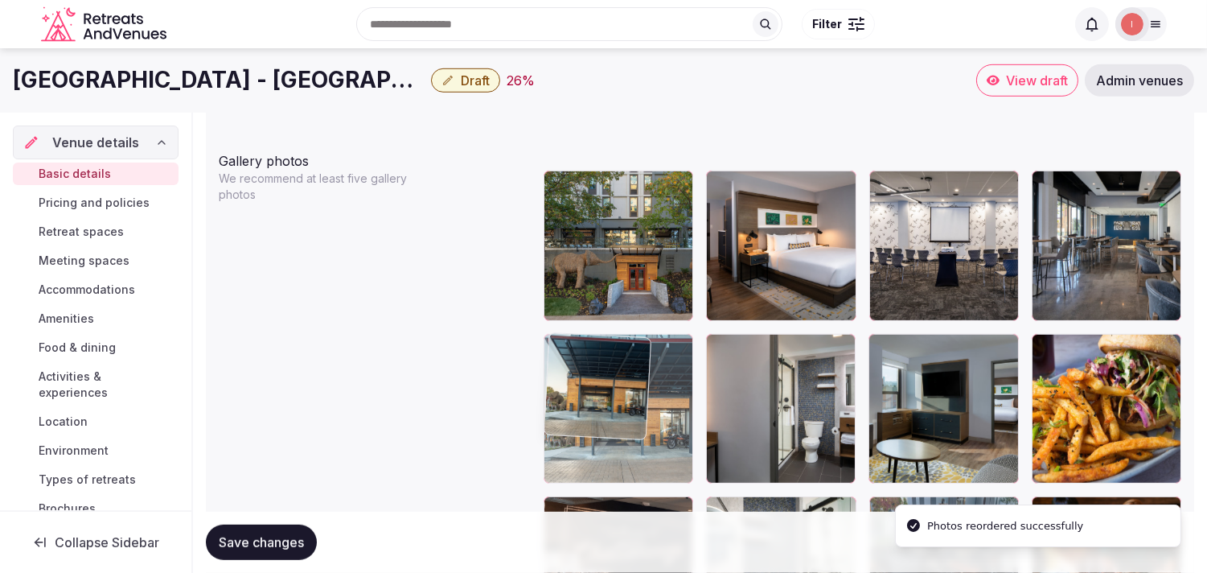
drag, startPoint x: 558, startPoint y: 499, endPoint x: 605, endPoint y: 364, distance: 143.7
click at [593, 359] on body "**********" at bounding box center [603, 264] width 1207 height 4254
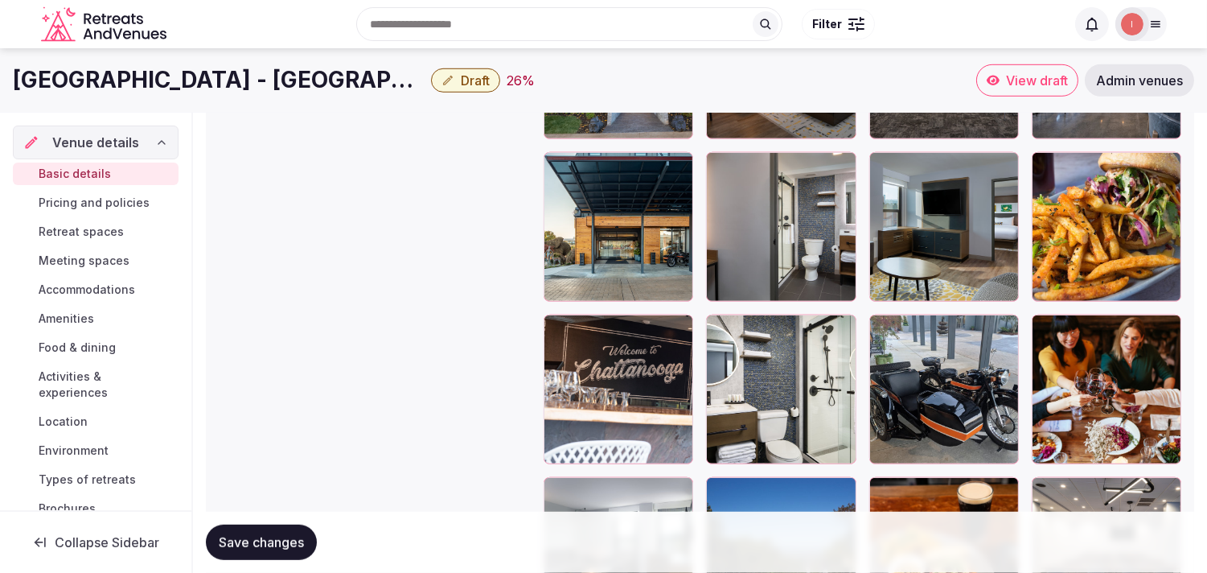
scroll to position [2043, 0]
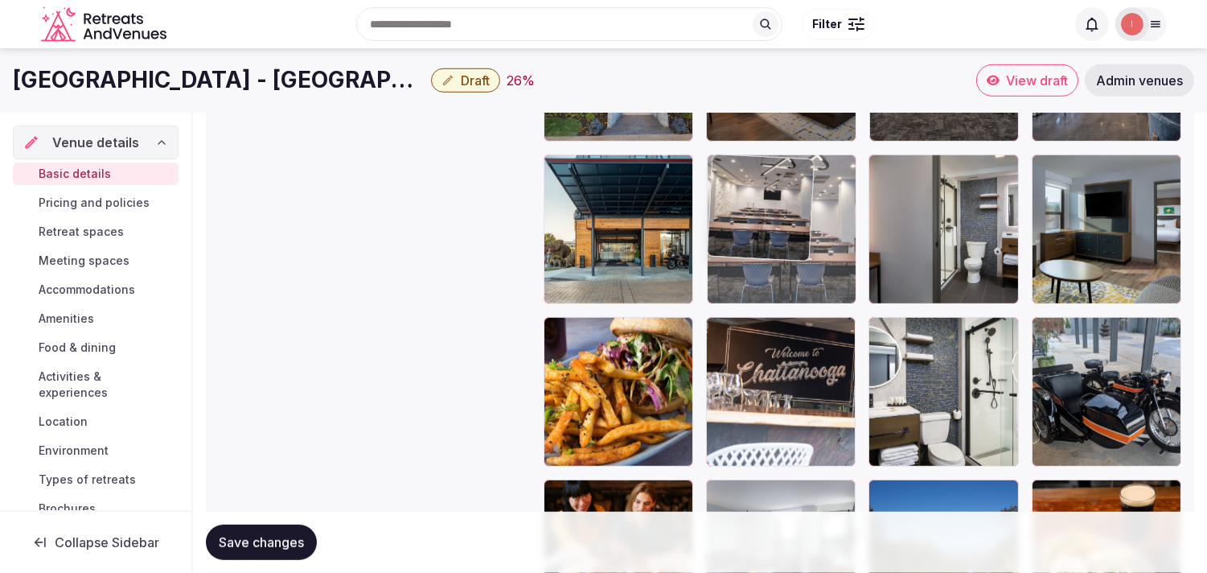
drag, startPoint x: 782, startPoint y: 263, endPoint x: 719, endPoint y: 209, distance: 82.7
click at [593, 209] on body "**********" at bounding box center [603, 84] width 1207 height 4254
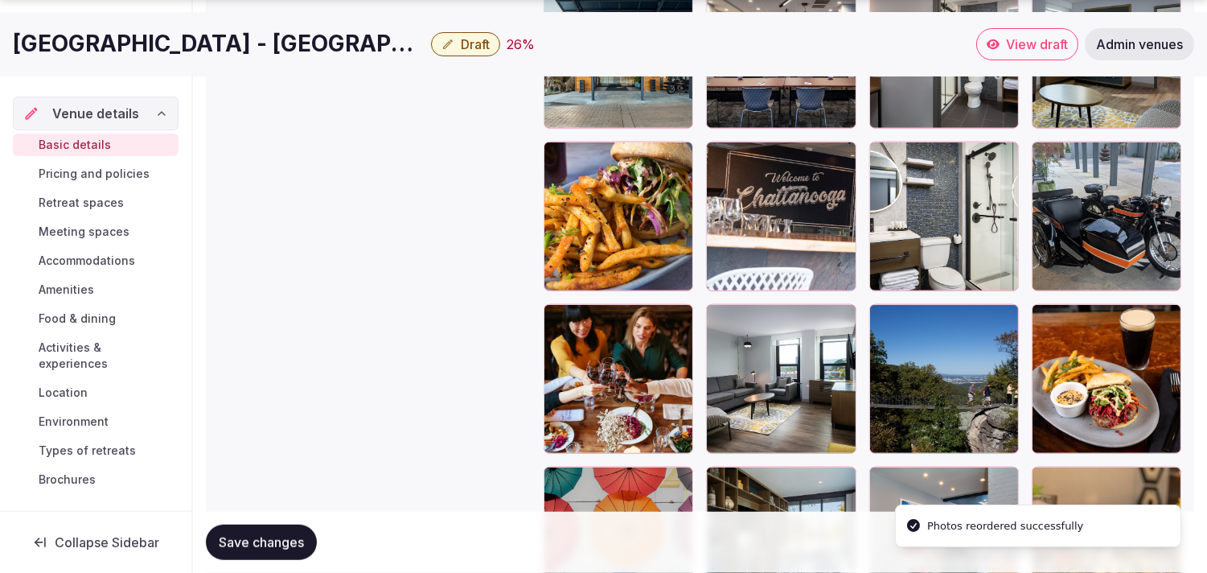
scroll to position [2221, 0]
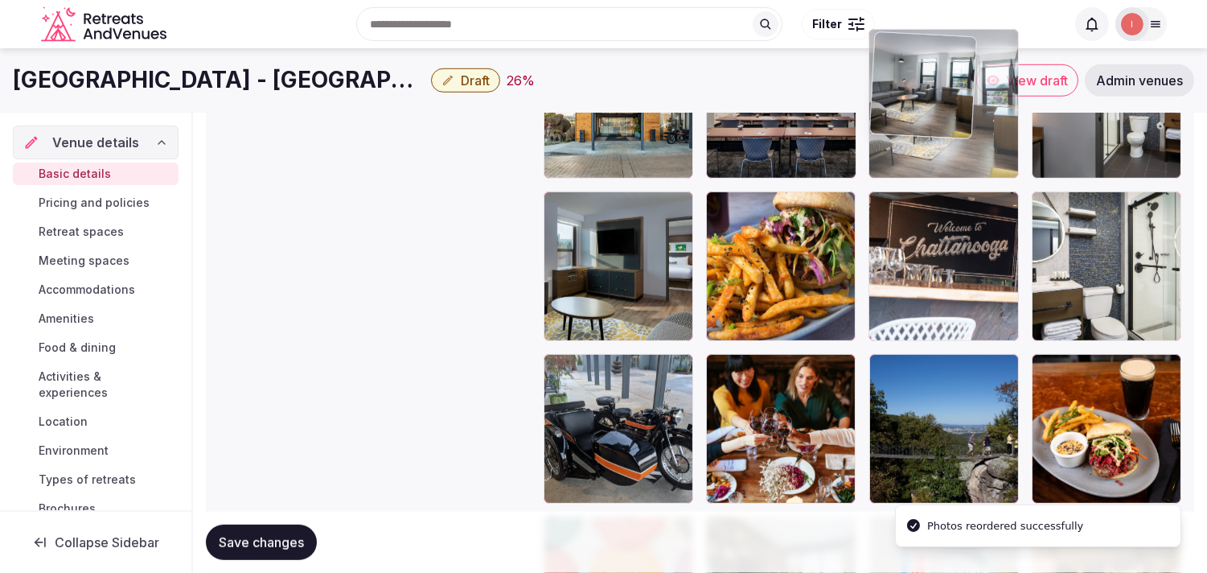
drag, startPoint x: 718, startPoint y: 315, endPoint x: 896, endPoint y: 75, distance: 299.0
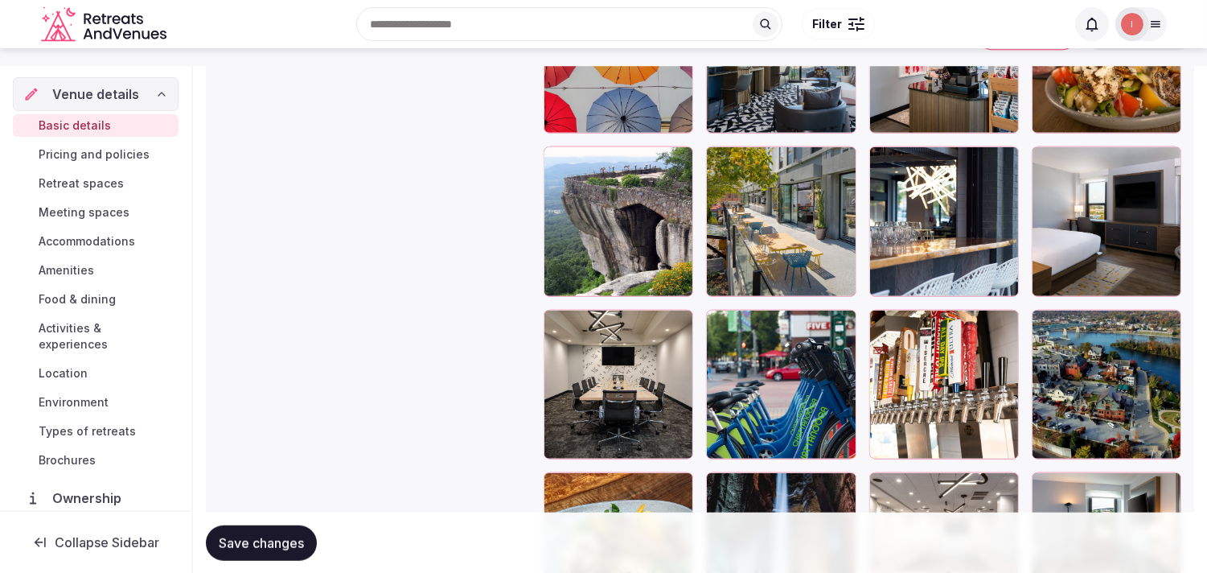
scroll to position [2611, 0]
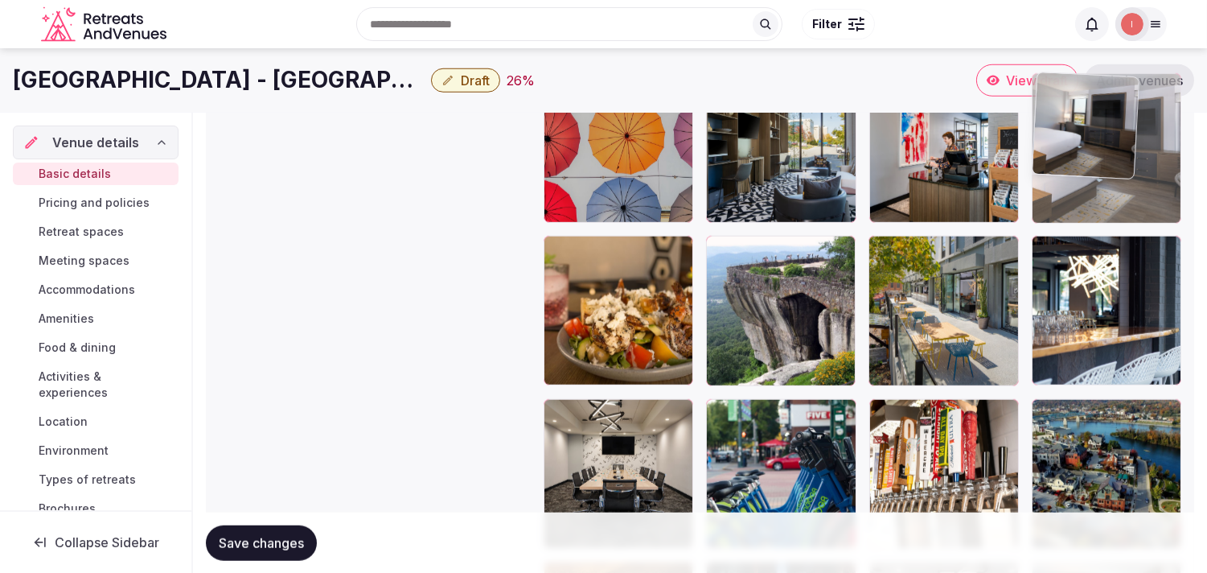
drag, startPoint x: 1039, startPoint y: 244, endPoint x: 1048, endPoint y: 138, distance: 107.3
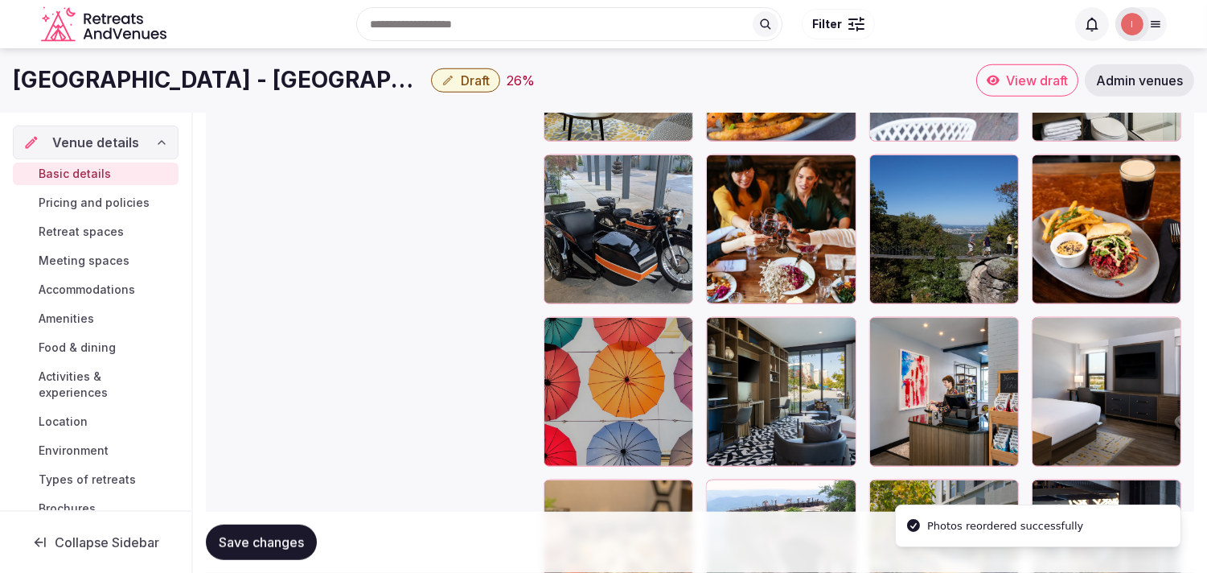
scroll to position [2344, 0]
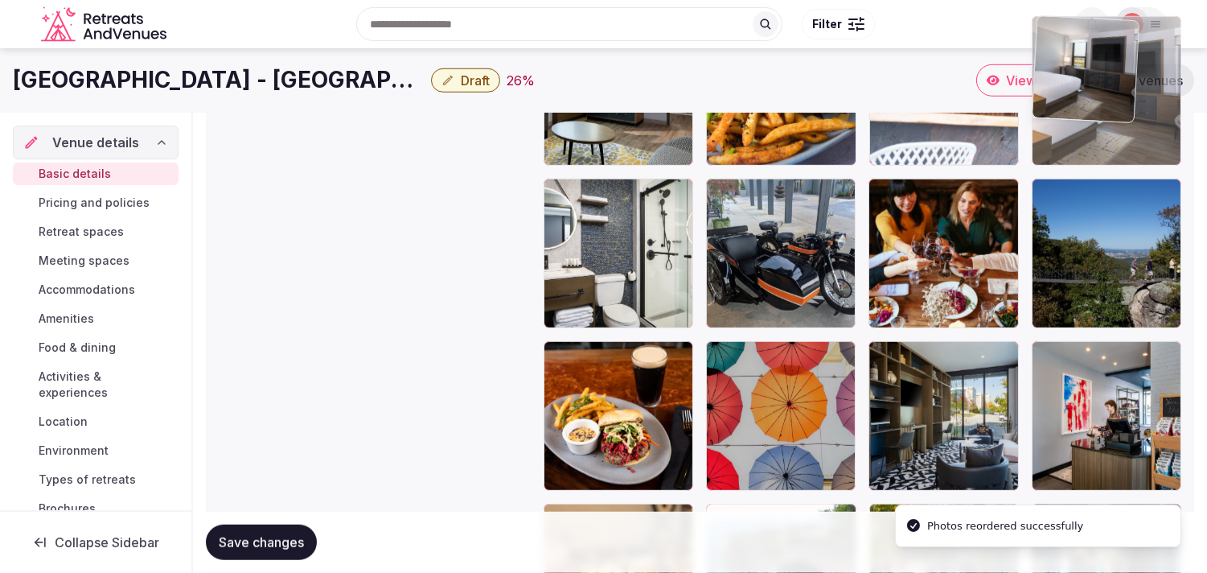
drag, startPoint x: 1042, startPoint y: 348, endPoint x: 1035, endPoint y: 117, distance: 231.7
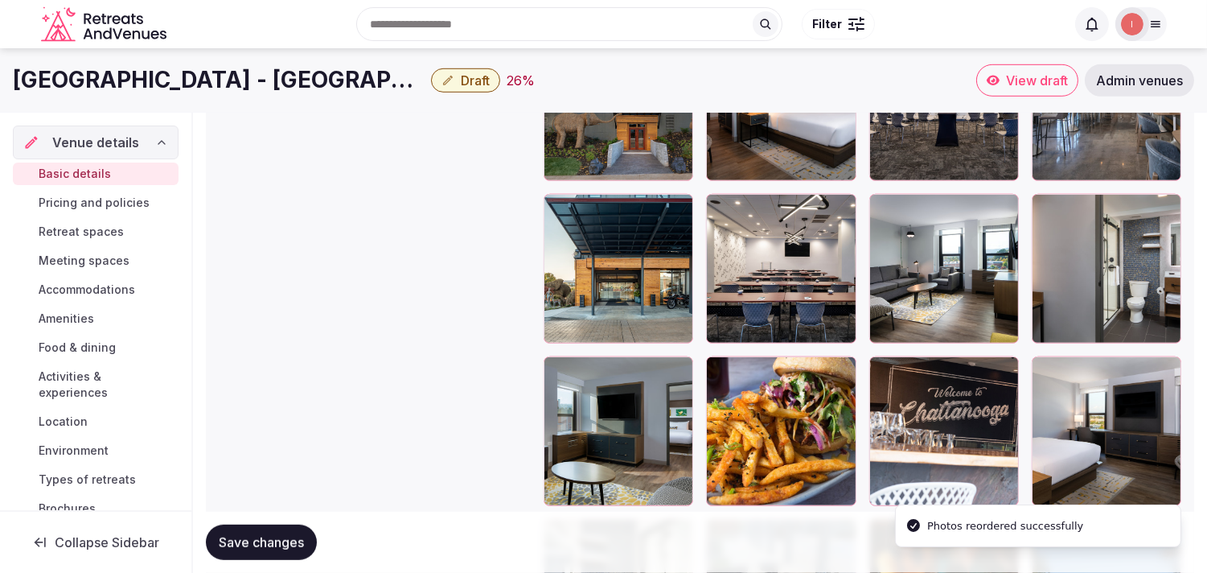
scroll to position [1986, 0]
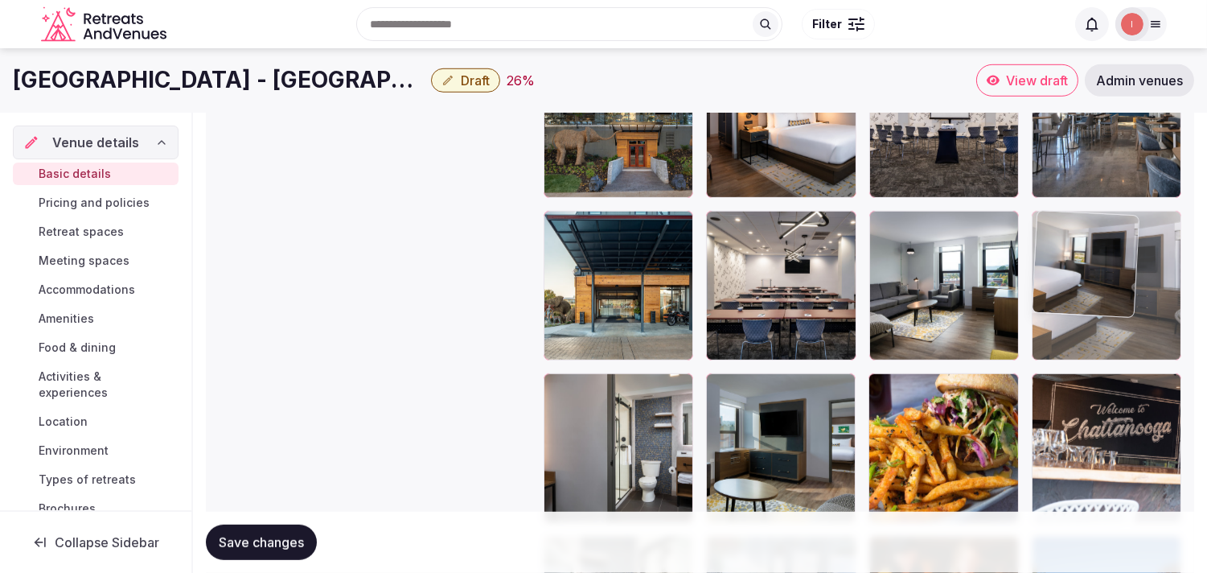
drag, startPoint x: 1017, startPoint y: 247, endPoint x: 1016, endPoint y: 228, distance: 18.6
click at [593, 228] on body "**********" at bounding box center [603, 141] width 1207 height 4254
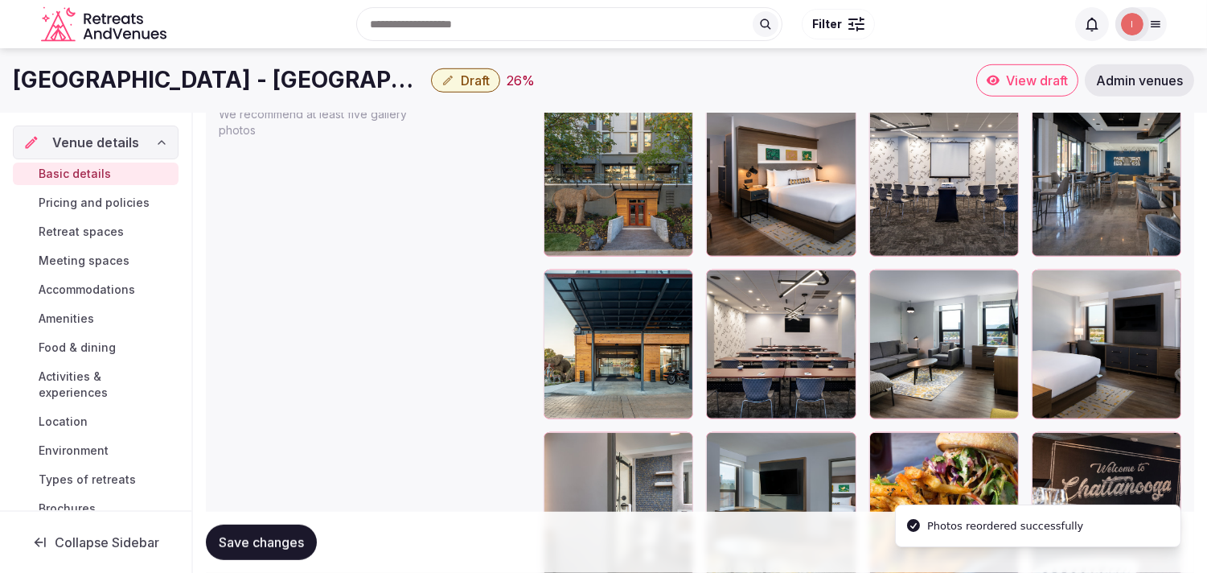
scroll to position [1896, 0]
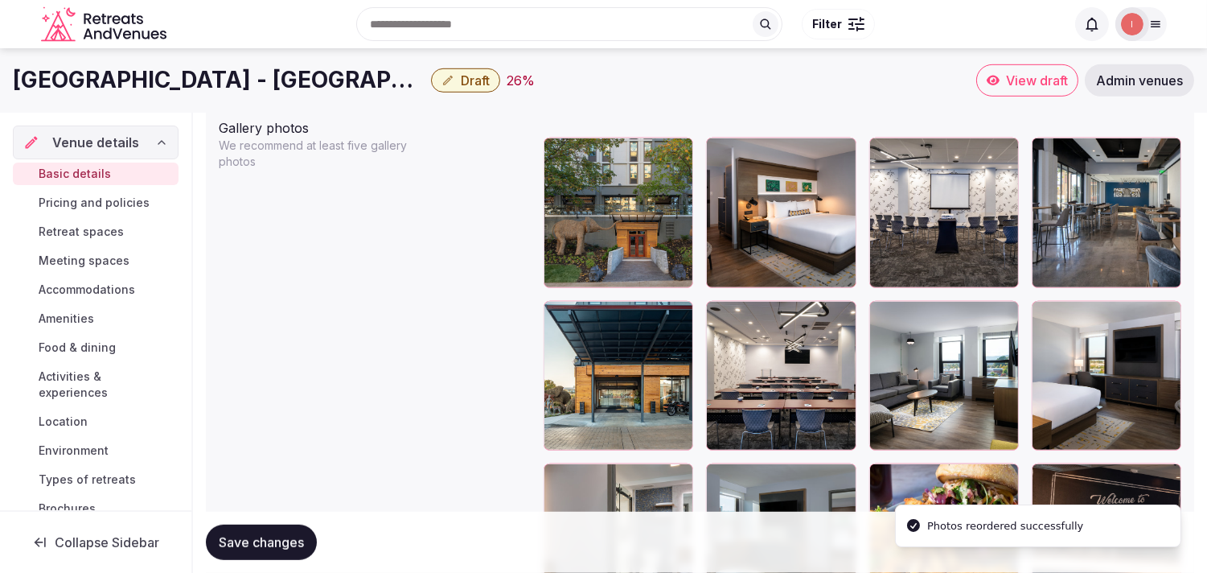
click at [278, 526] on button "Save changes" at bounding box center [261, 541] width 111 height 35
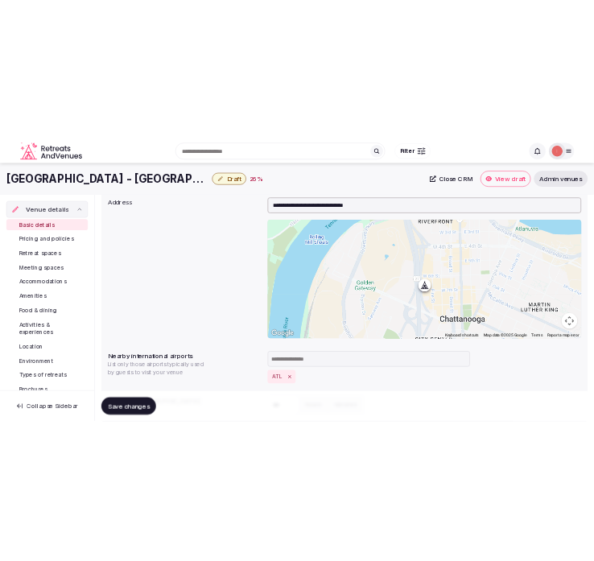
scroll to position [288, 0]
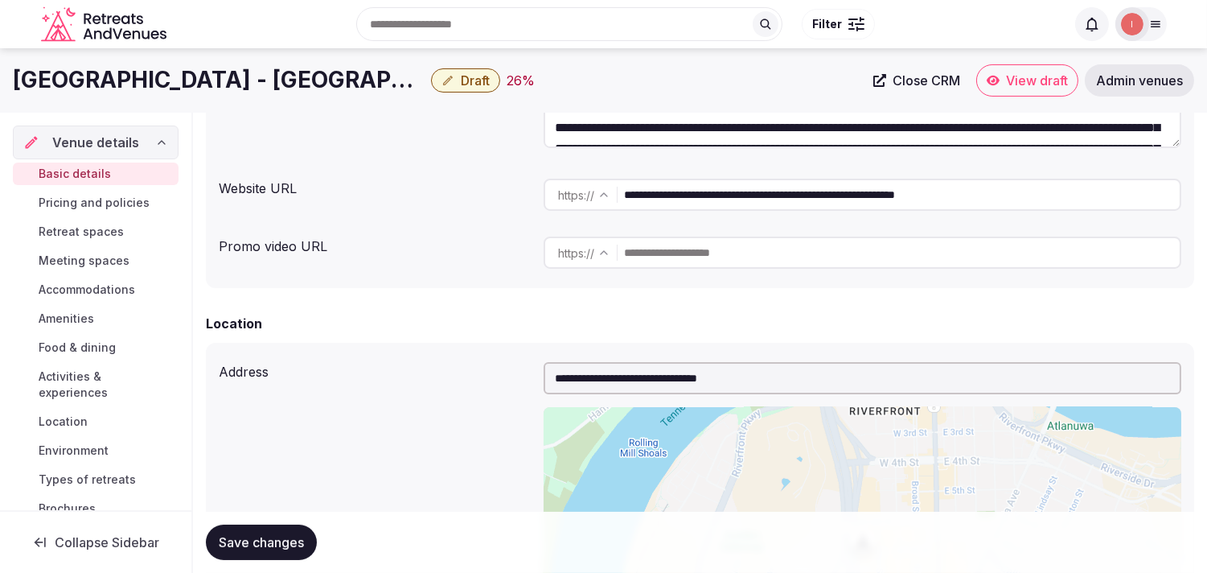
click at [262, 545] on span "Save changes" at bounding box center [261, 542] width 85 height 16
click at [474, 84] on span "Draft" at bounding box center [475, 80] width 29 height 16
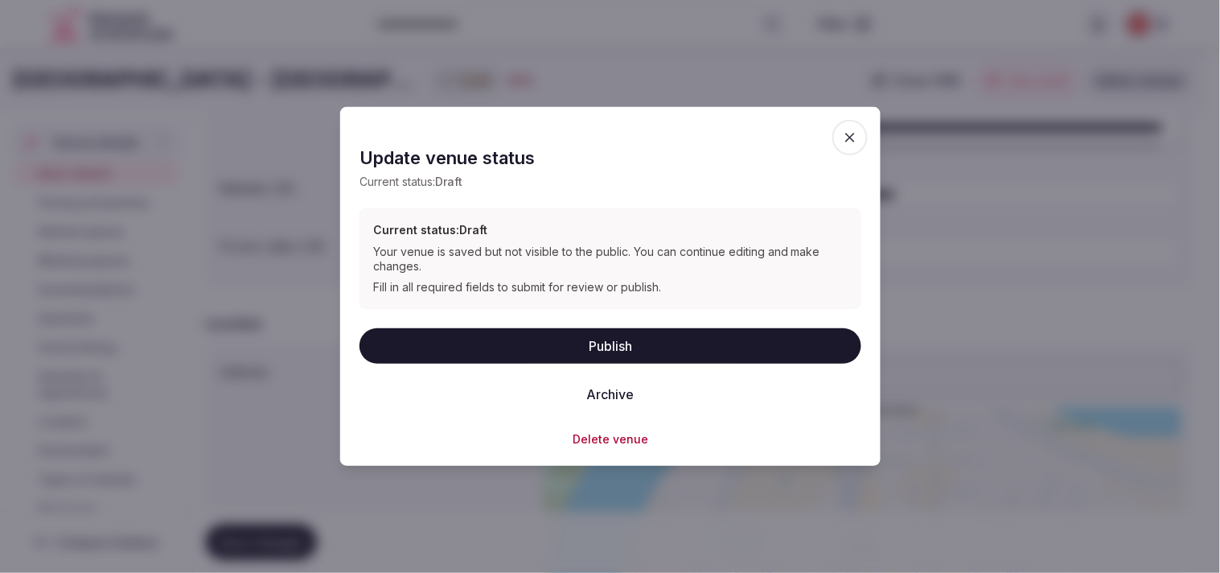
click at [593, 330] on button "Publish" at bounding box center [610, 344] width 502 height 35
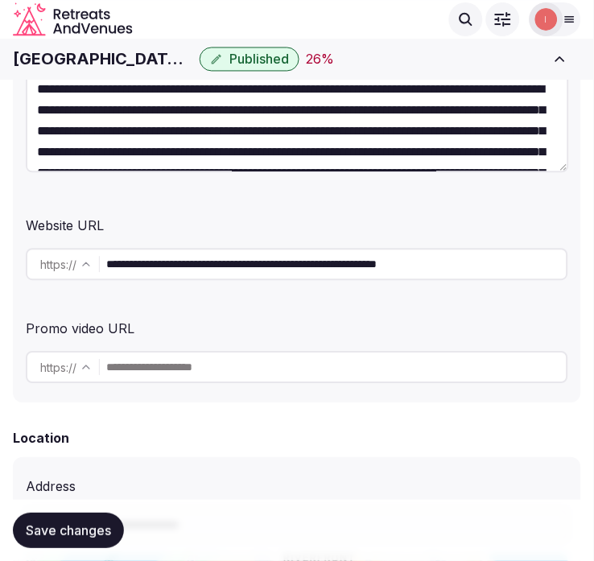
scroll to position [378, 0]
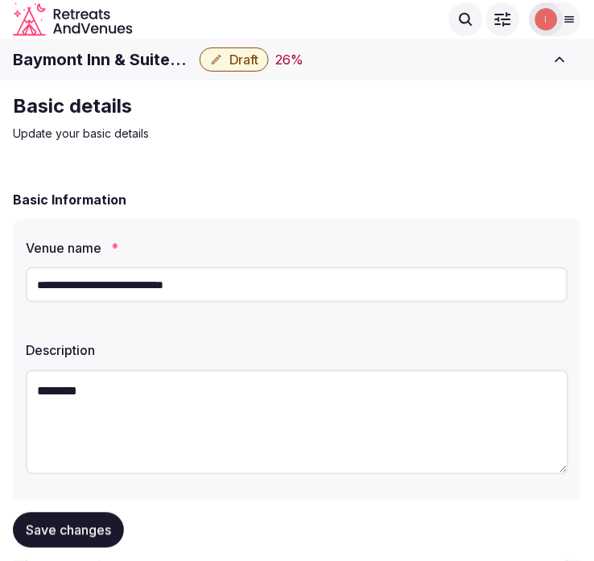
click at [109, 287] on input "**********" at bounding box center [297, 284] width 542 height 35
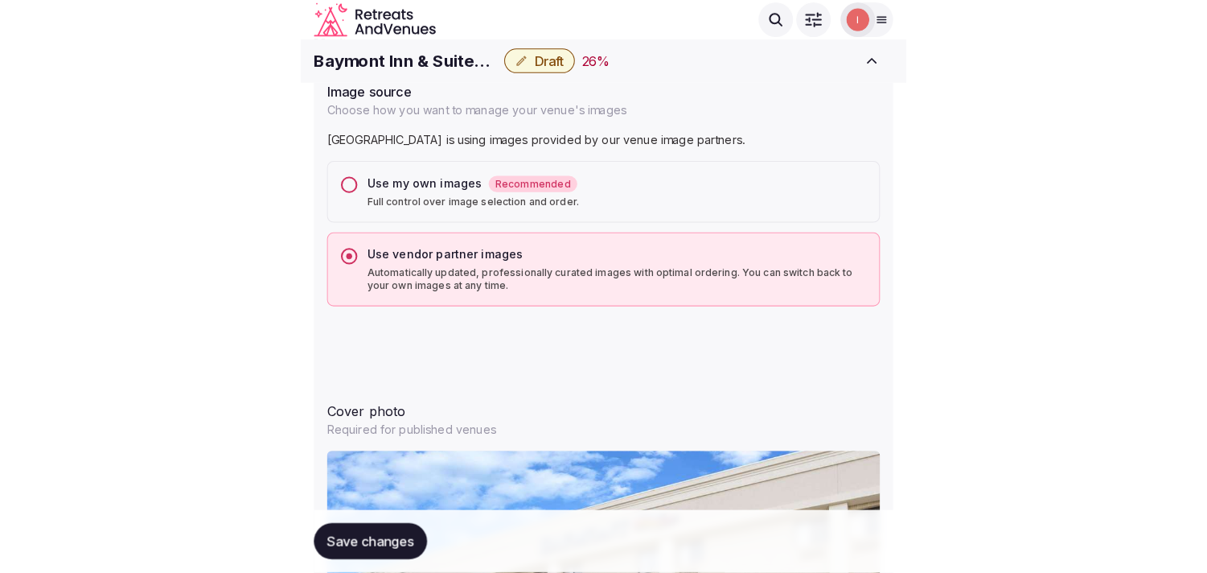
scroll to position [1416, 0]
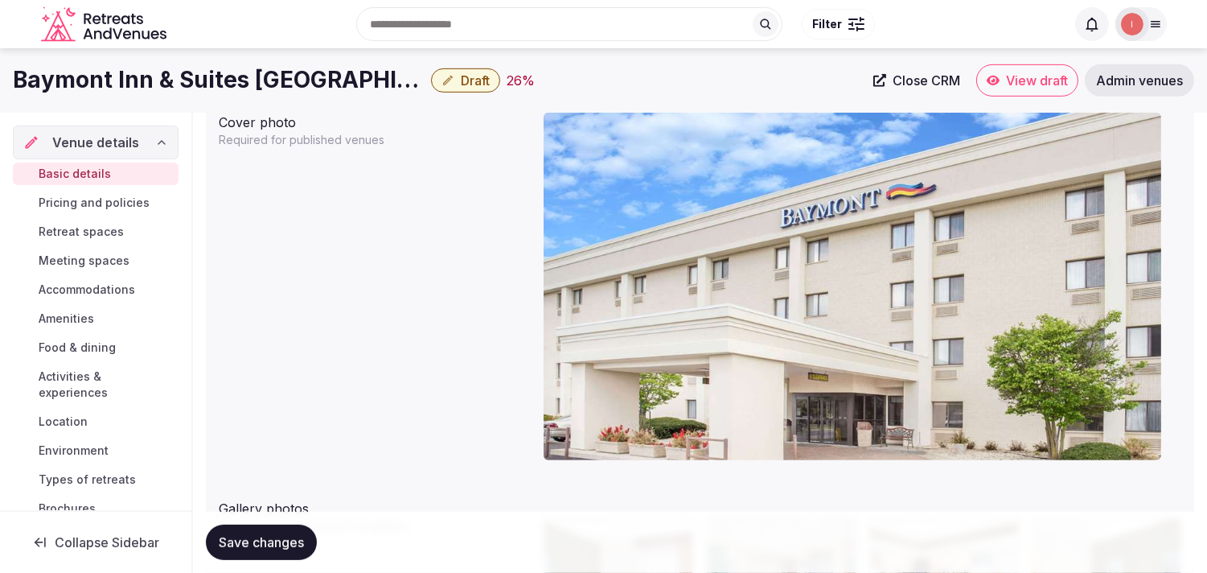
click at [593, 83] on span "Close CRM" at bounding box center [927, 80] width 68 height 16
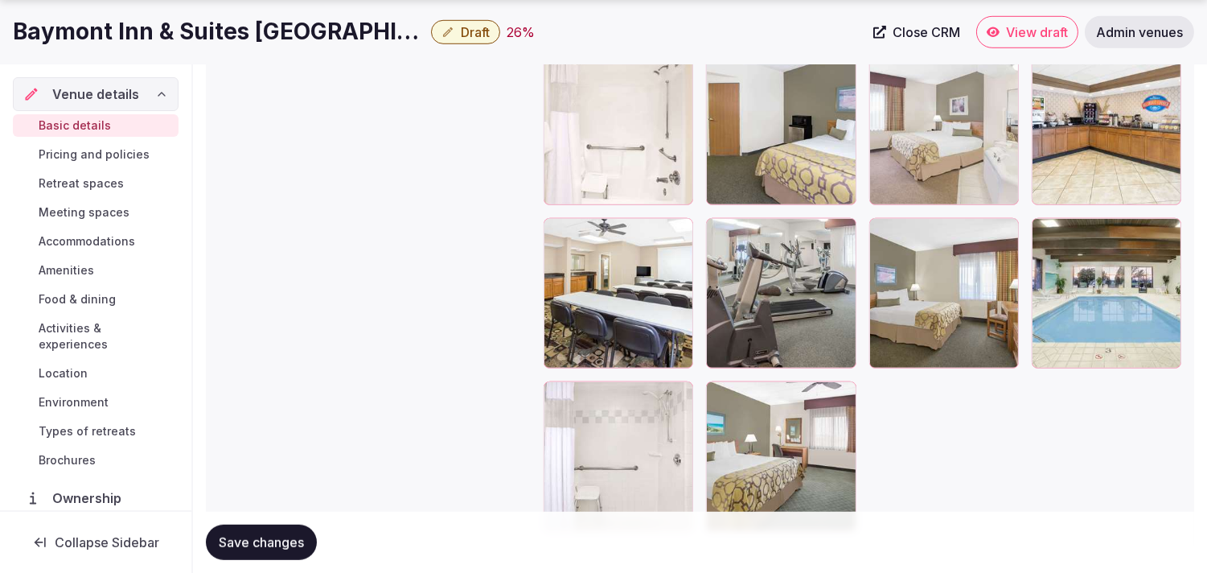
scroll to position [1684, 0]
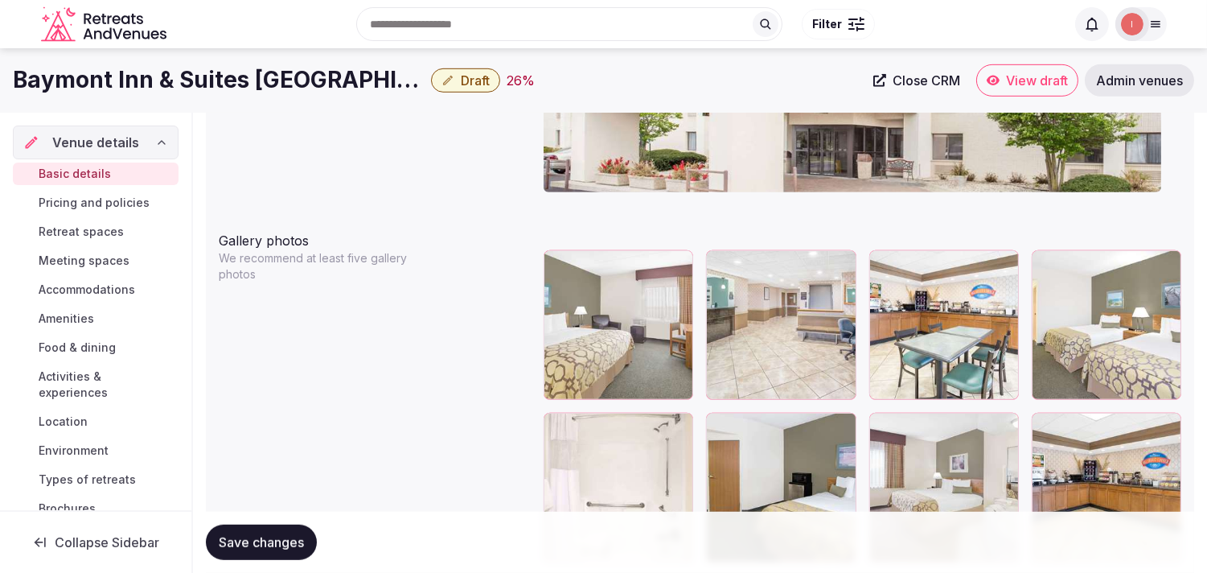
drag, startPoint x: 1045, startPoint y: 435, endPoint x: 1050, endPoint y: 425, distance: 11.2
click at [593, 428] on div at bounding box center [1045, 426] width 26 height 26
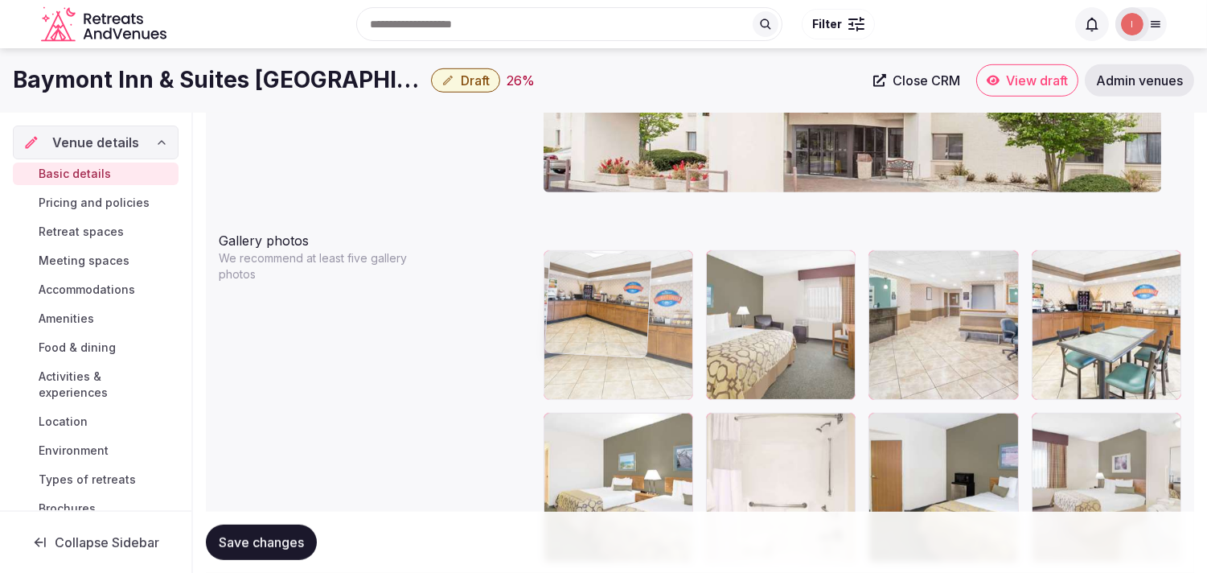
drag, startPoint x: 1050, startPoint y: 425, endPoint x: 611, endPoint y: 267, distance: 465.8
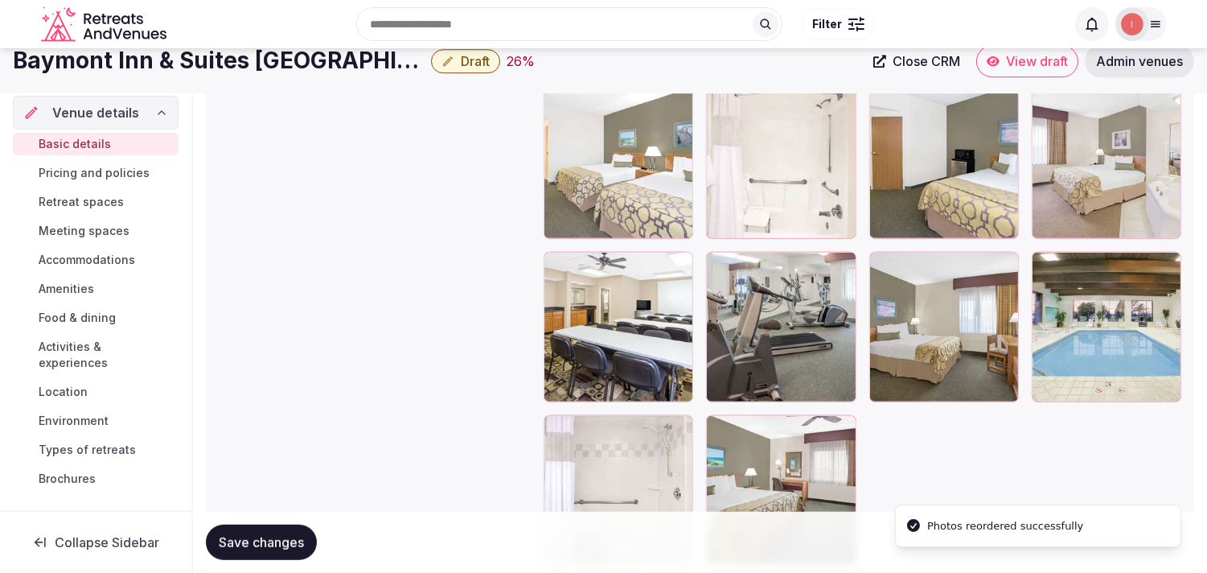
scroll to position [1952, 0]
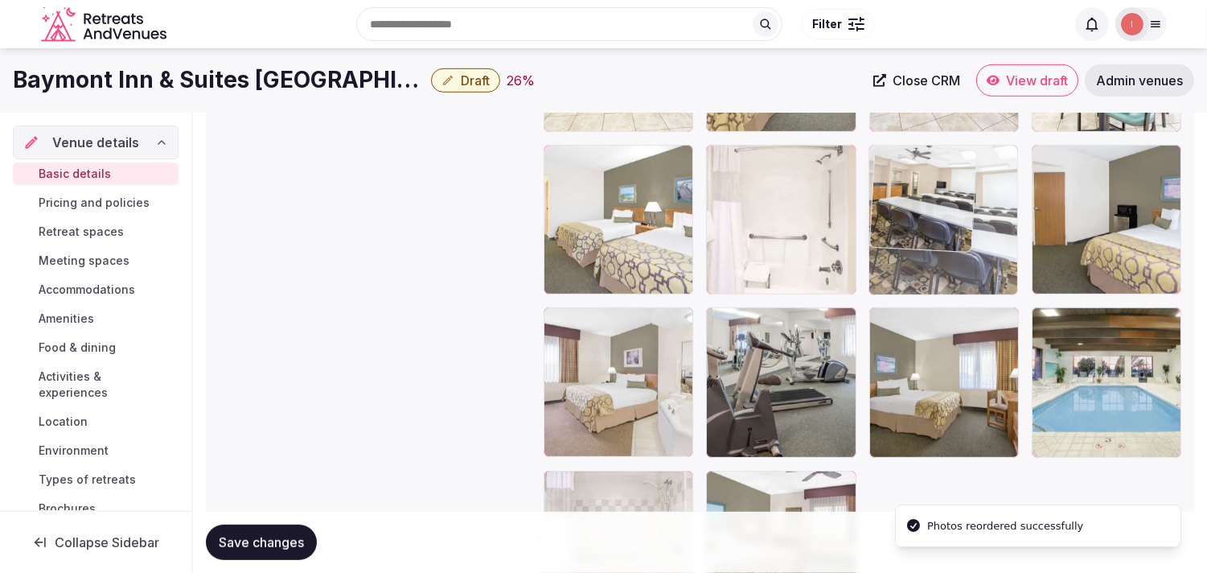
drag, startPoint x: 560, startPoint y: 327, endPoint x: 828, endPoint y: 207, distance: 293.8
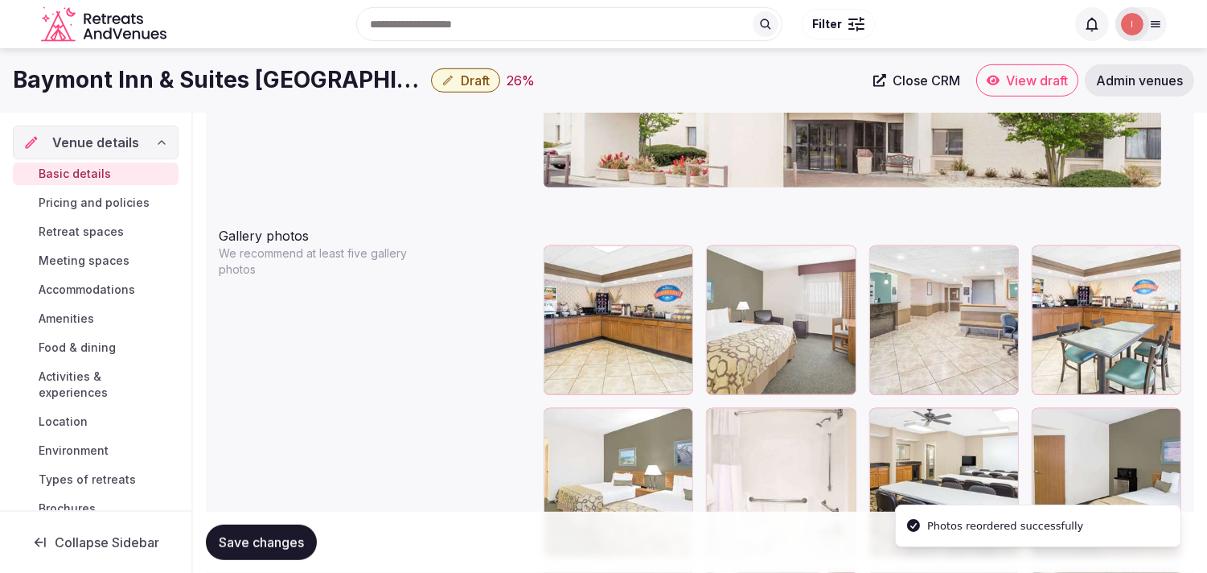
scroll to position [1684, 0]
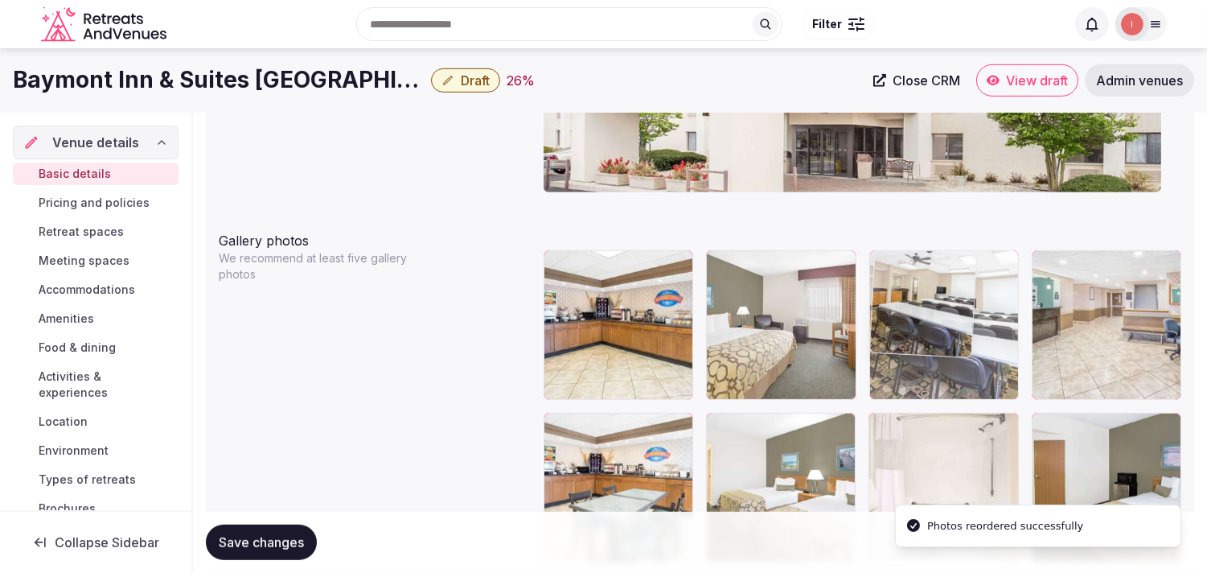
drag, startPoint x: 886, startPoint y: 421, endPoint x: 914, endPoint y: 319, distance: 105.0
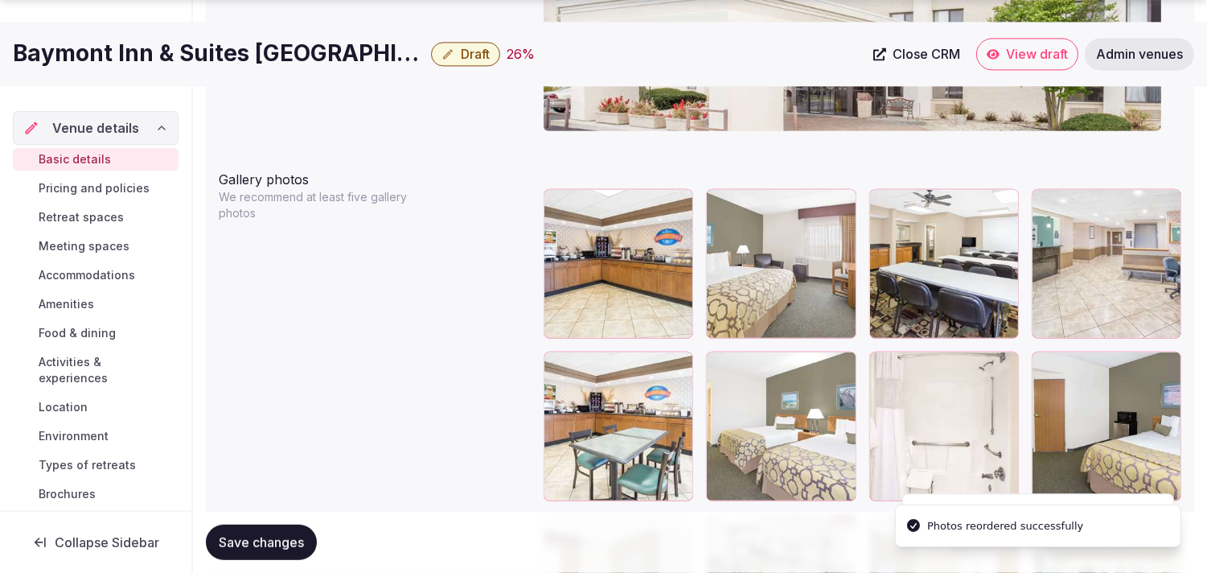
scroll to position [1773, 0]
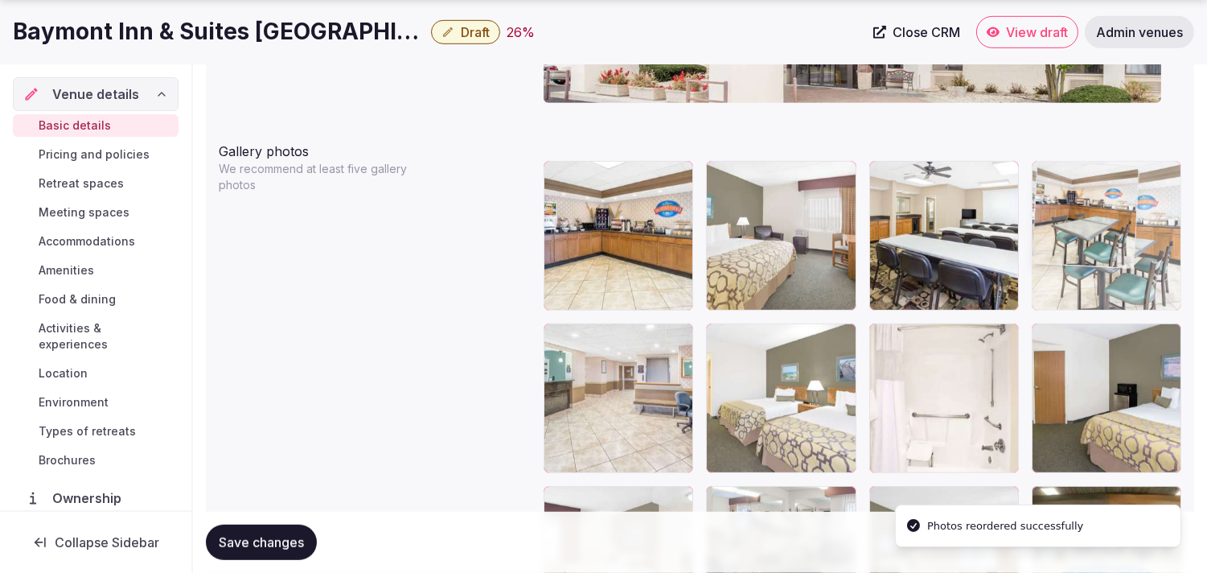
drag, startPoint x: 553, startPoint y: 339, endPoint x: 1000, endPoint y: 205, distance: 467.4
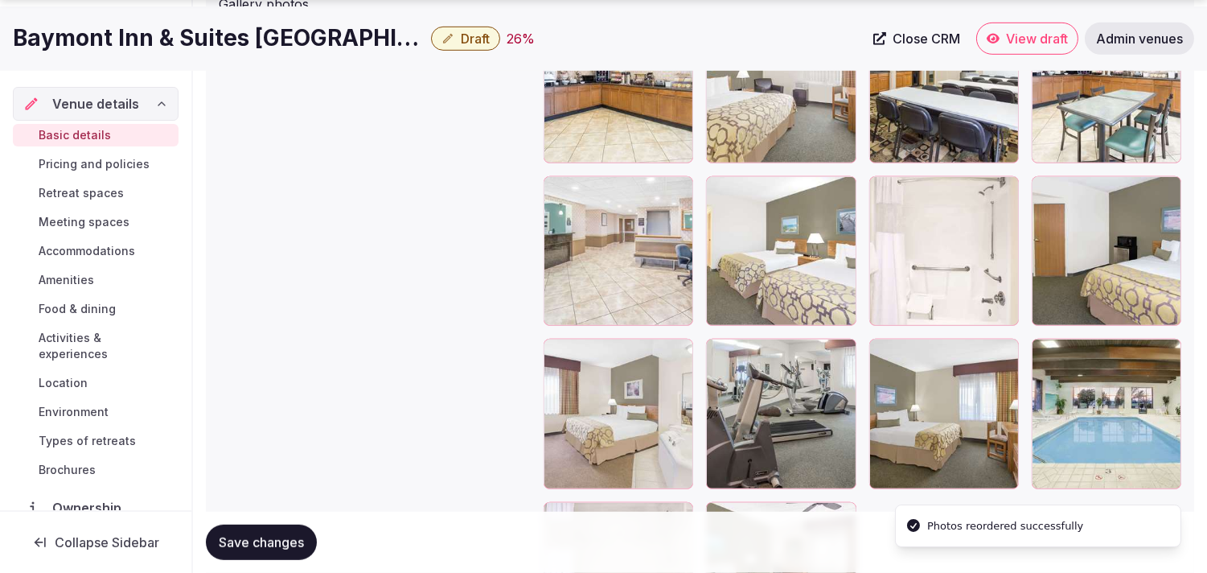
scroll to position [1952, 0]
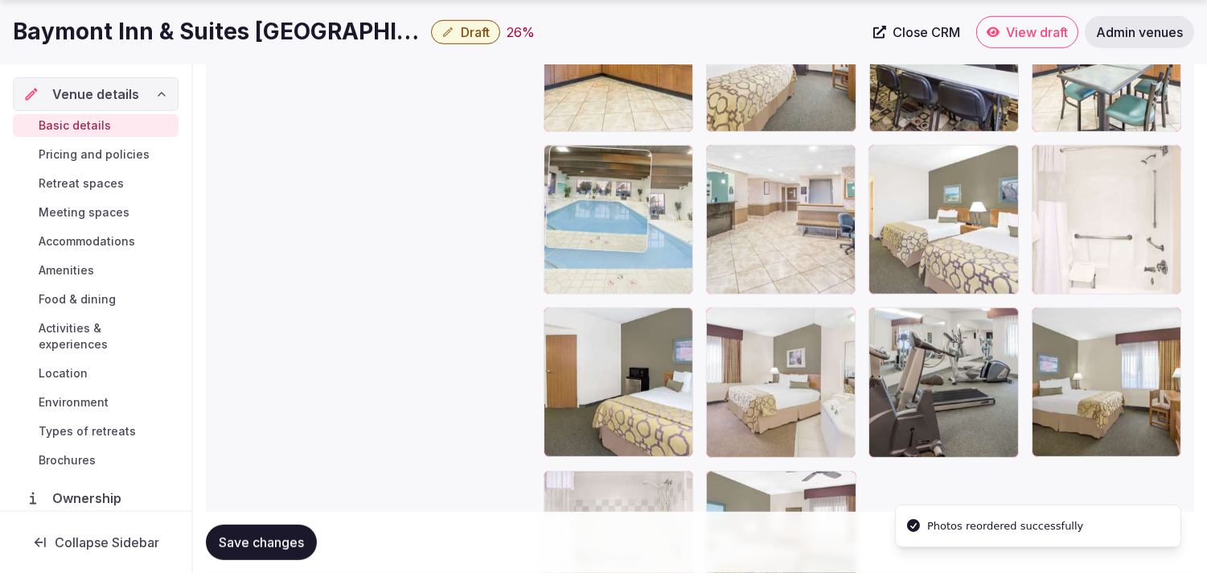
drag, startPoint x: 1040, startPoint y: 310, endPoint x: 565, endPoint y: 127, distance: 508.4
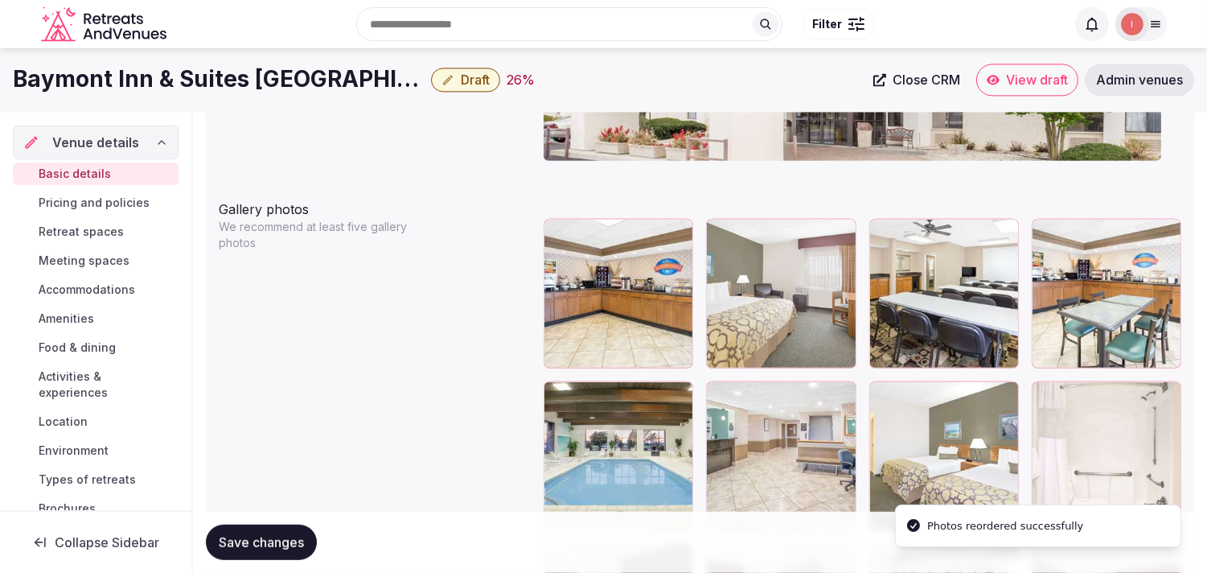
scroll to position [1684, 0]
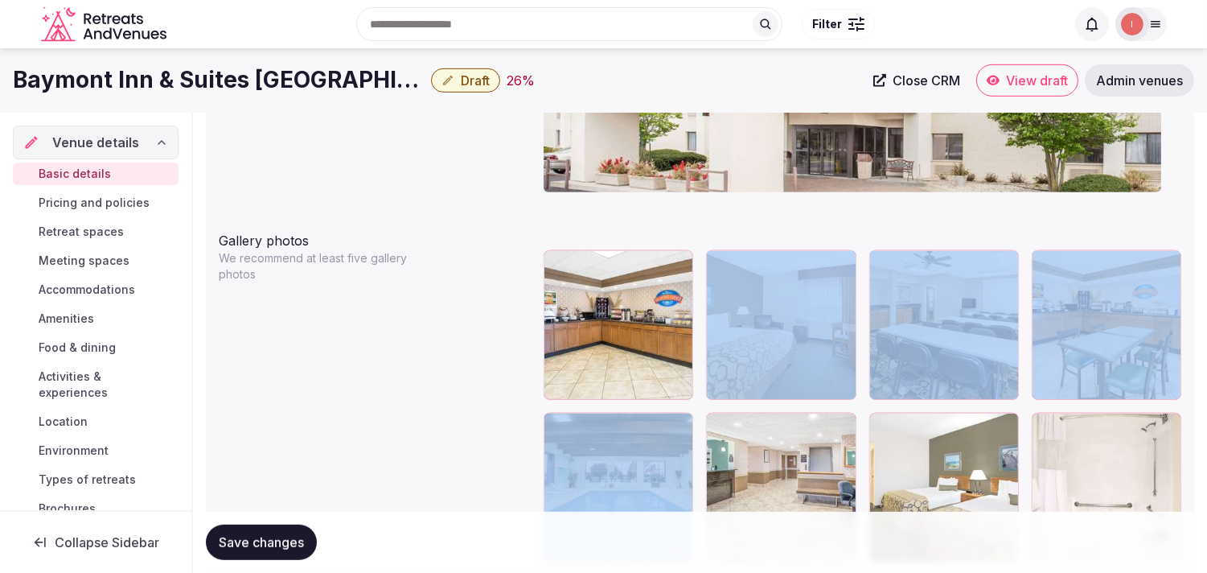
drag, startPoint x: 553, startPoint y: 412, endPoint x: 581, endPoint y: 294, distance: 120.6
click at [581, 294] on div "Gallery photos We recommend at least five gallery photos To pick up a draggable…" at bounding box center [700, 559] width 963 height 670
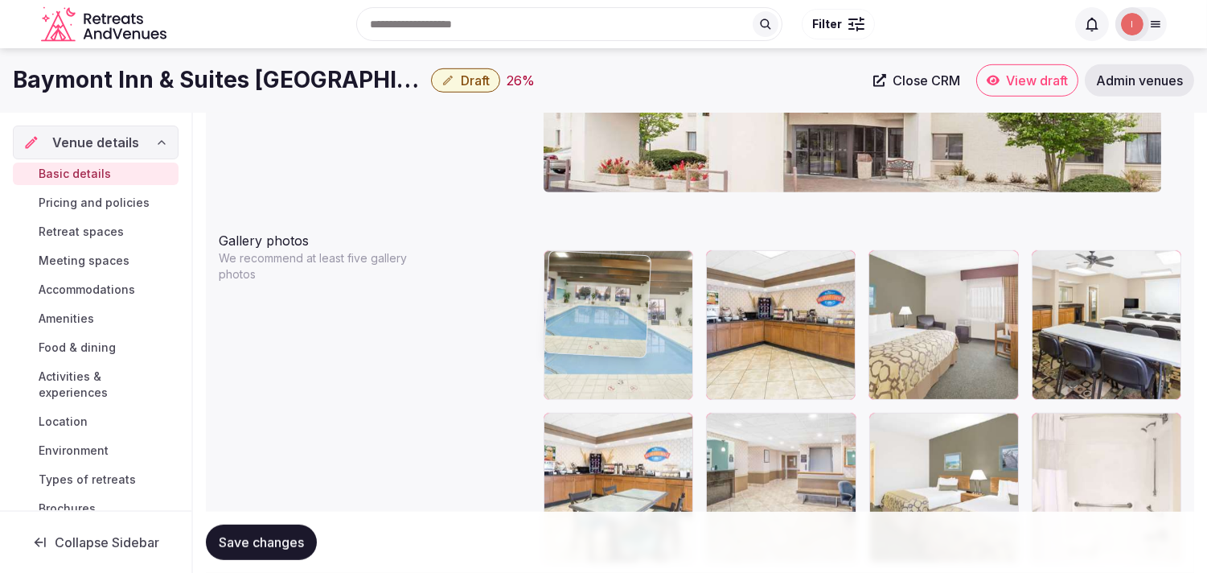
drag, startPoint x: 557, startPoint y: 429, endPoint x: 553, endPoint y: 280, distance: 148.8
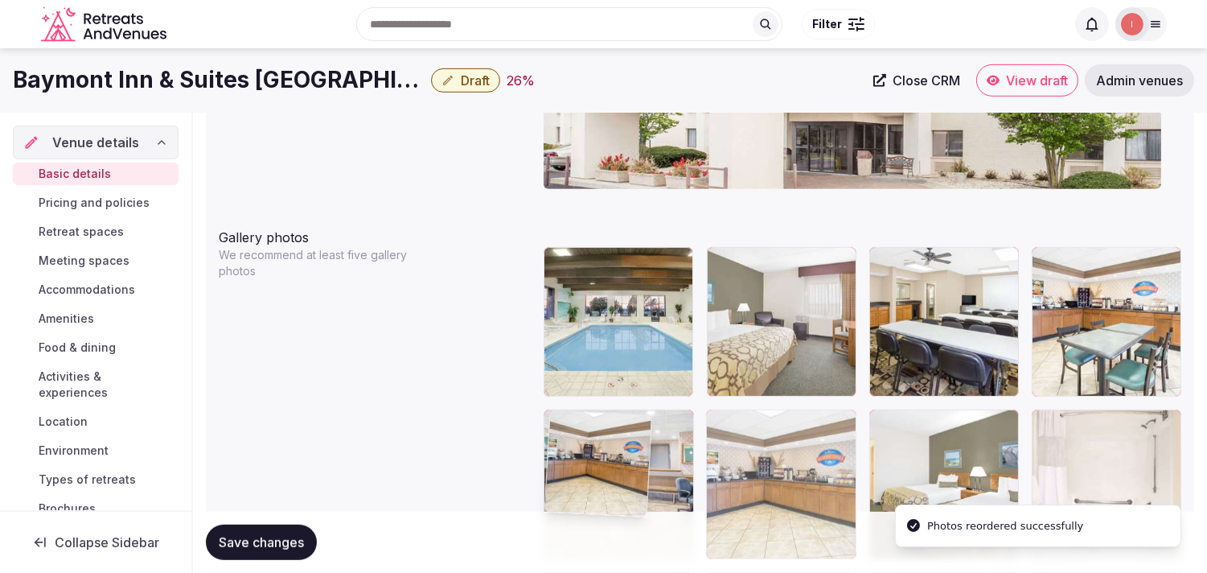
drag, startPoint x: 718, startPoint y: 264, endPoint x: 639, endPoint y: 452, distance: 204.0
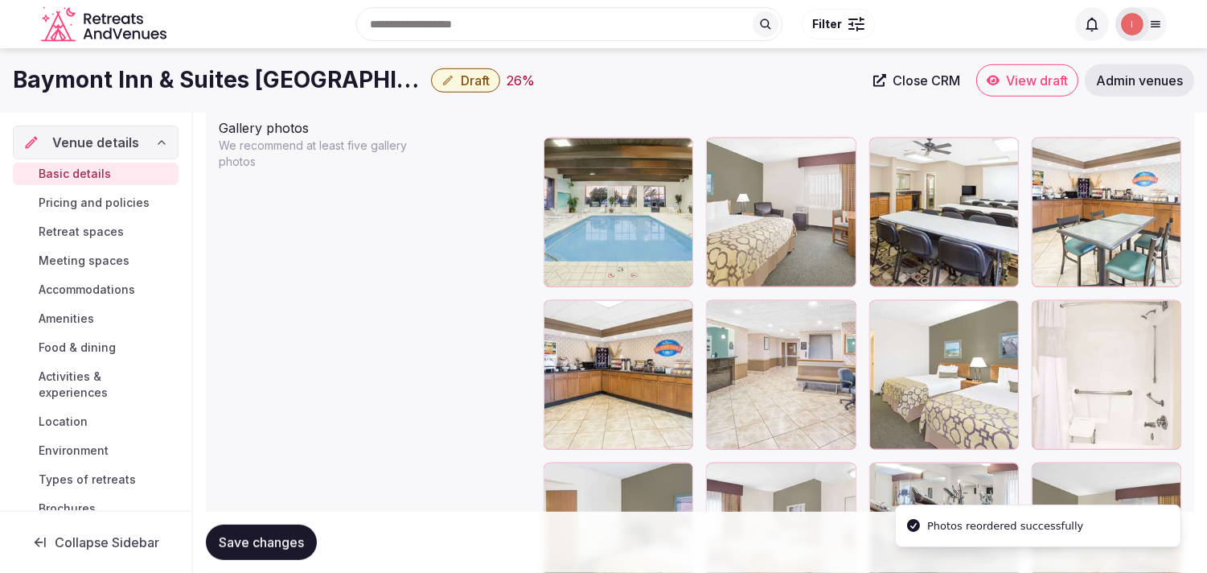
scroll to position [1777, 0]
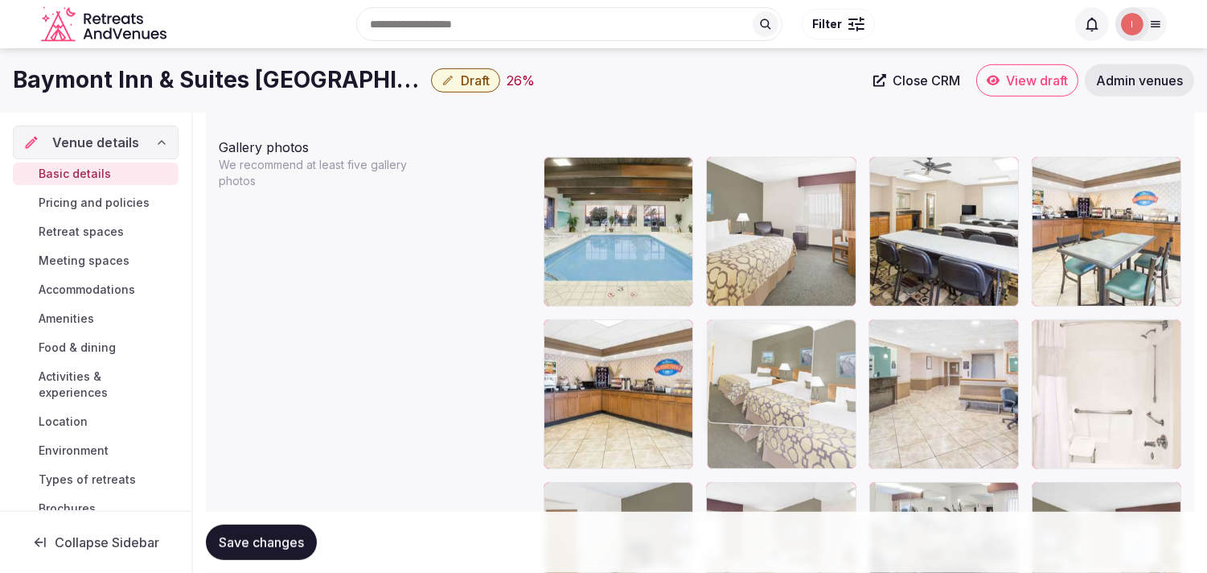
drag, startPoint x: 877, startPoint y: 328, endPoint x: 770, endPoint y: 331, distance: 107.8
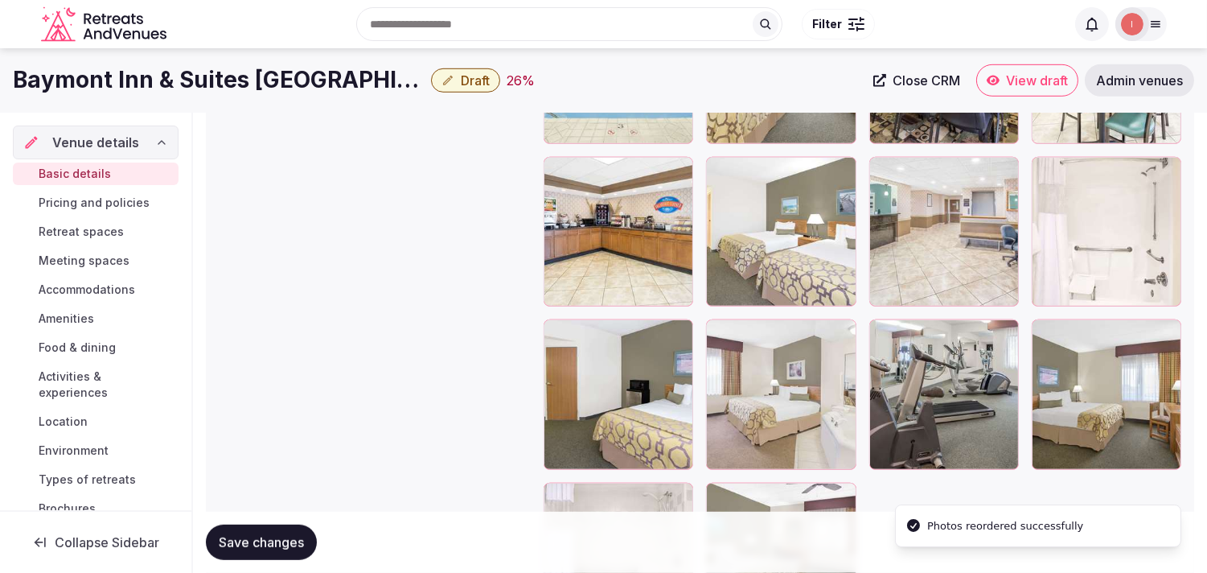
scroll to position [1851, 0]
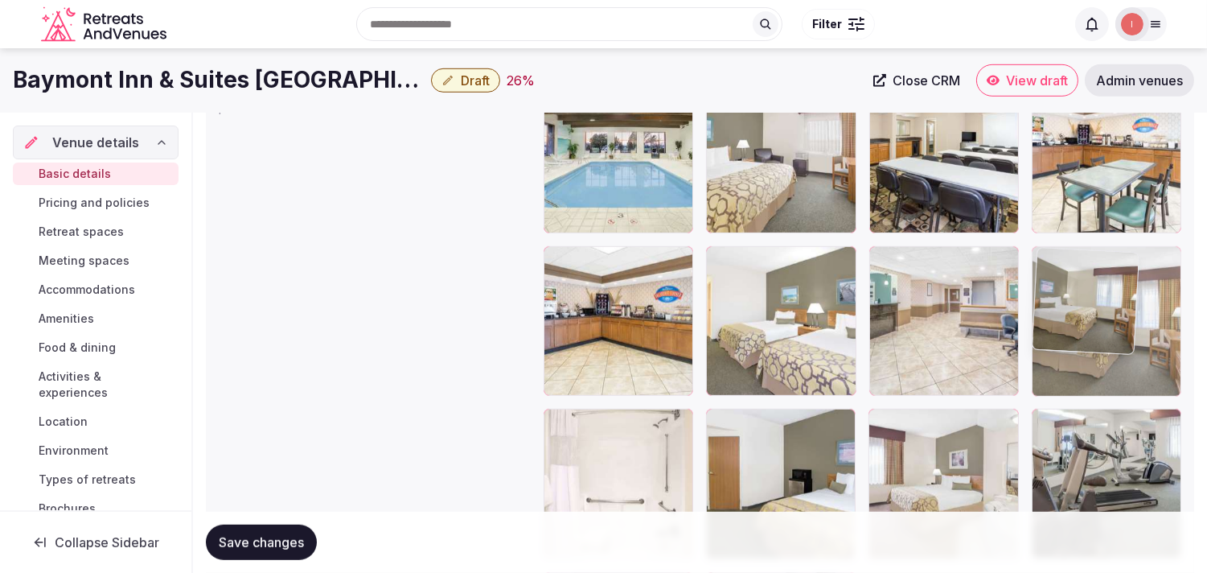
drag, startPoint x: 1050, startPoint y: 410, endPoint x: 1068, endPoint y: 302, distance: 110.0
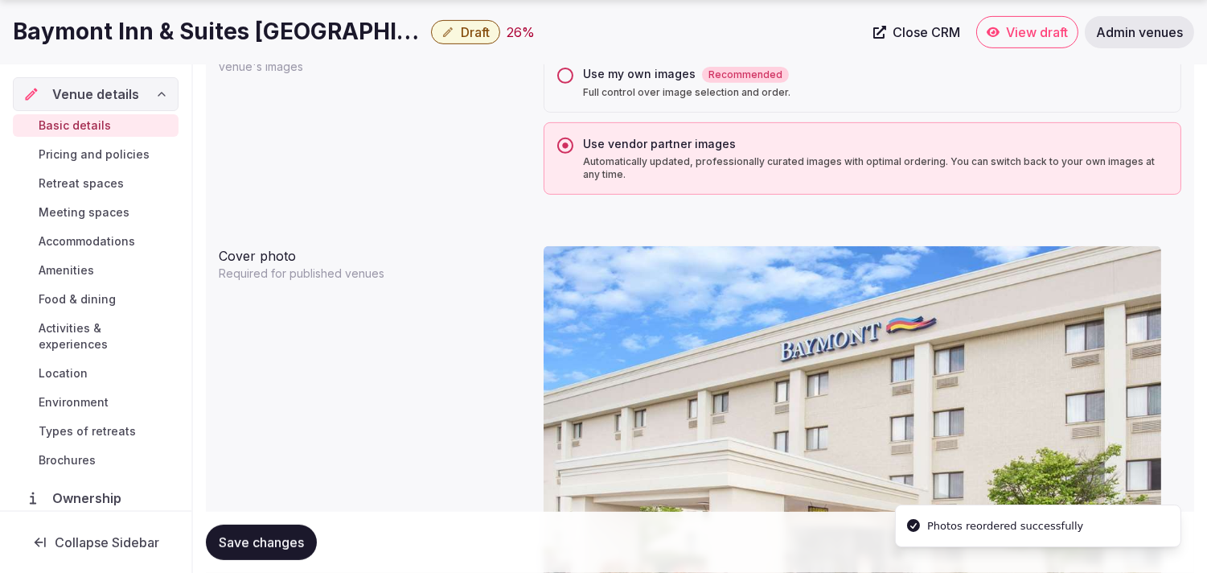
scroll to position [1314, 0]
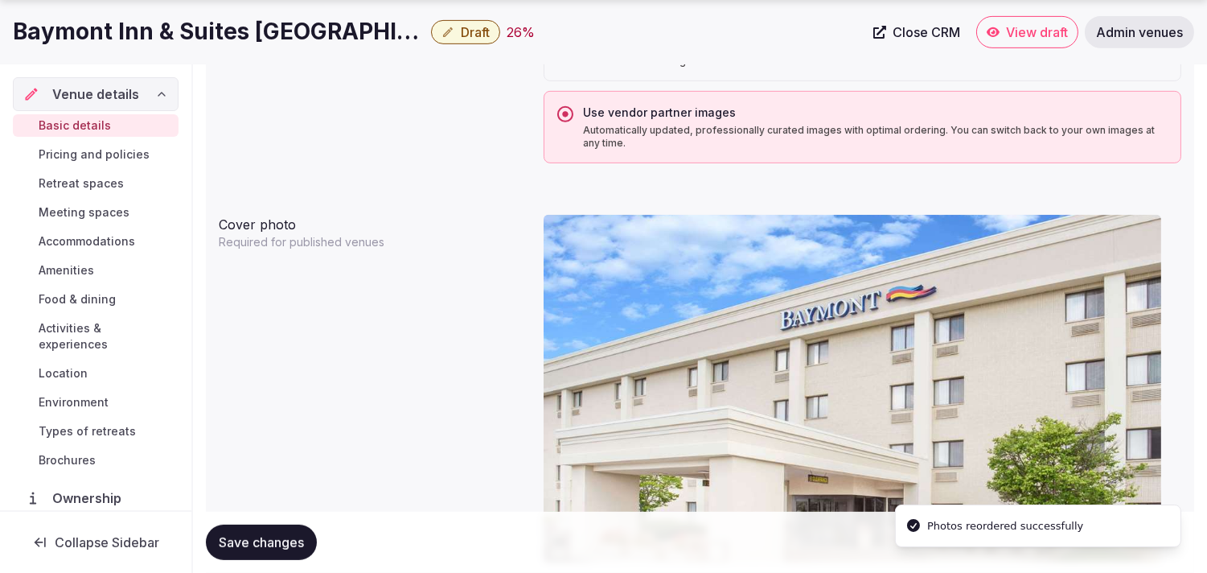
click at [283, 540] on span "Save changes" at bounding box center [261, 542] width 85 height 16
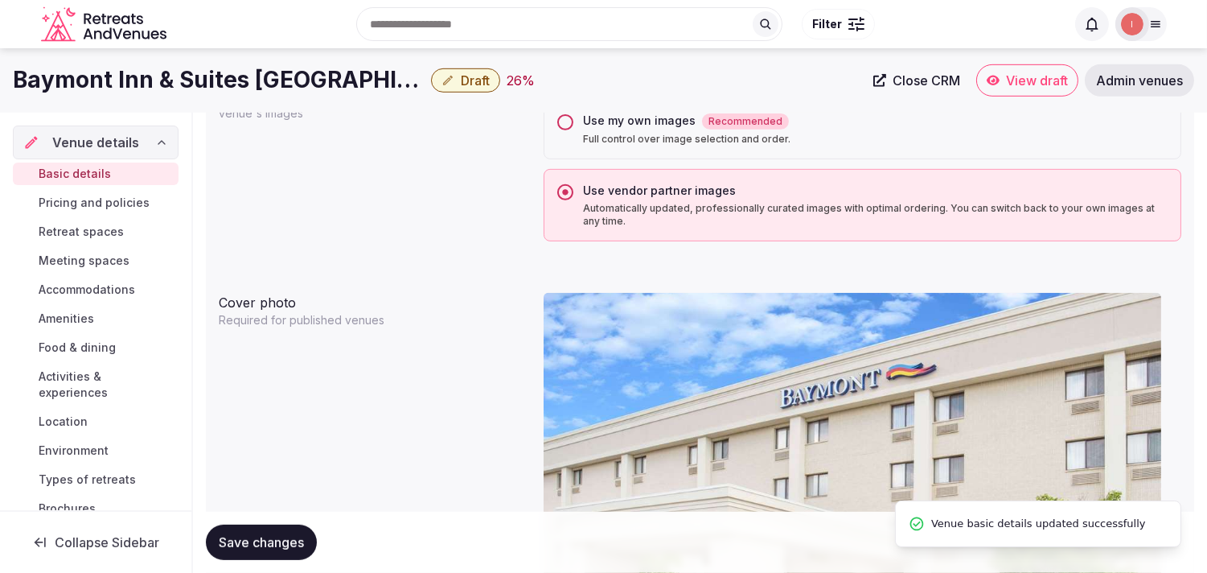
scroll to position [1136, 0]
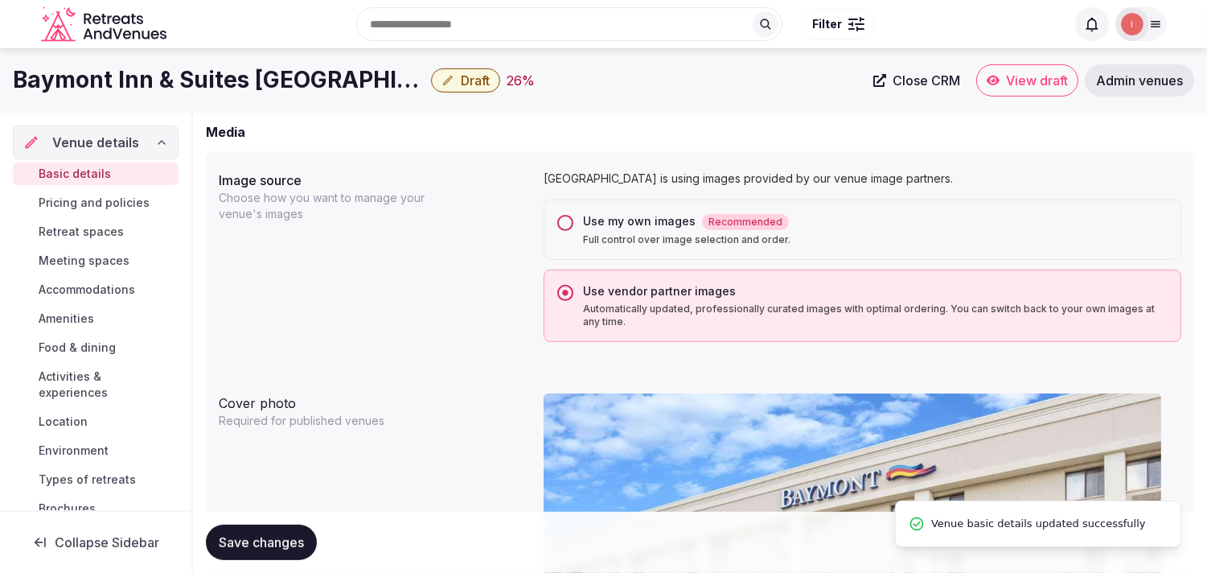
click at [431, 71] on button "Draft" at bounding box center [465, 80] width 69 height 24
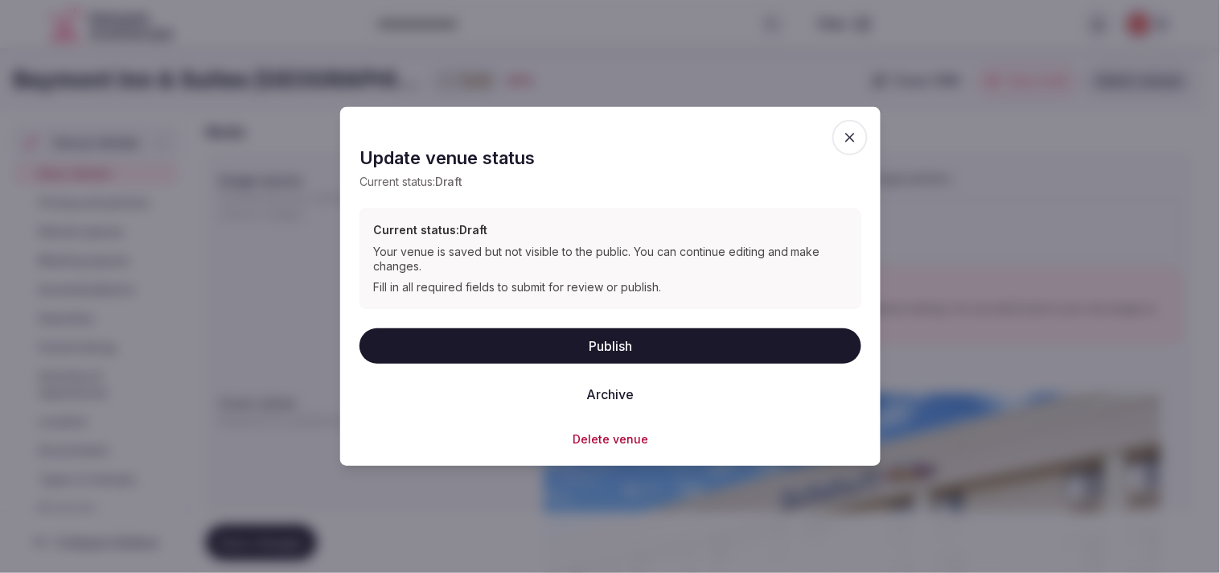
click at [593, 327] on button "Publish" at bounding box center [610, 344] width 502 height 35
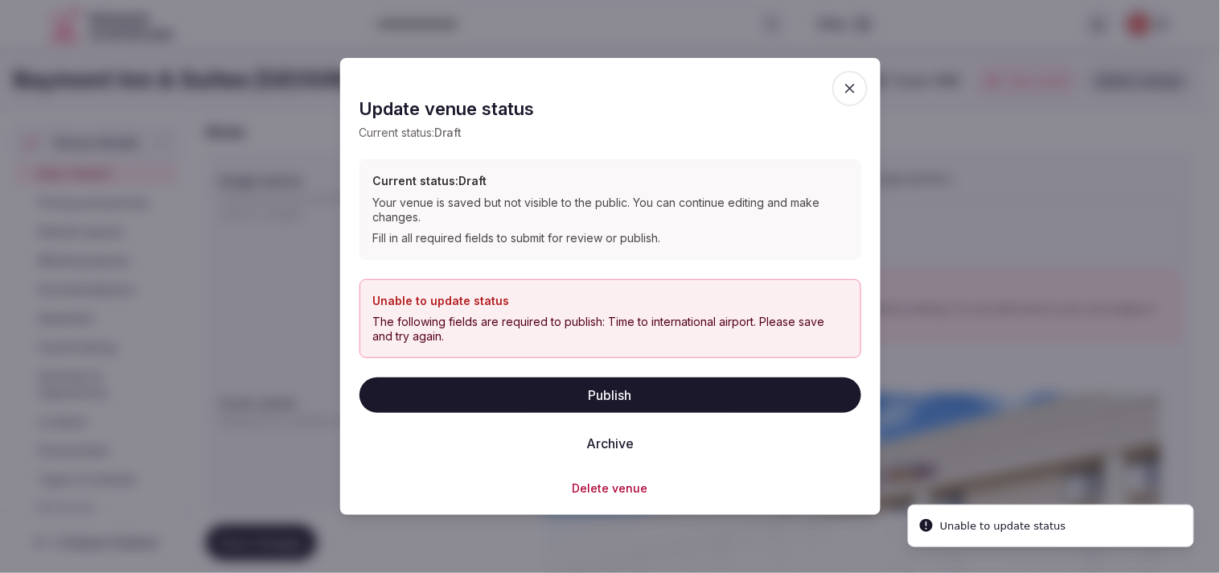
drag, startPoint x: 1036, startPoint y: 97, endPoint x: 980, endPoint y: 97, distance: 56.3
click at [593, 97] on div at bounding box center [610, 286] width 1220 height 573
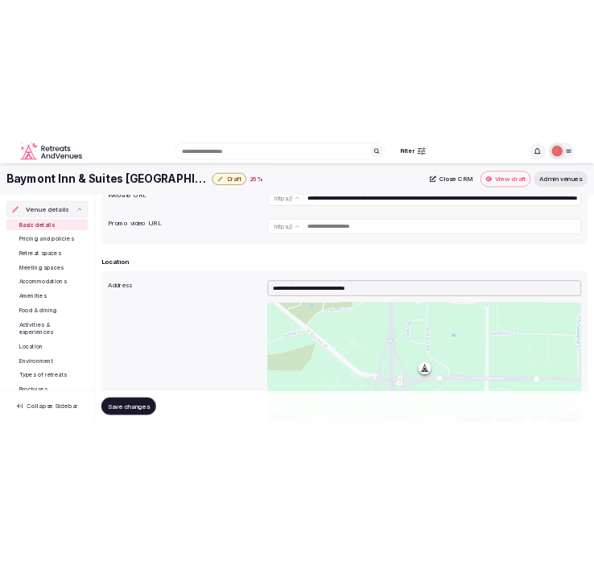
scroll to position [331, 0]
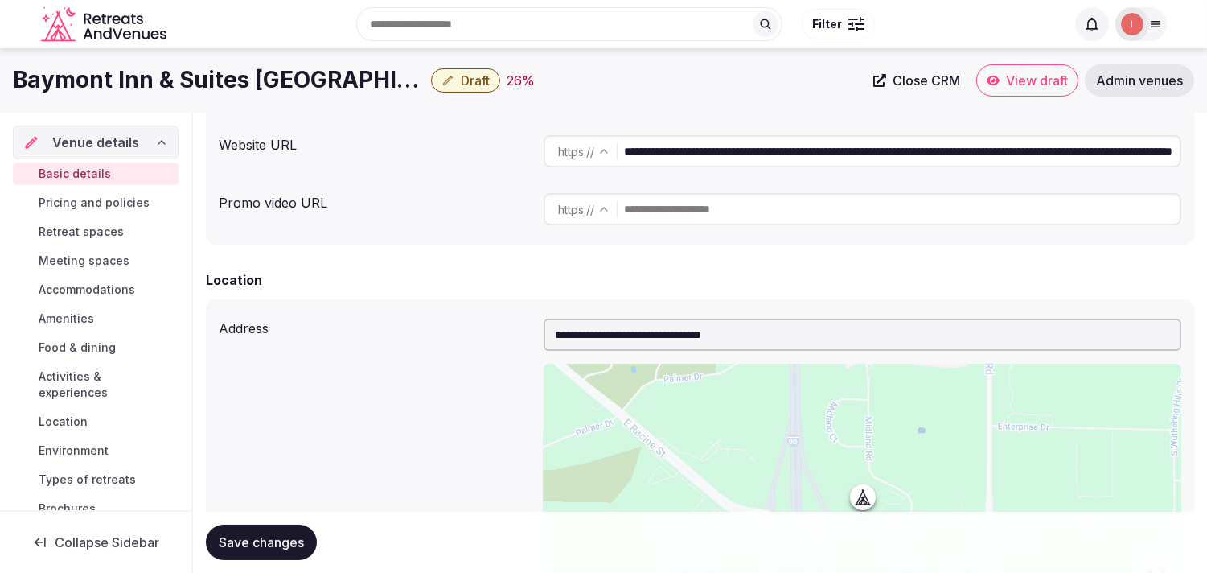
click at [164, 74] on h1 "Baymont Inn & Suites [GEOGRAPHIC_DATA]" at bounding box center [219, 79] width 412 height 31
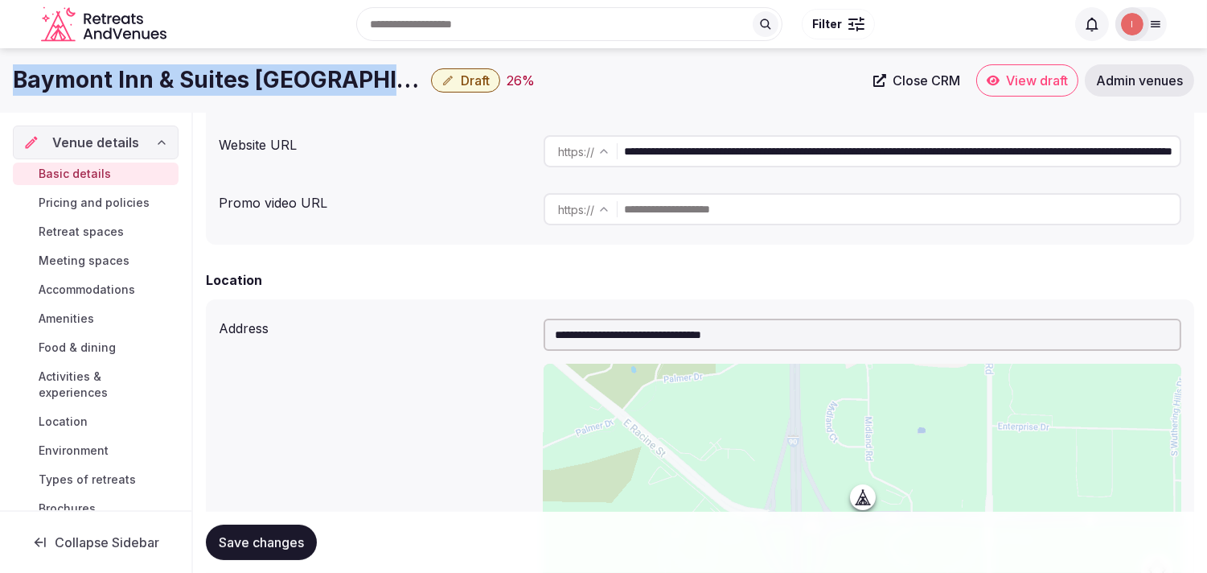
click at [164, 74] on h1 "Baymont Inn & Suites [GEOGRAPHIC_DATA]" at bounding box center [219, 79] width 412 height 31
copy div "Baymont Inn & Suites [GEOGRAPHIC_DATA]"
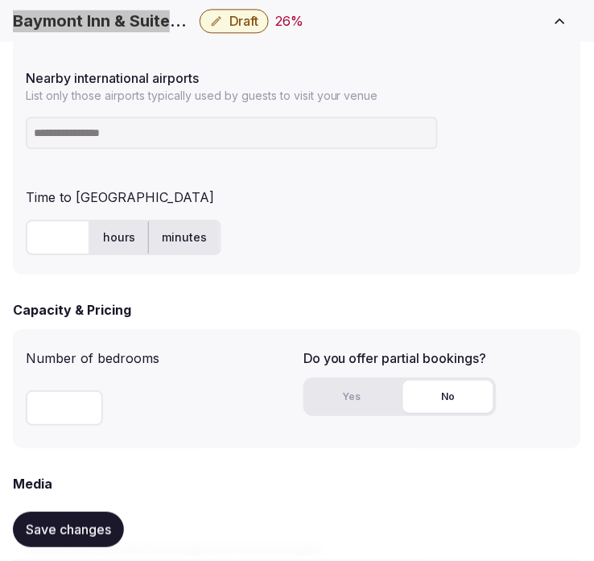
scroll to position [1072, 0]
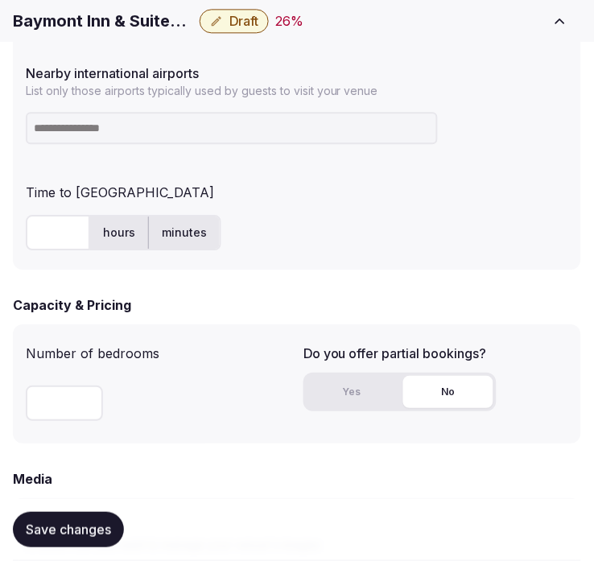
click at [322, 138] on input at bounding box center [232, 128] width 412 height 32
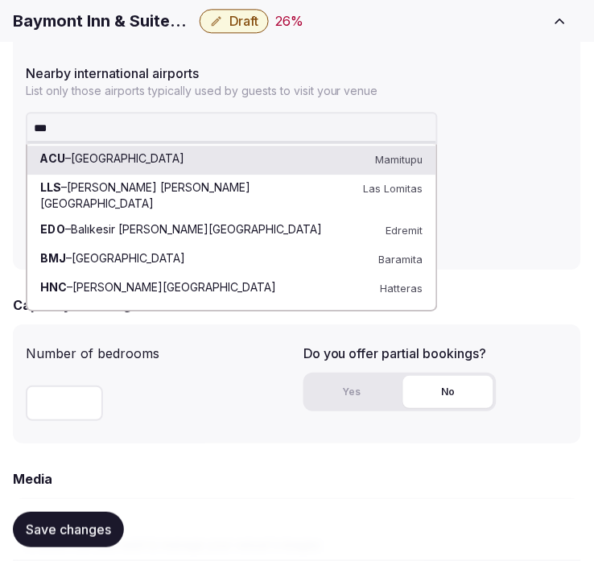
type input "****"
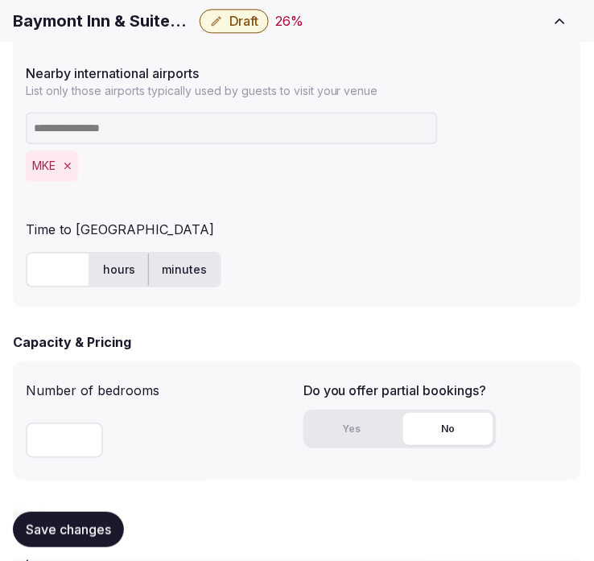
click at [41, 271] on input "text" at bounding box center [58, 269] width 64 height 35
type input "**"
click at [322, 241] on div "Time to international airport ** hours minutes" at bounding box center [297, 253] width 542 height 80
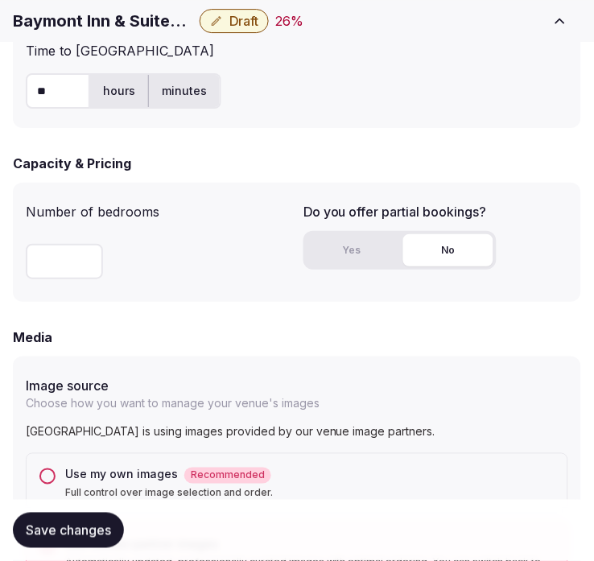
scroll to position [1429, 0]
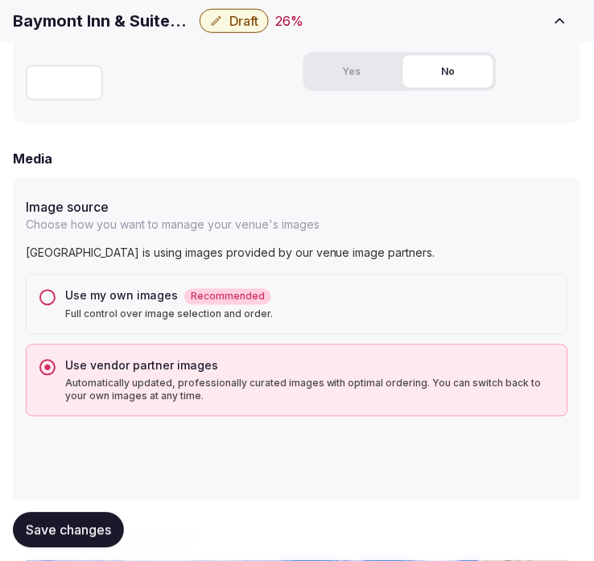
click at [63, 536] on span "Save changes" at bounding box center [68, 530] width 85 height 16
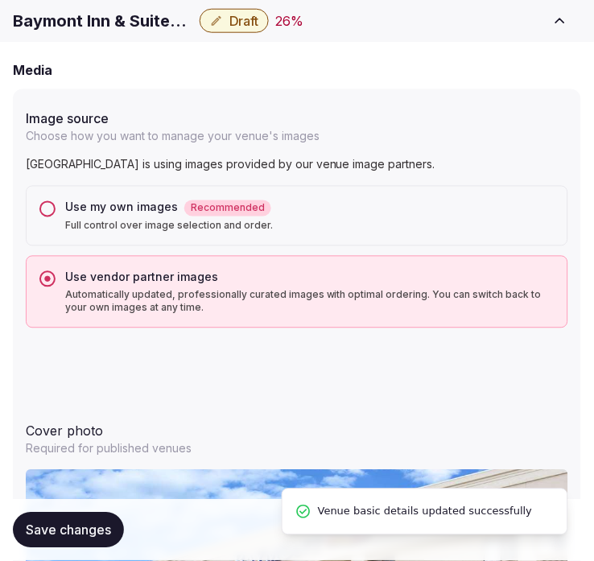
scroll to position [1518, 0]
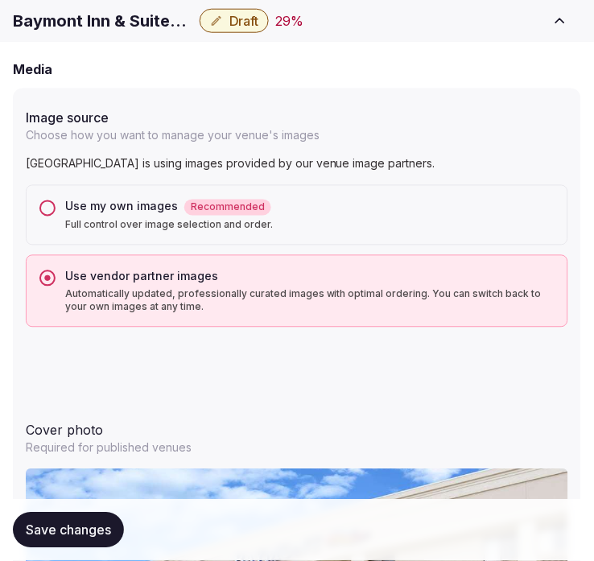
drag, startPoint x: 76, startPoint y: 532, endPoint x: 86, endPoint y: 525, distance: 11.6
click at [78, 529] on span "Save changes" at bounding box center [68, 530] width 85 height 16
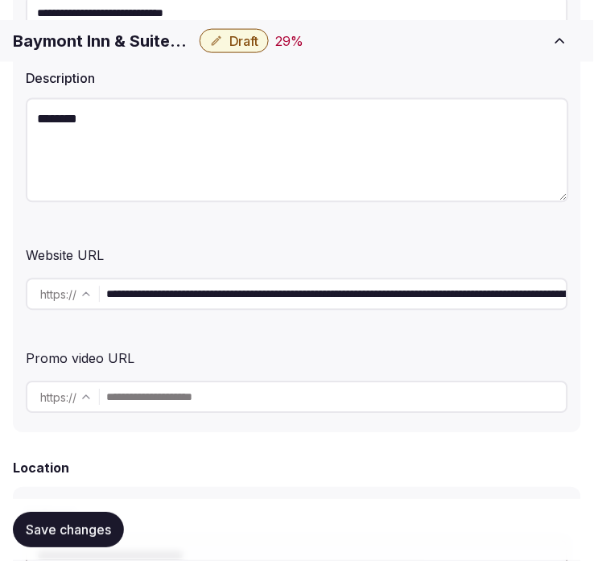
scroll to position [357, 0]
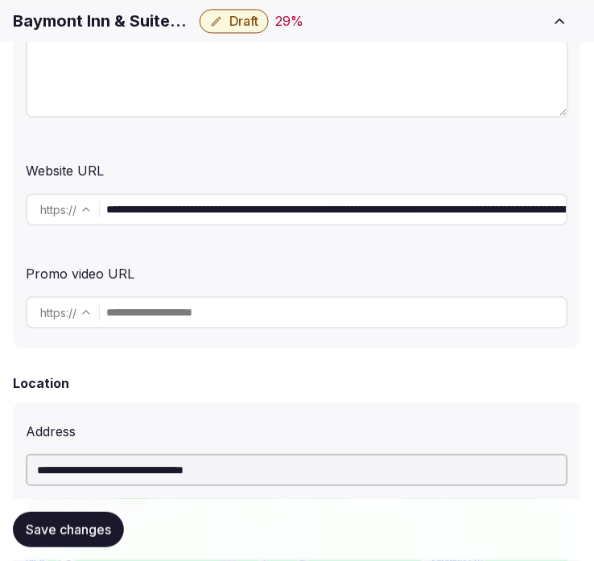
click at [201, 211] on input "**********" at bounding box center [336, 209] width 460 height 32
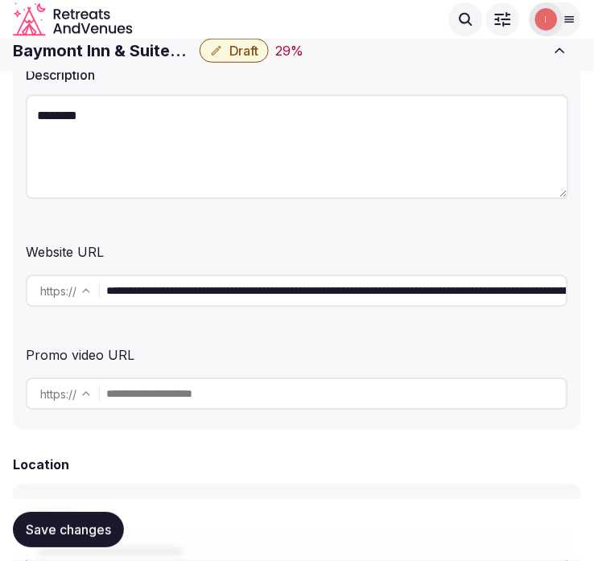
scroll to position [179, 0]
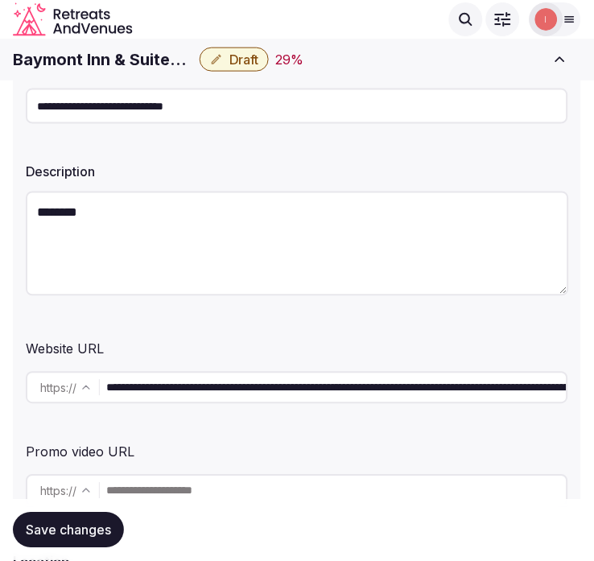
click at [260, 220] on textarea "********" at bounding box center [297, 243] width 543 height 105
paste textarea "**********"
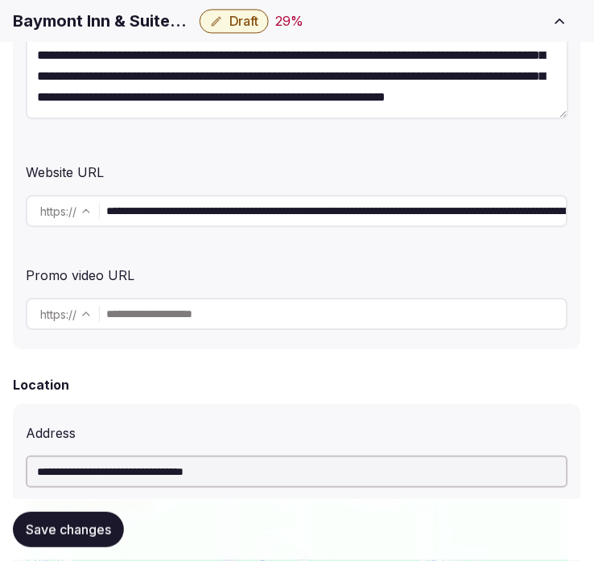
scroll to position [357, 0]
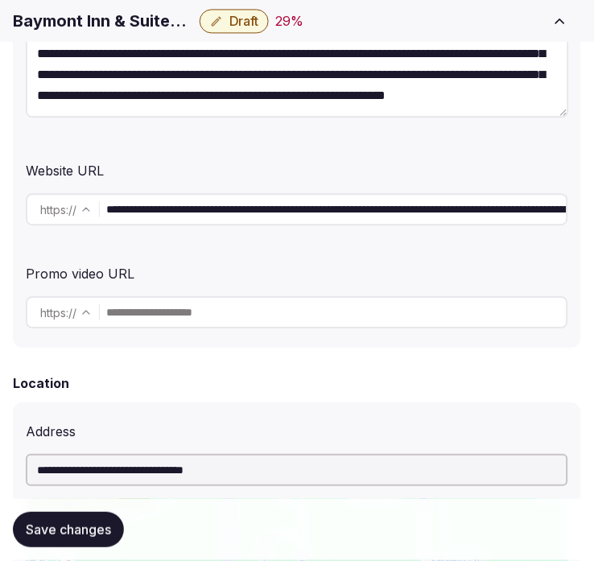
type textarea "**********"
drag, startPoint x: 77, startPoint y: 527, endPoint x: 74, endPoint y: 516, distance: 11.7
click at [68, 534] on span "Save changes" at bounding box center [68, 530] width 85 height 16
click at [76, 516] on div "Save changes" at bounding box center [68, 529] width 111 height 35
click at [223, 21] on button "Draft" at bounding box center [233, 21] width 69 height 24
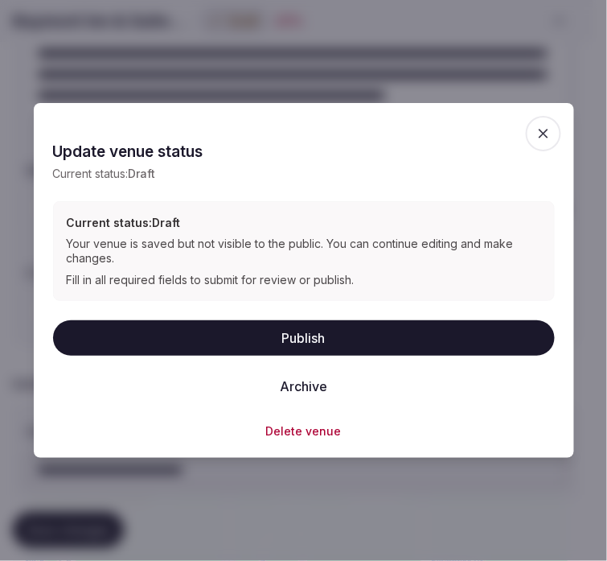
click at [317, 340] on button "Publish" at bounding box center [304, 337] width 502 height 35
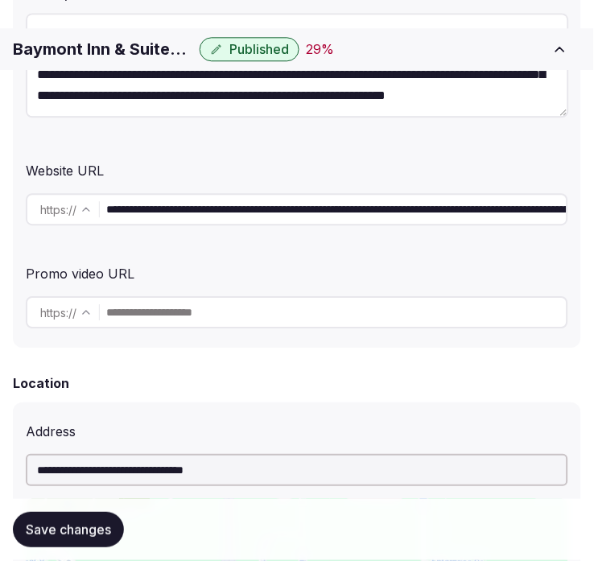
scroll to position [446, 0]
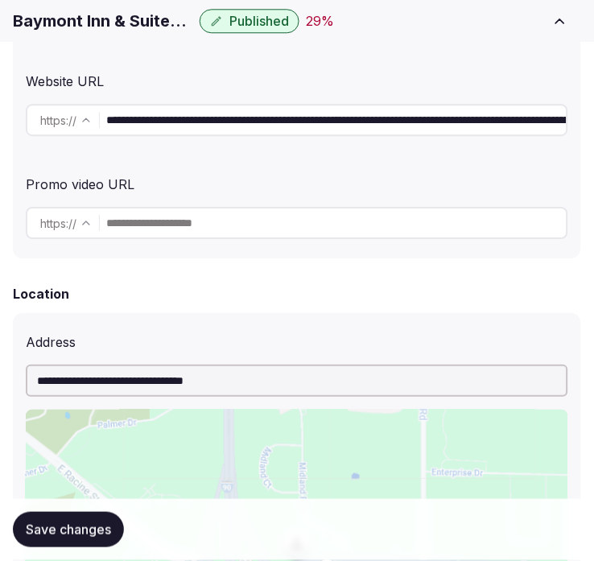
click at [133, 17] on h1 "Baymont Inn & Suites [GEOGRAPHIC_DATA]" at bounding box center [103, 21] width 180 height 23
copy div "Baymont Inn & Suites [GEOGRAPHIC_DATA]"
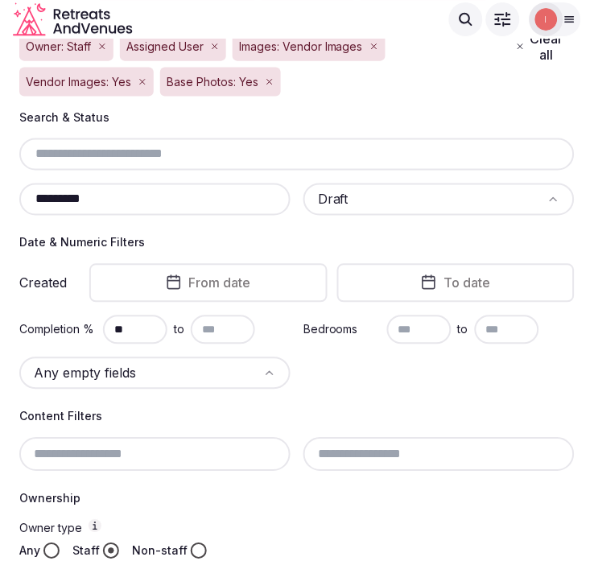
scroll to position [99, 0]
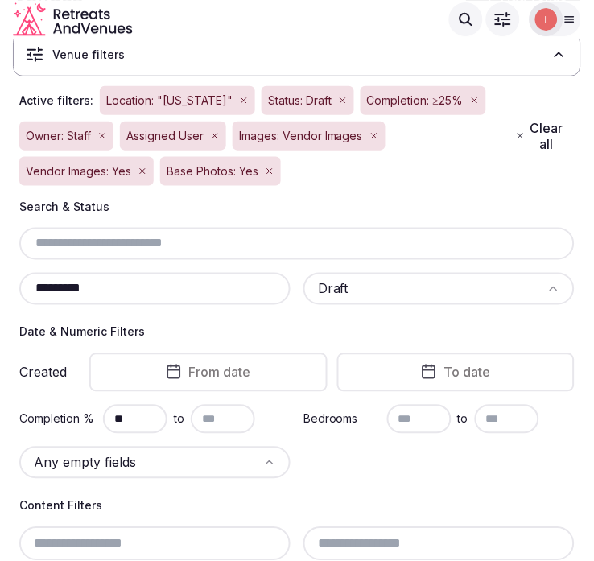
drag, startPoint x: 117, startPoint y: 282, endPoint x: 13, endPoint y: 283, distance: 103.7
click at [13, 283] on div "**********" at bounding box center [297, 563] width 568 height 728
paste input "text"
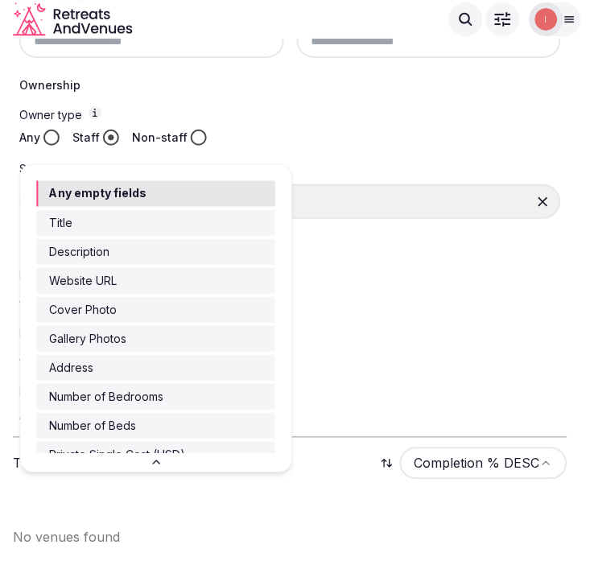
scroll to position [66, 0]
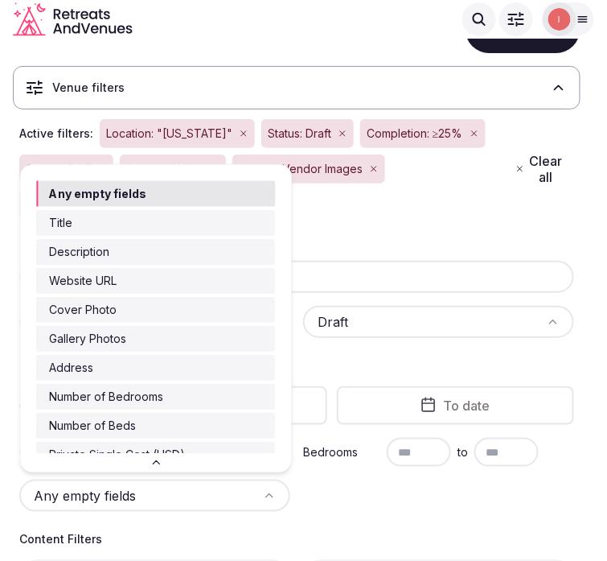
click at [33, 306] on body "**********" at bounding box center [297, 518] width 594 height 1168
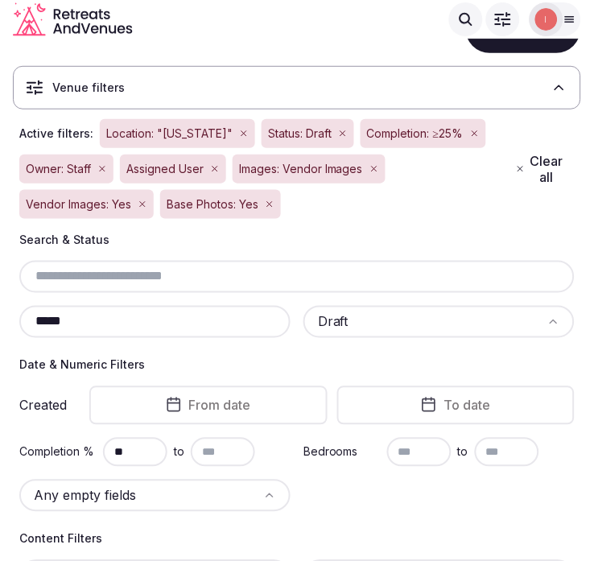
click at [432, 232] on html "**********" at bounding box center [297, 214] width 594 height 561
drag, startPoint x: 86, startPoint y: 325, endPoint x: 26, endPoint y: 317, distance: 60.9
click at [26, 317] on input "*****" at bounding box center [155, 321] width 258 height 19
paste input "*"
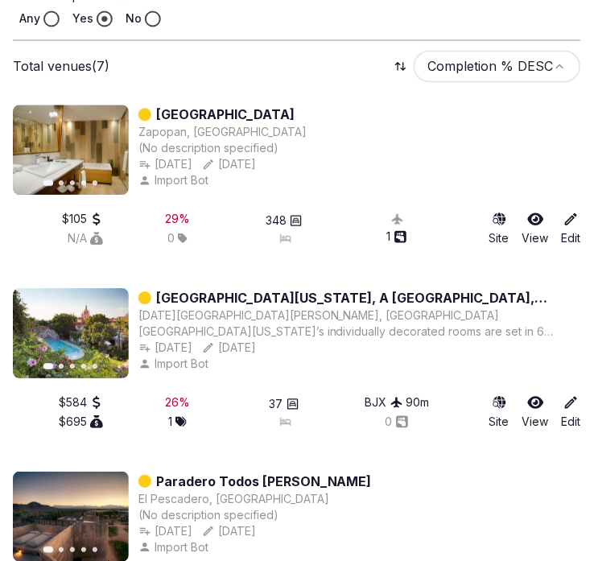
scroll to position [1094, 0]
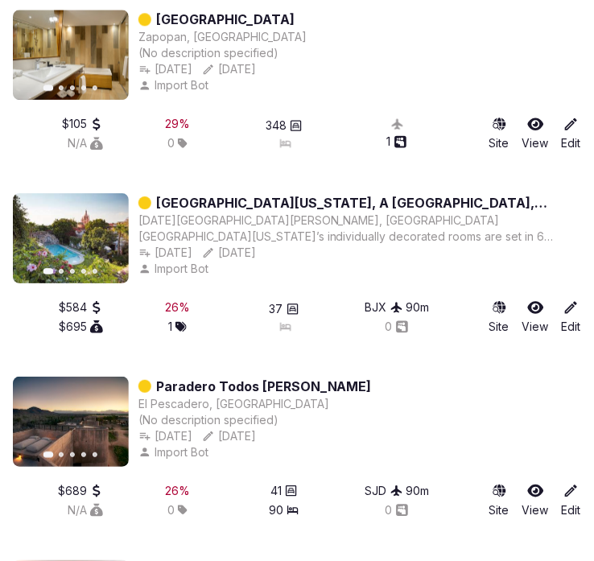
type input "******"
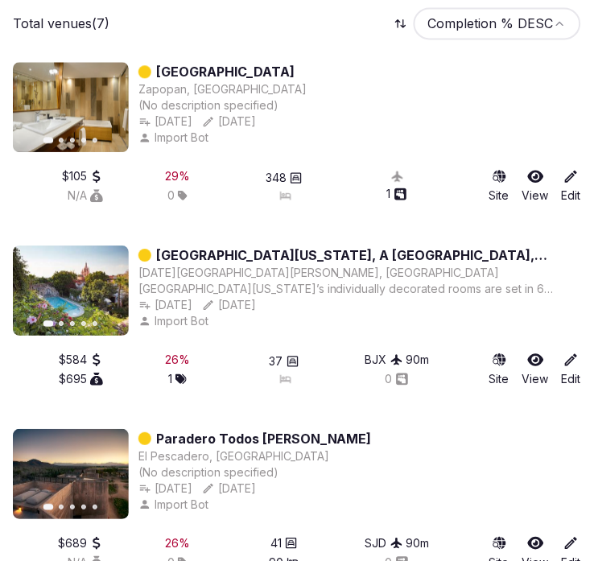
scroll to position [1183, 0]
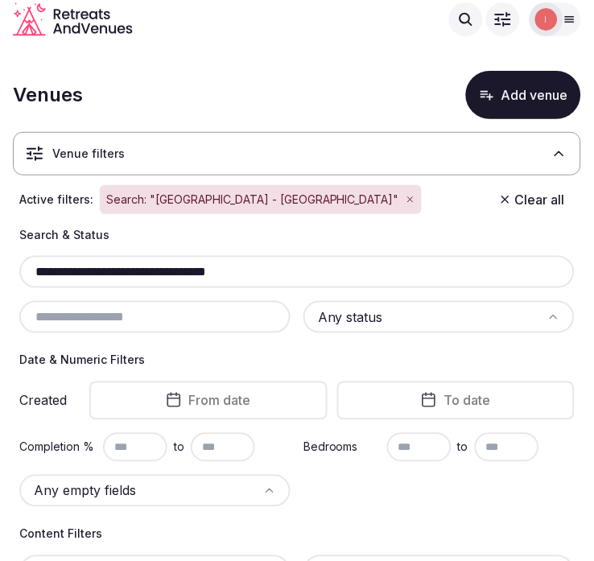
click at [173, 275] on input "**********" at bounding box center [297, 271] width 542 height 19
click at [173, 273] on input "**********" at bounding box center [297, 271] width 542 height 19
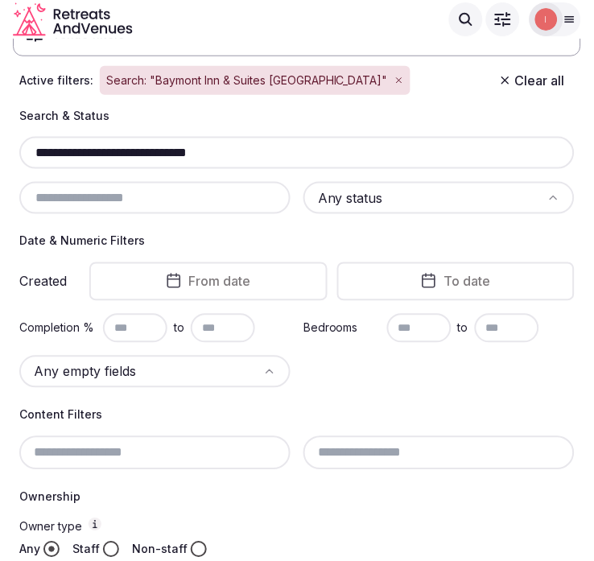
scroll to position [117, 0]
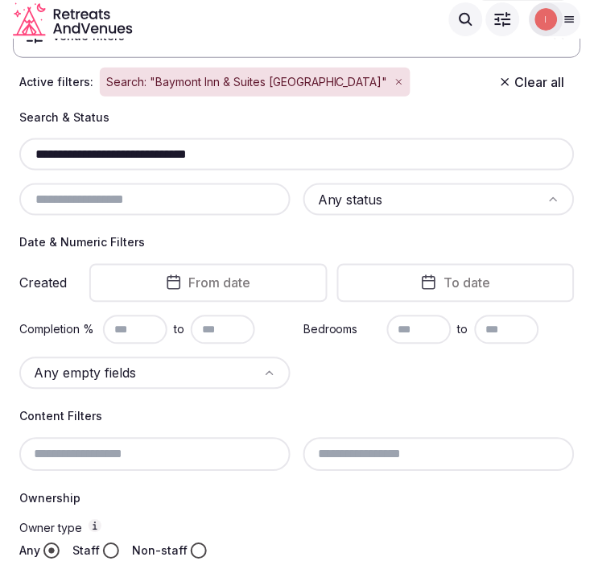
drag, startPoint x: 228, startPoint y: 157, endPoint x: -42, endPoint y: 169, distance: 269.7
click at [0, 169] on html "**********" at bounding box center [297, 163] width 594 height 561
paste input "text"
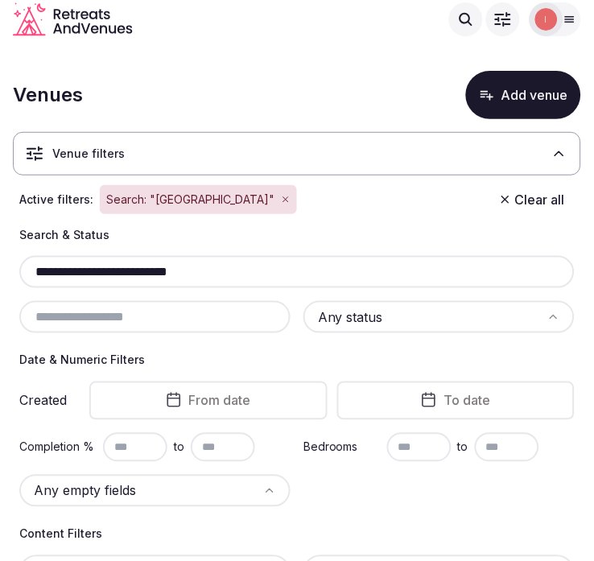
click at [147, 260] on div "**********" at bounding box center [296, 272] width 555 height 32
click at [141, 271] on input "**********" at bounding box center [297, 271] width 542 height 19
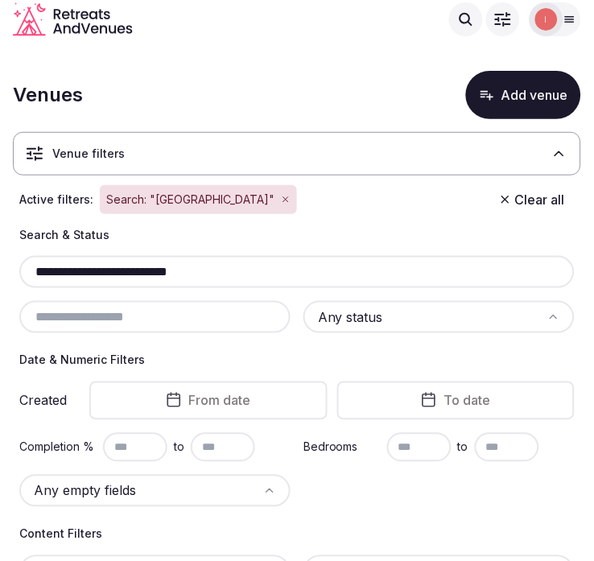
click at [141, 271] on input "**********" at bounding box center [297, 271] width 542 height 19
paste input "**********"
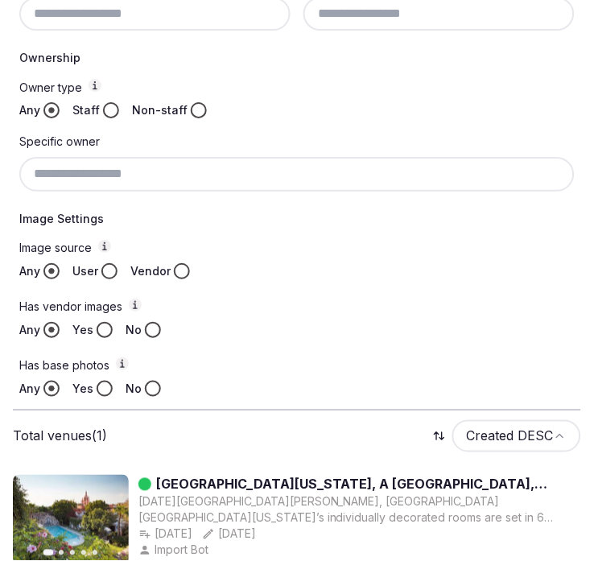
scroll to position [676, 0]
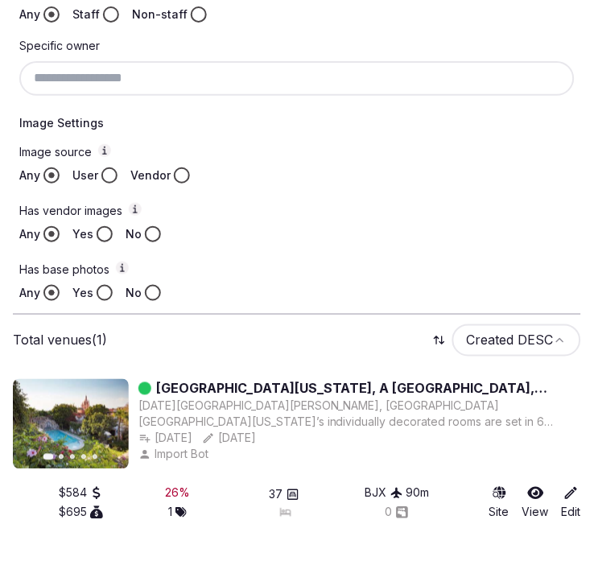
type input "**********"
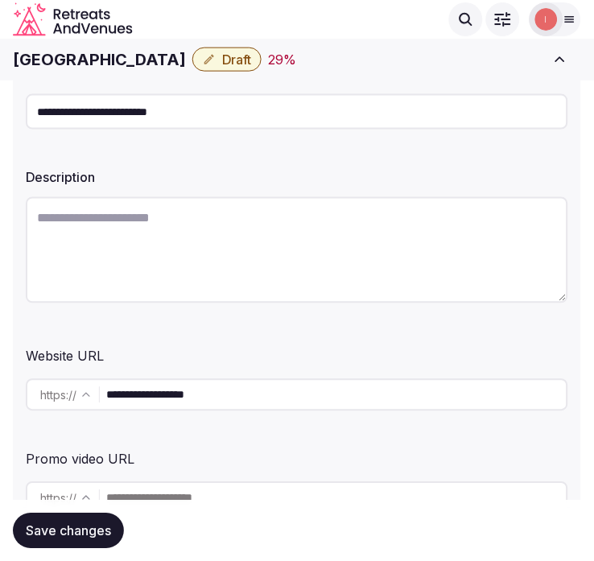
scroll to position [268, 0]
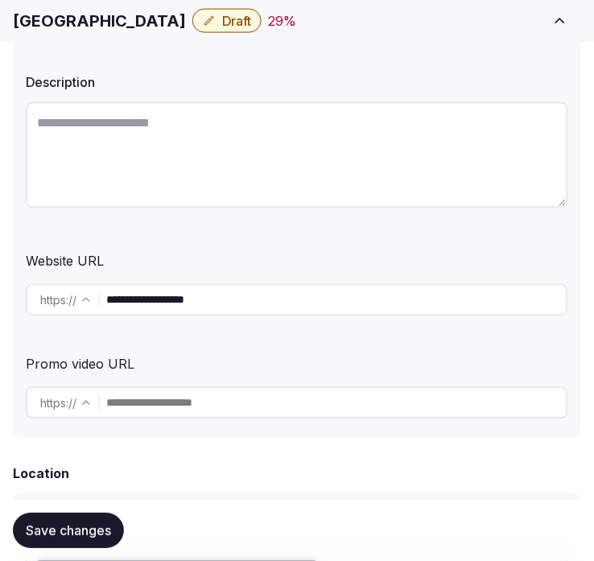
click at [258, 304] on input "**********" at bounding box center [336, 300] width 460 height 32
click at [107, 19] on h1 "[GEOGRAPHIC_DATA]" at bounding box center [99, 21] width 173 height 23
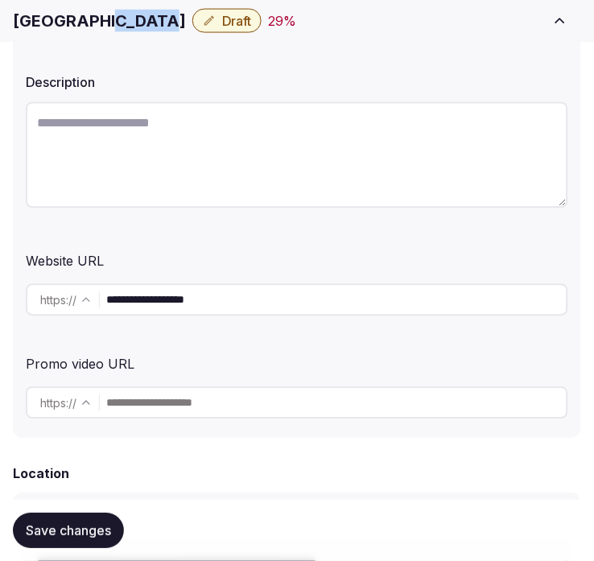
click at [107, 19] on h1 "[GEOGRAPHIC_DATA]" at bounding box center [99, 21] width 173 height 23
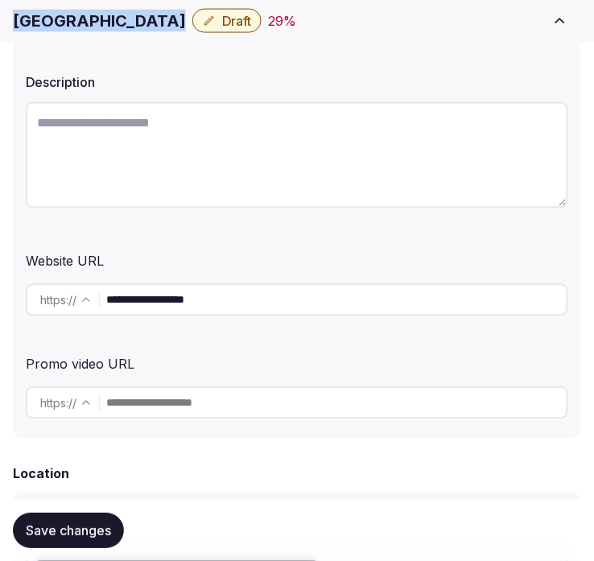
click at [107, 19] on h1 "[GEOGRAPHIC_DATA]" at bounding box center [99, 21] width 173 height 23
copy div "[GEOGRAPHIC_DATA]"
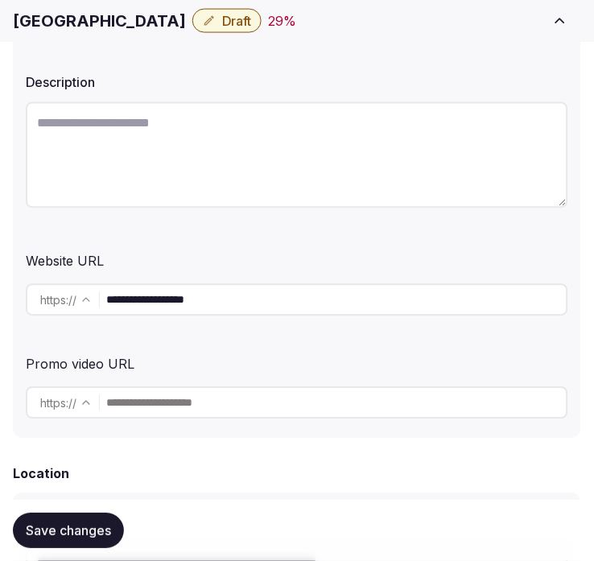
click at [382, 172] on textarea at bounding box center [297, 155] width 542 height 106
paste textarea "**********"
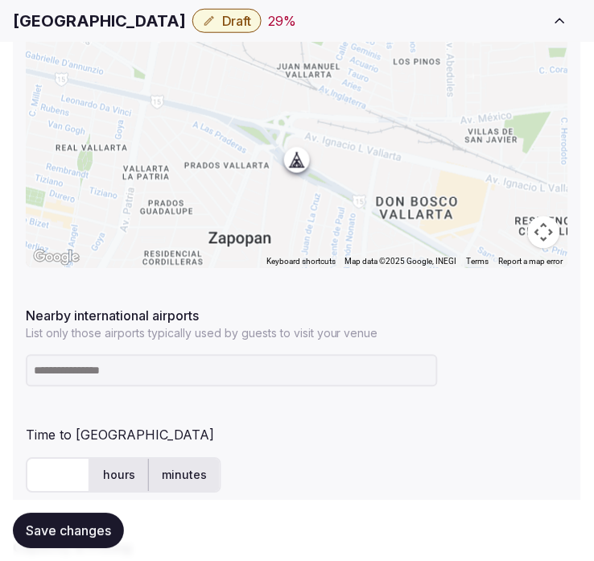
scroll to position [1072, 0]
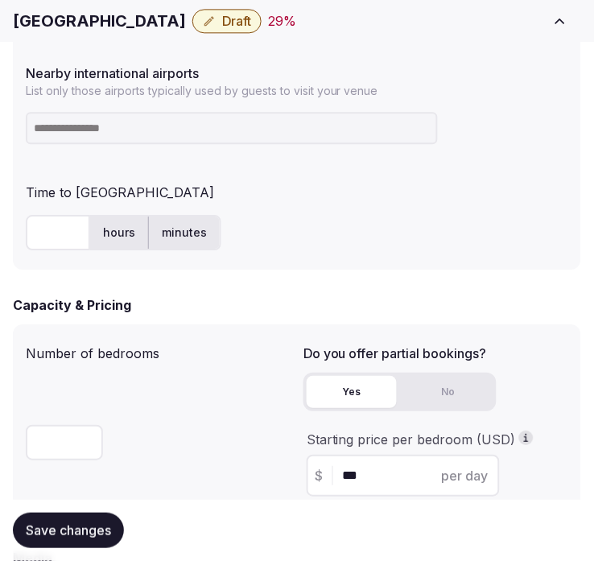
type textarea "**********"
click at [137, 21] on h1 "[GEOGRAPHIC_DATA]" at bounding box center [99, 21] width 173 height 23
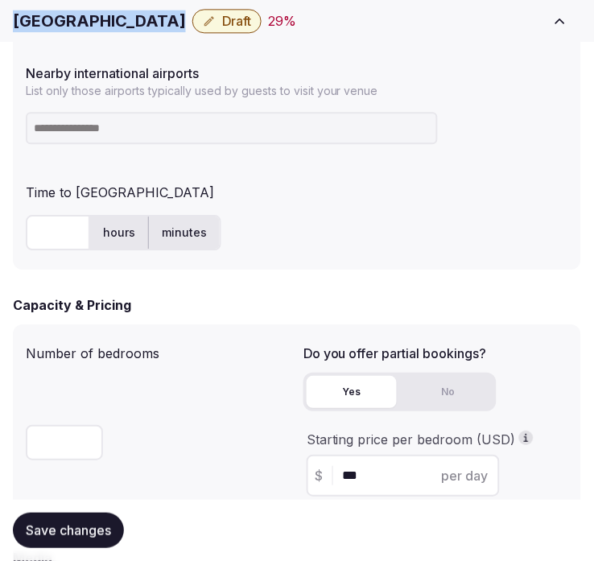
click at [137, 21] on h1 "Hard Rock Hotel Guadalajara" at bounding box center [99, 21] width 173 height 23
copy div "Hard Rock Hotel Guadalajara"
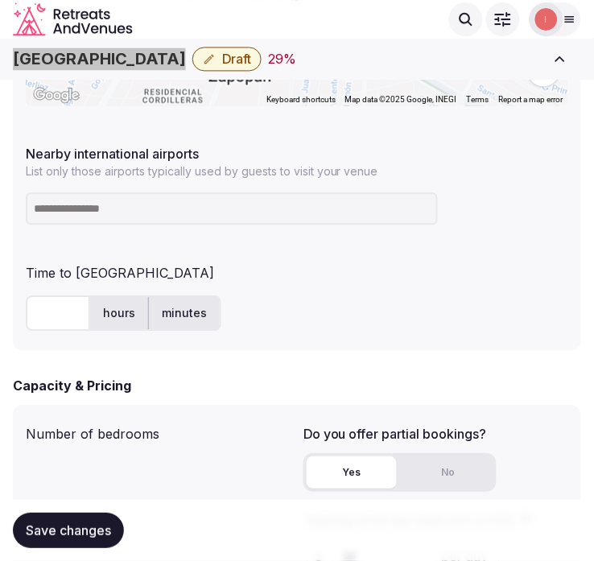
scroll to position [983, 0]
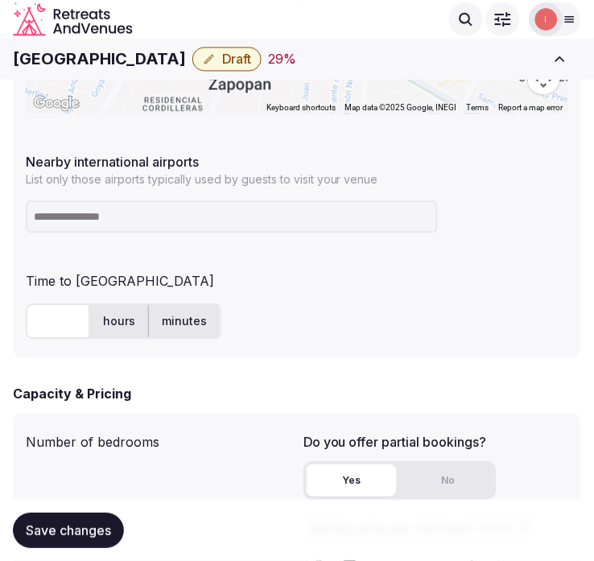
click at [186, 199] on div at bounding box center [297, 217] width 542 height 45
click at [175, 221] on input at bounding box center [232, 217] width 412 height 32
paste input "***"
type input "***"
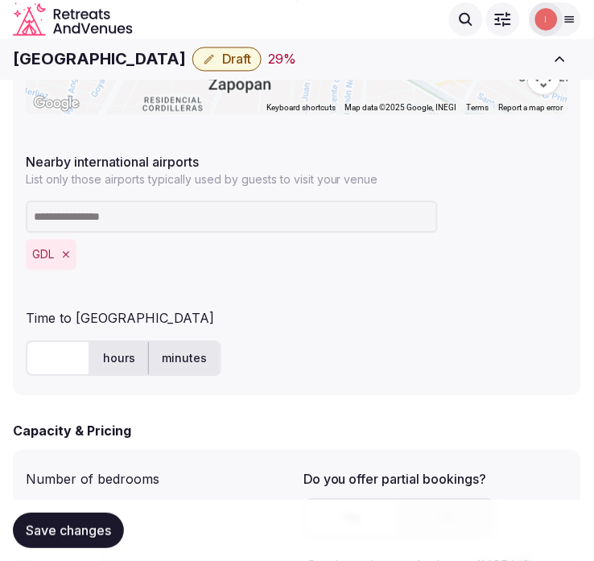
click at [54, 348] on input "text" at bounding box center [58, 358] width 64 height 35
type input "**"
click at [26, 527] on span "Save changes" at bounding box center [68, 530] width 85 height 16
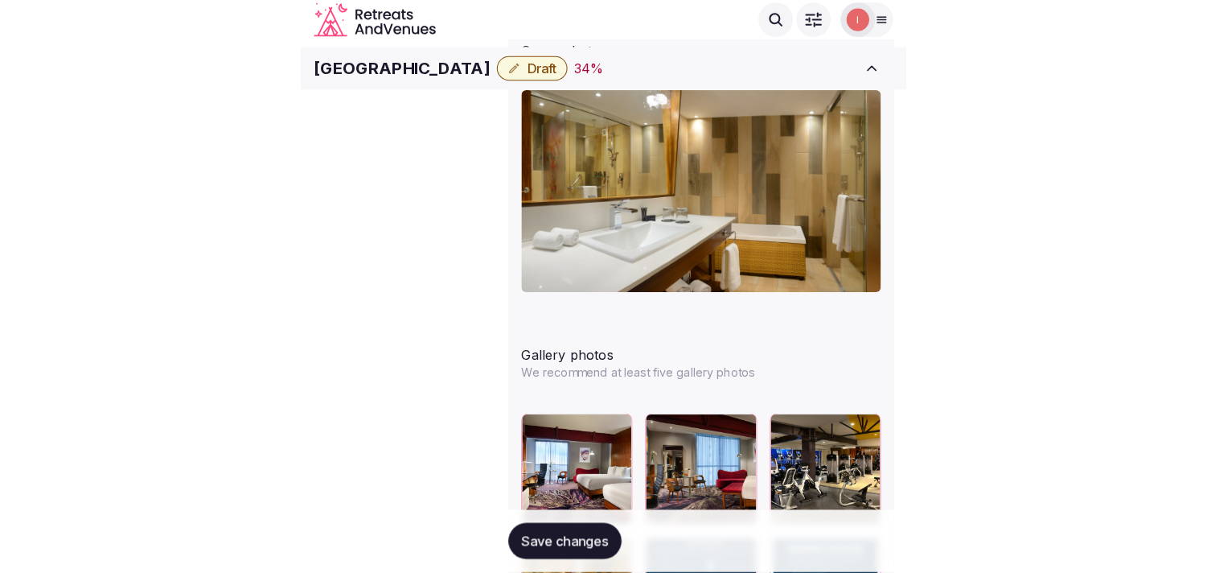
scroll to position [105, 0]
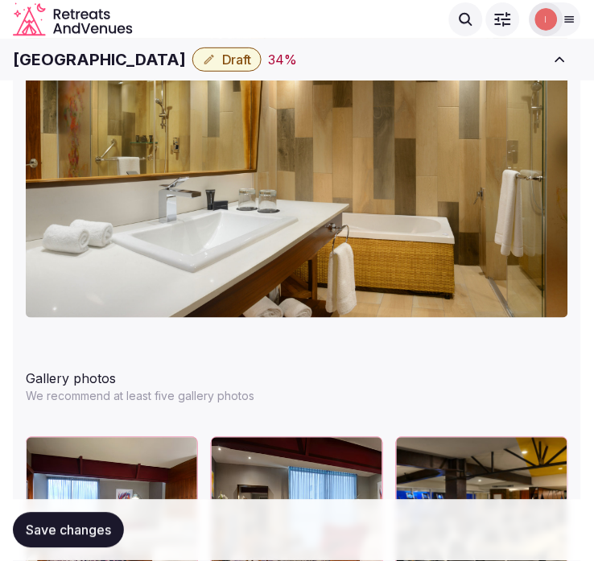
click at [107, 56] on h1 "Hard Rock Hotel Guadalajara" at bounding box center [99, 59] width 173 height 23
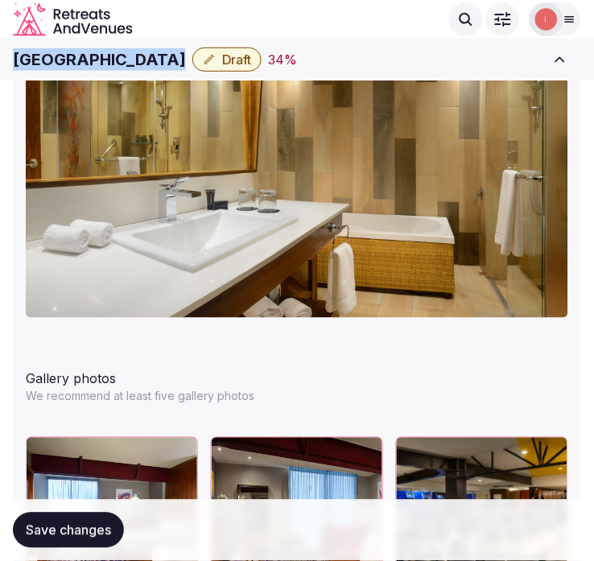
click at [107, 56] on h1 "Hard Rock Hotel Guadalajara" at bounding box center [99, 59] width 173 height 23
copy div "Hard Rock Hotel Guadalajara"
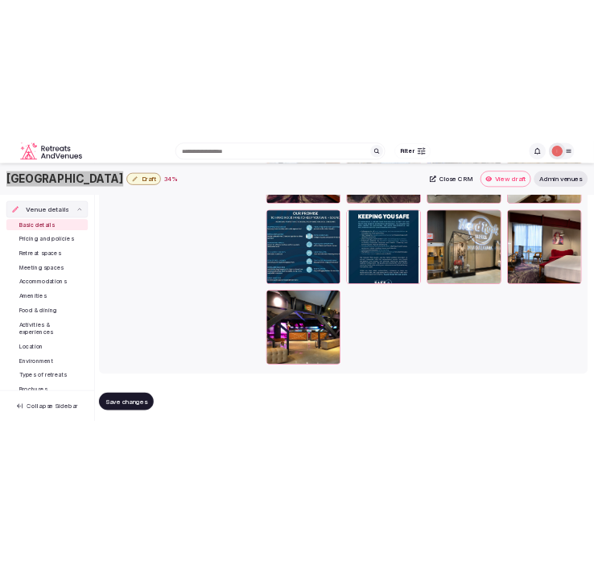
scroll to position [2052, 0]
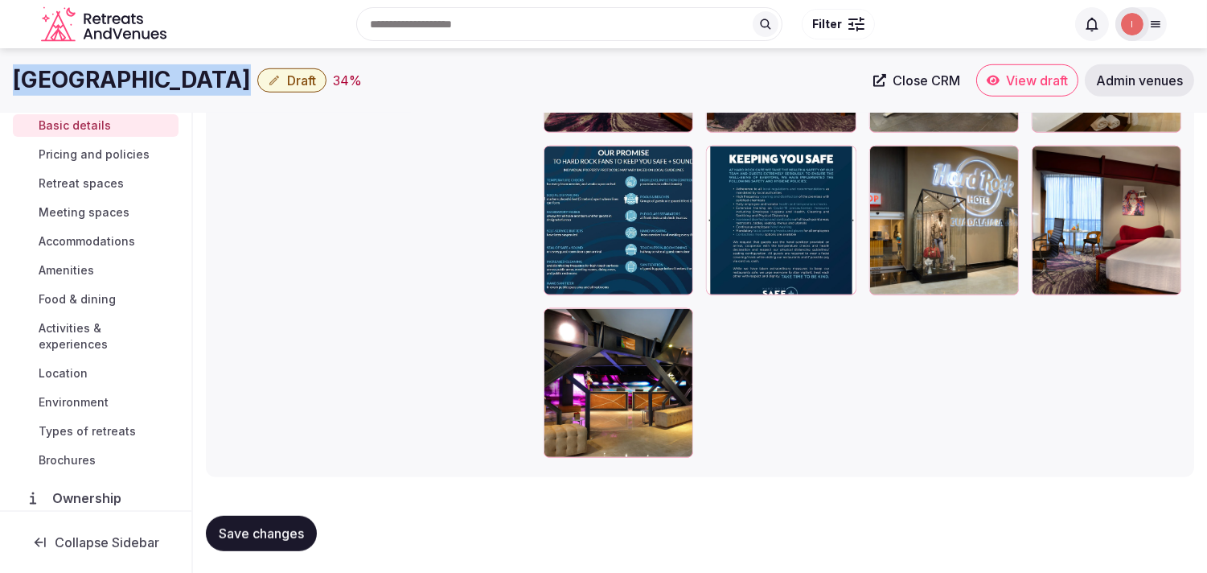
click at [593, 74] on span "Close CRM" at bounding box center [927, 80] width 68 height 16
drag, startPoint x: 250, startPoint y: 64, endPoint x: 214, endPoint y: 76, distance: 38.1
click at [214, 76] on h1 "Hard Rock Hotel Guadalajara" at bounding box center [132, 79] width 238 height 31
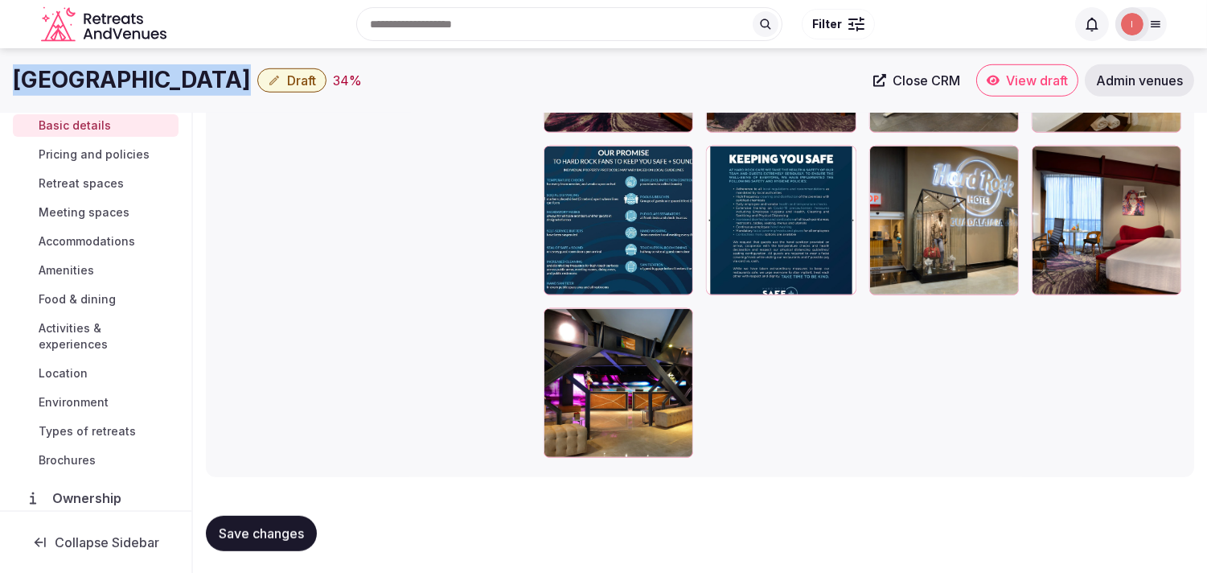
copy div "Hard Rock Hotel Guadalajara"
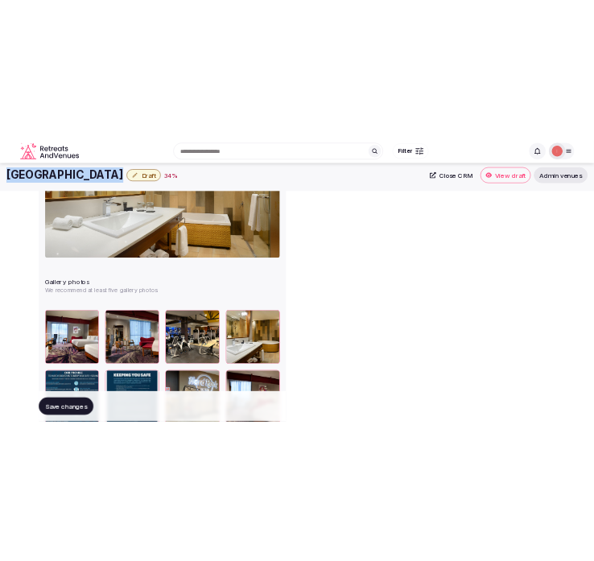
scroll to position [105, 0]
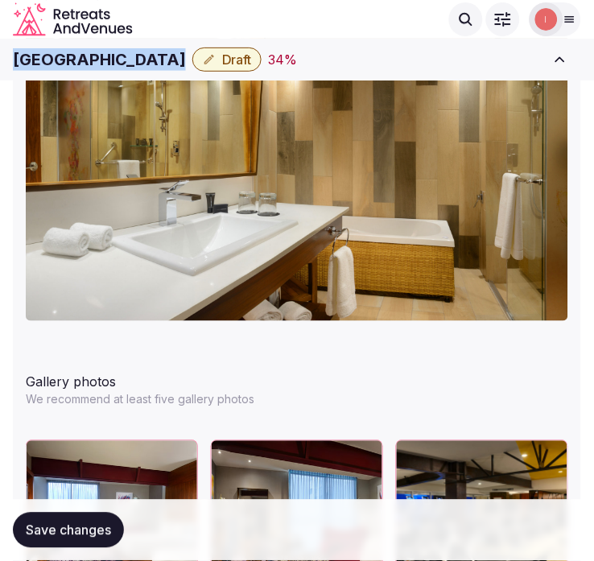
click at [224, 60] on button "Draft" at bounding box center [226, 59] width 69 height 24
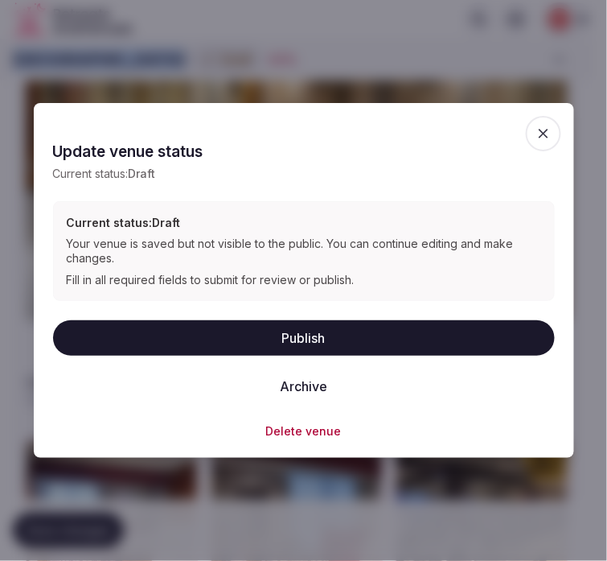
drag, startPoint x: 332, startPoint y: 343, endPoint x: 580, endPoint y: 322, distance: 248.6
click at [335, 343] on button "Publish" at bounding box center [304, 337] width 502 height 35
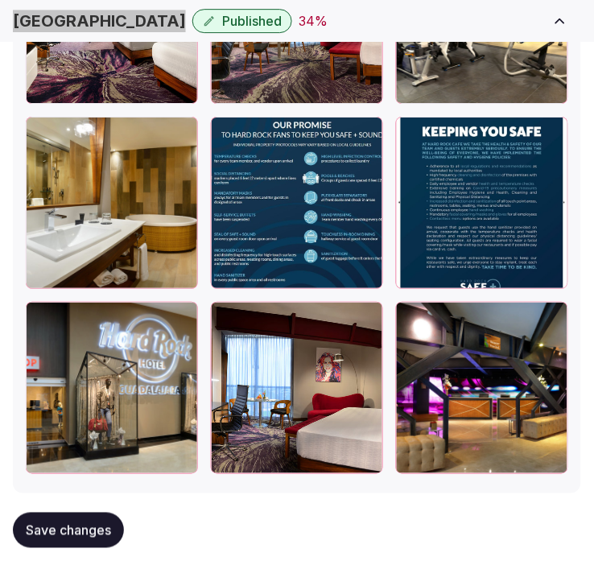
scroll to position [2590, 0]
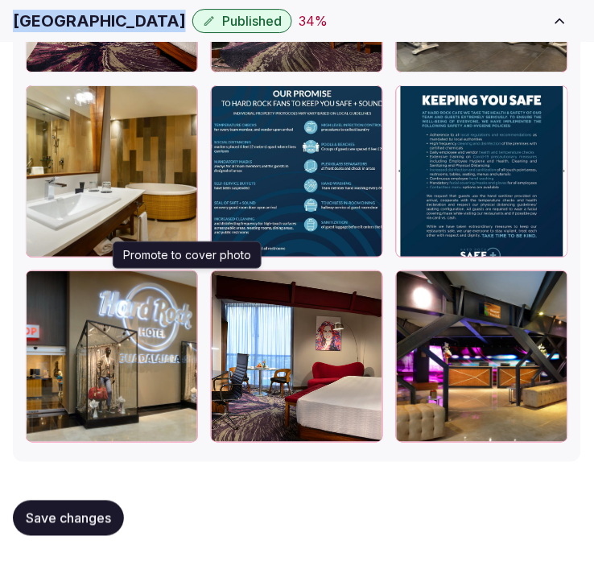
click at [185, 284] on icon "button" at bounding box center [181, 286] width 13 height 13
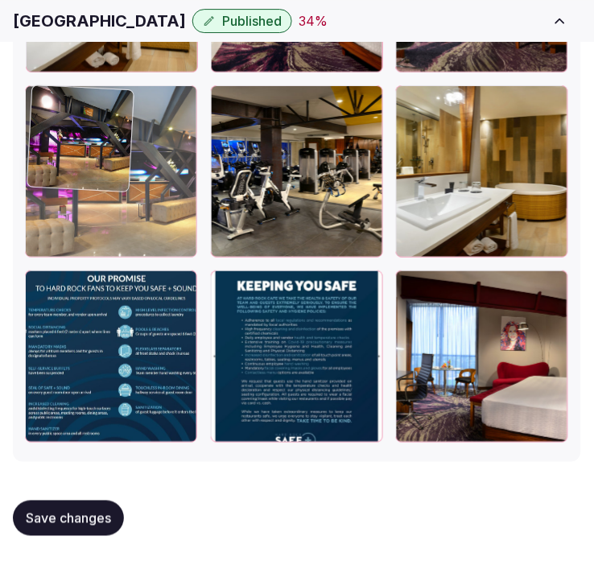
drag, startPoint x: 413, startPoint y: 286, endPoint x: 603, endPoint y: 29, distance: 319.1
click at [134, 125] on div at bounding box center [111, 171] width 172 height 172
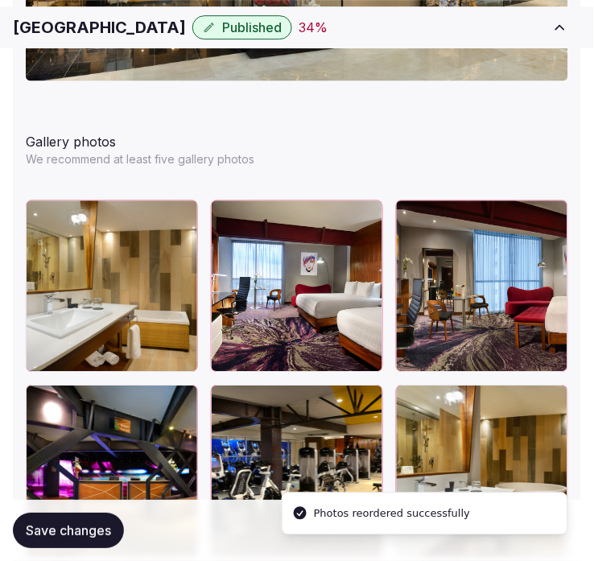
scroll to position [2322, 0]
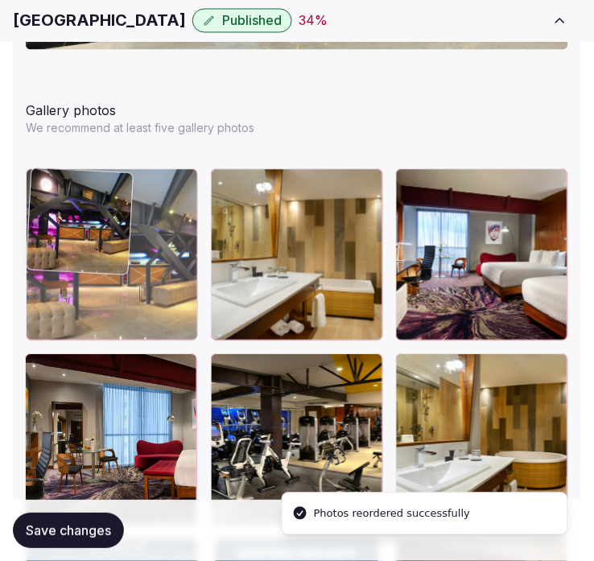
drag, startPoint x: 34, startPoint y: 356, endPoint x: 54, endPoint y: 241, distance: 116.7
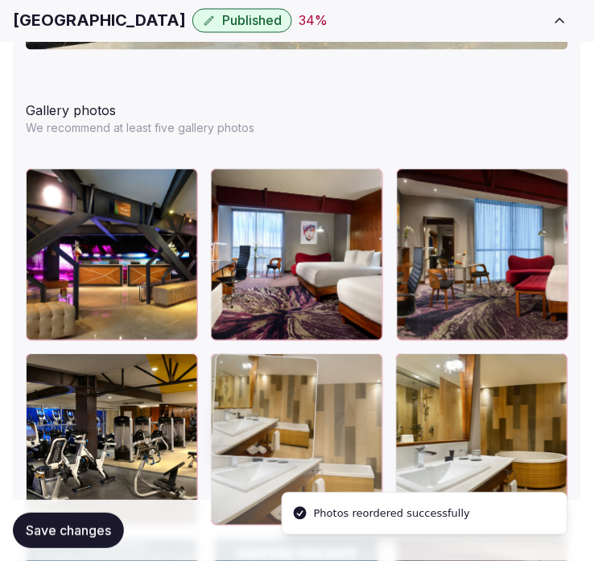
drag, startPoint x: 220, startPoint y: 170, endPoint x: 253, endPoint y: 368, distance: 201.2
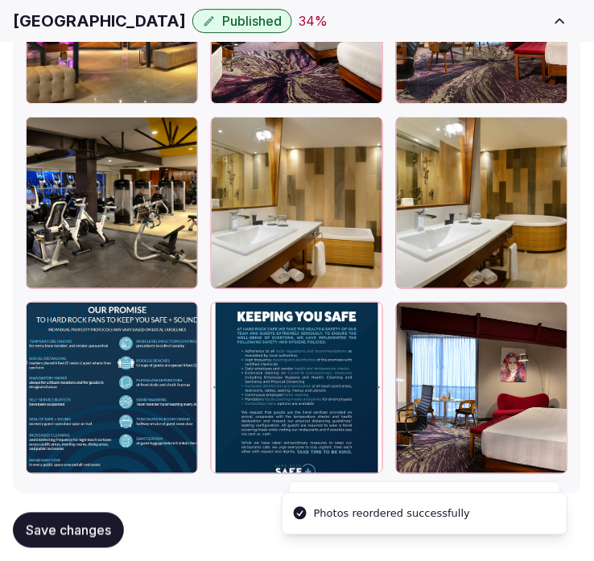
scroll to position [2590, 0]
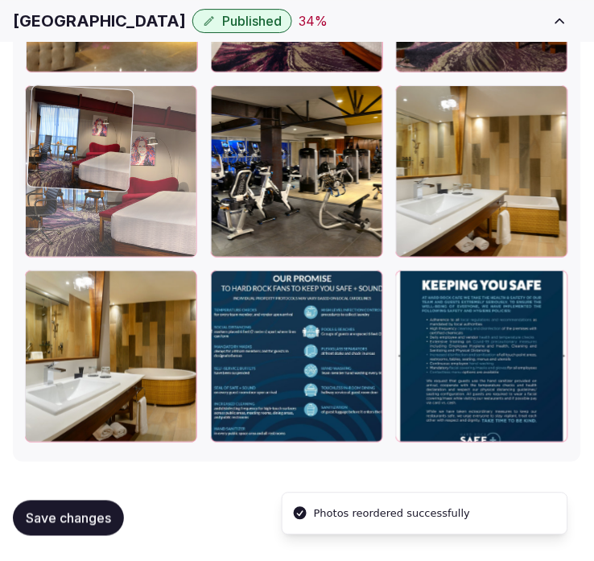
drag, startPoint x: 401, startPoint y: 282, endPoint x: 37, endPoint y: 121, distance: 397.5
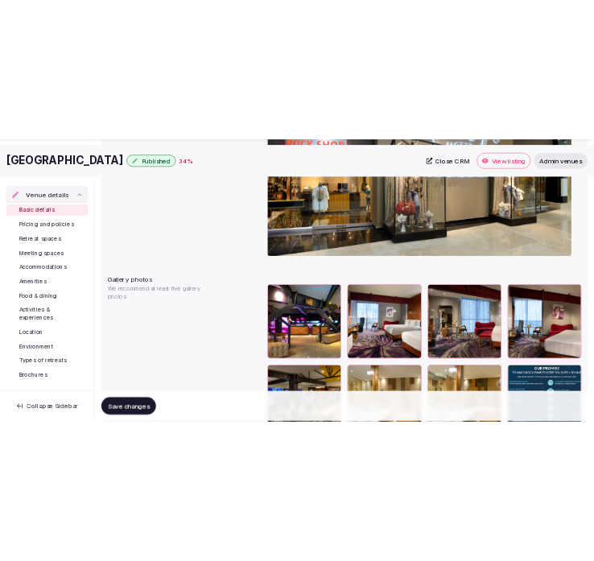
scroll to position [1875, 0]
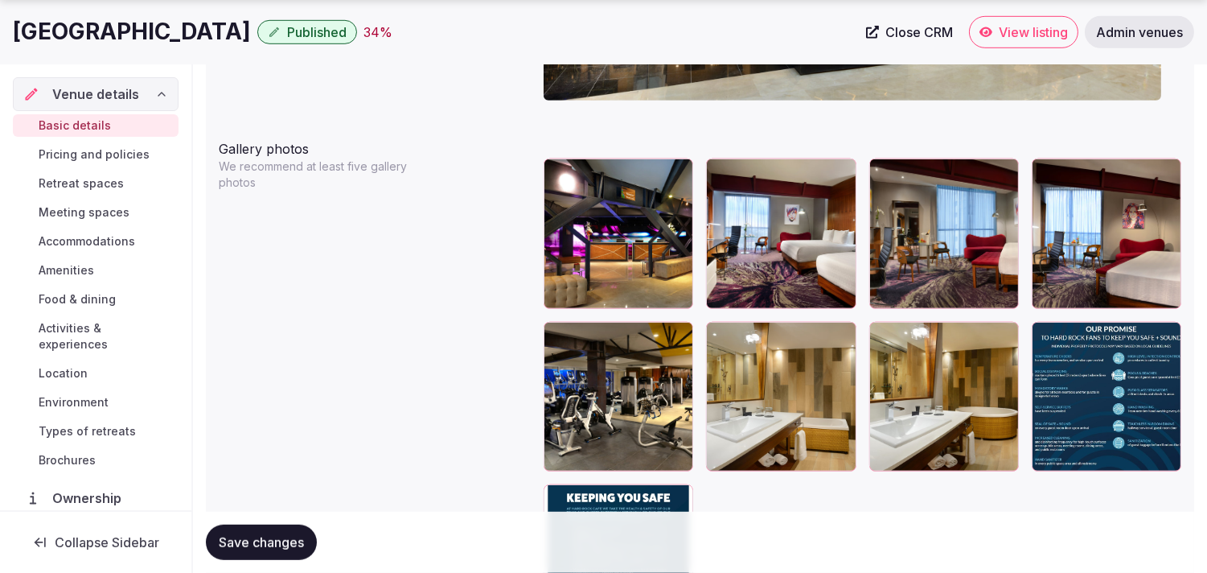
click at [258, 536] on span "Save changes" at bounding box center [261, 542] width 85 height 16
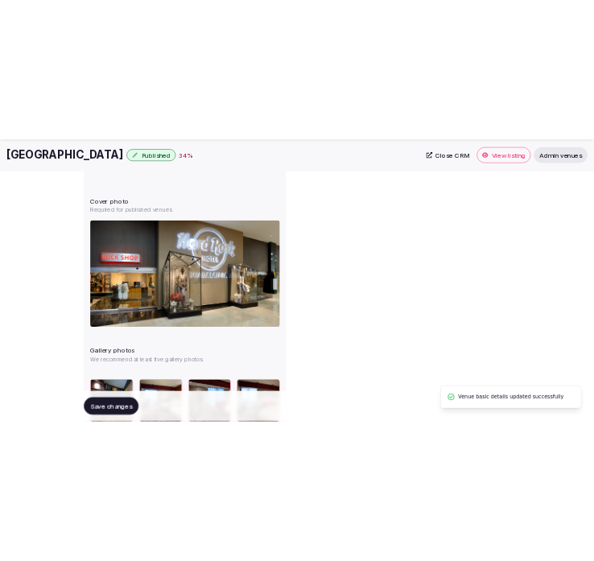
scroll to position [105, 0]
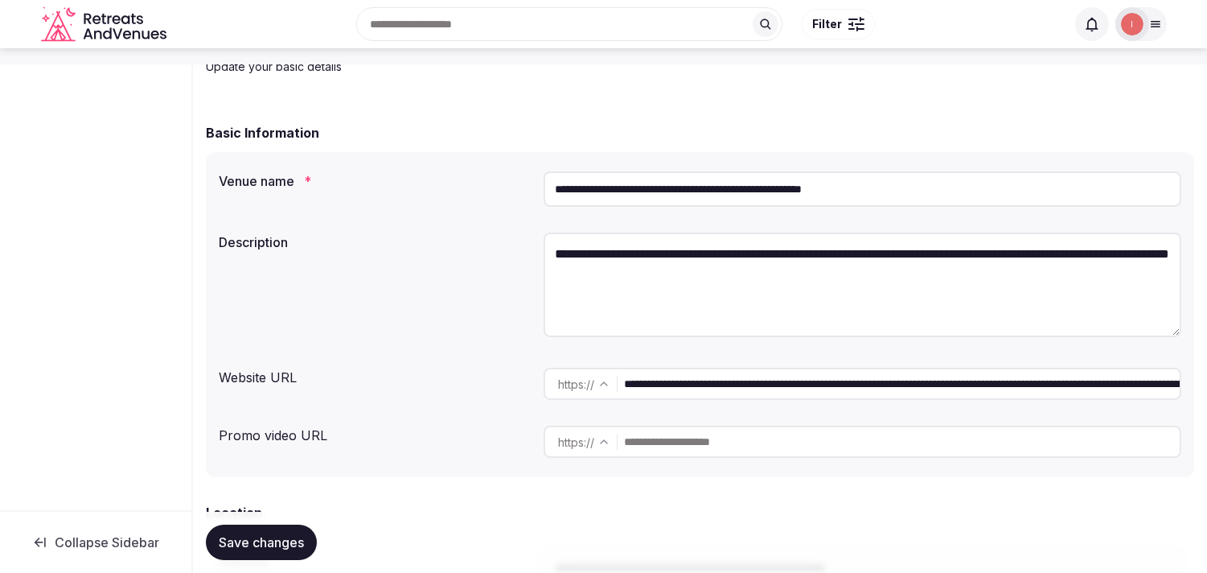
scroll to position [179, 0]
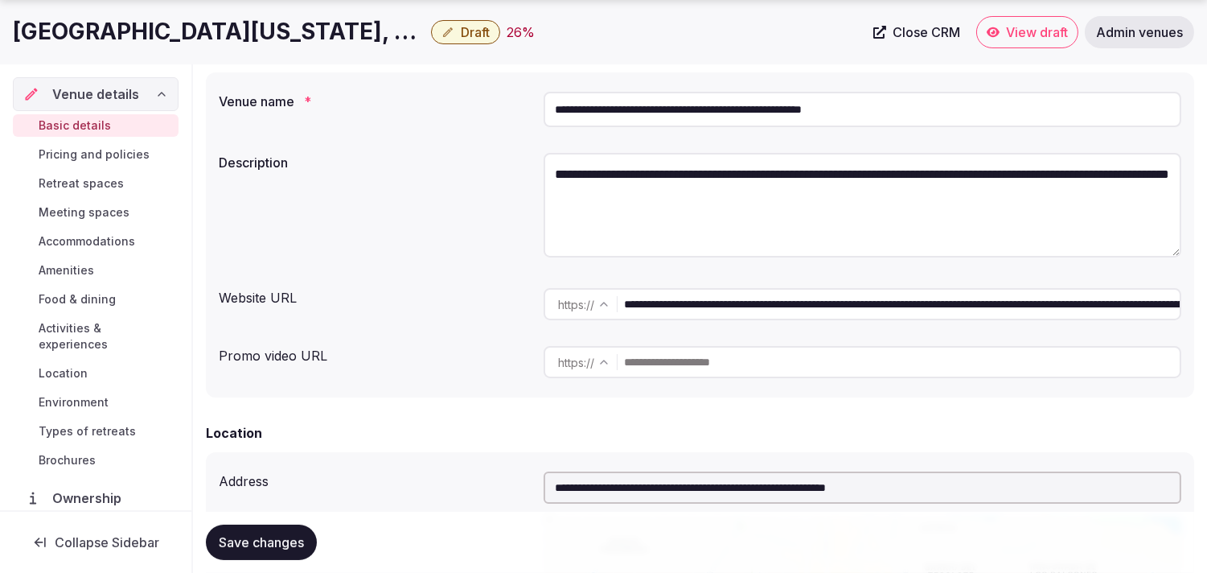
click at [907, 36] on span "Close CRM" at bounding box center [927, 32] width 68 height 16
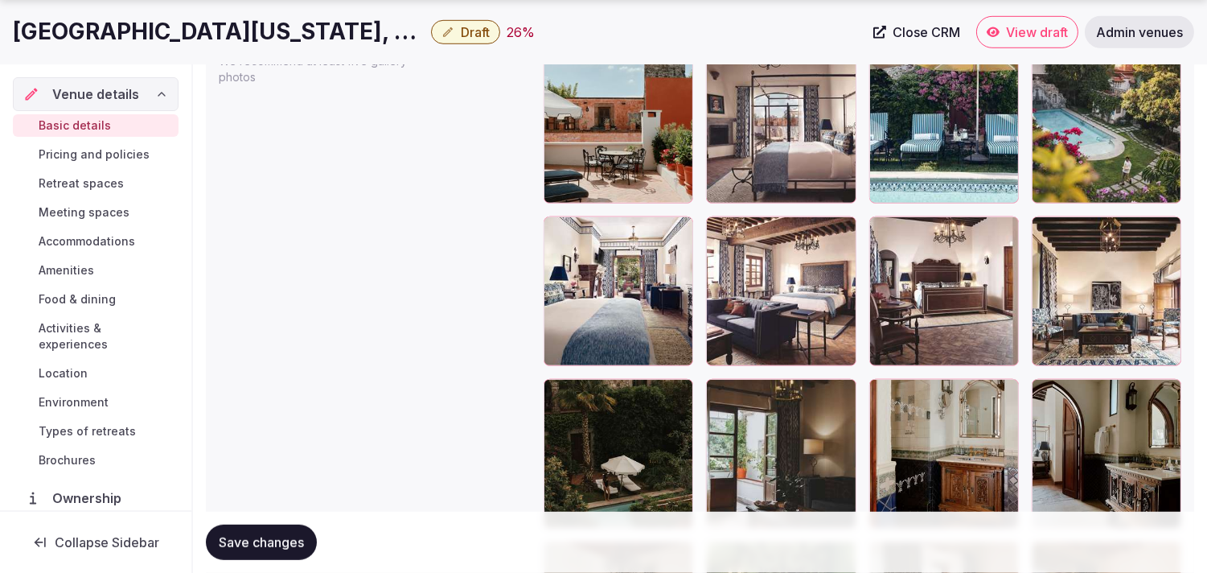
scroll to position [1966, 0]
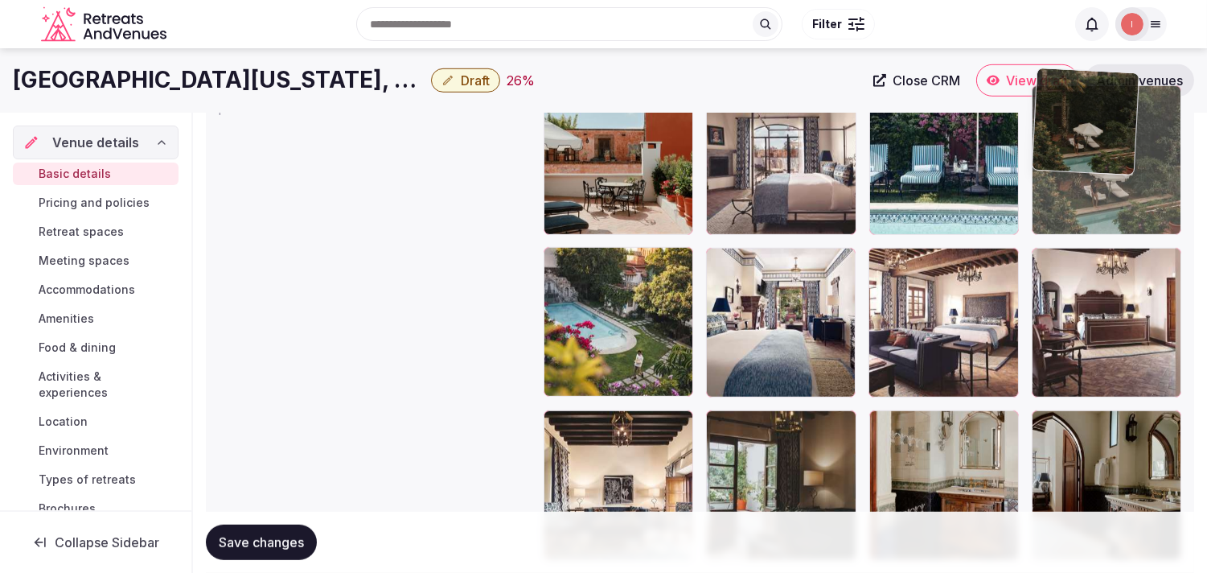
drag, startPoint x: 566, startPoint y: 414, endPoint x: 1140, endPoint y: 146, distance: 633.9
click at [1140, 146] on body "**********" at bounding box center [603, 169] width 1207 height 4270
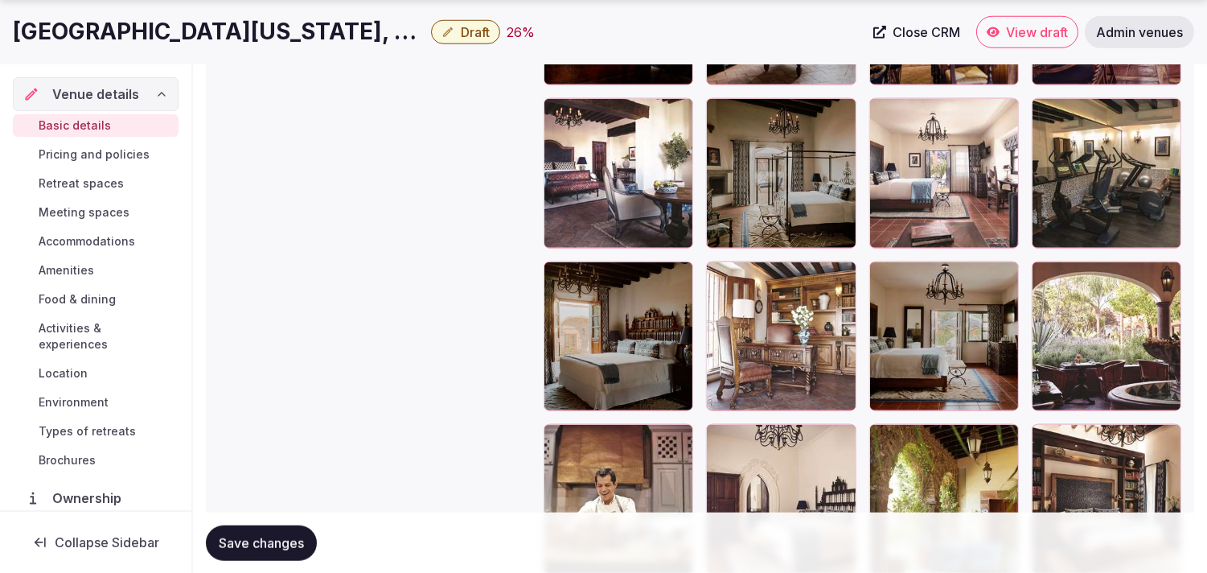
scroll to position [2770, 0]
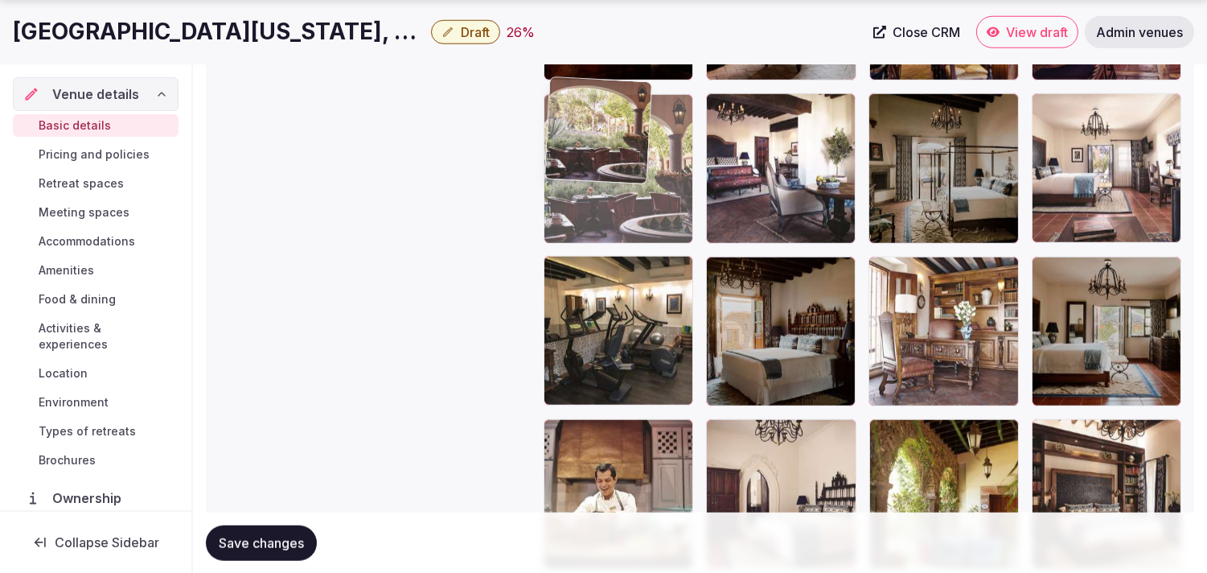
drag, startPoint x: 1054, startPoint y: 256, endPoint x: 598, endPoint y: 166, distance: 464.0
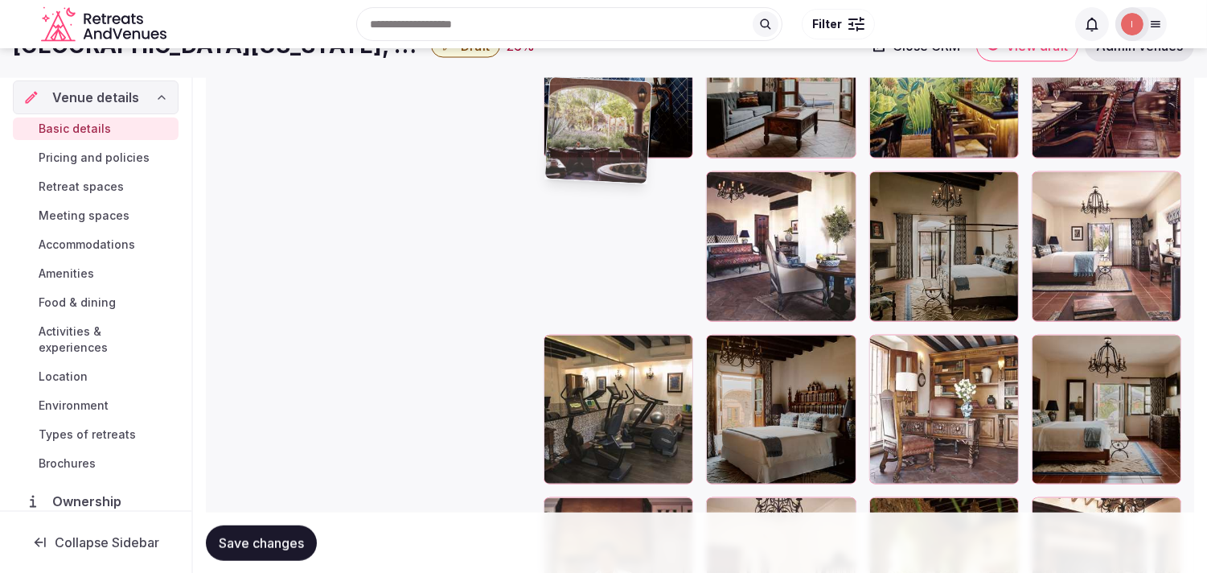
scroll to position [2502, 0]
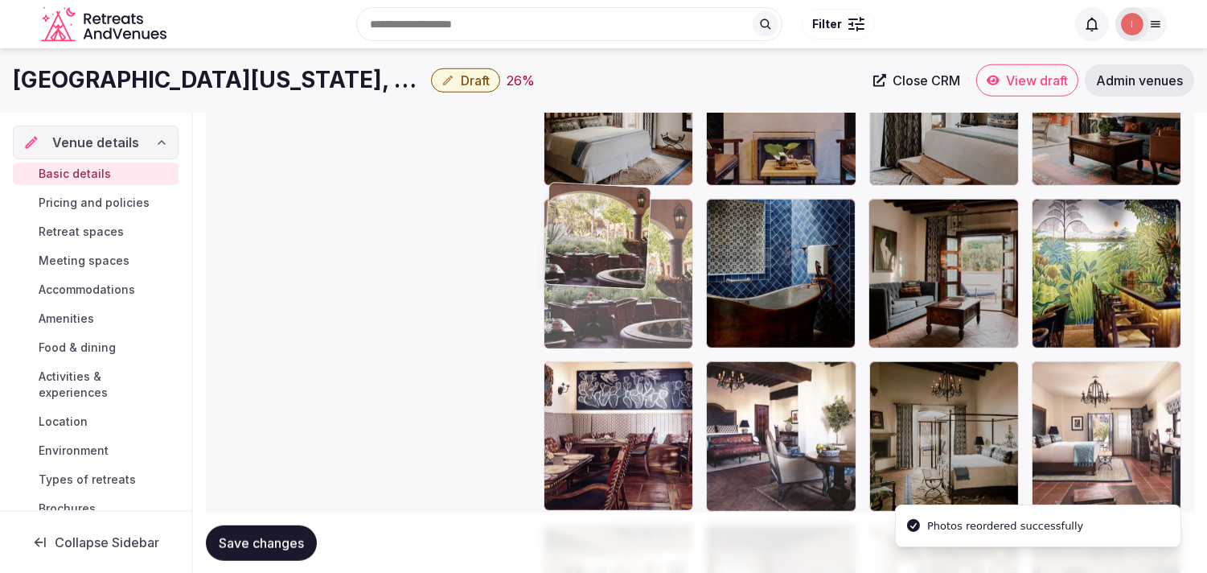
drag, startPoint x: 560, startPoint y: 356, endPoint x: 624, endPoint y: 179, distance: 188.3
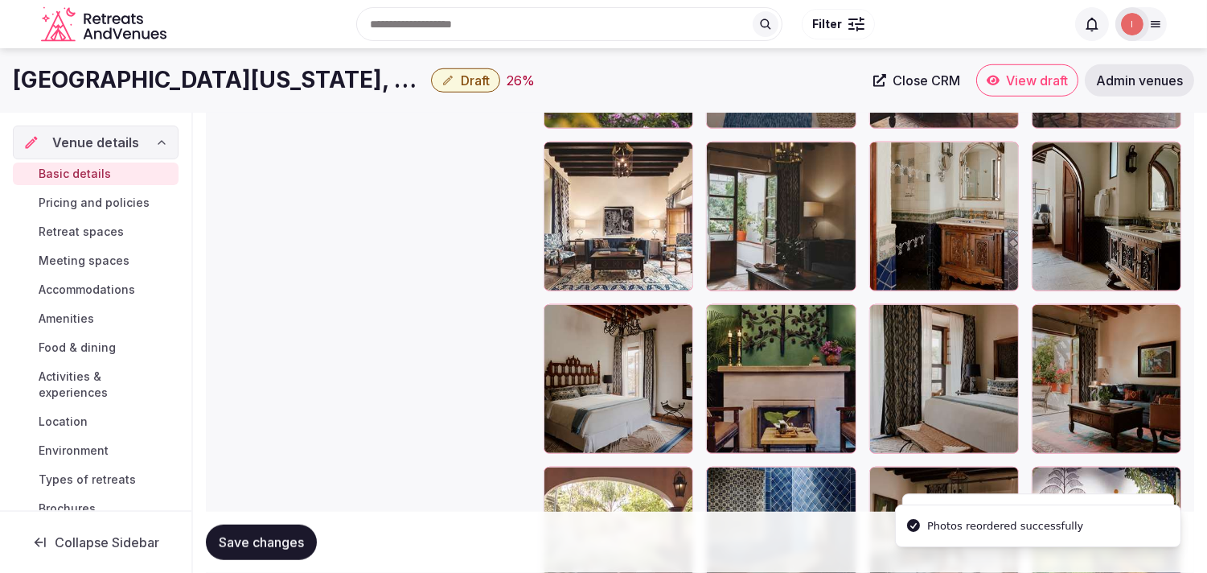
scroll to position [2233, 0]
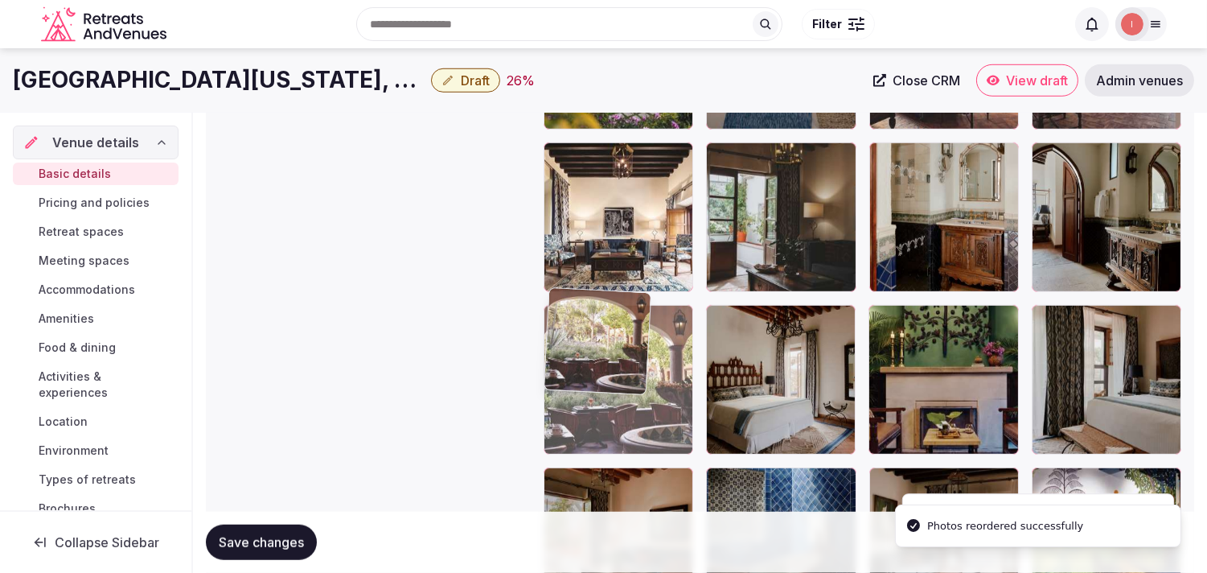
drag, startPoint x: 553, startPoint y: 467, endPoint x: 584, endPoint y: 332, distance: 138.5
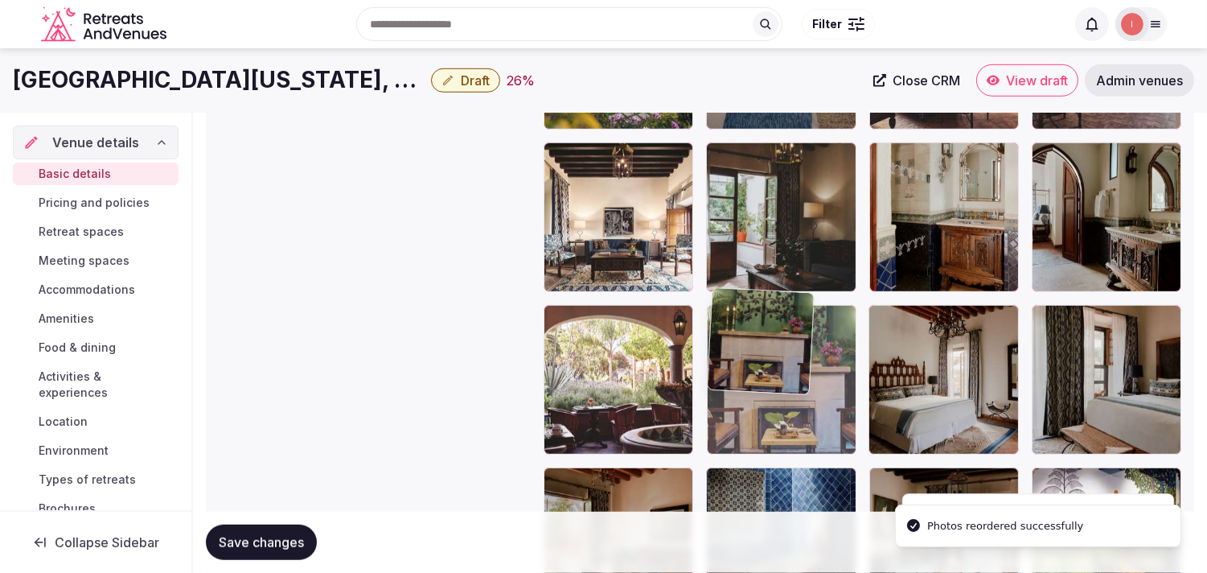
drag, startPoint x: 878, startPoint y: 294, endPoint x: 762, endPoint y: 318, distance: 118.1
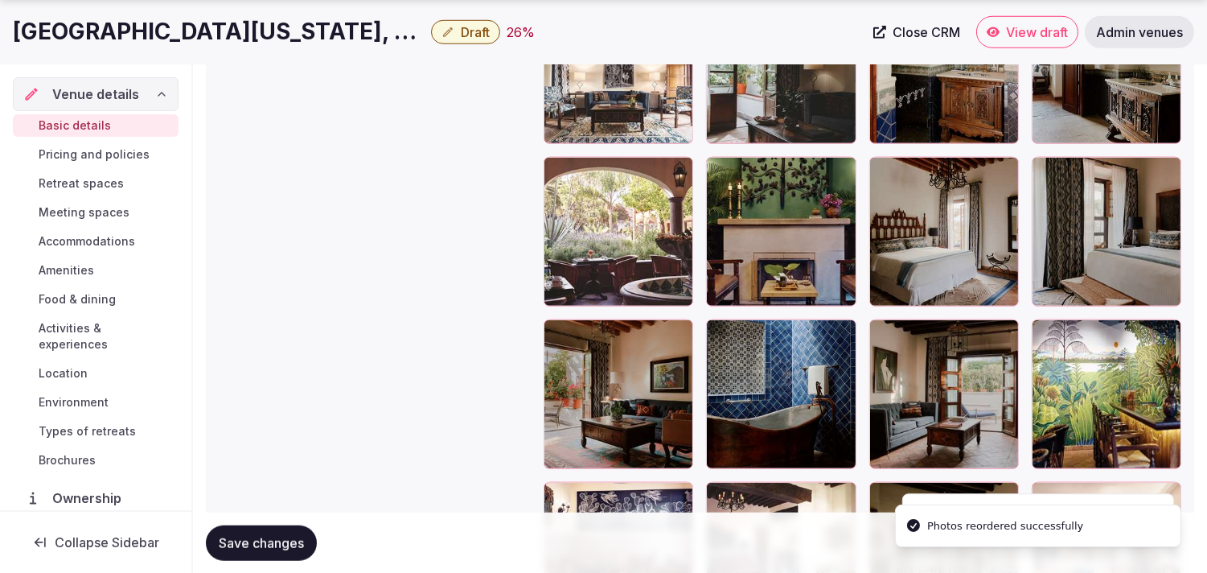
scroll to position [2413, 0]
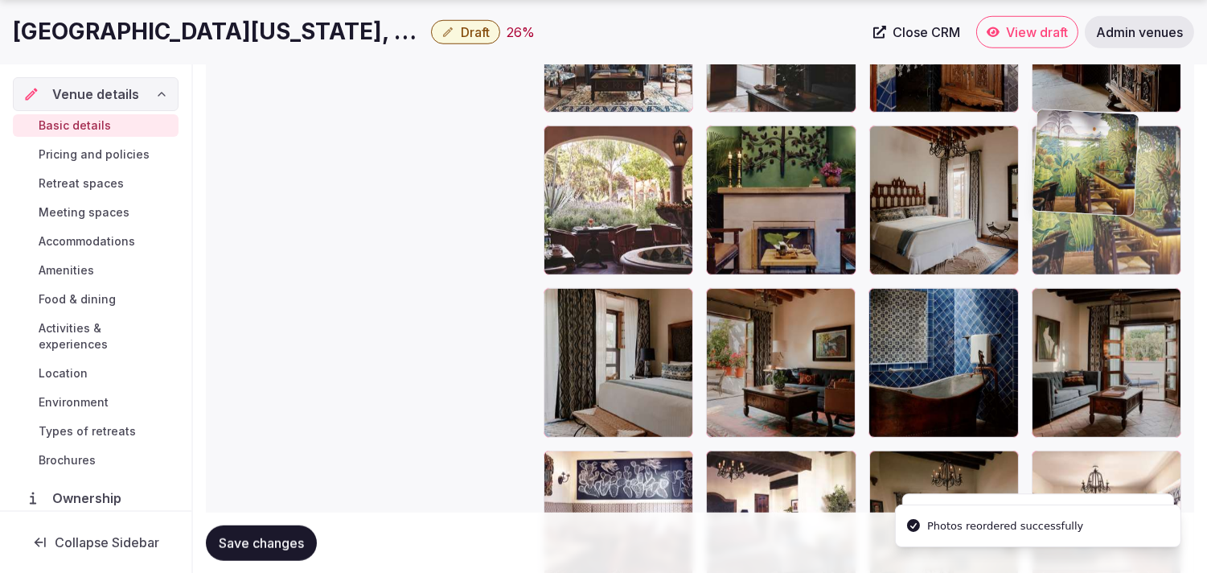
drag, startPoint x: 1045, startPoint y: 285, endPoint x: 1055, endPoint y: 175, distance: 109.8
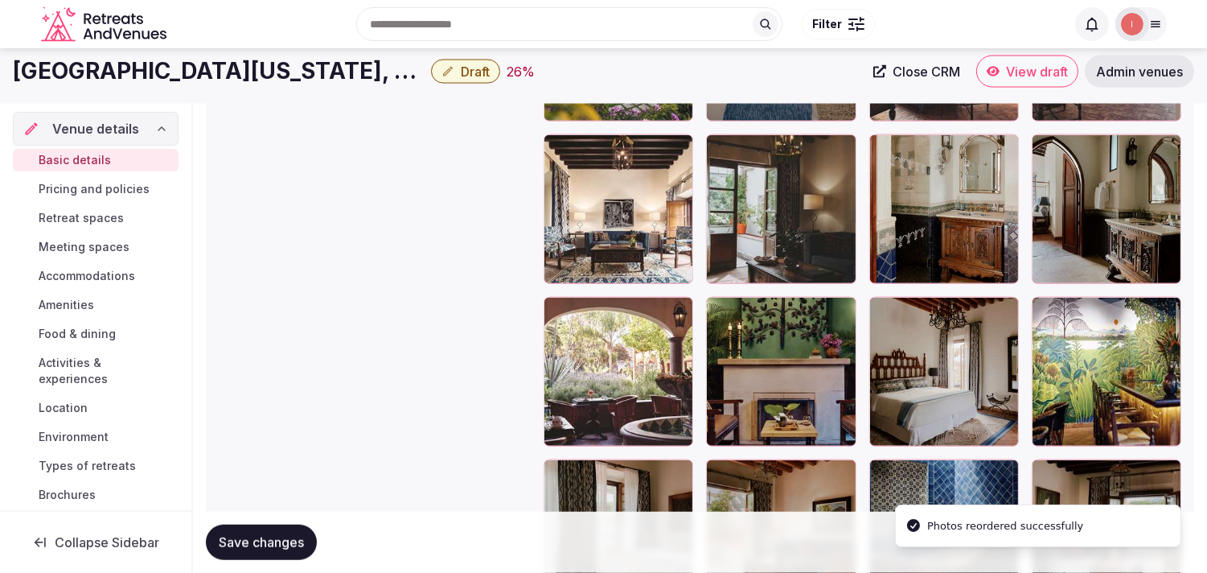
scroll to position [2233, 0]
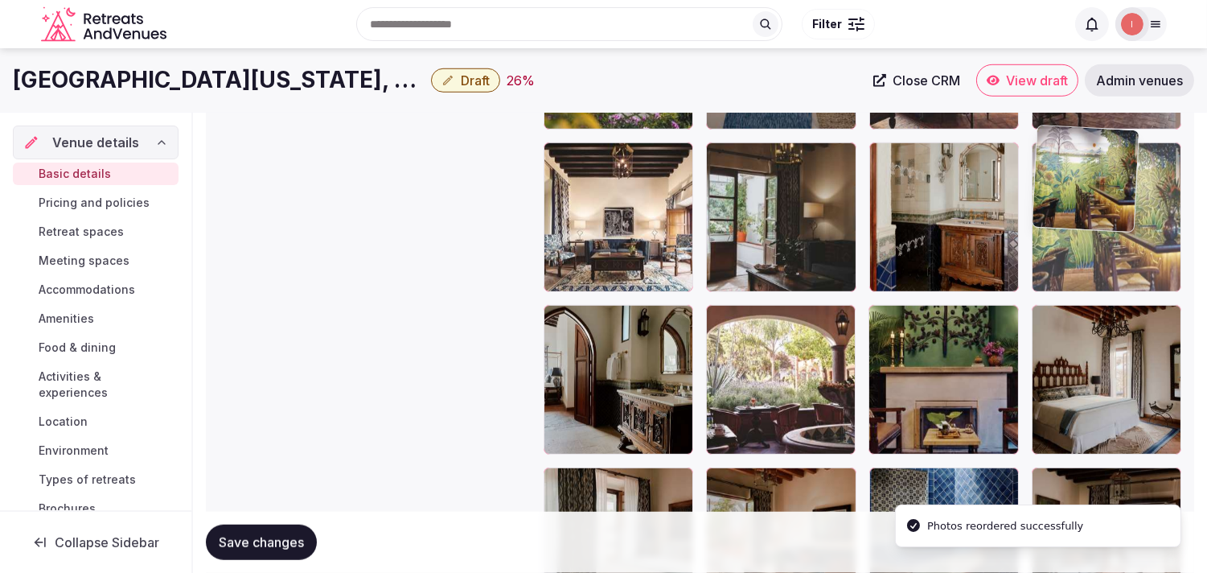
drag, startPoint x: 1041, startPoint y: 298, endPoint x: 1060, endPoint y: 191, distance: 107.9
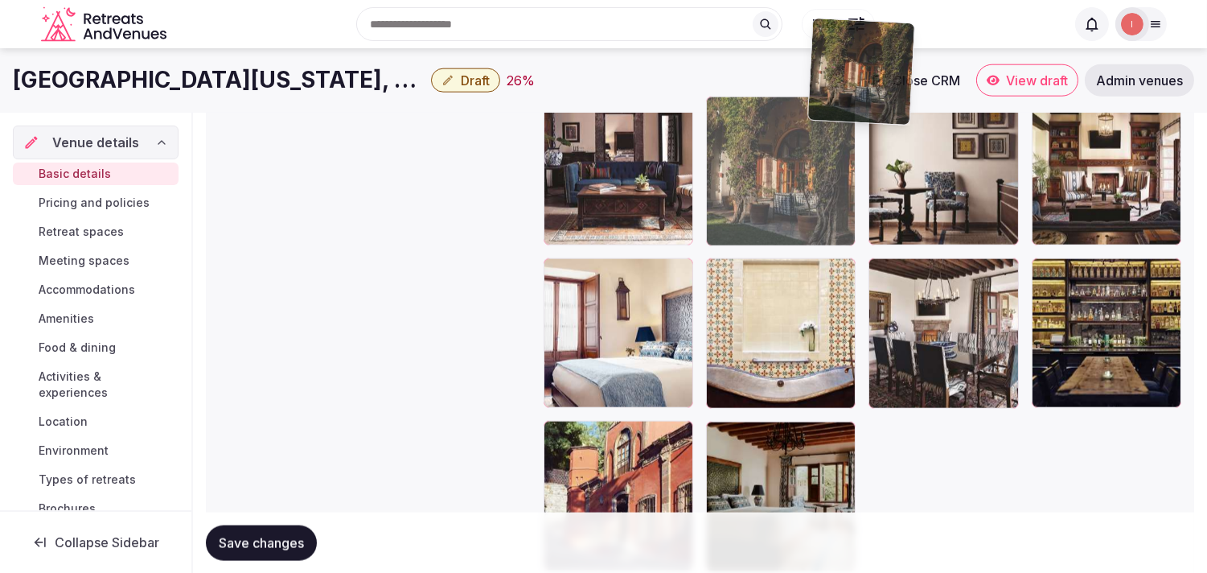
scroll to position [3494, 0]
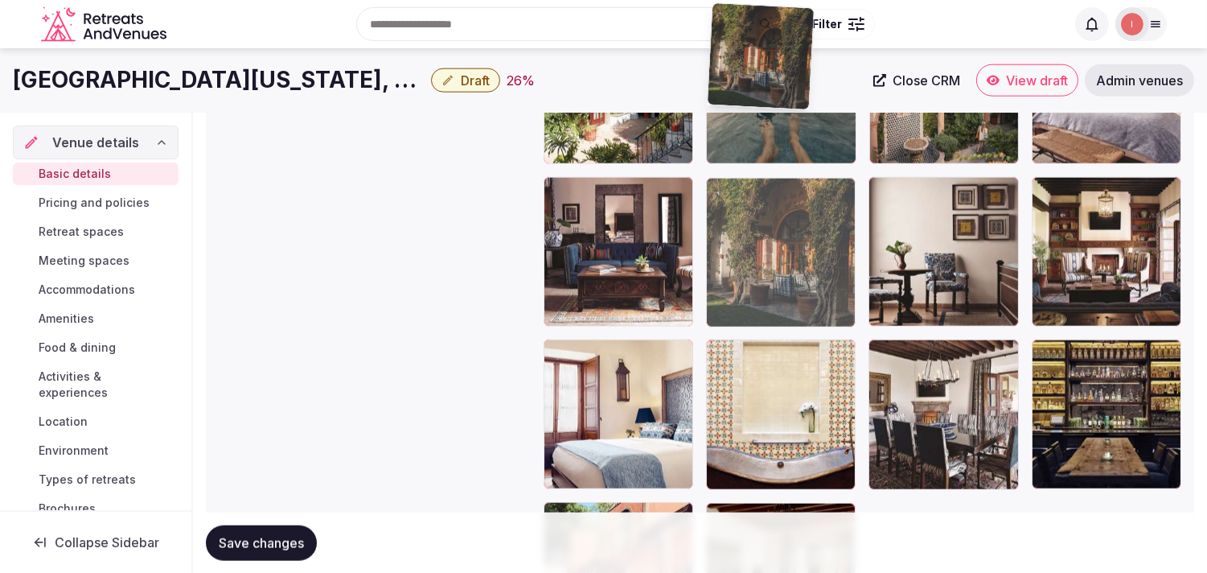
drag, startPoint x: 722, startPoint y: 318, endPoint x: 839, endPoint y: 60, distance: 282.5
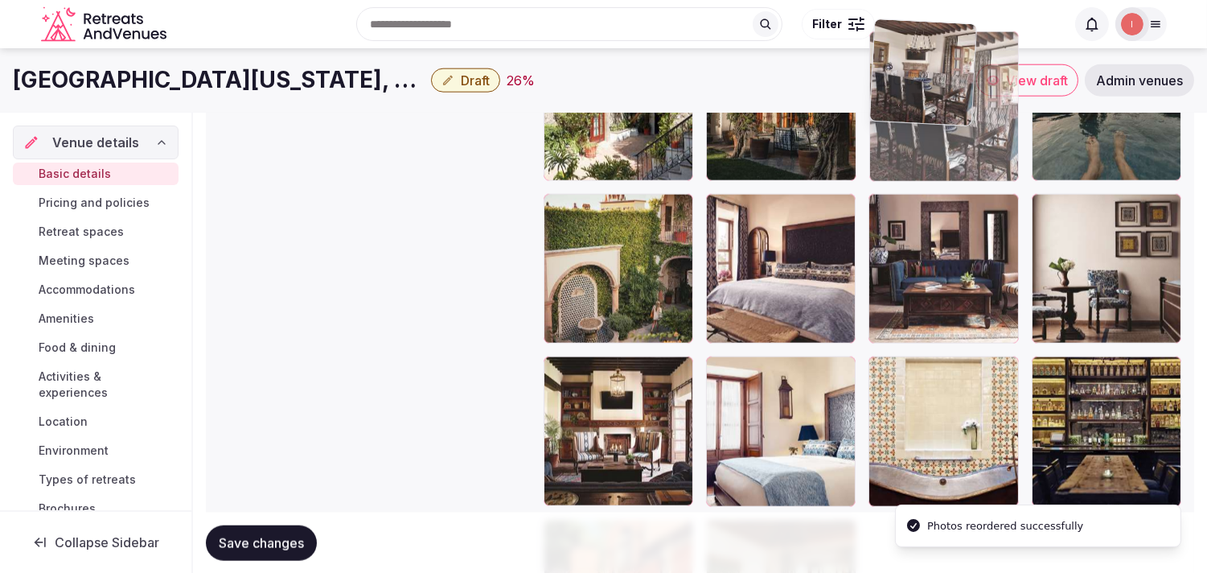
drag, startPoint x: 885, startPoint y: 343, endPoint x: 893, endPoint y: 98, distance: 245.4
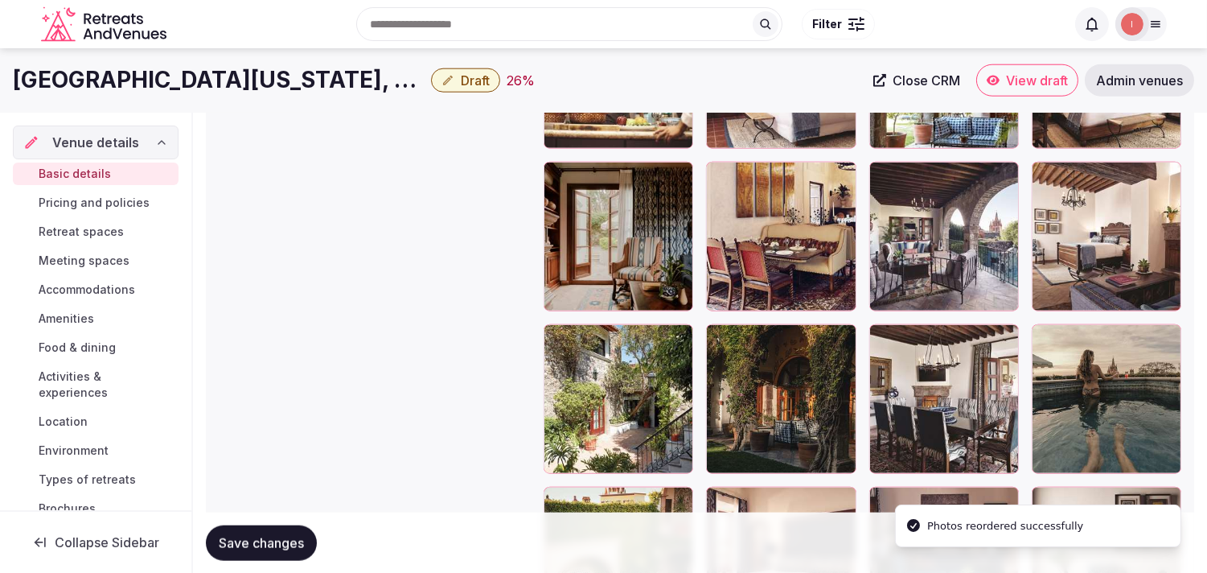
scroll to position [3121, 0]
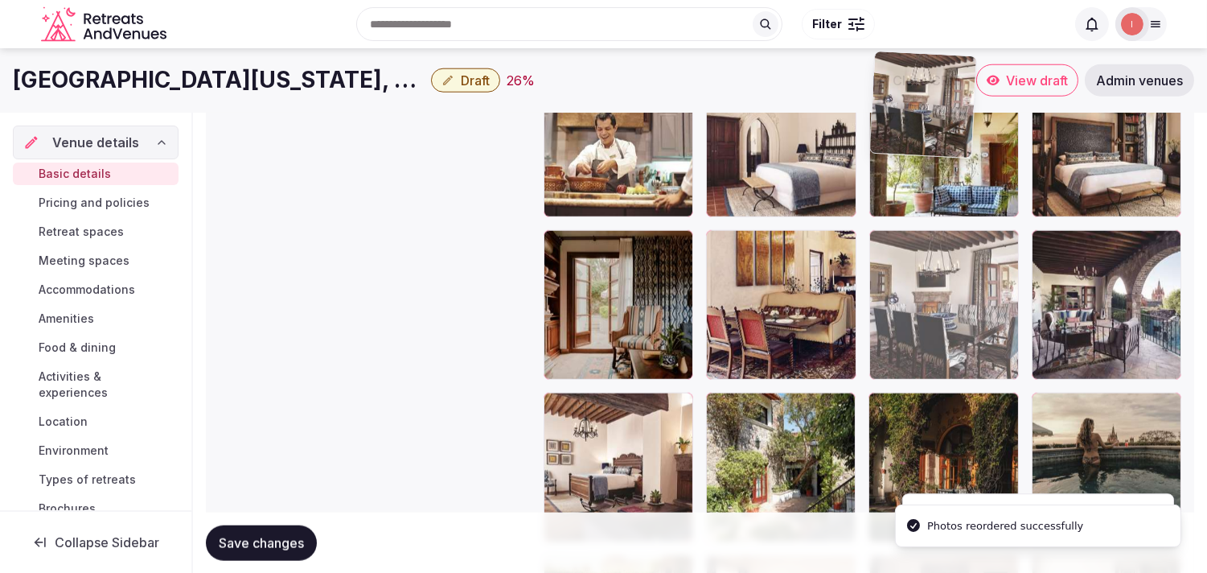
drag, startPoint x: 889, startPoint y: 396, endPoint x: 957, endPoint y: 287, distance: 127.9
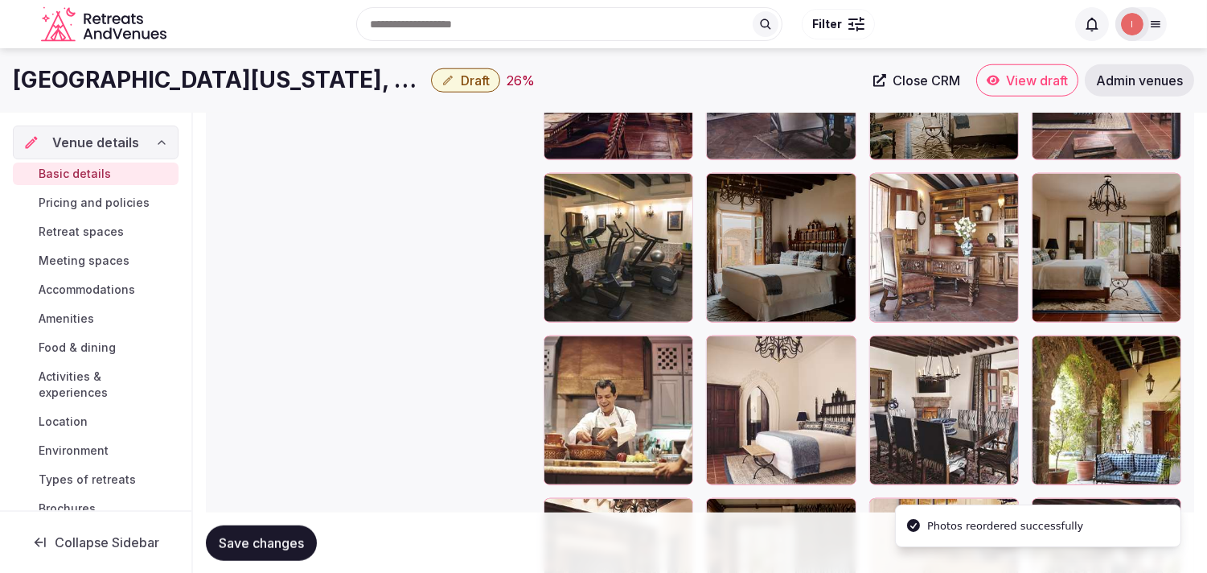
scroll to position [2853, 0]
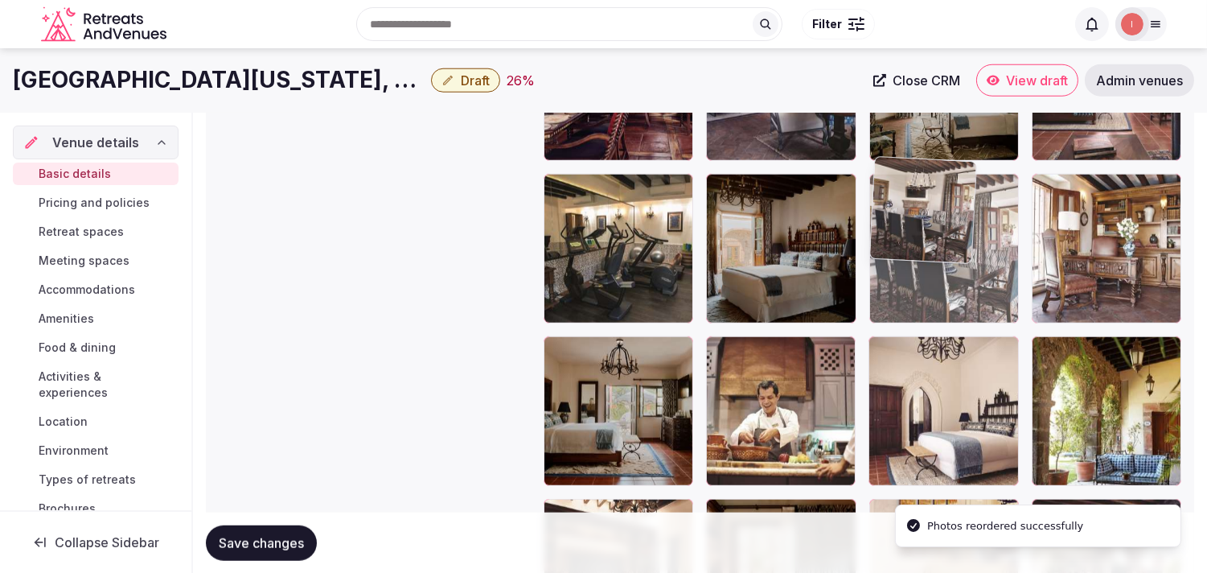
drag, startPoint x: 898, startPoint y: 182, endPoint x: 913, endPoint y: 149, distance: 36.3
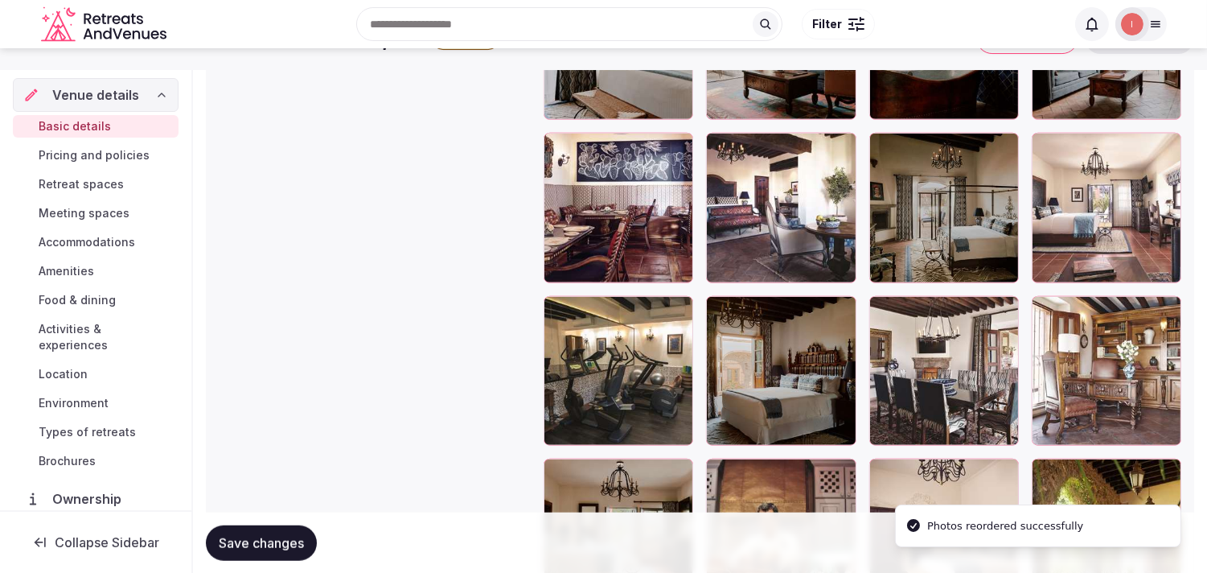
scroll to position [2674, 0]
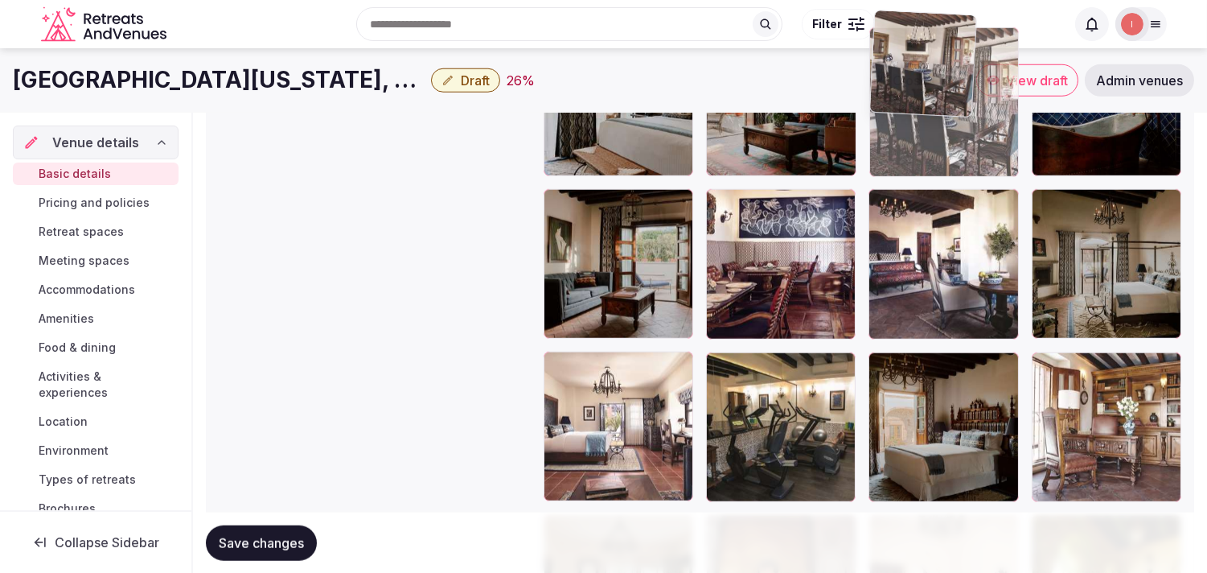
drag, startPoint x: 878, startPoint y: 343, endPoint x: 907, endPoint y: 109, distance: 235.0
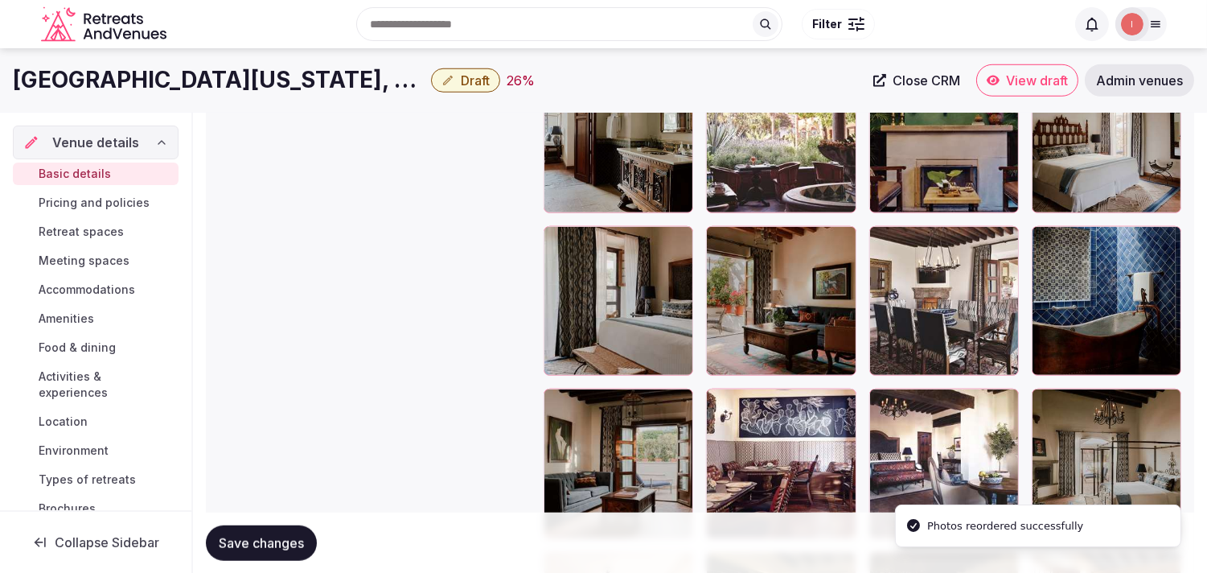
scroll to position [2317, 0]
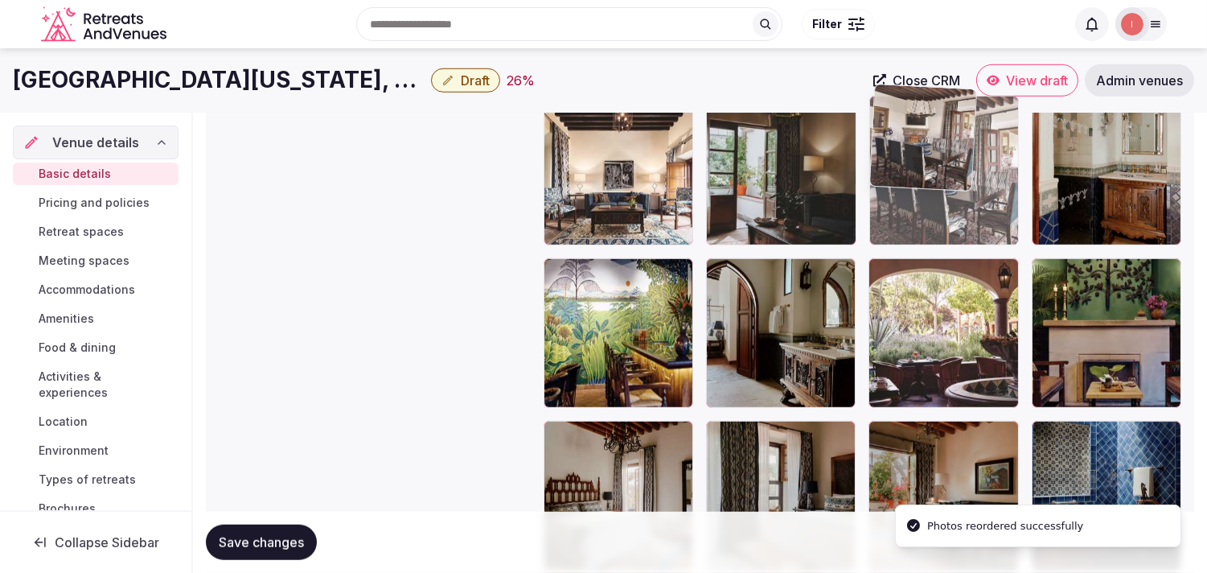
drag, startPoint x: 881, startPoint y: 384, endPoint x: 935, endPoint y: 92, distance: 296.7
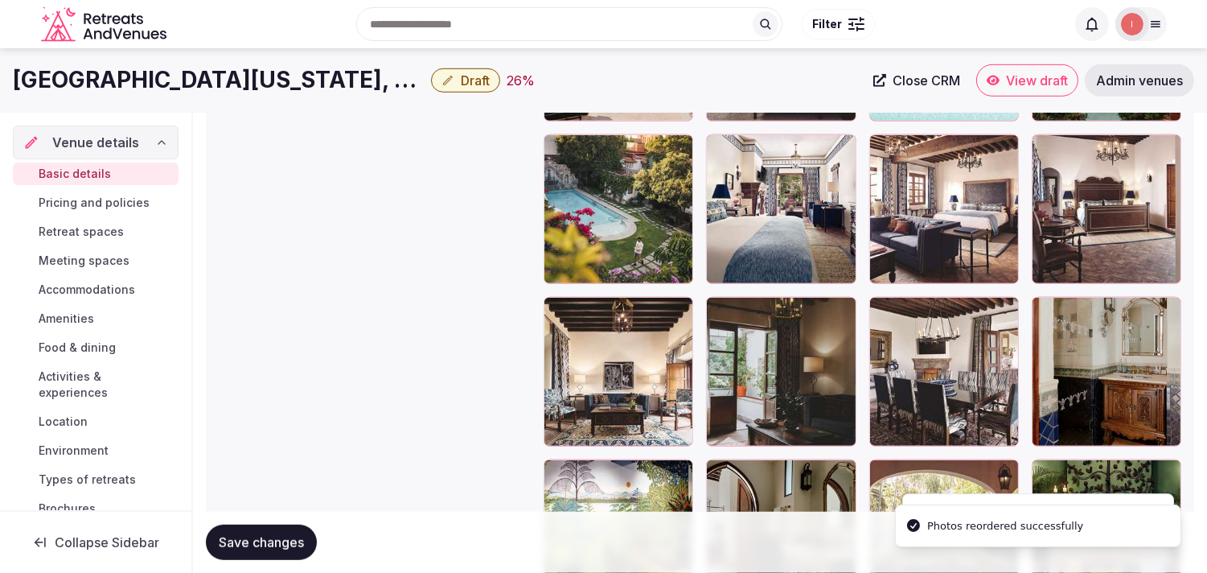
scroll to position [2007, 0]
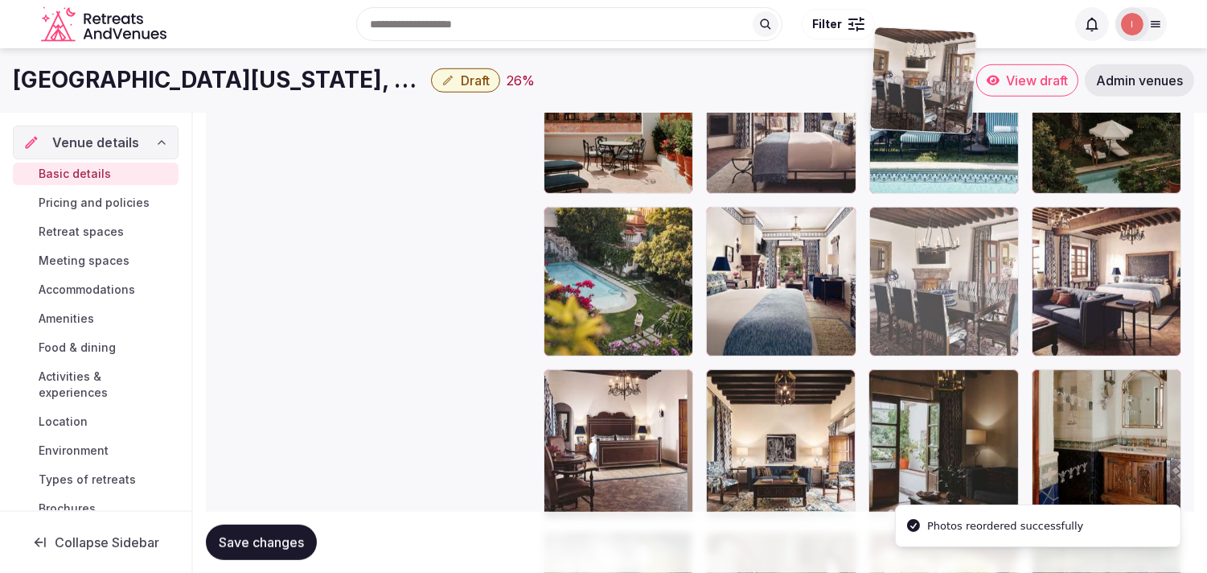
drag, startPoint x: 906, startPoint y: 244, endPoint x: 912, endPoint y: 132, distance: 112.8
click at [912, 132] on body "**********" at bounding box center [603, 128] width 1207 height 4270
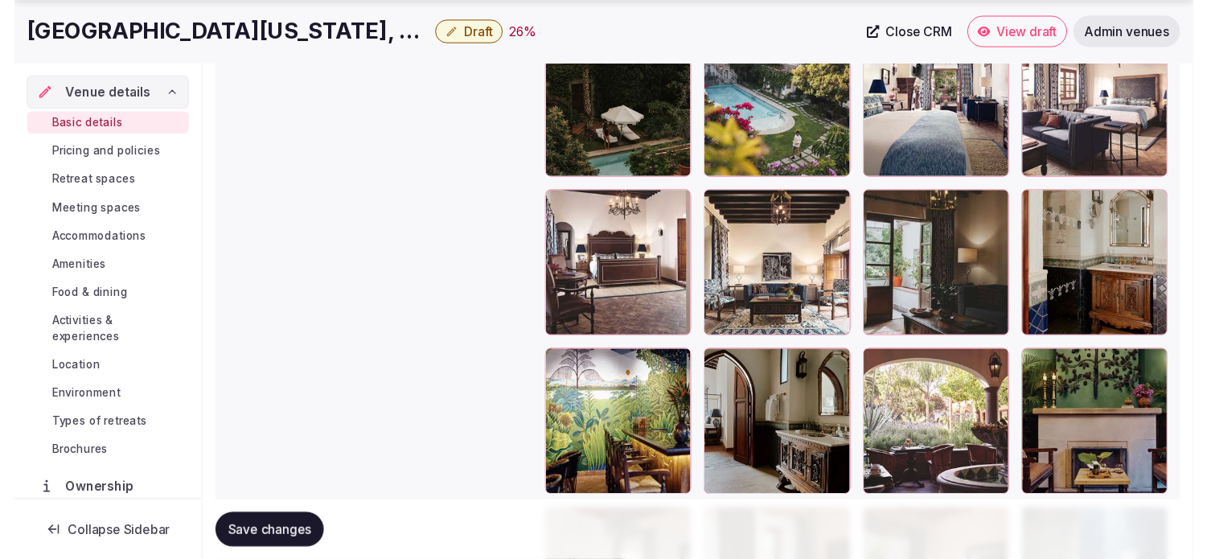
scroll to position [2274, 0]
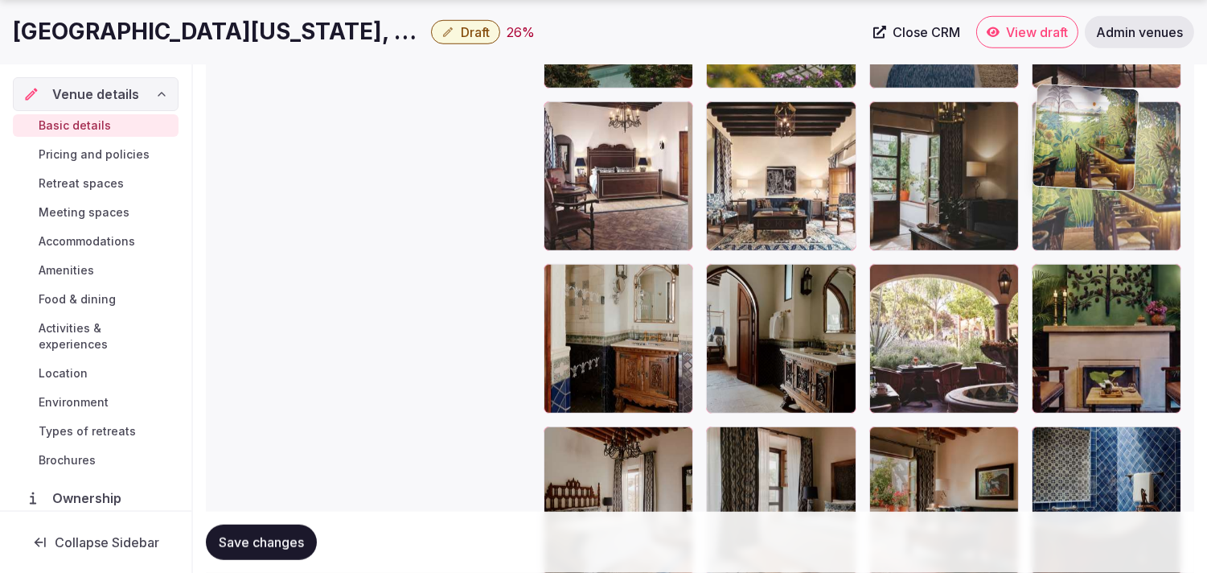
drag, startPoint x: 559, startPoint y: 256, endPoint x: 1066, endPoint y: 155, distance: 517.3
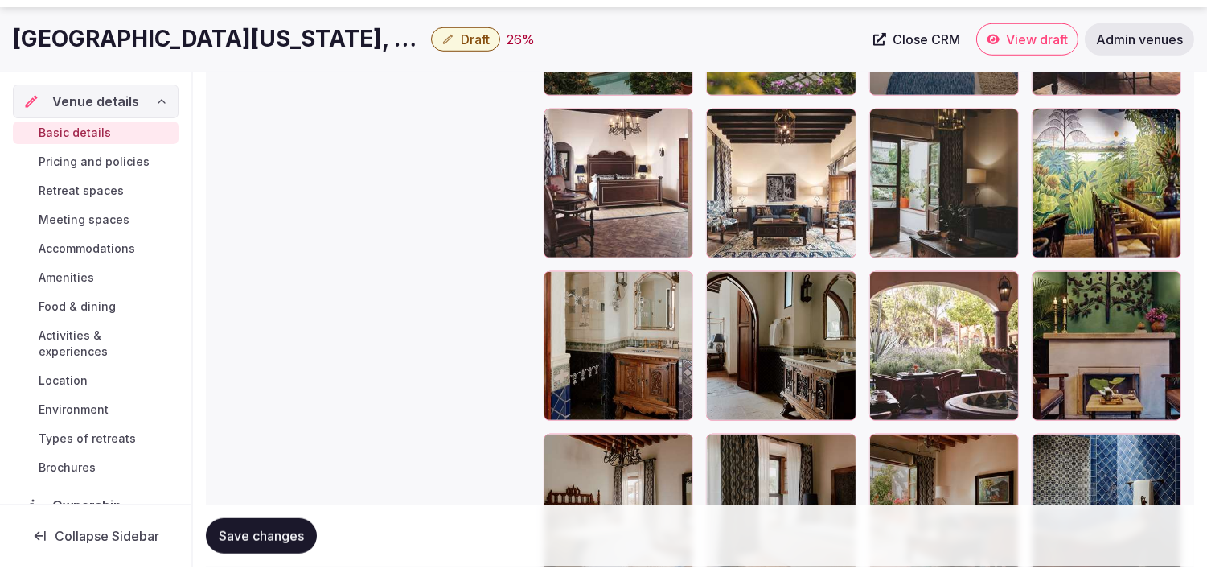
scroll to position [2007, 0]
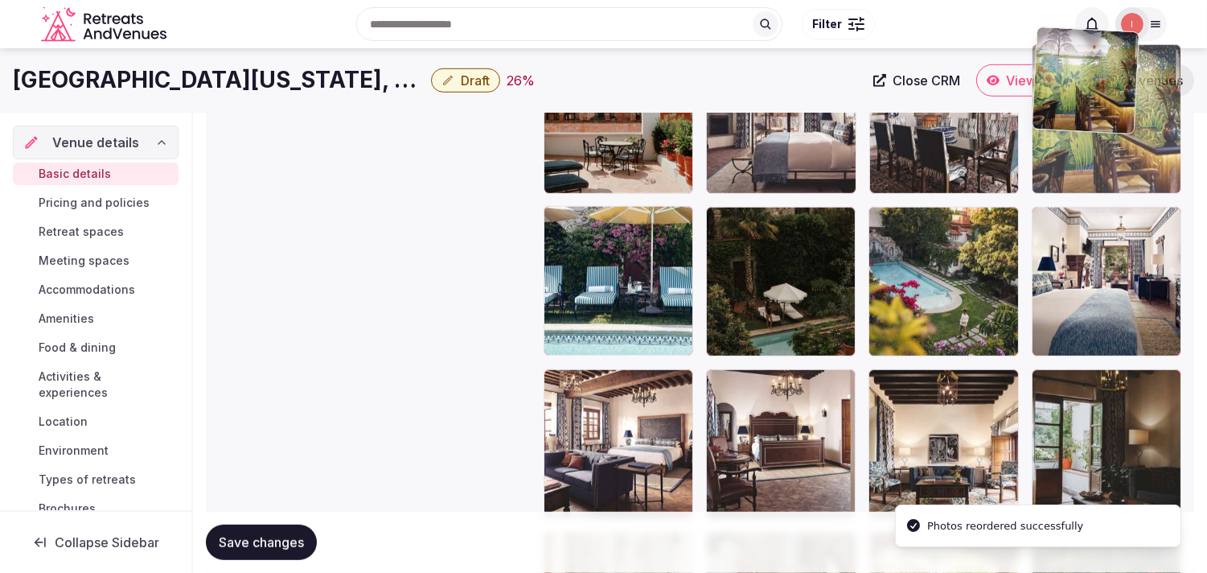
drag, startPoint x: 1073, startPoint y: 170, endPoint x: 1065, endPoint y: 111, distance: 59.3
click at [1065, 111] on body "**********" at bounding box center [603, 128] width 1207 height 4270
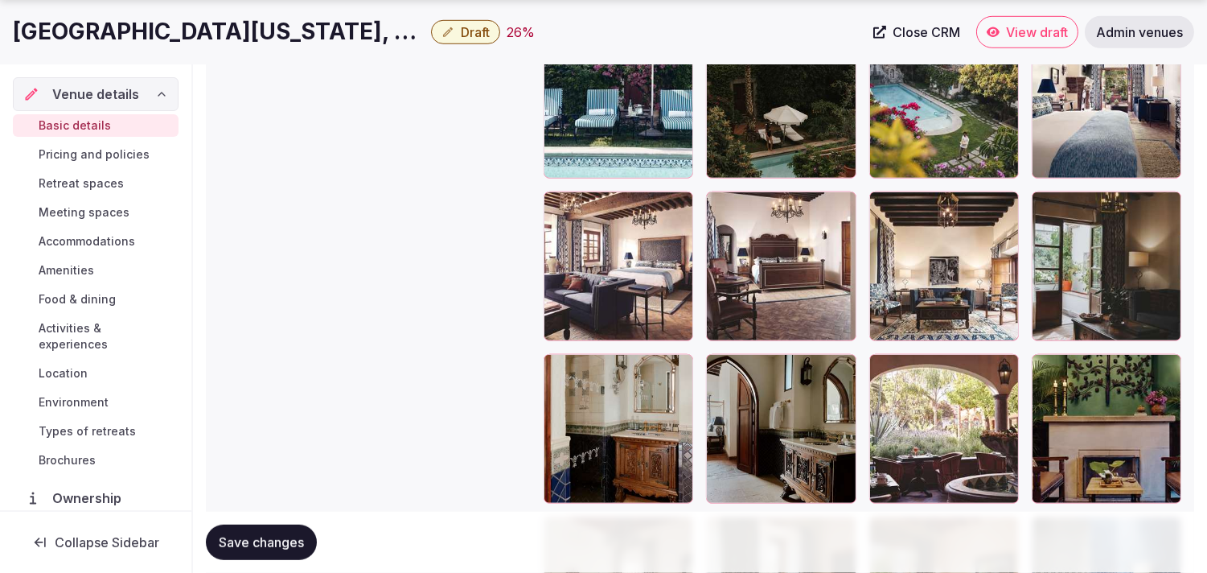
scroll to position [2185, 0]
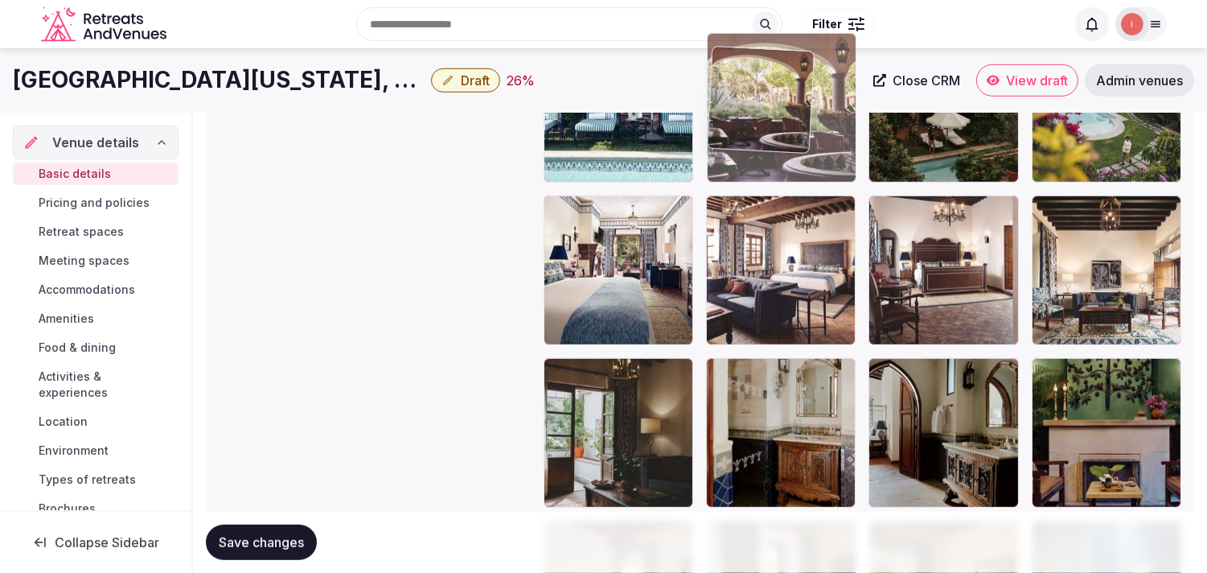
drag, startPoint x: 891, startPoint y: 278, endPoint x: 743, endPoint y: 111, distance: 223.3
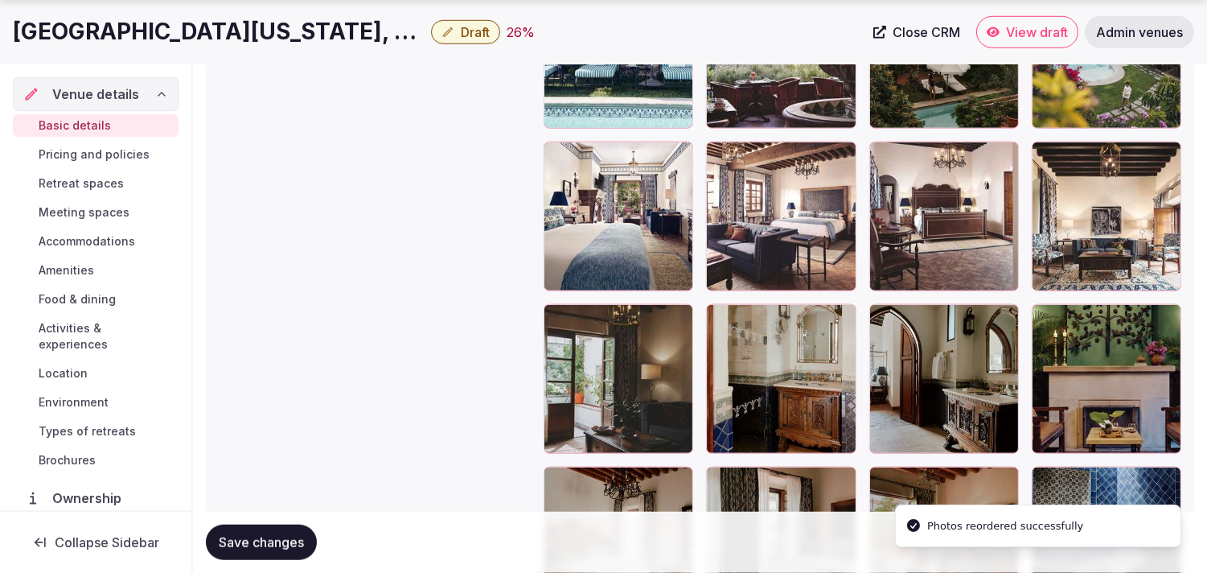
scroll to position [2239, 0]
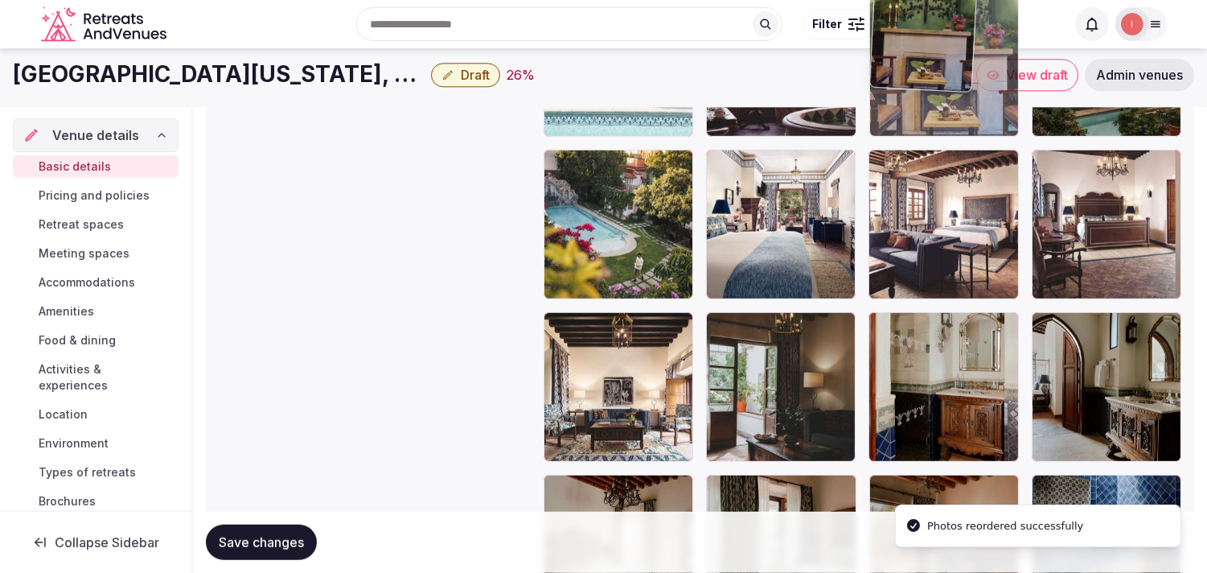
drag, startPoint x: 937, startPoint y: 92, endPoint x: 919, endPoint y: 72, distance: 26.2
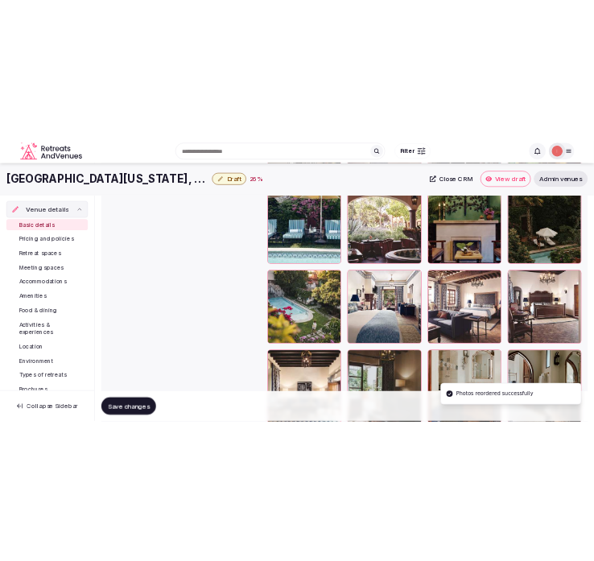
scroll to position [2031, 0]
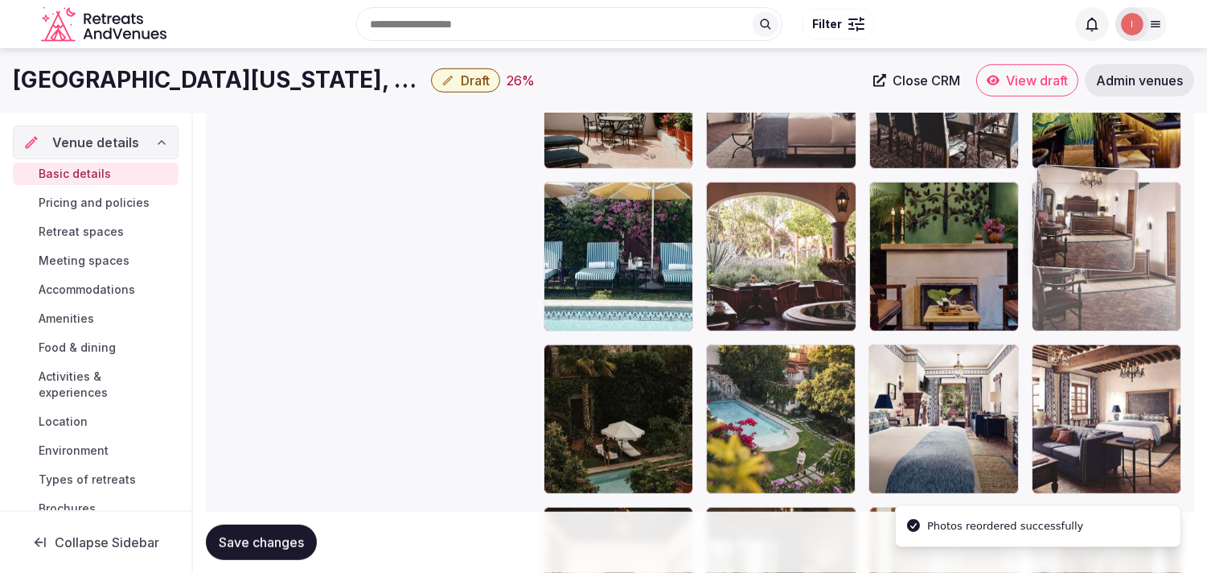
drag, startPoint x: 1057, startPoint y: 339, endPoint x: 1033, endPoint y: 245, distance: 96.4
click at [1033, 245] on body "**********" at bounding box center [603, 104] width 1207 height 4270
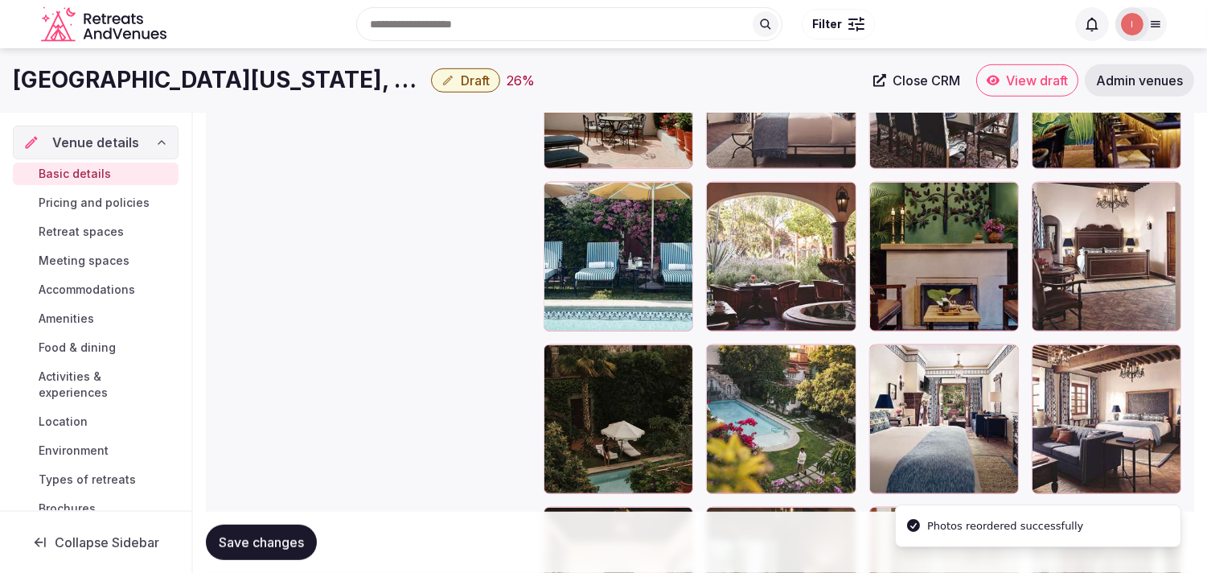
click at [288, 532] on button "Save changes" at bounding box center [261, 541] width 111 height 35
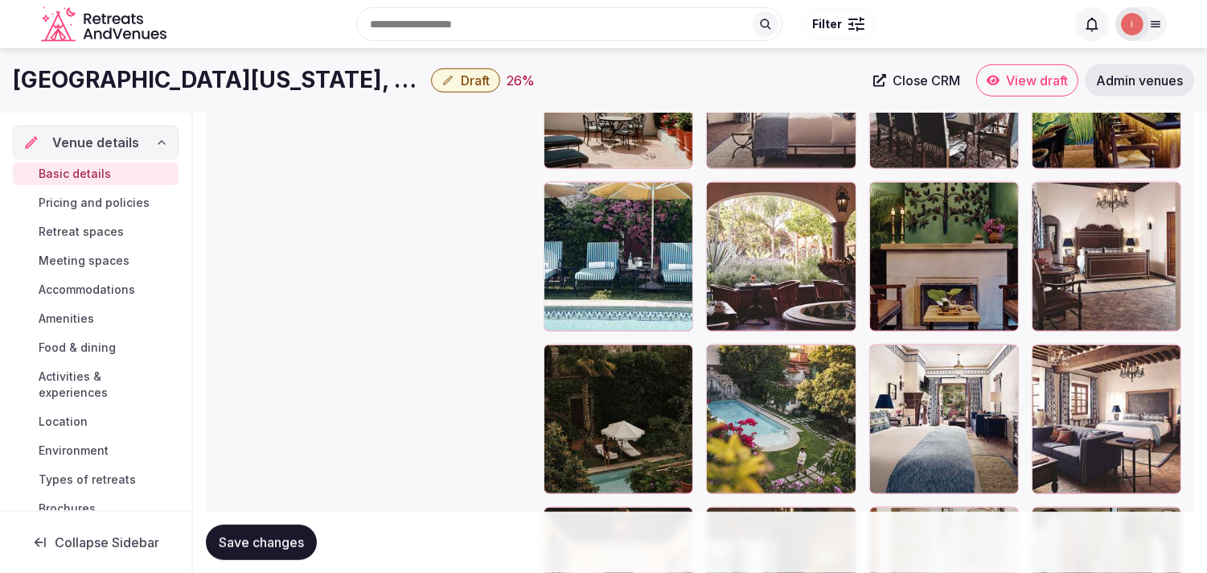
click at [253, 539] on span "Save changes" at bounding box center [261, 542] width 85 height 16
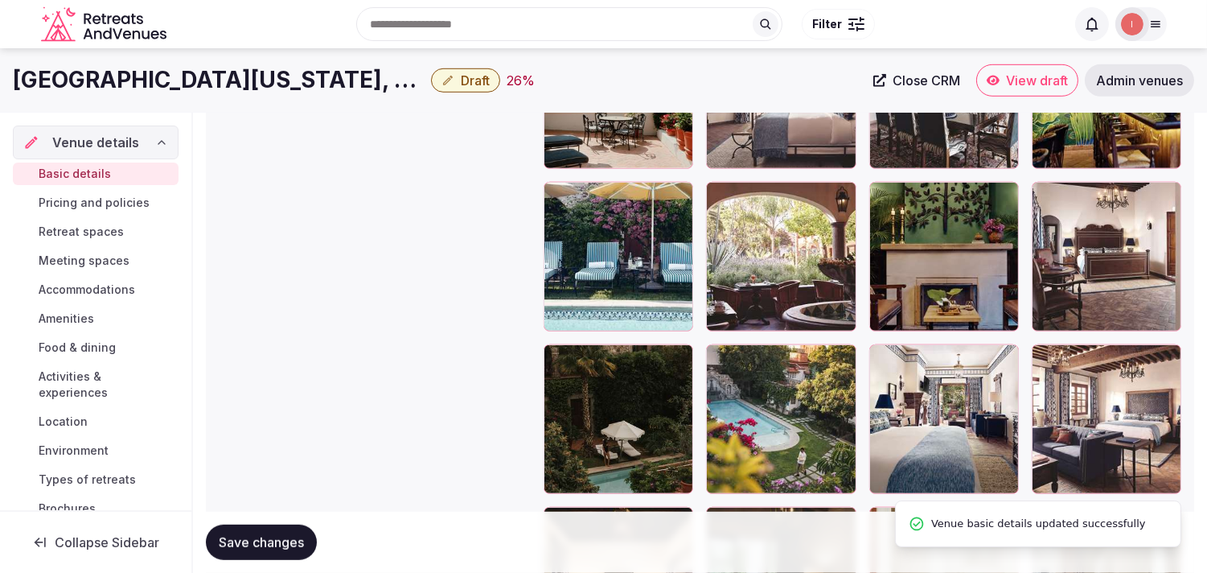
click at [442, 81] on icon "button" at bounding box center [448, 80] width 13 height 13
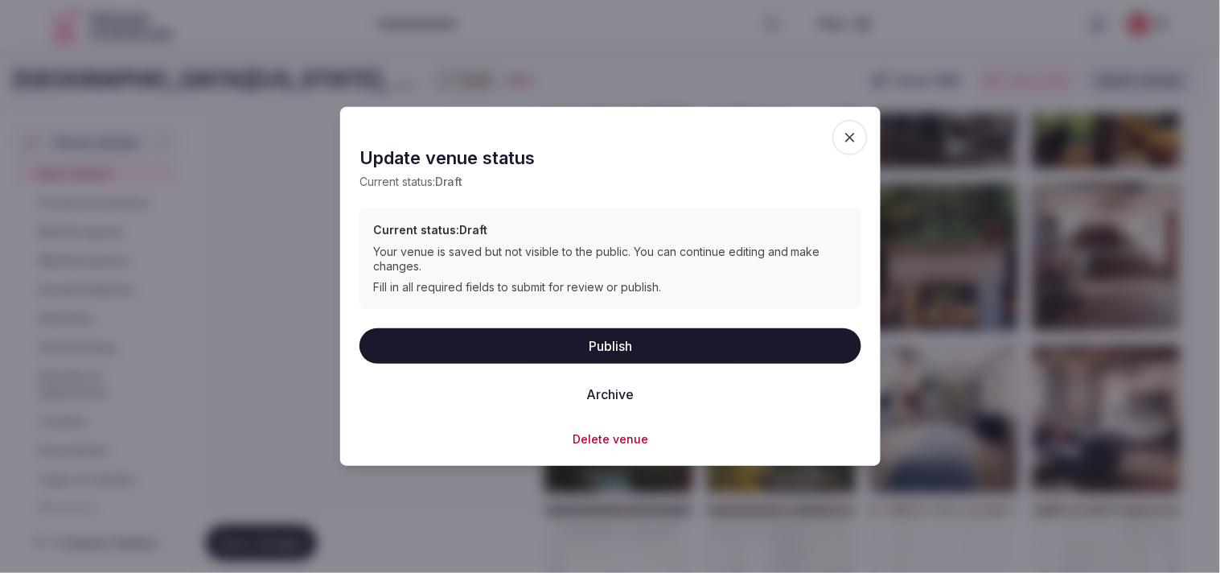
click at [729, 327] on button "Publish" at bounding box center [610, 344] width 502 height 35
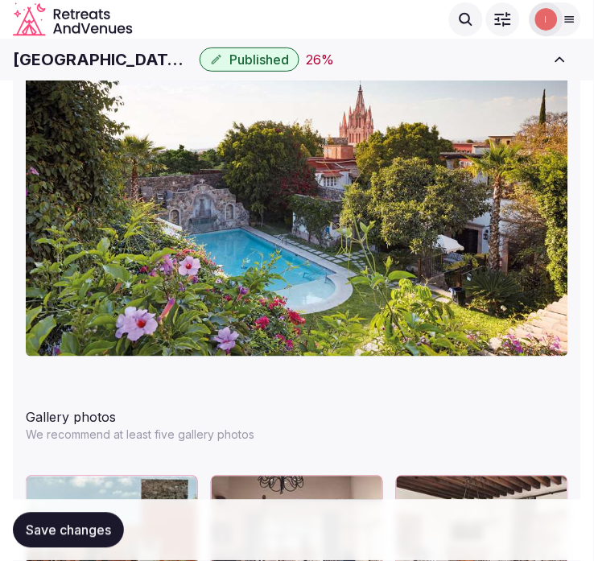
click at [127, 60] on h1 "Casa de Sierra Nevada, A Belmond Hotel, San Miguel de Allende" at bounding box center [103, 59] width 180 height 23
copy div "Casa de Sierra Nevada, A Belmond Hotel, San Miguel de Allende"
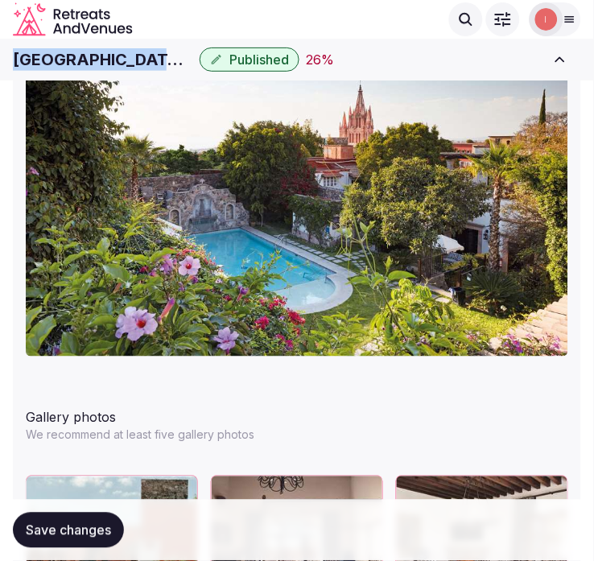
scroll to position [1764, 0]
